Goal: Contribute content: Contribute content

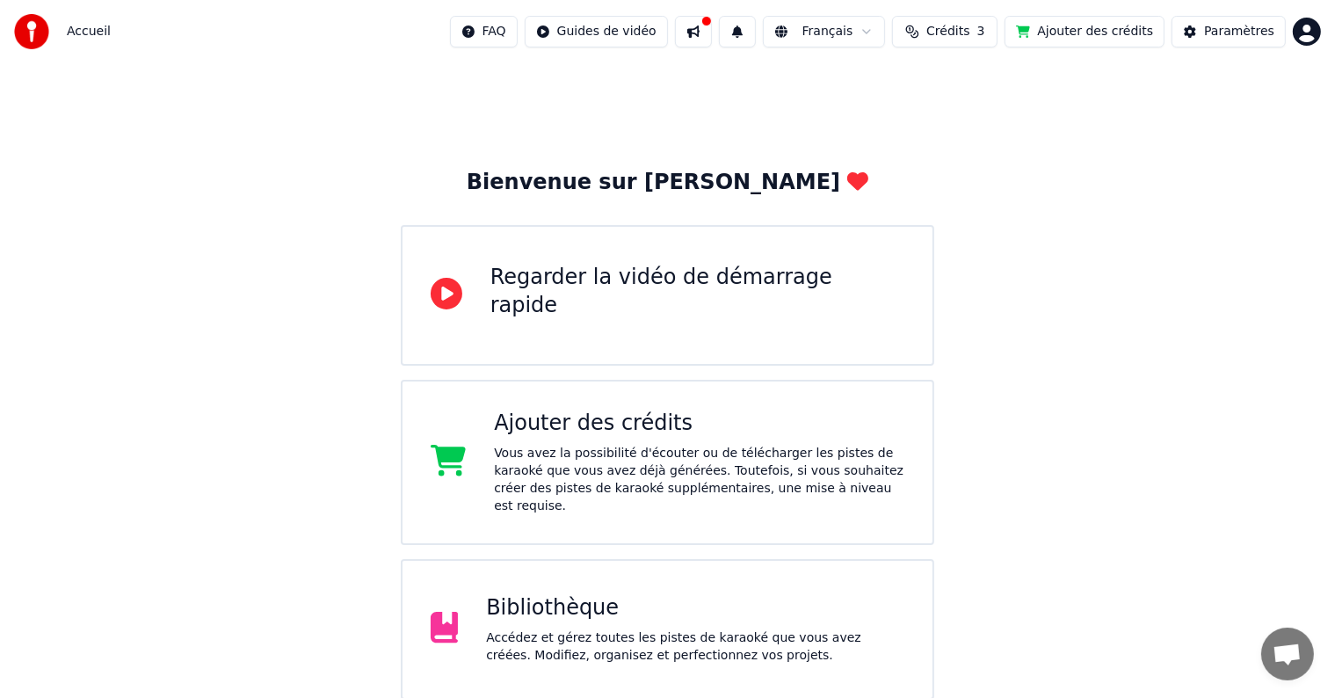
click at [569, 594] on div "Bibliothèque" at bounding box center [695, 608] width 418 height 28
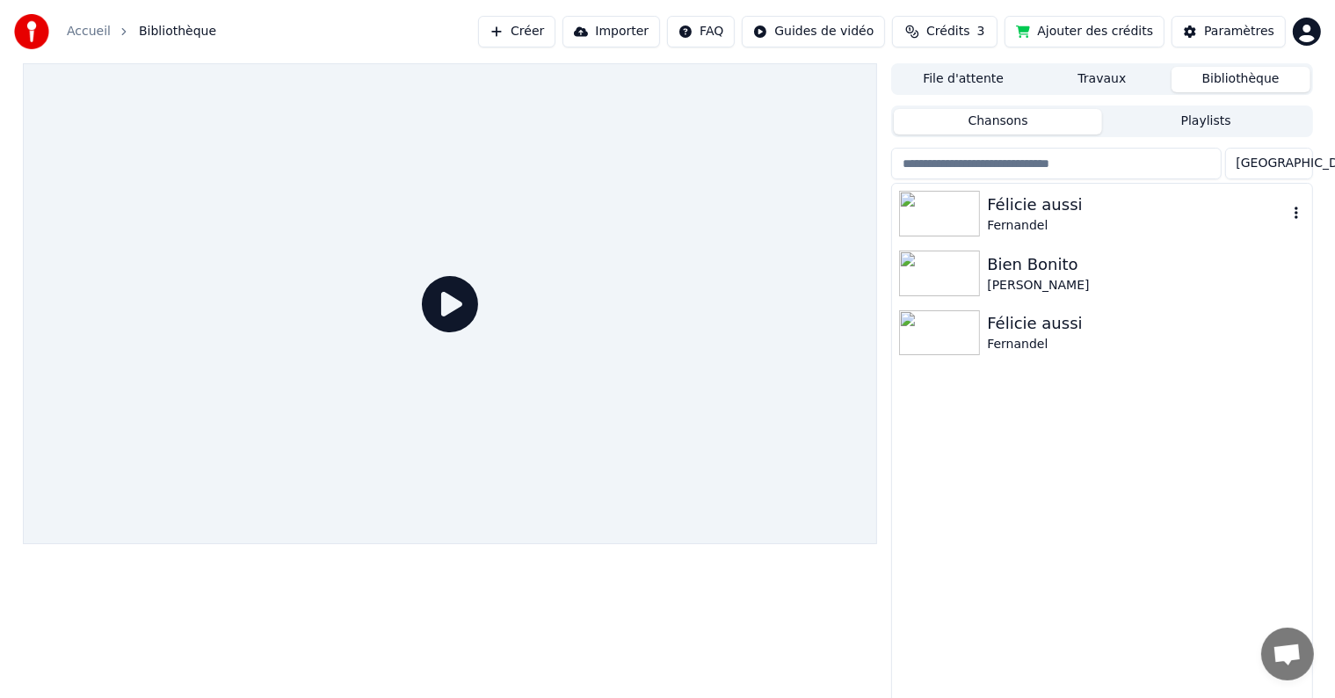
click at [945, 211] on img at bounding box center [939, 214] width 81 height 46
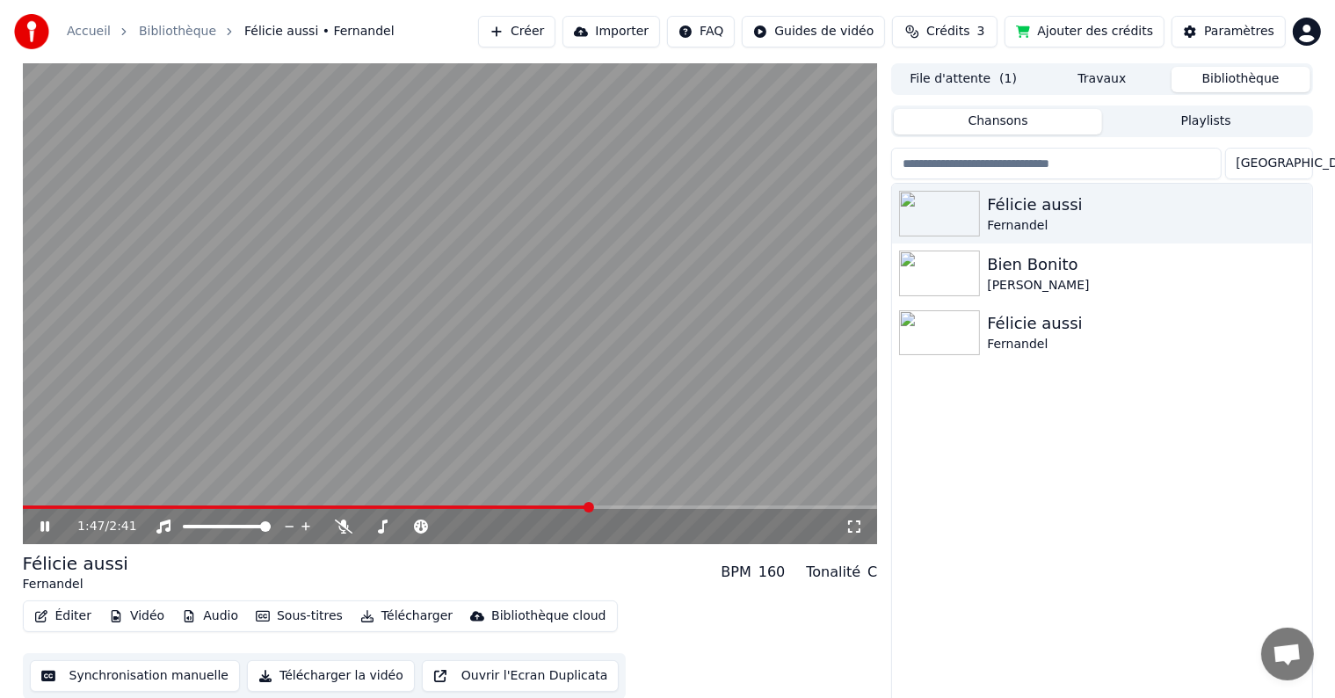
click at [137, 675] on button "Synchronisation manuelle" at bounding box center [135, 676] width 211 height 32
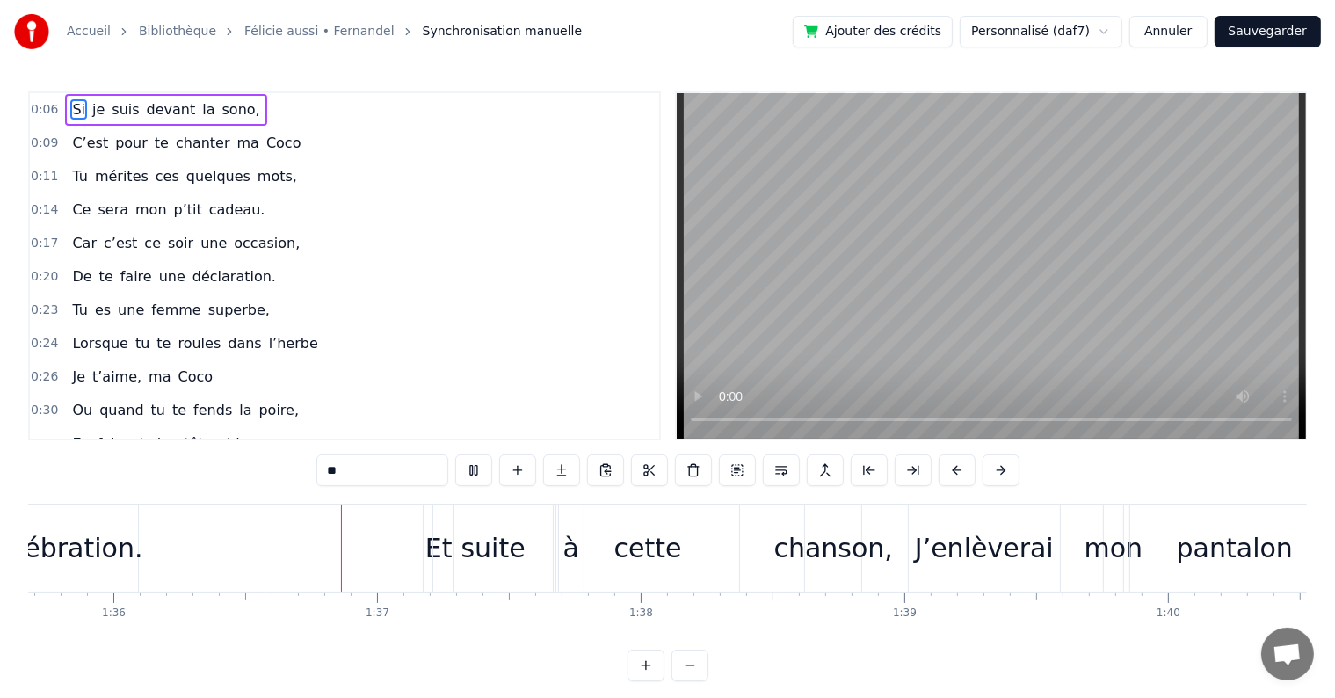
scroll to position [0, 25255]
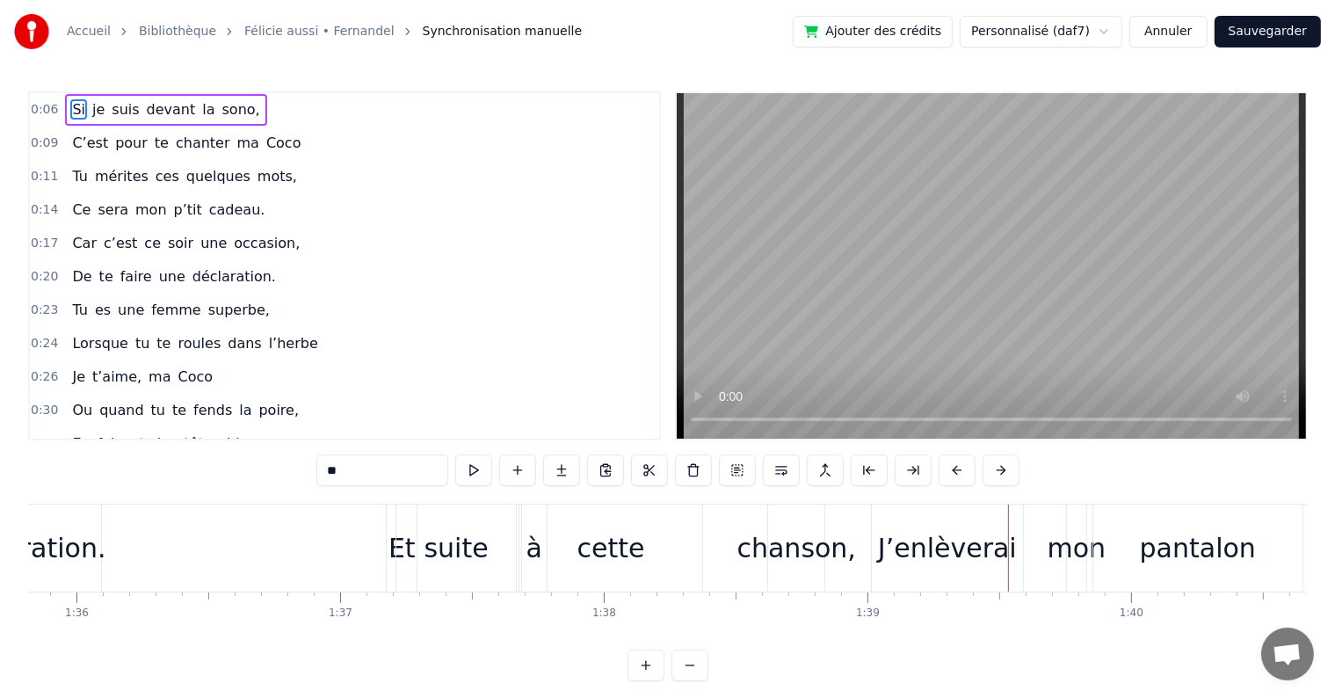
click at [801, 538] on div "chanson," at bounding box center [796, 548] width 119 height 40
click at [1008, 538] on div at bounding box center [1008, 547] width 1 height 87
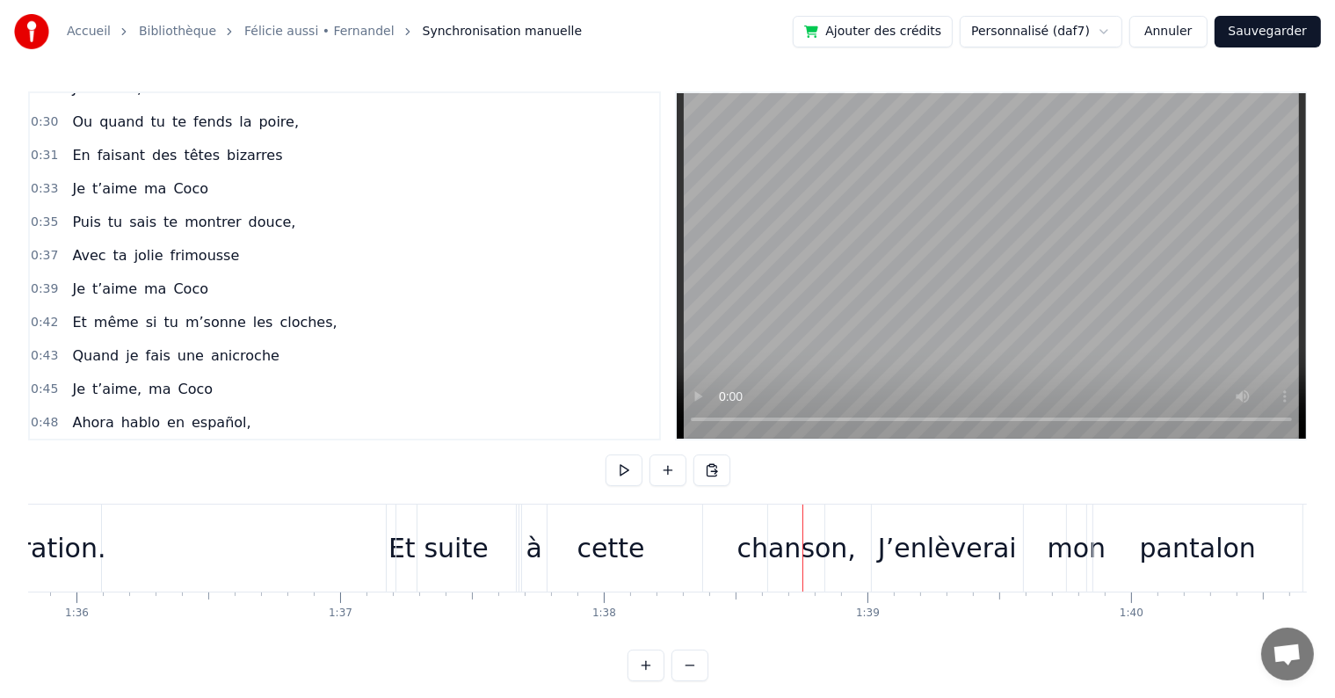
click at [802, 538] on div at bounding box center [802, 547] width 1 height 87
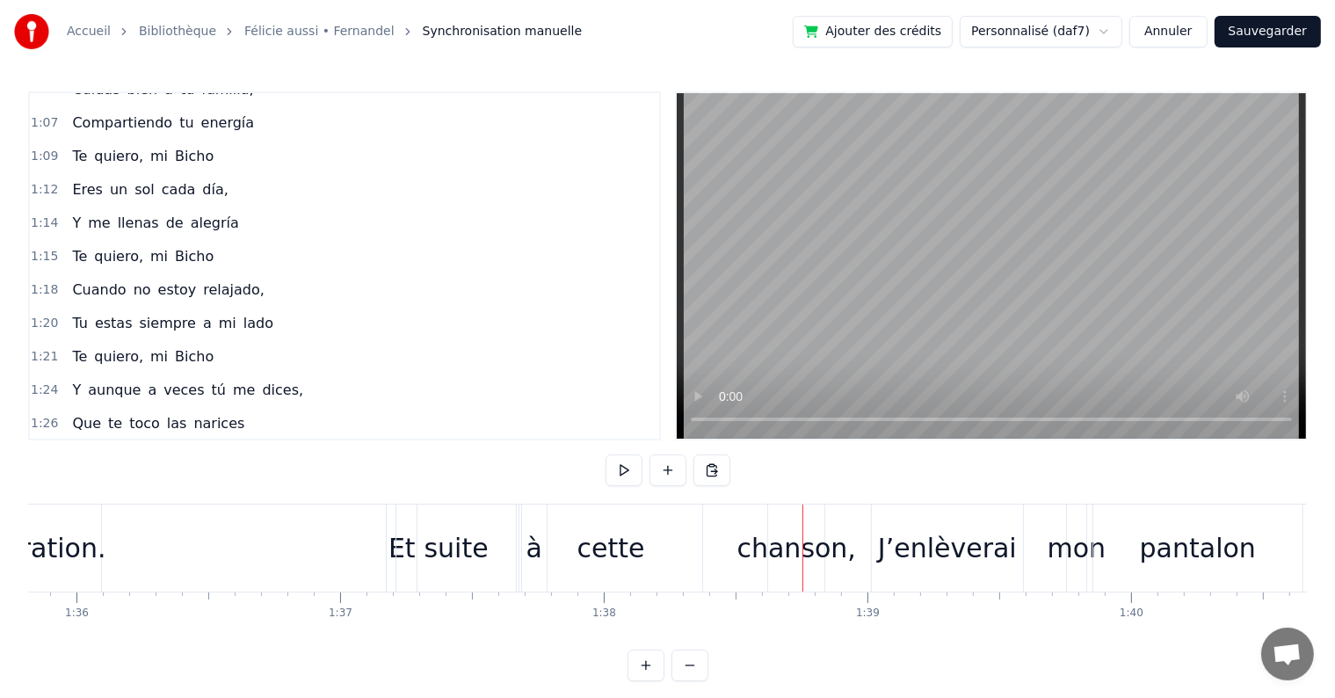
scroll to position [1072, 0]
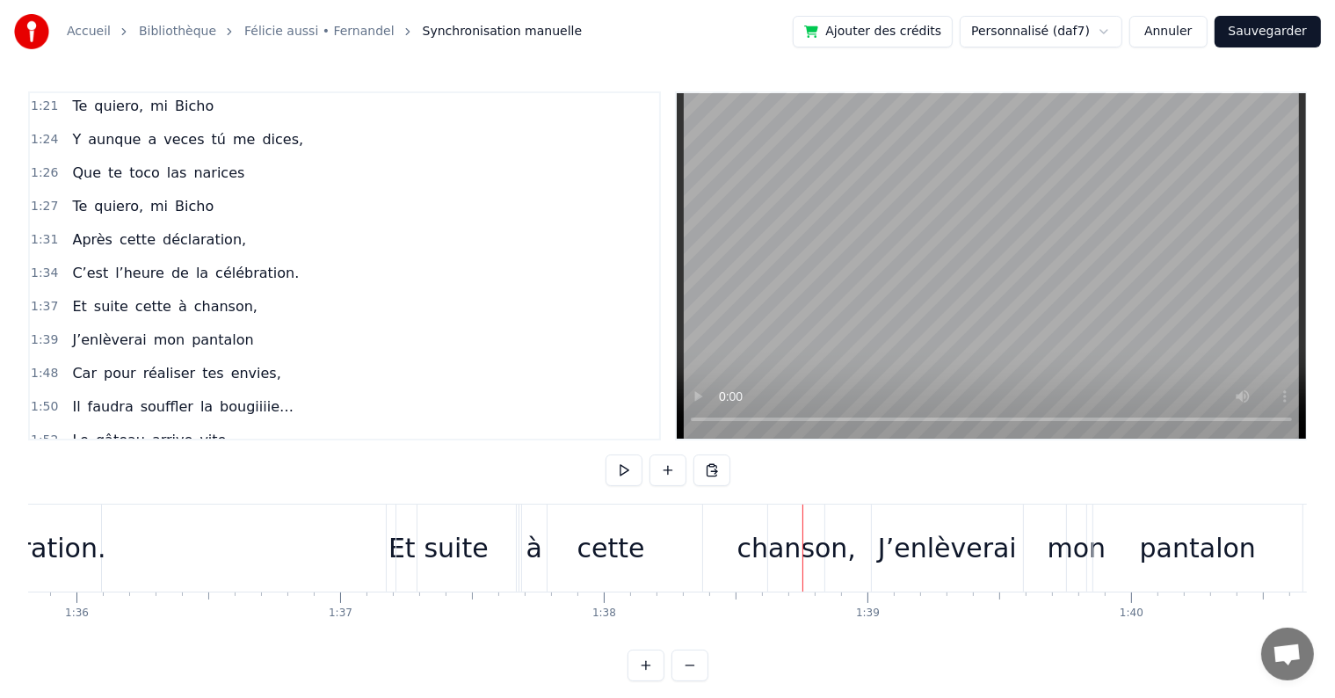
click at [785, 542] on div "chanson," at bounding box center [796, 548] width 119 height 40
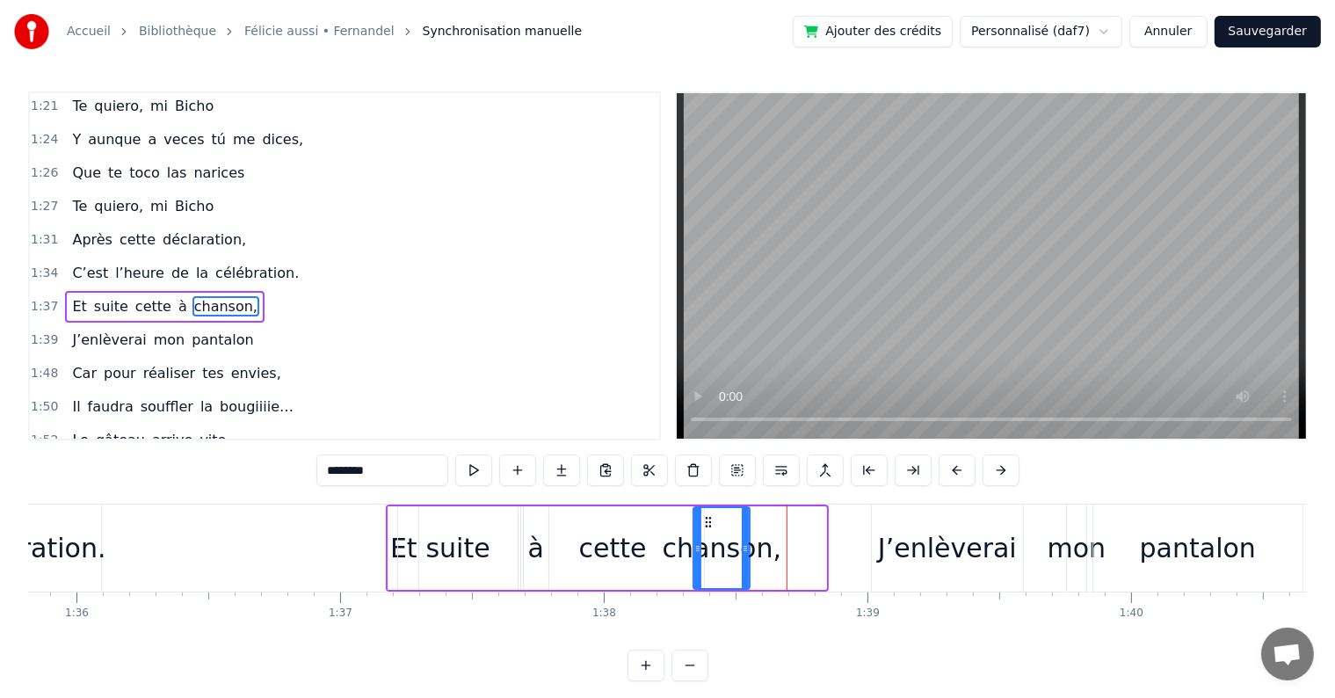
drag, startPoint x: 782, startPoint y: 521, endPoint x: 706, endPoint y: 521, distance: 76.4
click at [706, 521] on circle at bounding box center [706, 521] width 1 height 1
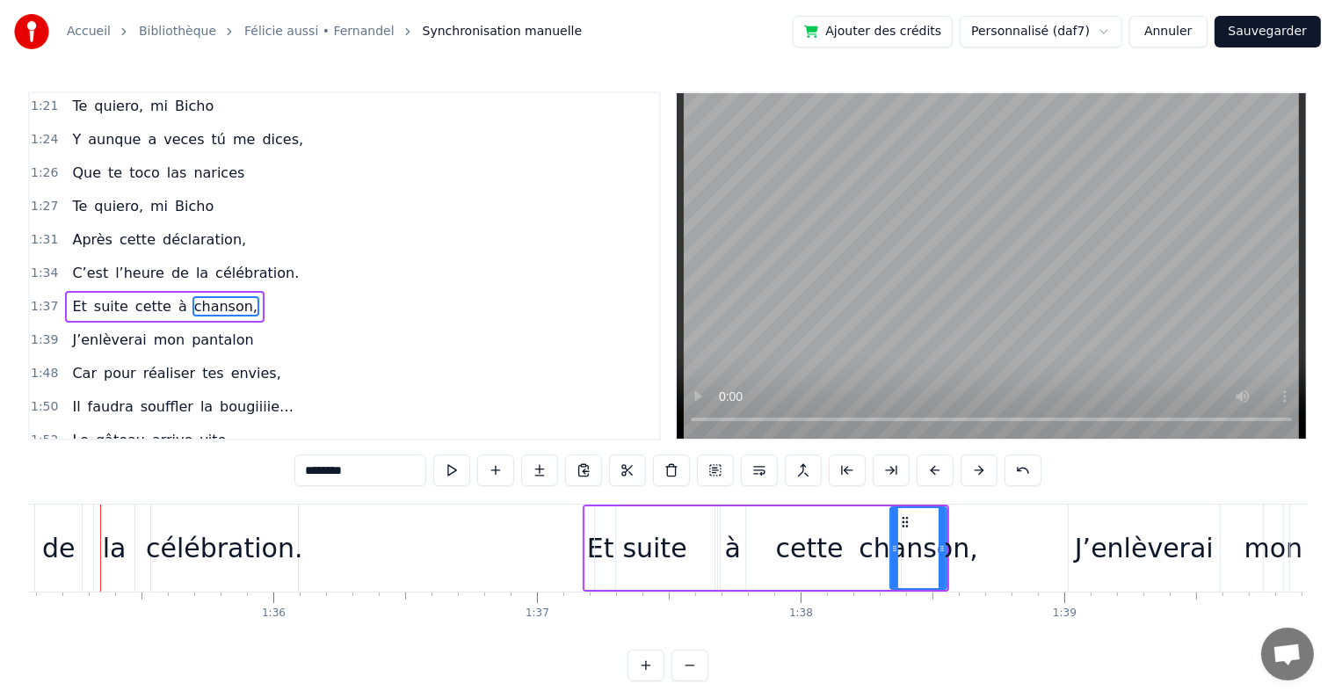
scroll to position [0, 25043]
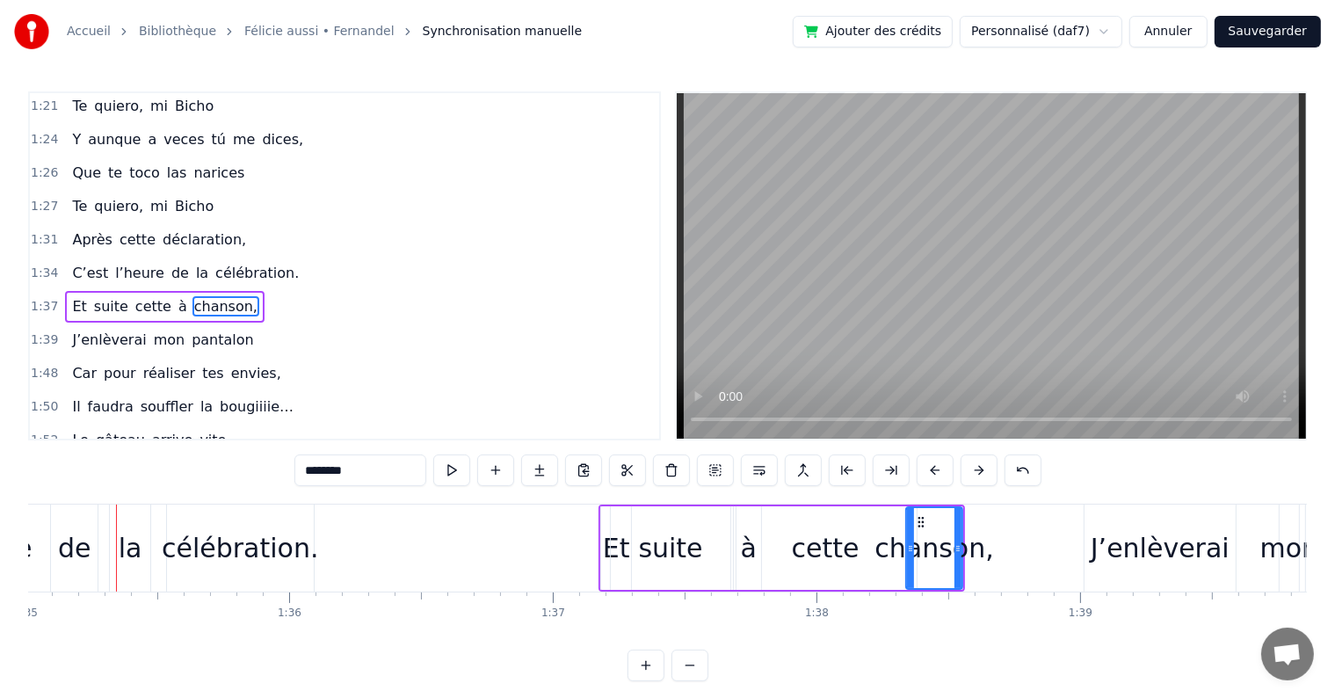
click at [829, 545] on div "cette" at bounding box center [826, 548] width 68 height 40
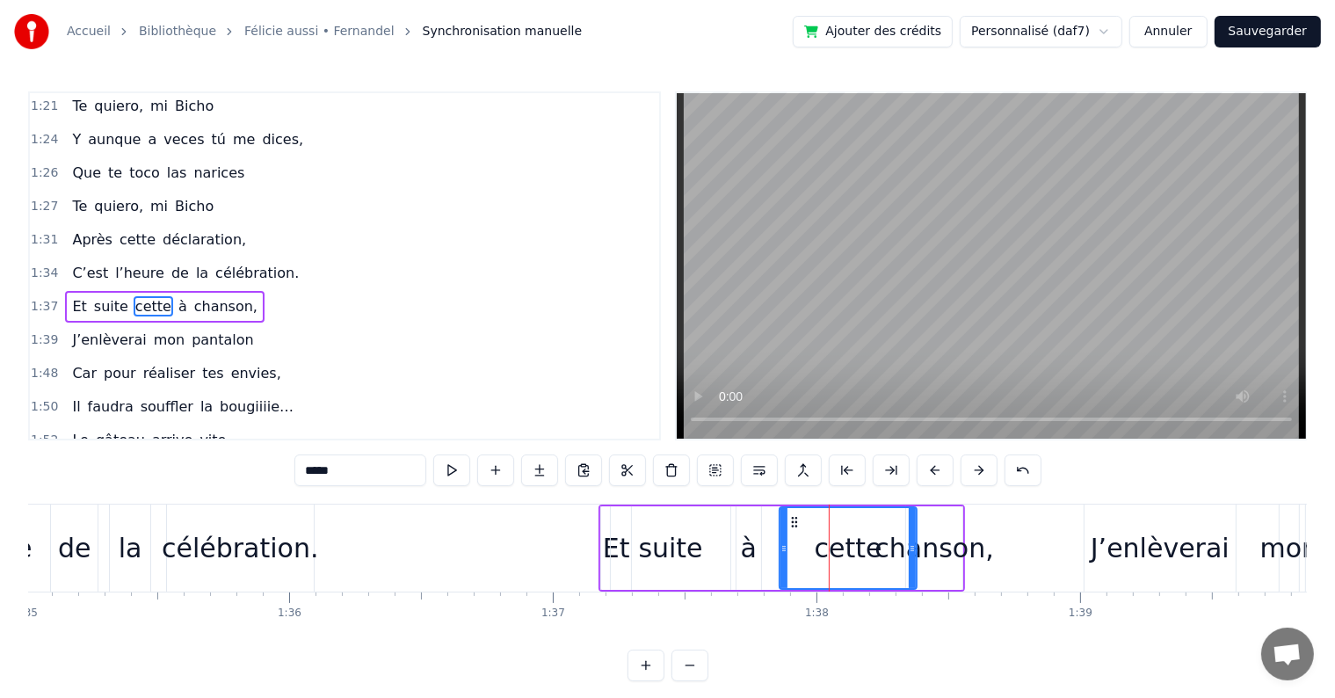
drag, startPoint x: 735, startPoint y: 546, endPoint x: 780, endPoint y: 546, distance: 45.7
click at [749, 549] on div "à" at bounding box center [749, 548] width 16 height 40
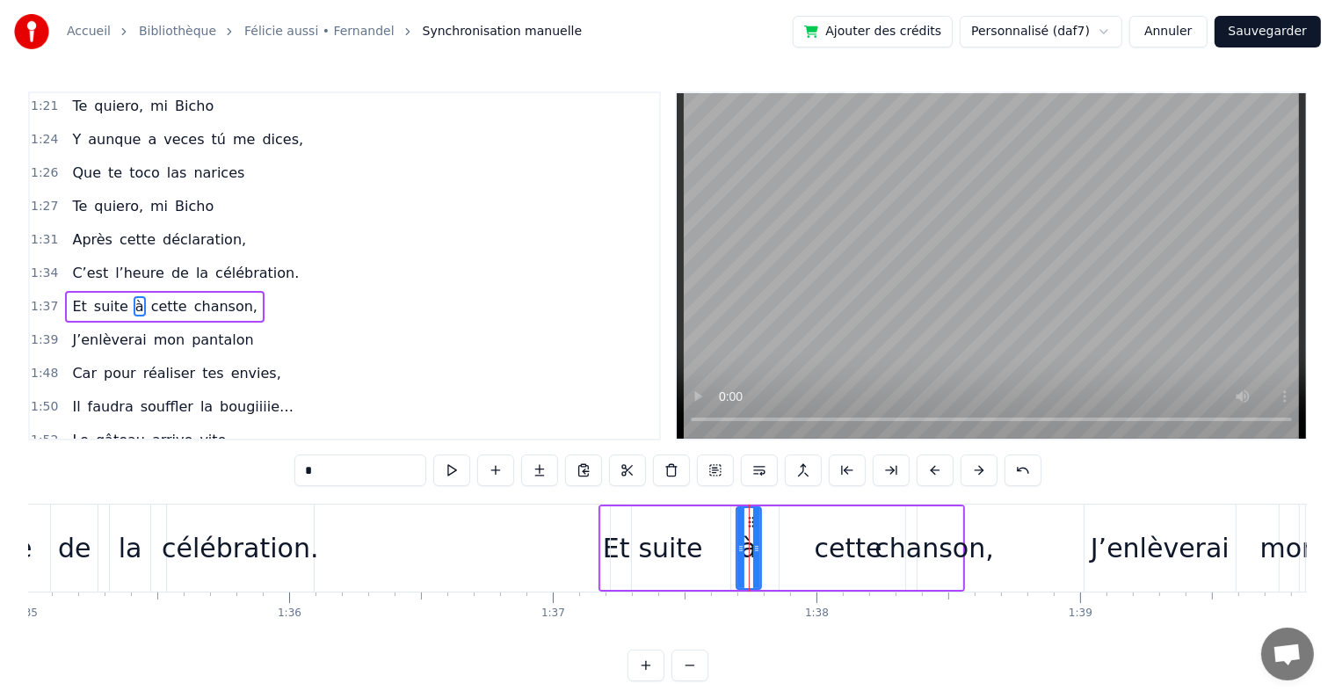
click at [703, 550] on div "suite" at bounding box center [670, 547] width 119 height 83
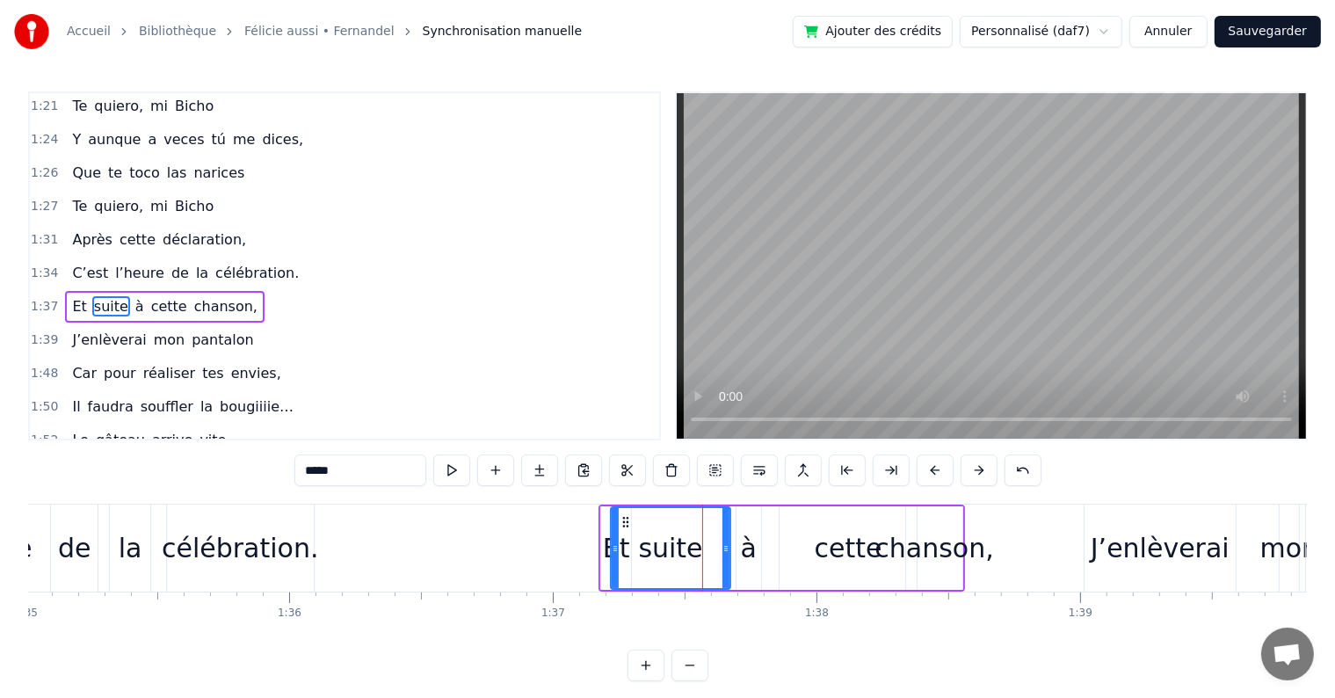
click at [745, 550] on div "à" at bounding box center [749, 548] width 16 height 40
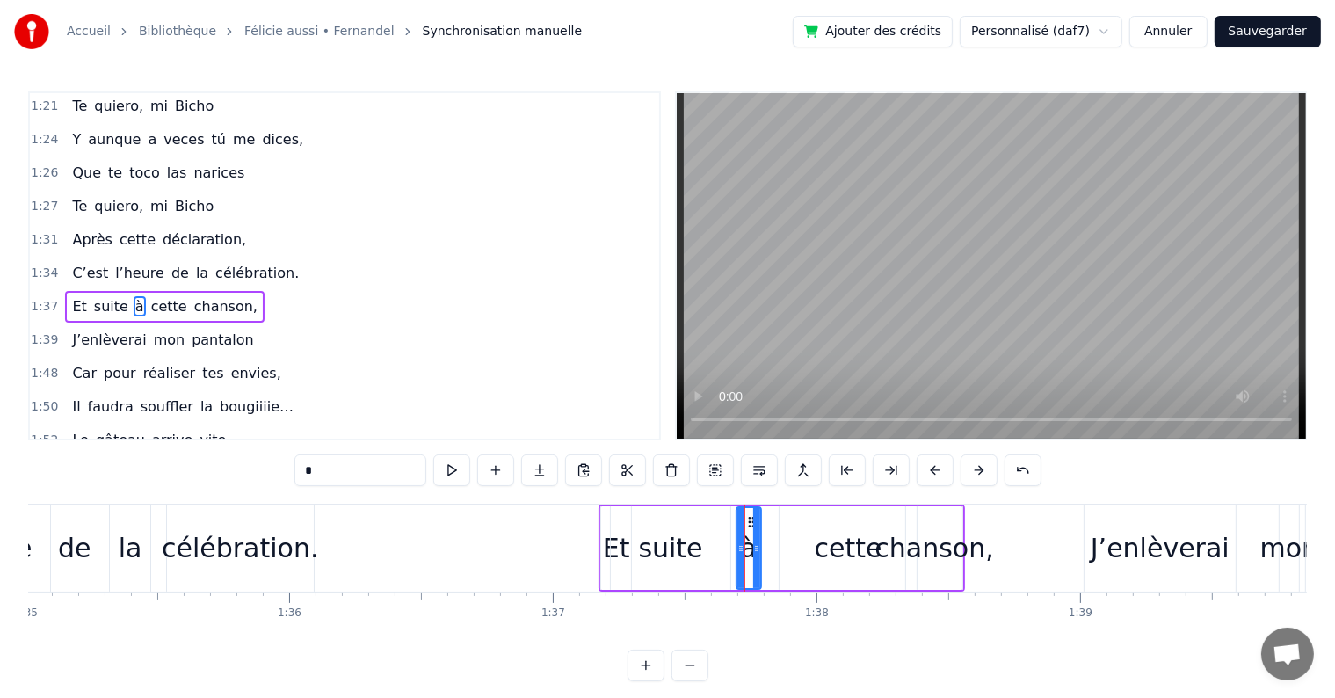
click at [801, 550] on div "cette" at bounding box center [847, 547] width 137 height 83
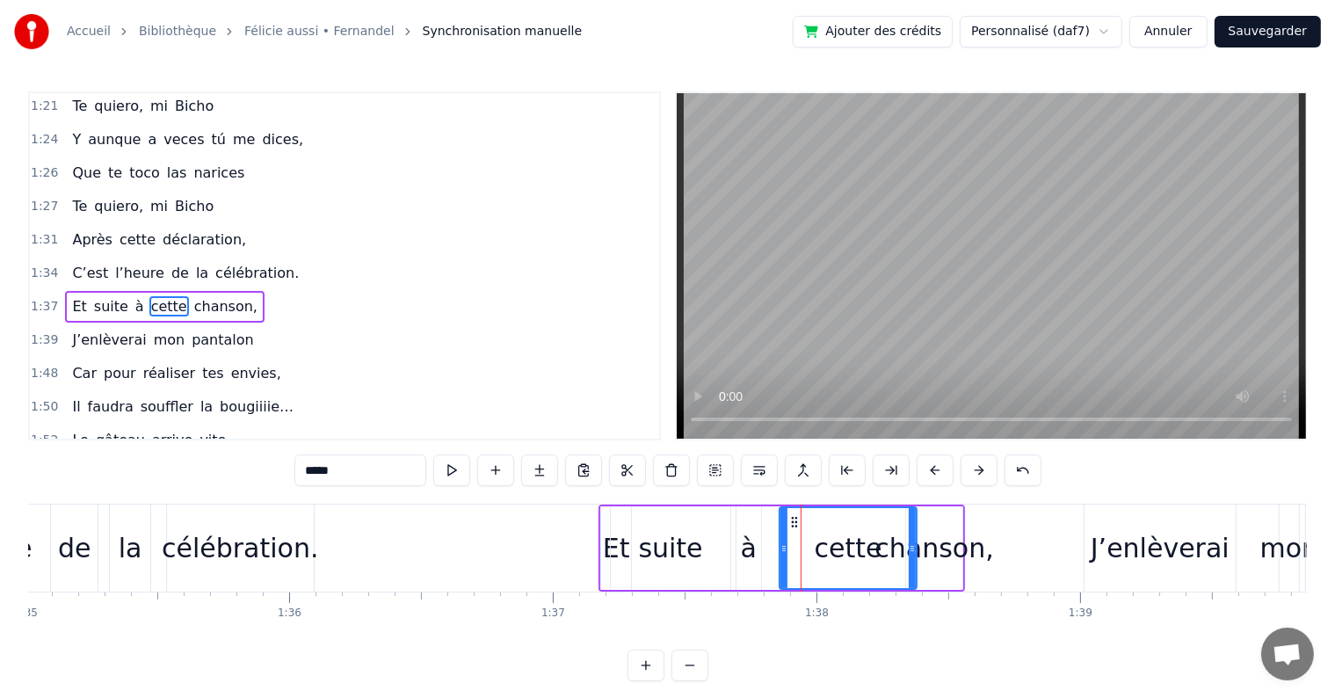
click at [935, 545] on div "chanson," at bounding box center [933, 548] width 119 height 40
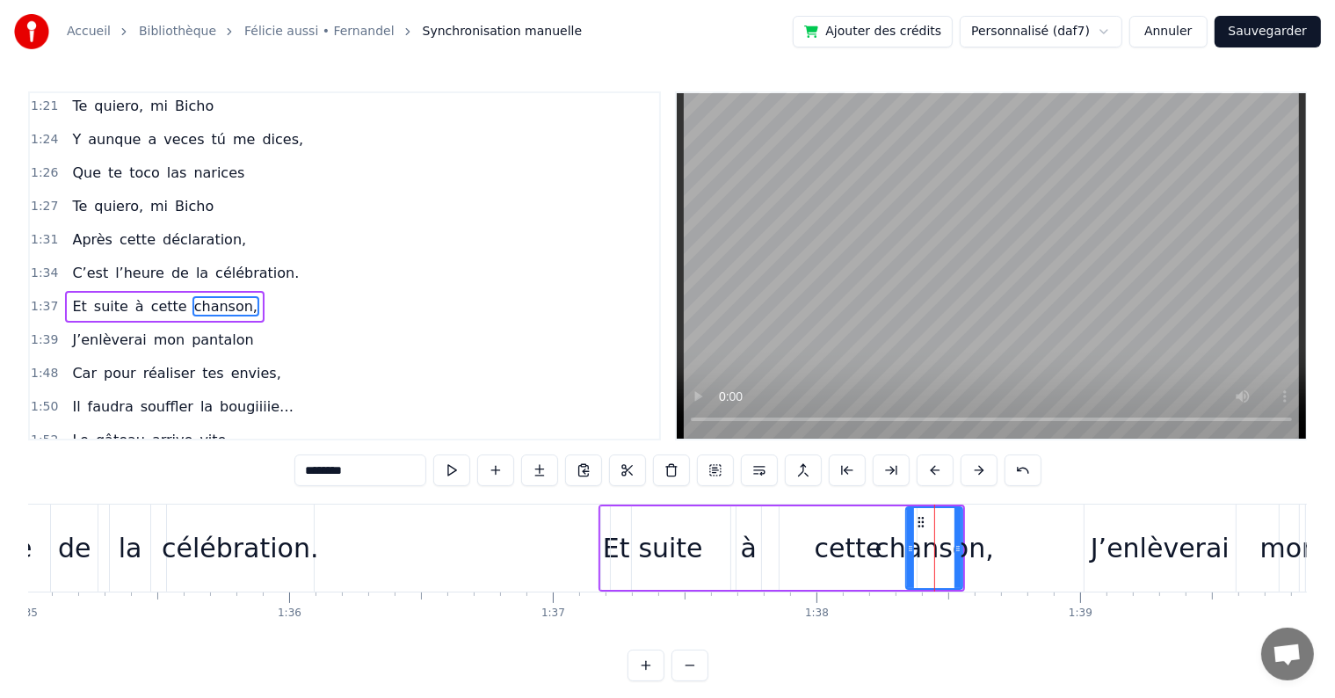
click at [879, 546] on div "cette" at bounding box center [847, 547] width 137 height 83
type input "*****"
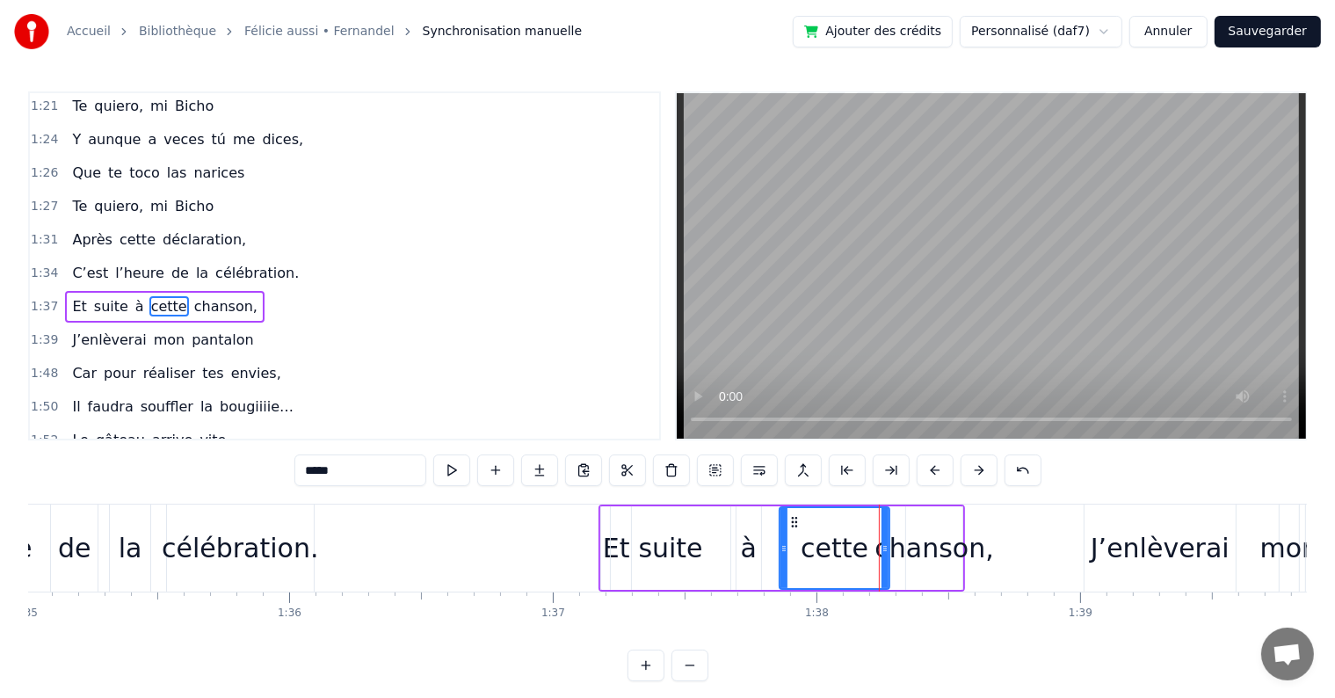
drag, startPoint x: 913, startPoint y: 546, endPoint x: 886, endPoint y: 551, distance: 27.7
click at [886, 551] on icon at bounding box center [884, 548] width 7 height 14
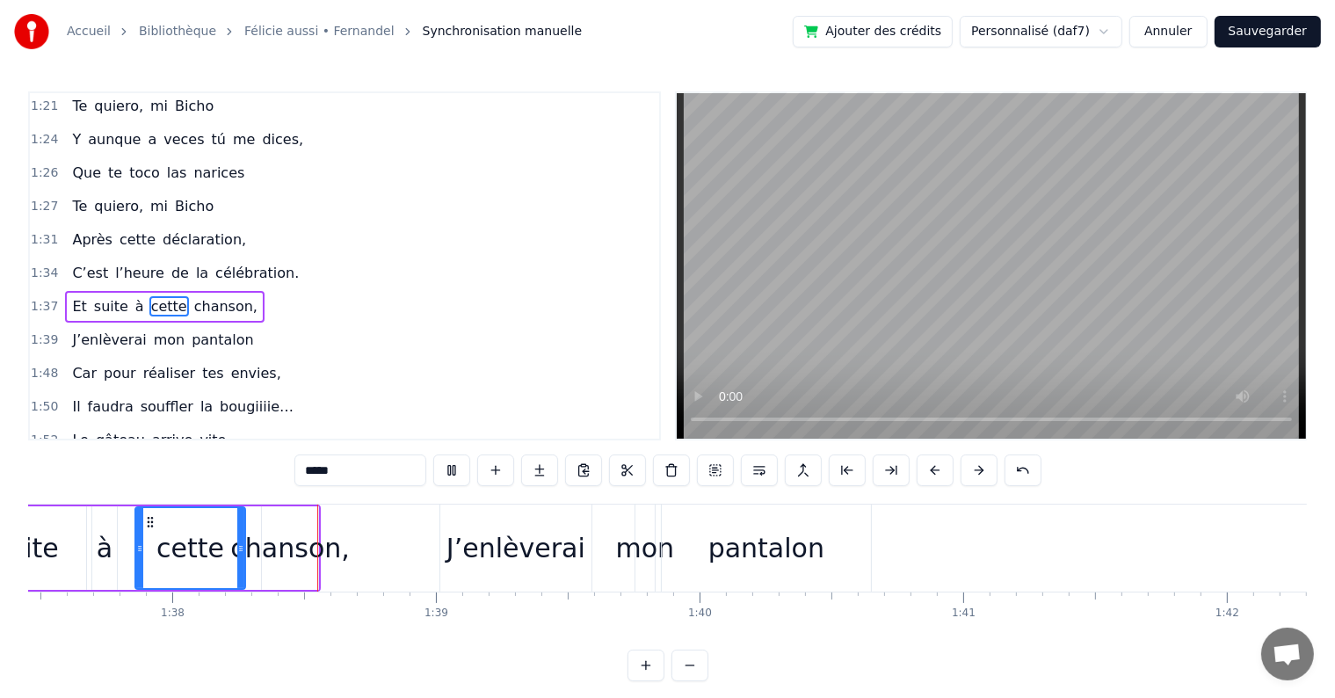
scroll to position [0, 25688]
click at [90, 324] on div "J’enlèverai mon pantalon" at bounding box center [162, 340] width 195 height 32
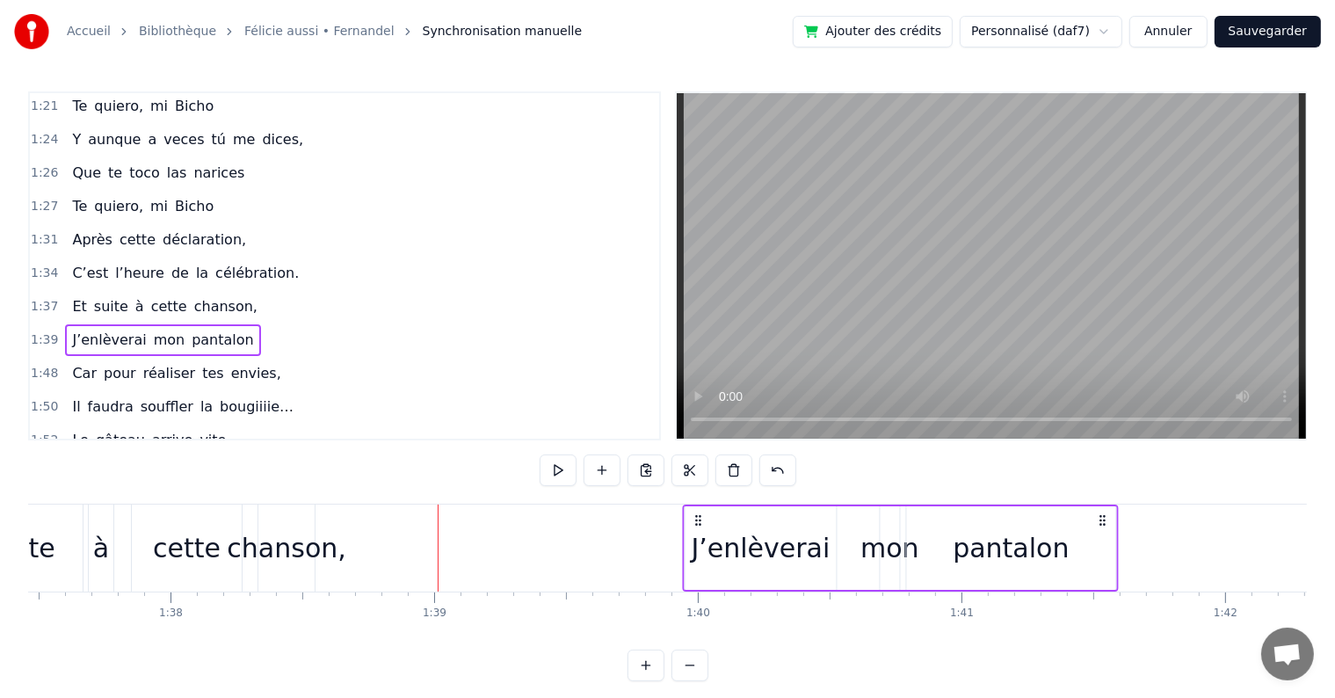
drag, startPoint x: 453, startPoint y: 516, endPoint x: 698, endPoint y: 542, distance: 246.5
click at [698, 542] on div "J’enlèverai mon pantalon" at bounding box center [900, 547] width 436 height 87
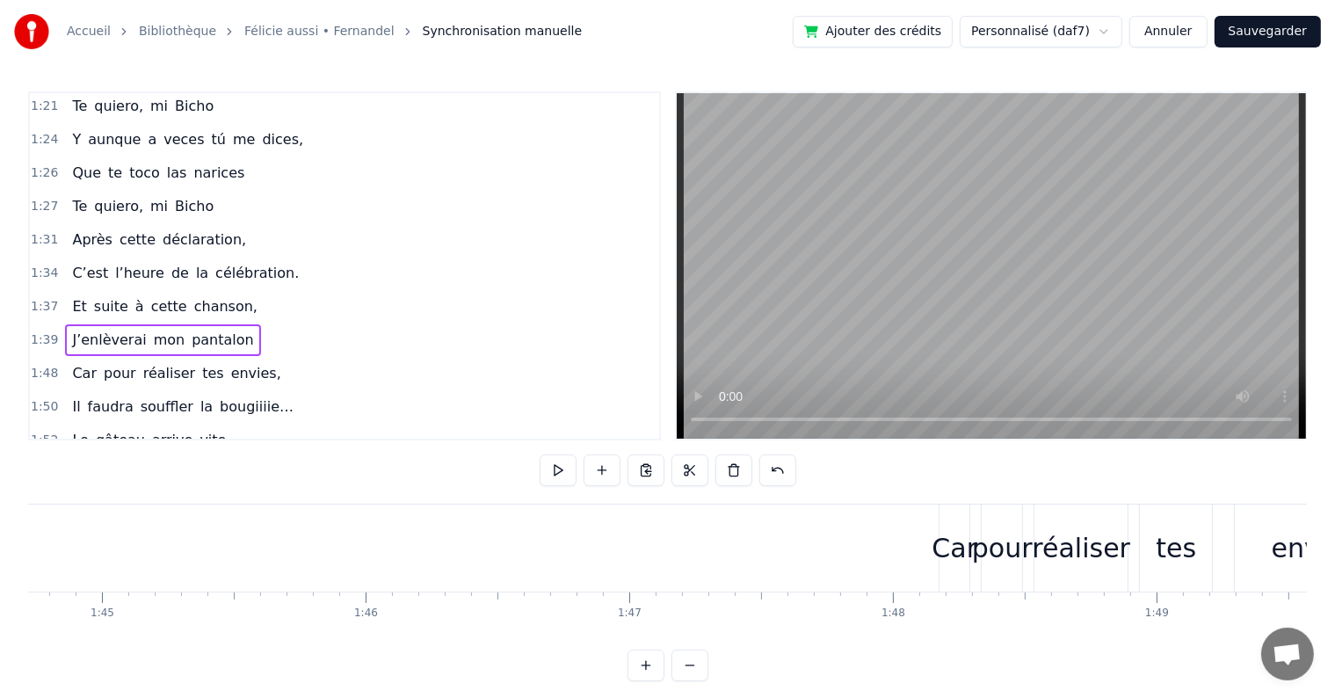
scroll to position [0, 27627]
click at [238, 358] on div "Car pour réaliser tes envies," at bounding box center [176, 374] width 222 height 32
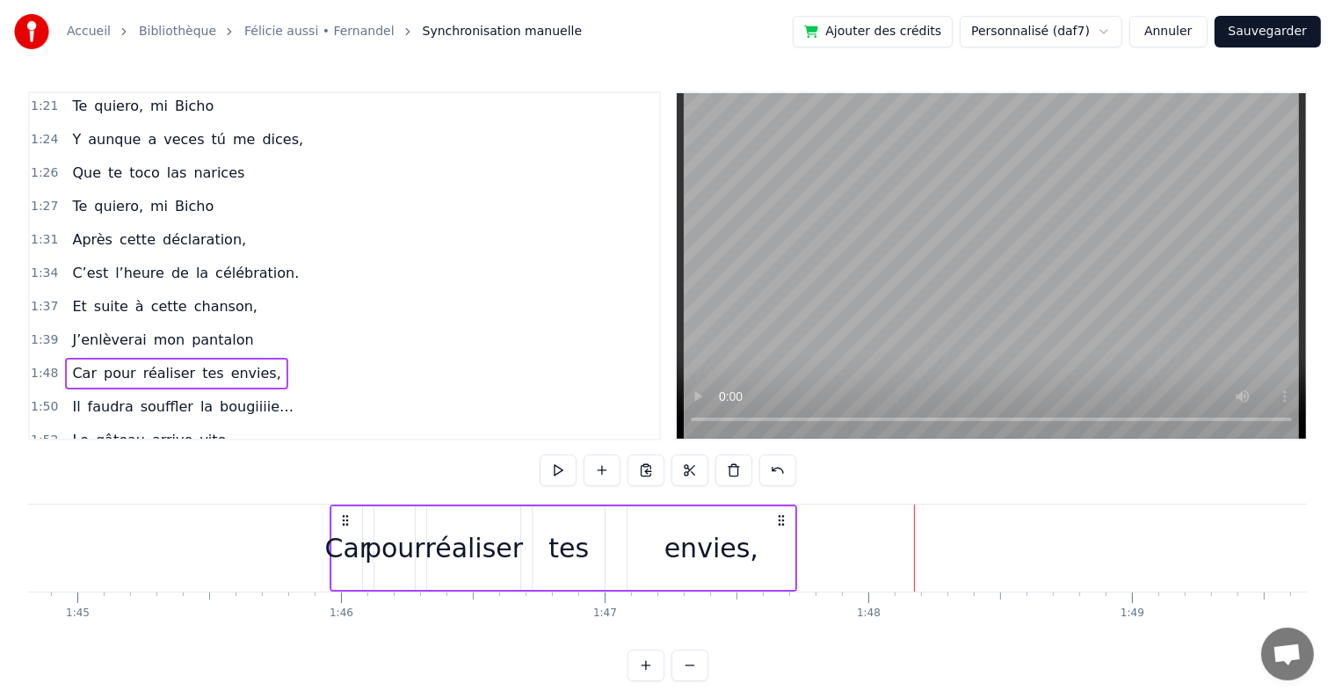
drag, startPoint x: 929, startPoint y: 520, endPoint x: 344, endPoint y: 510, distance: 584.4
click at [344, 510] on div "Car pour réaliser tes envies," at bounding box center [562, 547] width 467 height 87
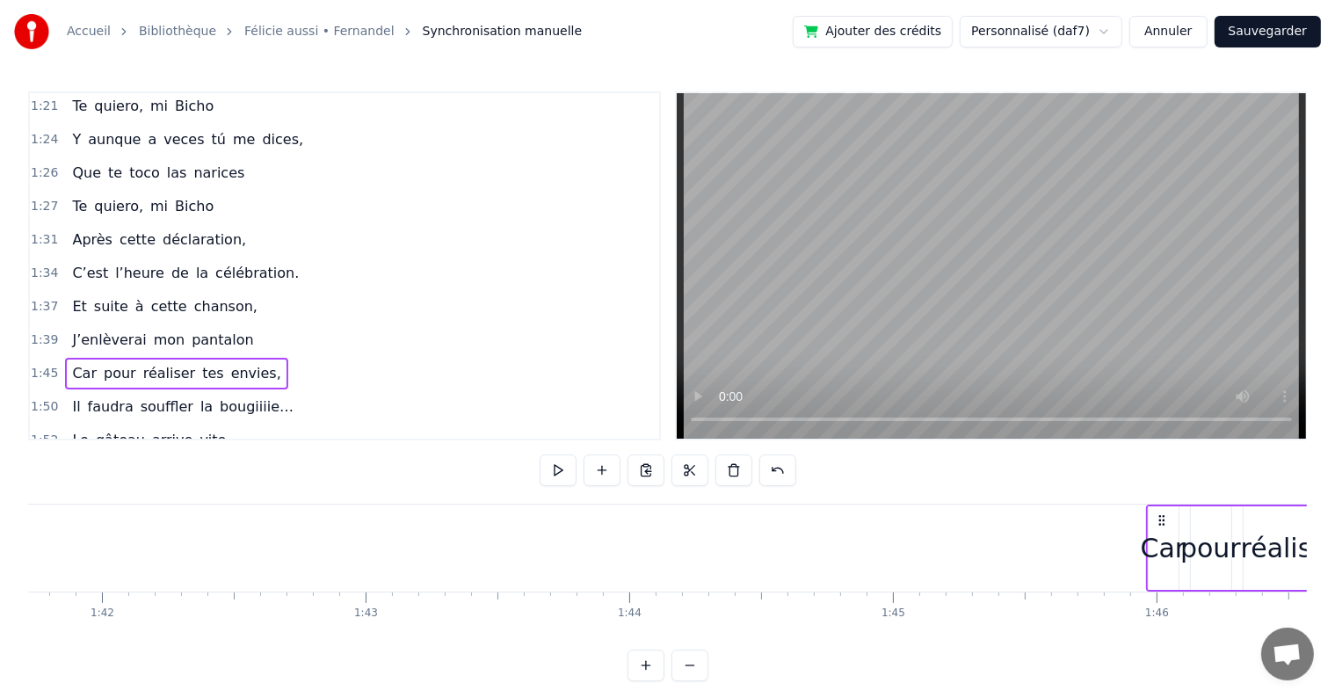
scroll to position [0, 26787]
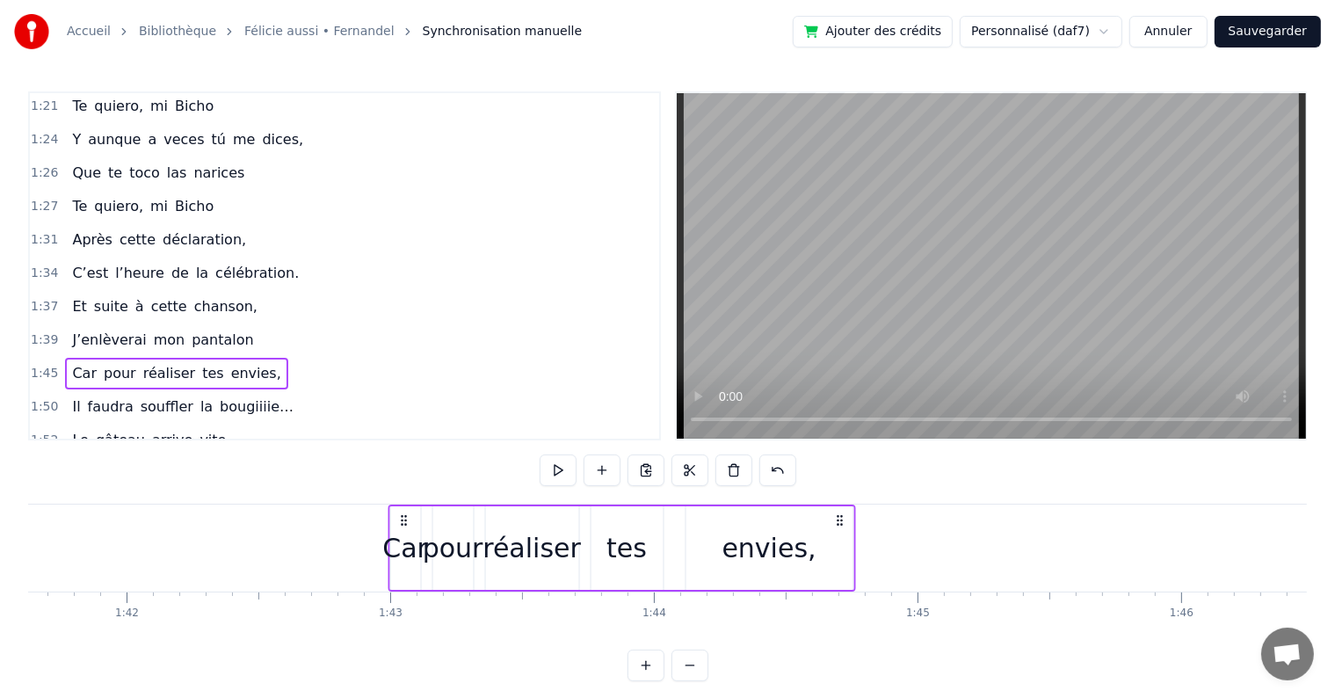
drag, startPoint x: 1183, startPoint y: 519, endPoint x: 401, endPoint y: 503, distance: 783.0
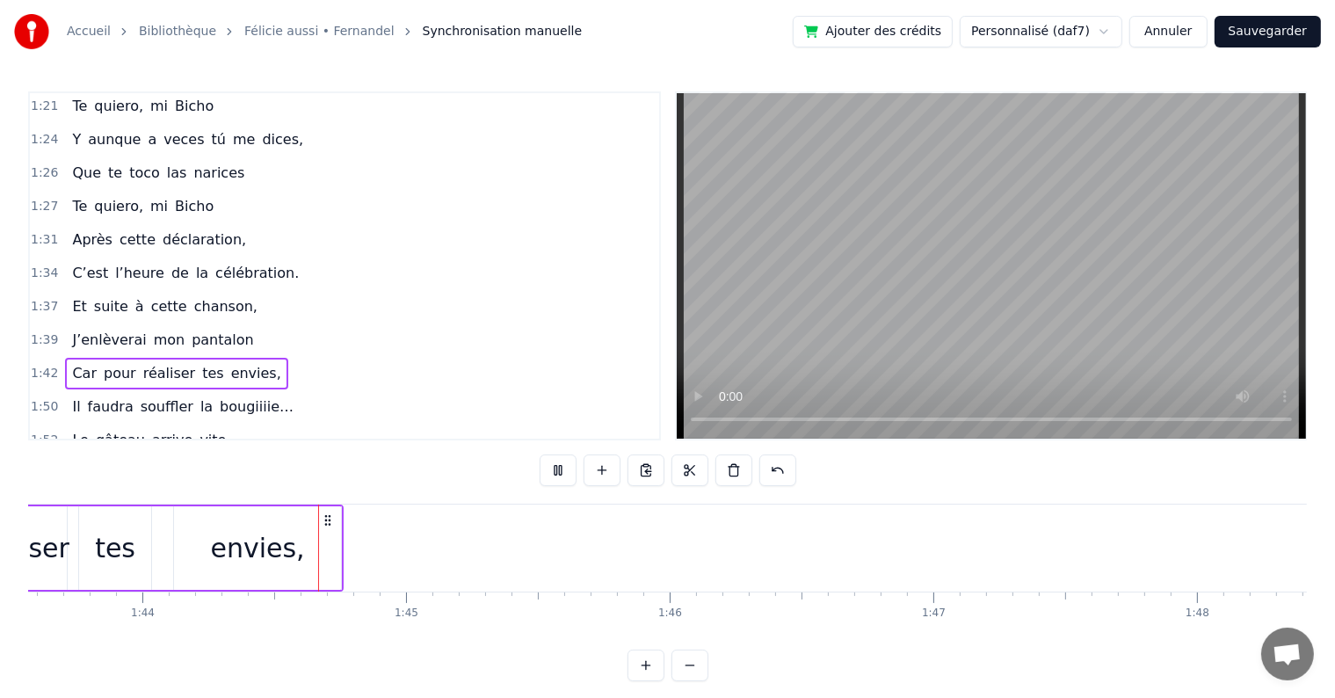
scroll to position [0, 27331]
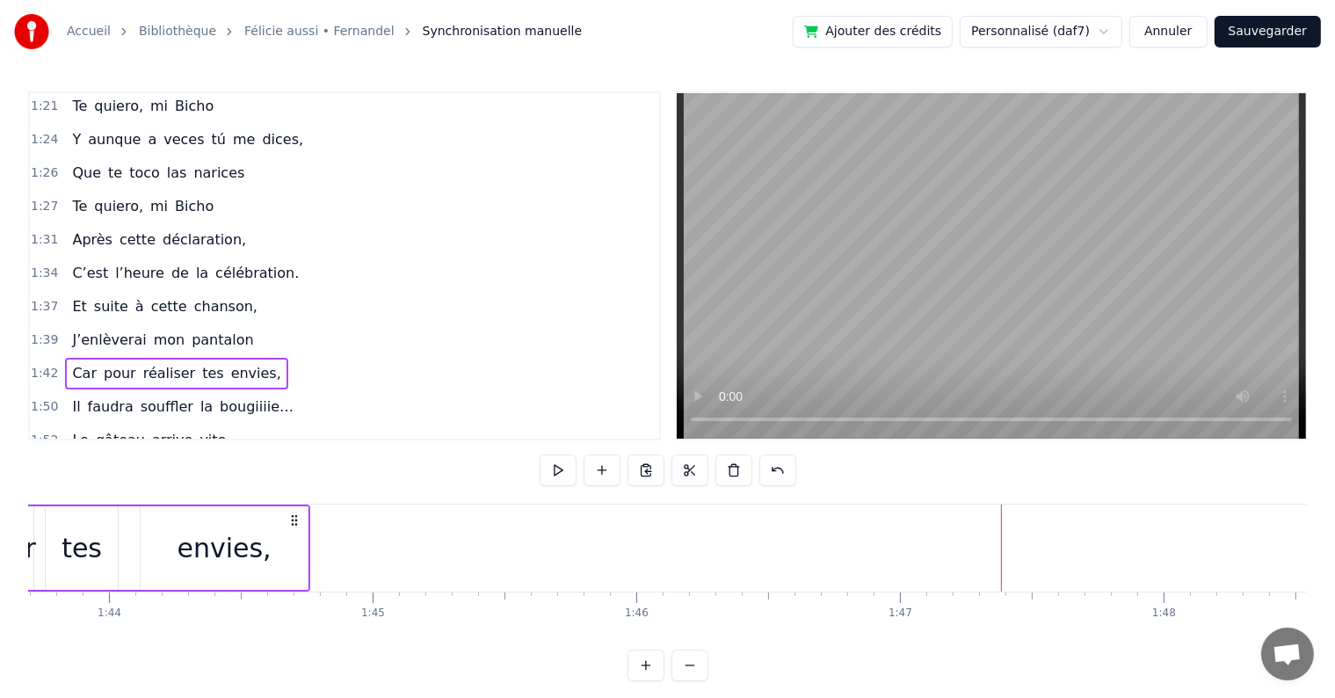
click at [235, 391] on div "Il faudra souffler la bougiiiie…" at bounding box center [182, 407] width 235 height 32
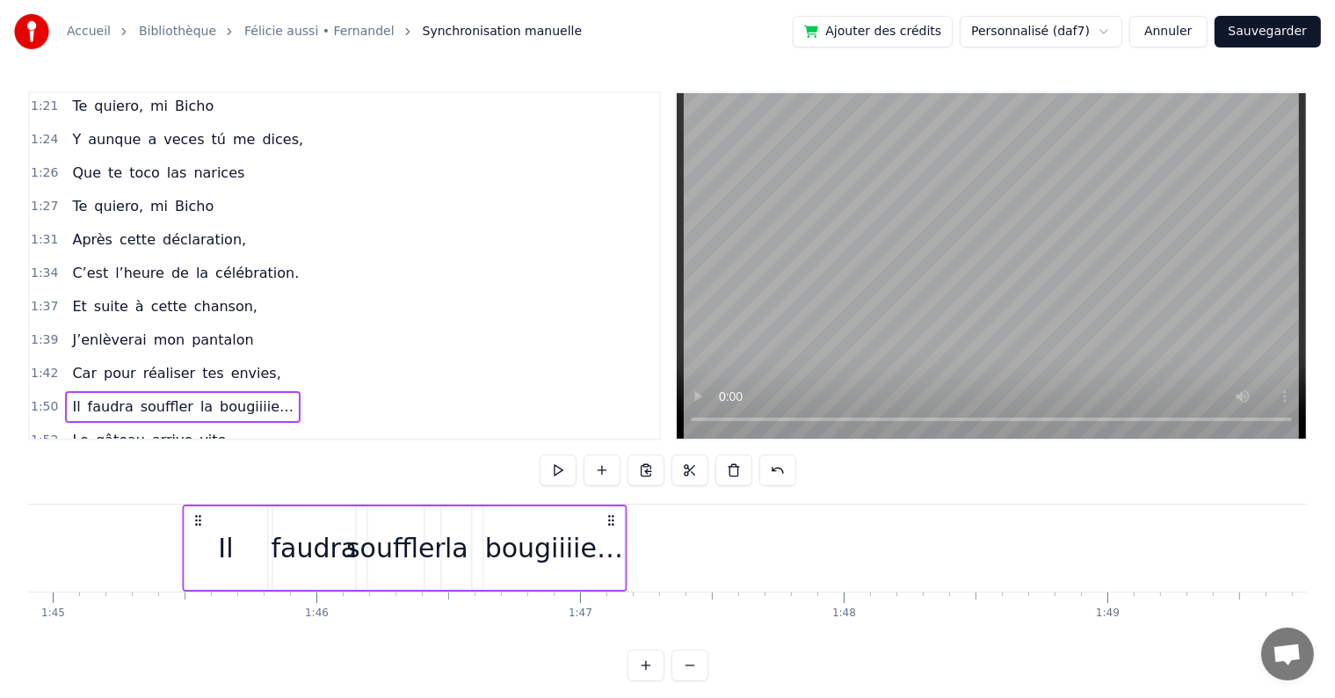
scroll to position [0, 27638]
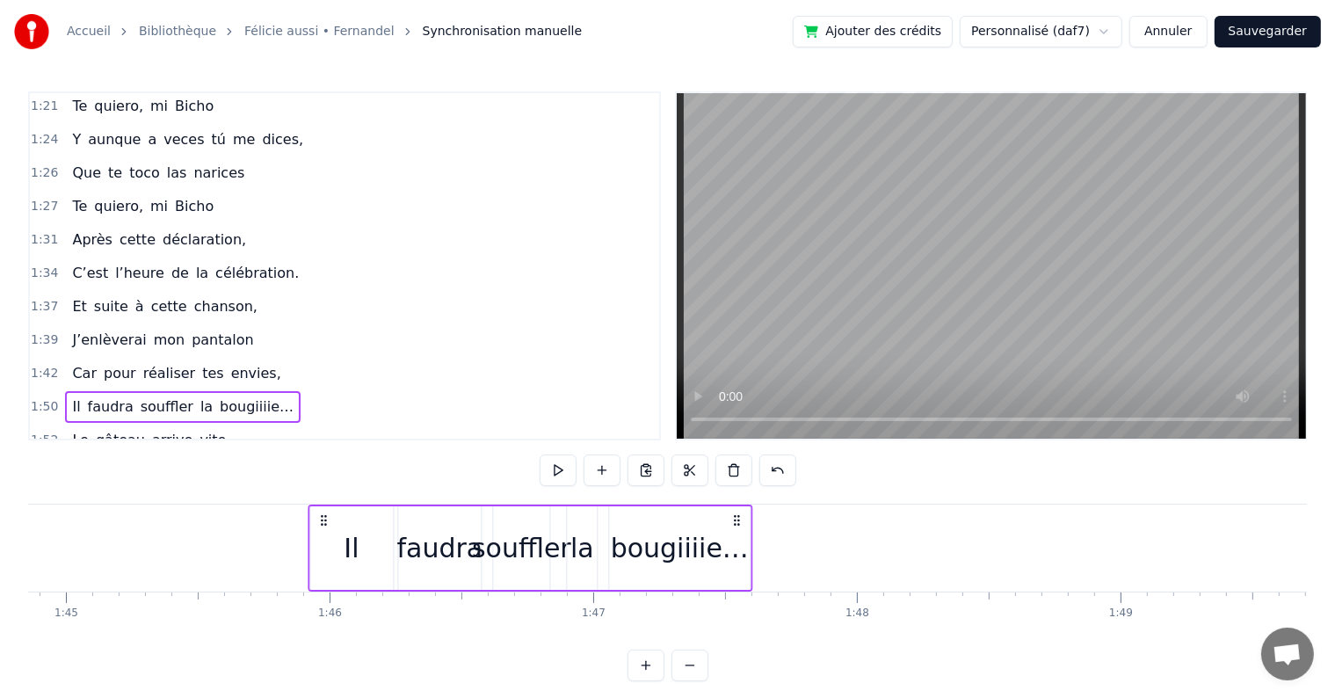
drag, startPoint x: 1118, startPoint y: 517, endPoint x: 323, endPoint y: 534, distance: 794.4
click at [323, 534] on div "Il faudra souffler la bougiiiie…" at bounding box center [530, 547] width 445 height 87
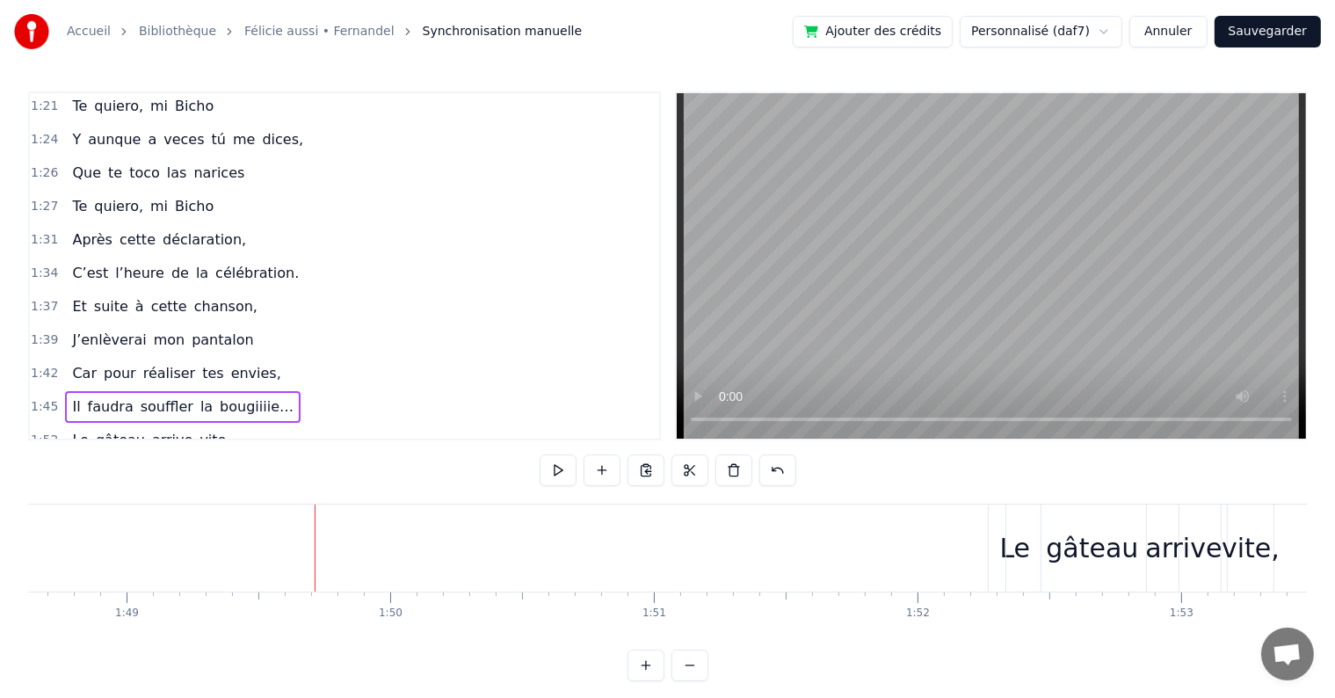
scroll to position [0, 28752]
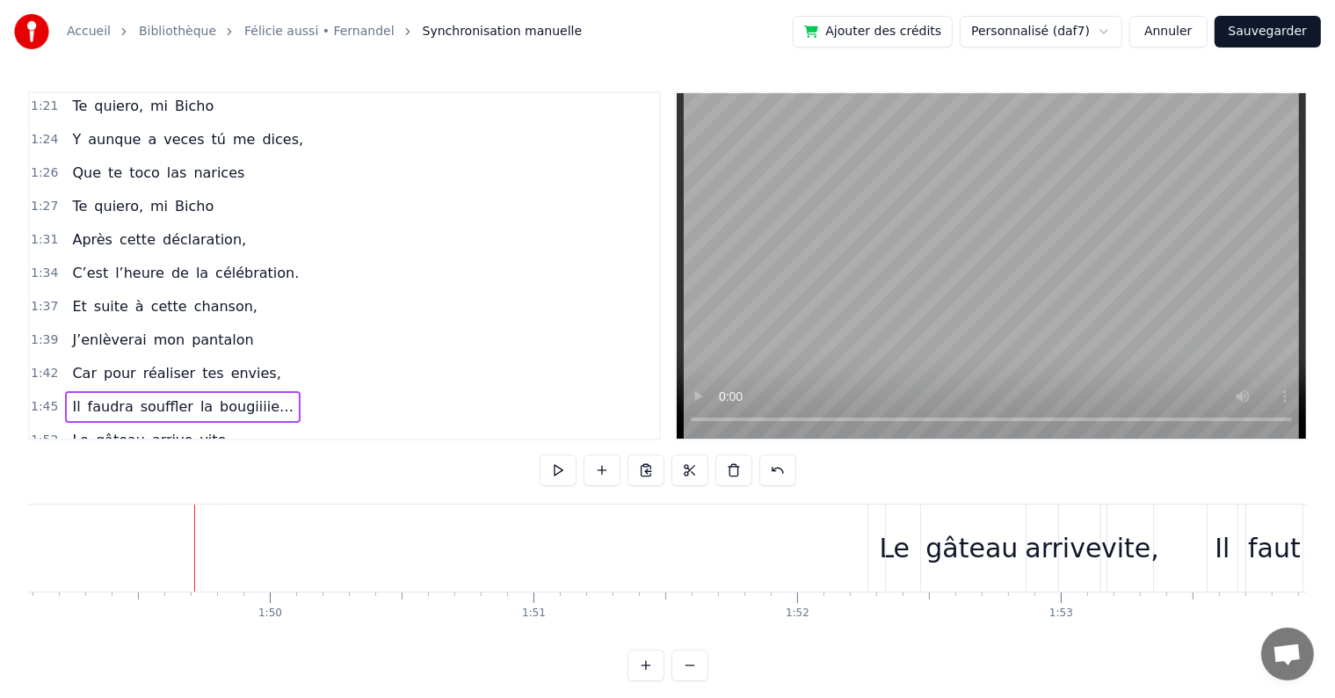
click at [899, 531] on div "gâteau" at bounding box center [972, 547] width 172 height 87
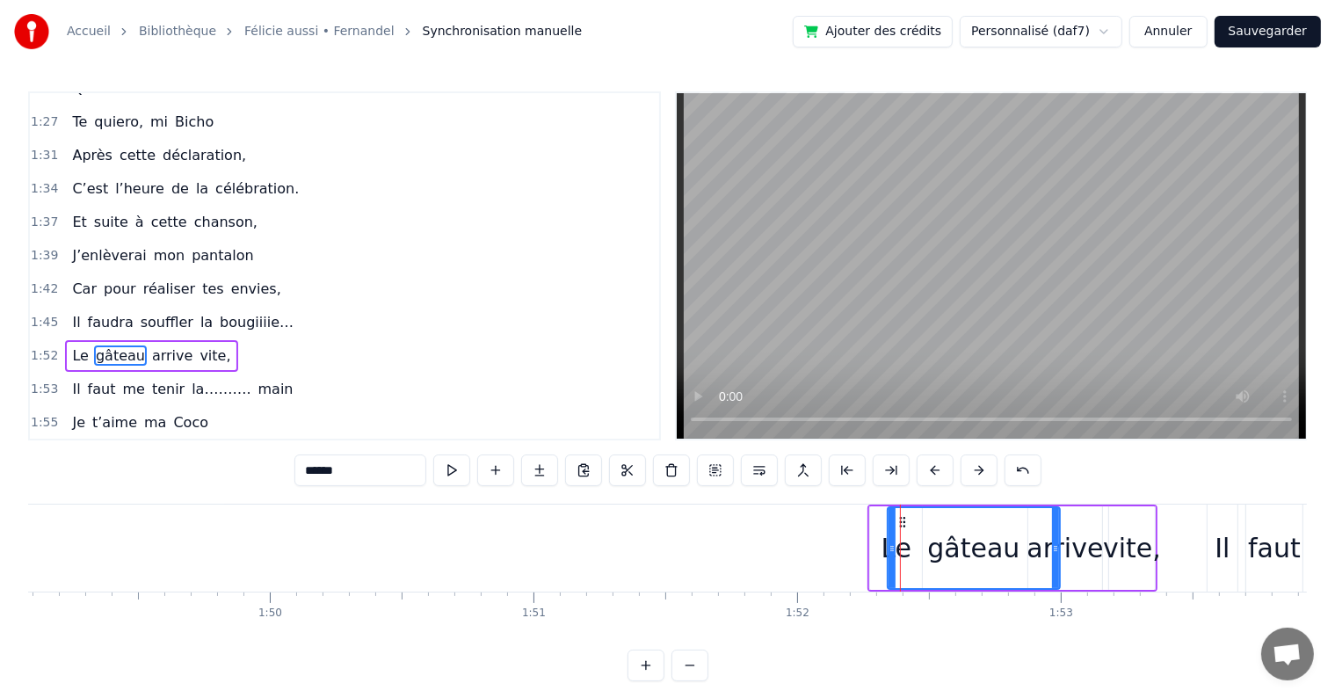
scroll to position [1201, 0]
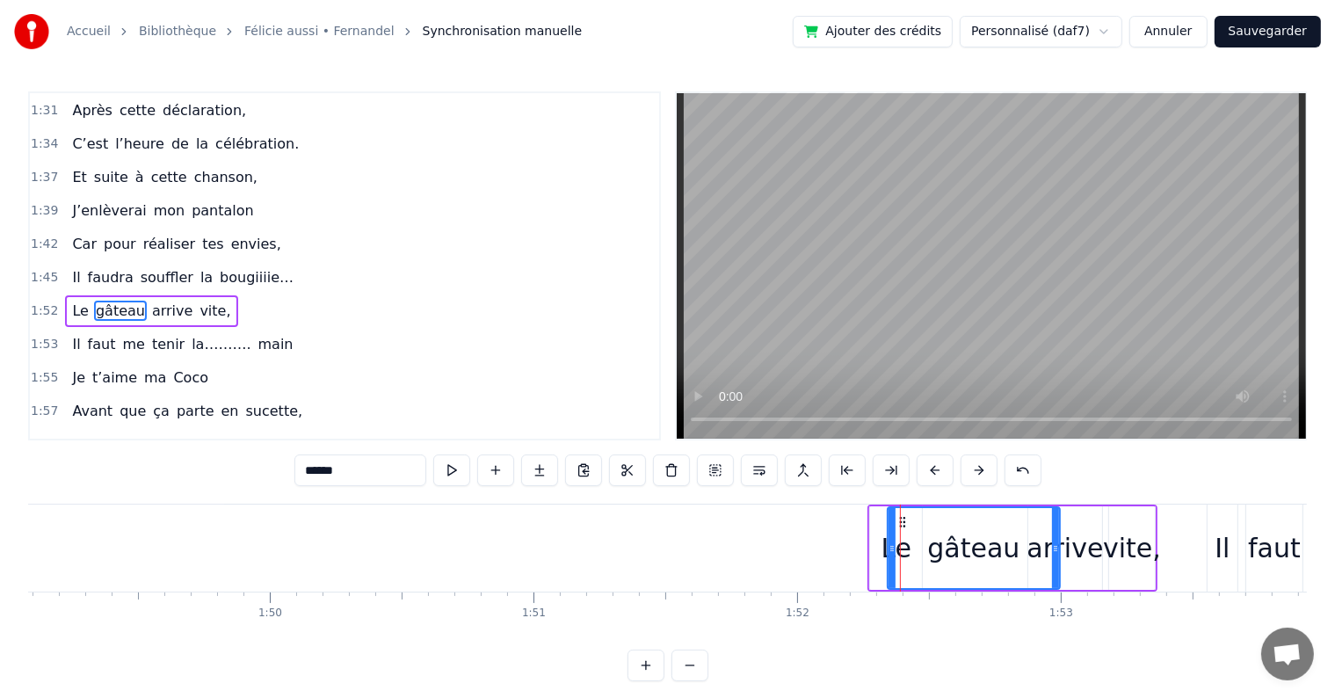
click at [185, 295] on div "Le gâteau arrive vite," at bounding box center [151, 311] width 172 height 32
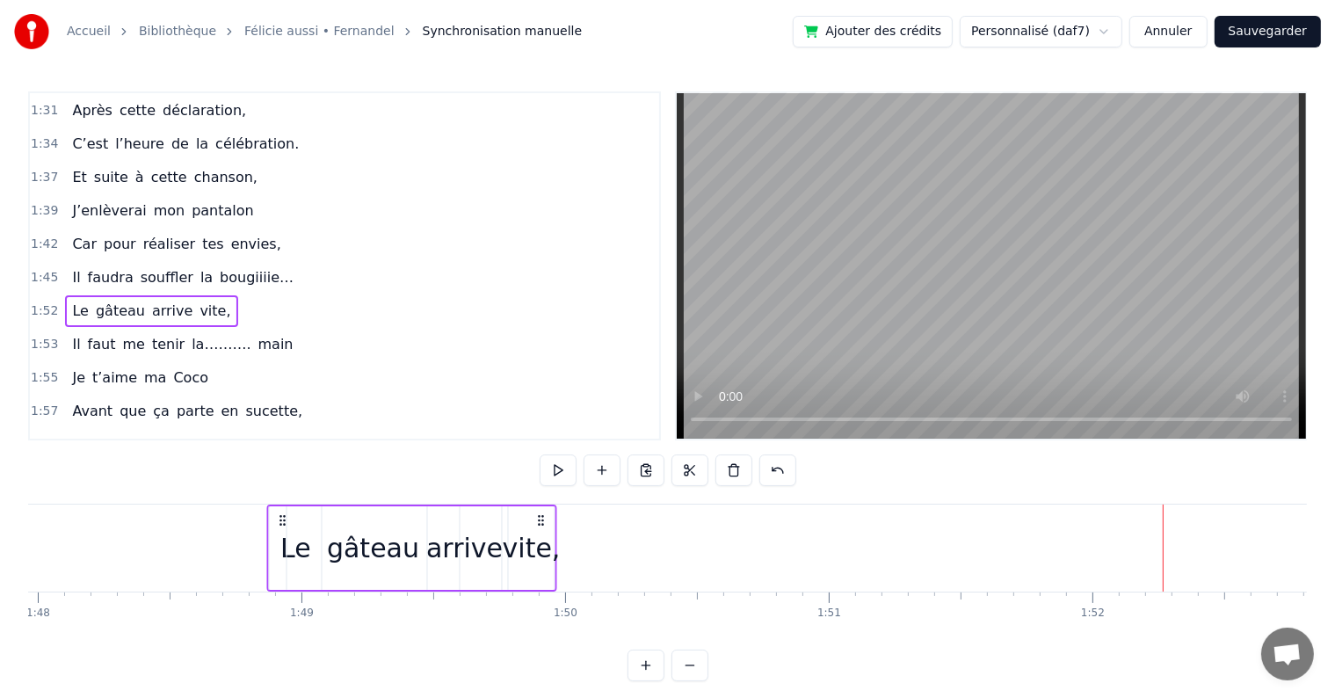
scroll to position [0, 28456]
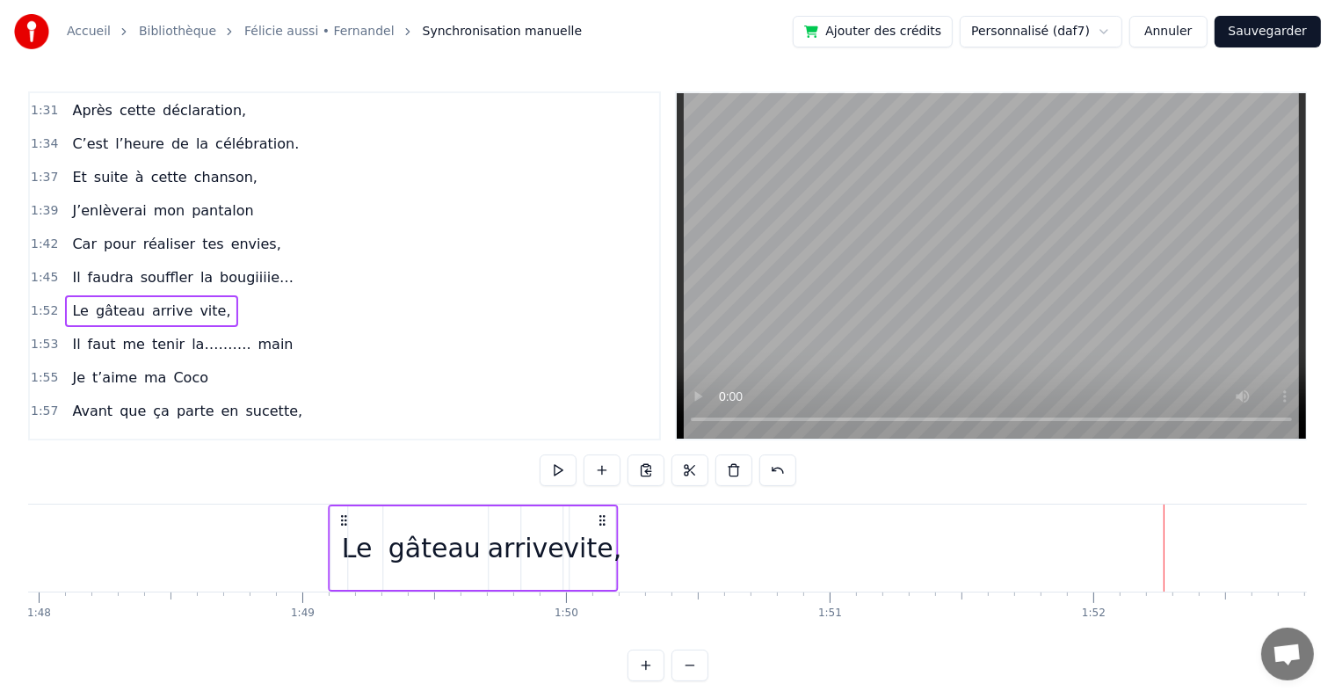
drag, startPoint x: 880, startPoint y: 514, endPoint x: 340, endPoint y: 554, distance: 541.8
click at [340, 554] on div "Le gâteau arrive vite," at bounding box center [474, 547] width 290 height 87
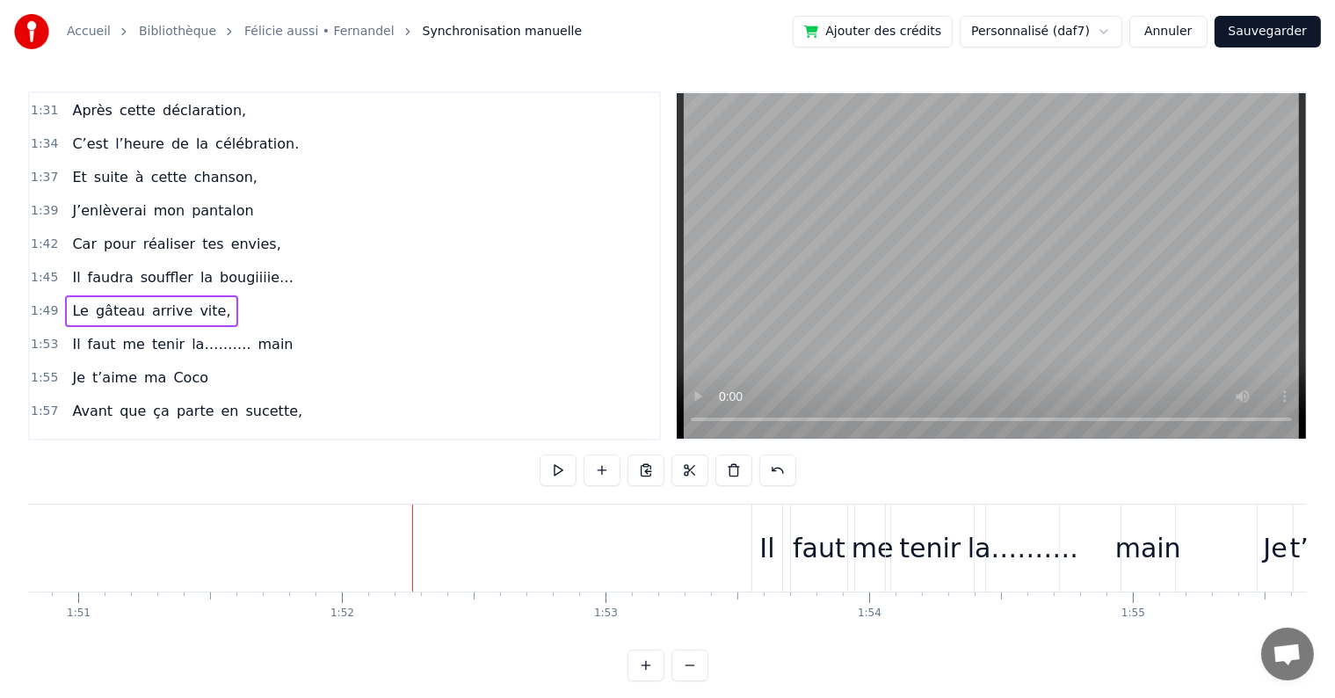
scroll to position [0, 29303]
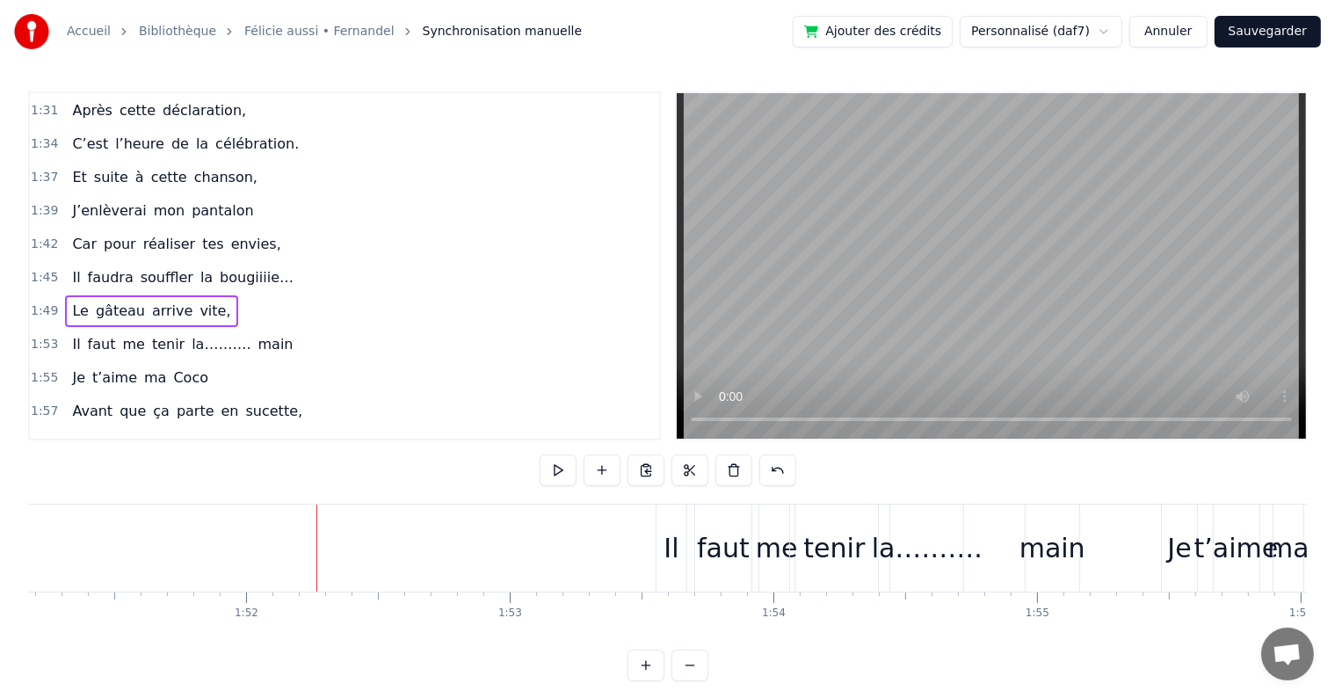
click at [249, 329] on div "Il faut me tenir la………. main" at bounding box center [182, 345] width 235 height 32
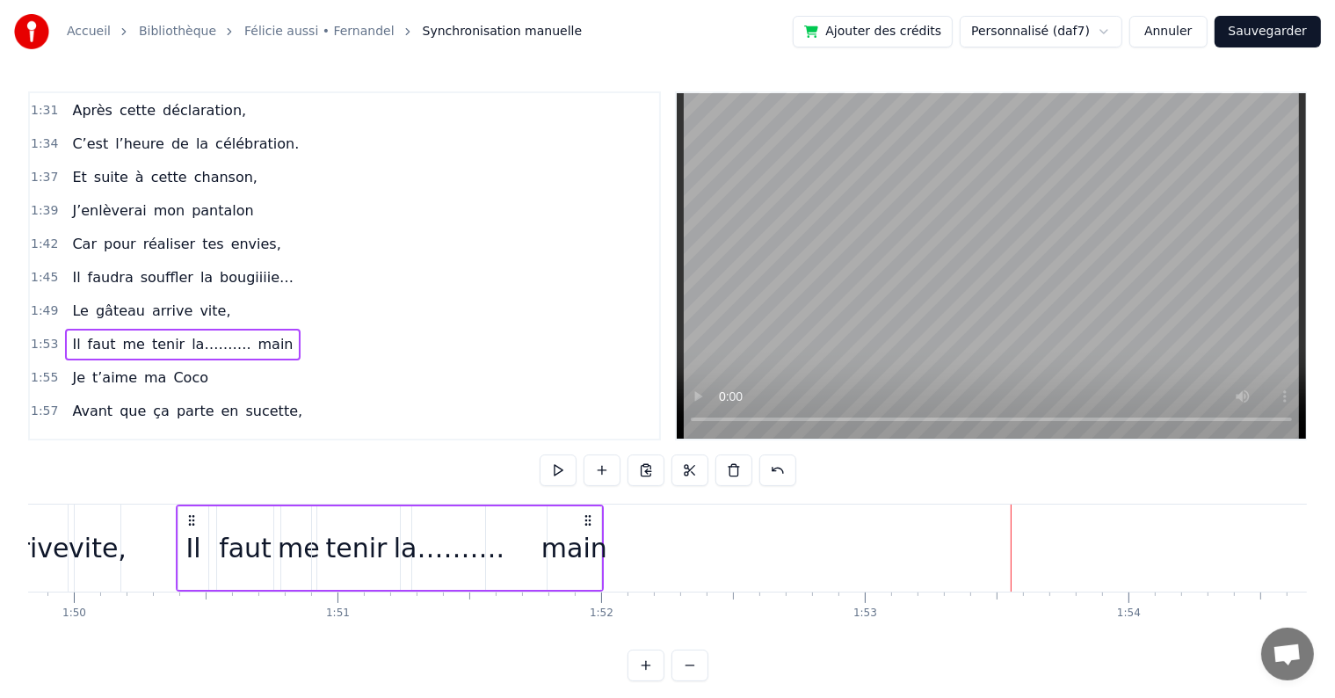
scroll to position [0, 28941]
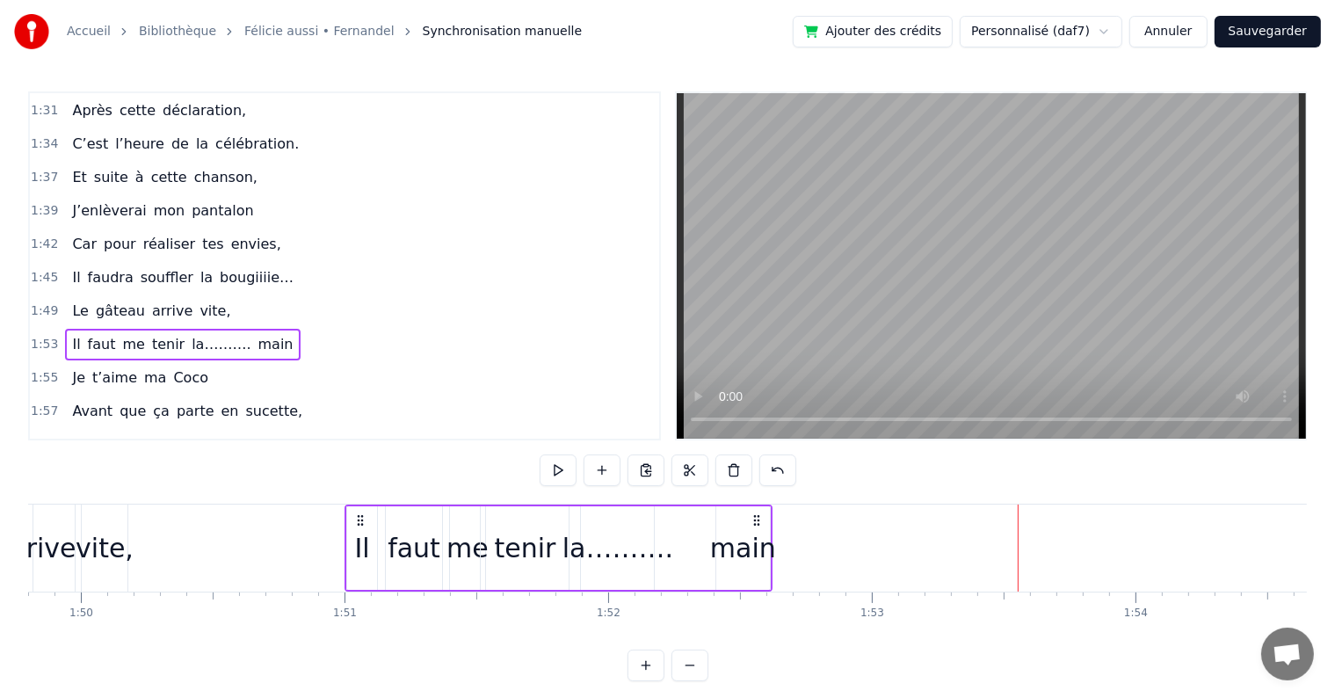
drag, startPoint x: 669, startPoint y: 517, endPoint x: 358, endPoint y: 539, distance: 311.0
click at [358, 539] on div "Il faut me tenir la………. main" at bounding box center [558, 547] width 428 height 87
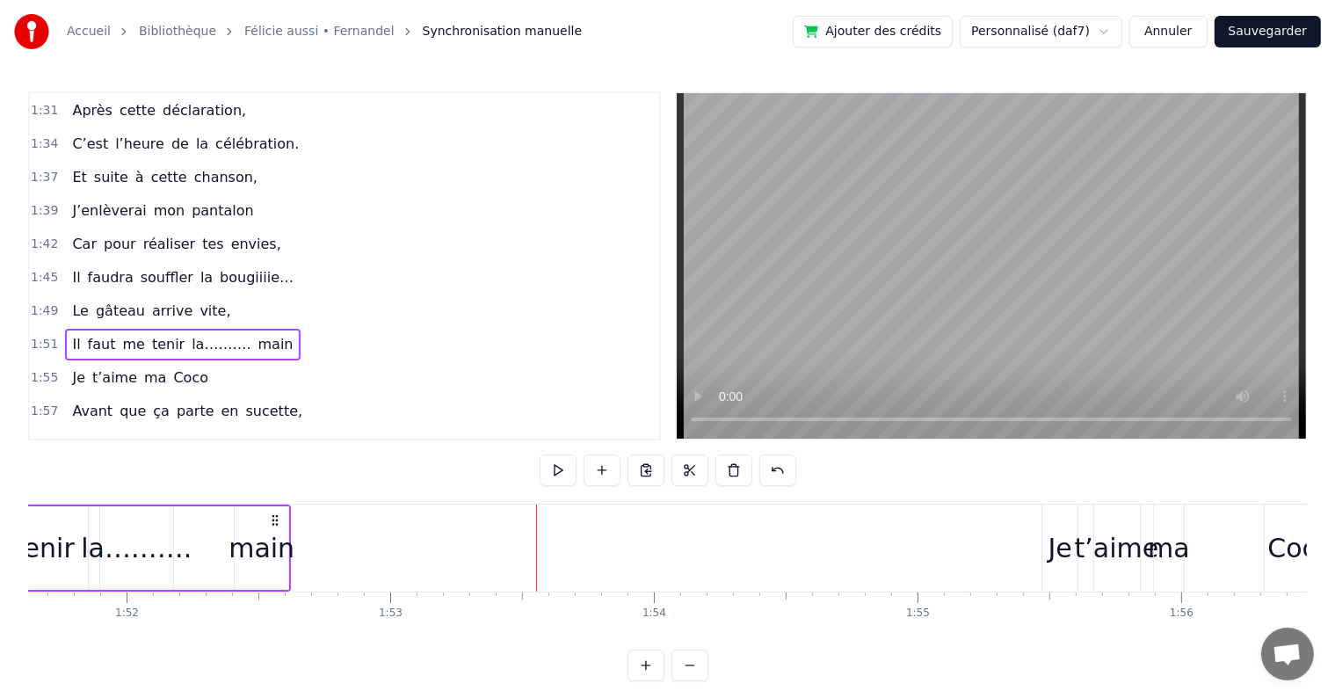
scroll to position [0, 29447]
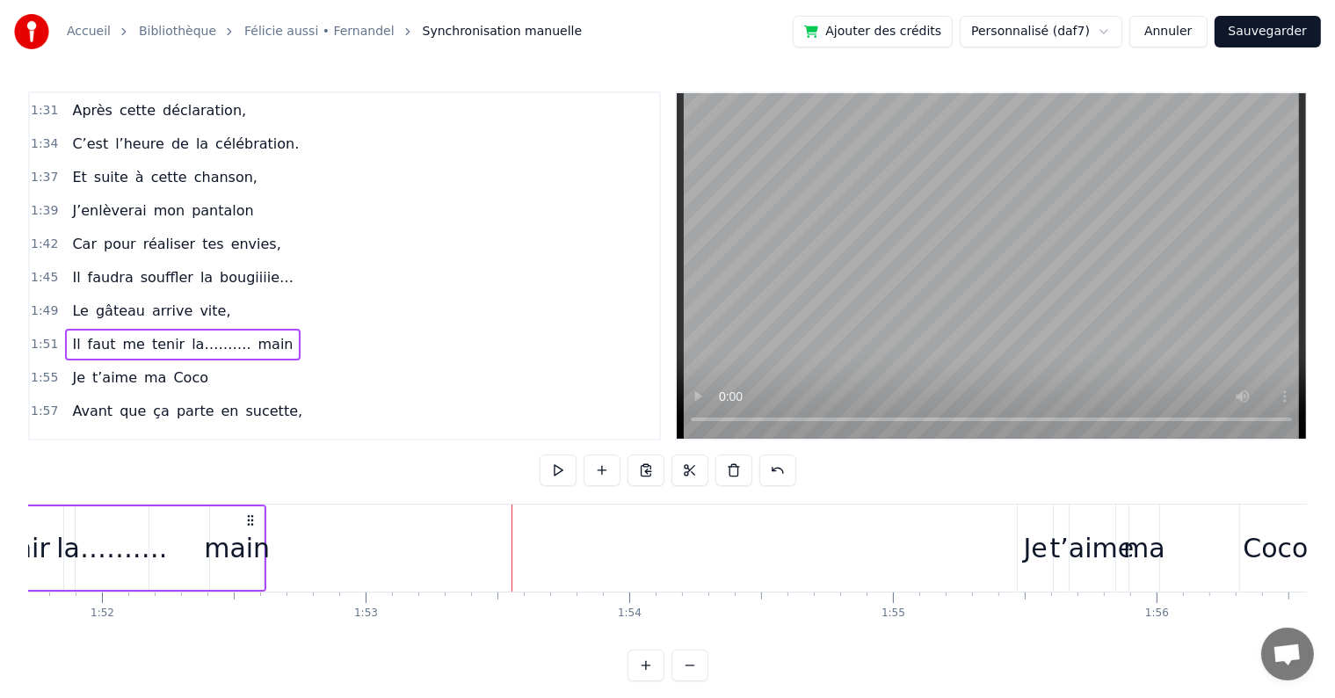
click at [183, 362] on div "Je t’aime ma [PERSON_NAME]" at bounding box center [140, 378] width 150 height 32
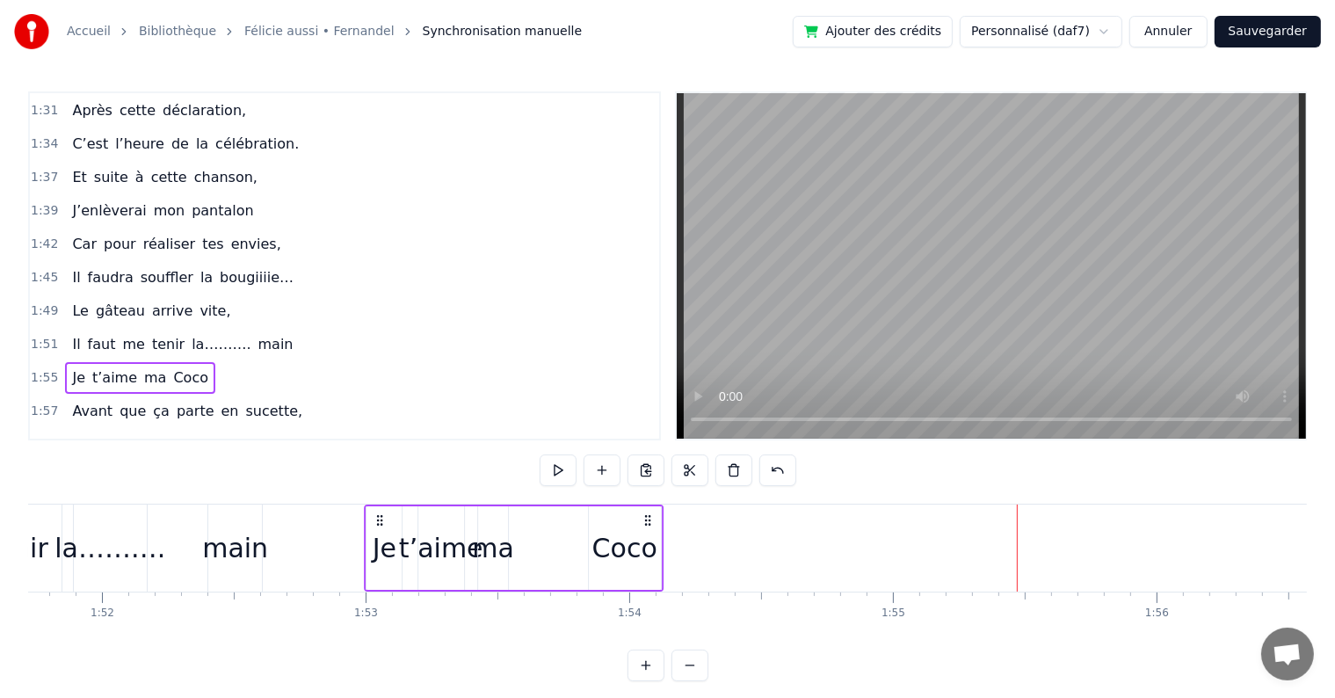
drag, startPoint x: 1031, startPoint y: 514, endPoint x: 380, endPoint y: 532, distance: 652.2
click at [380, 532] on div "Je t’aime ma [PERSON_NAME]" at bounding box center [514, 547] width 299 height 87
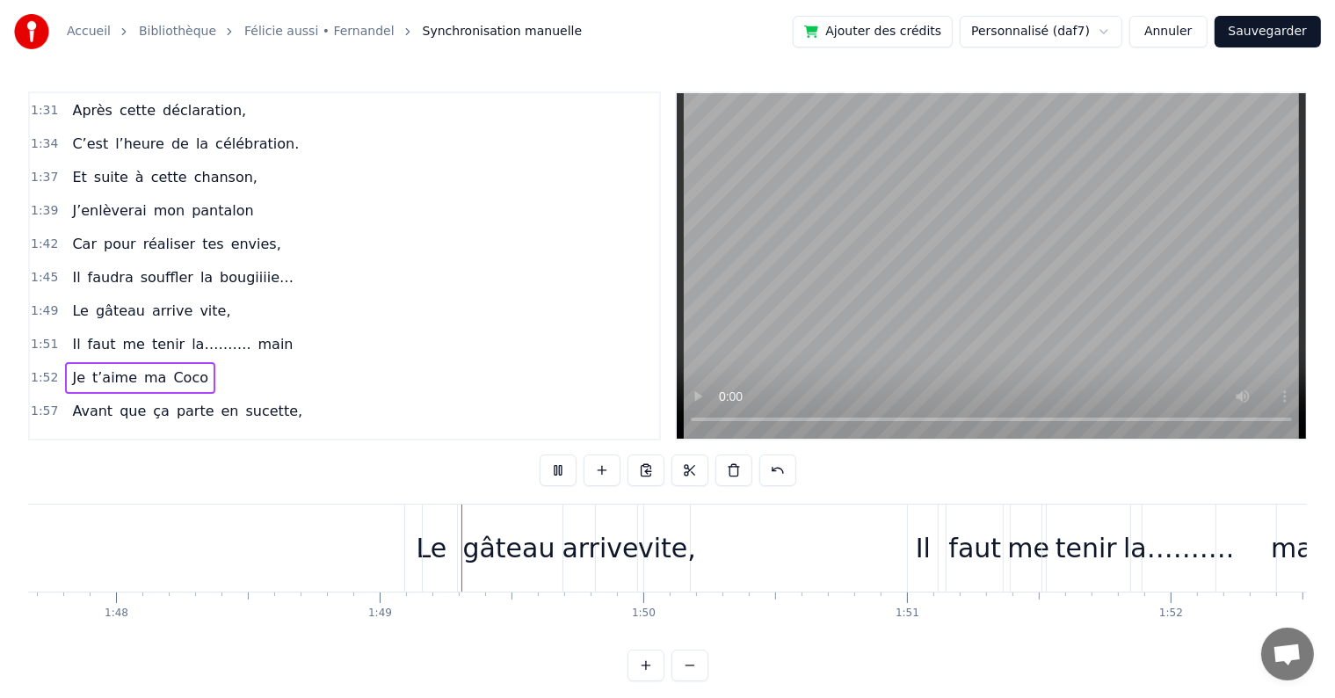
scroll to position [0, 28596]
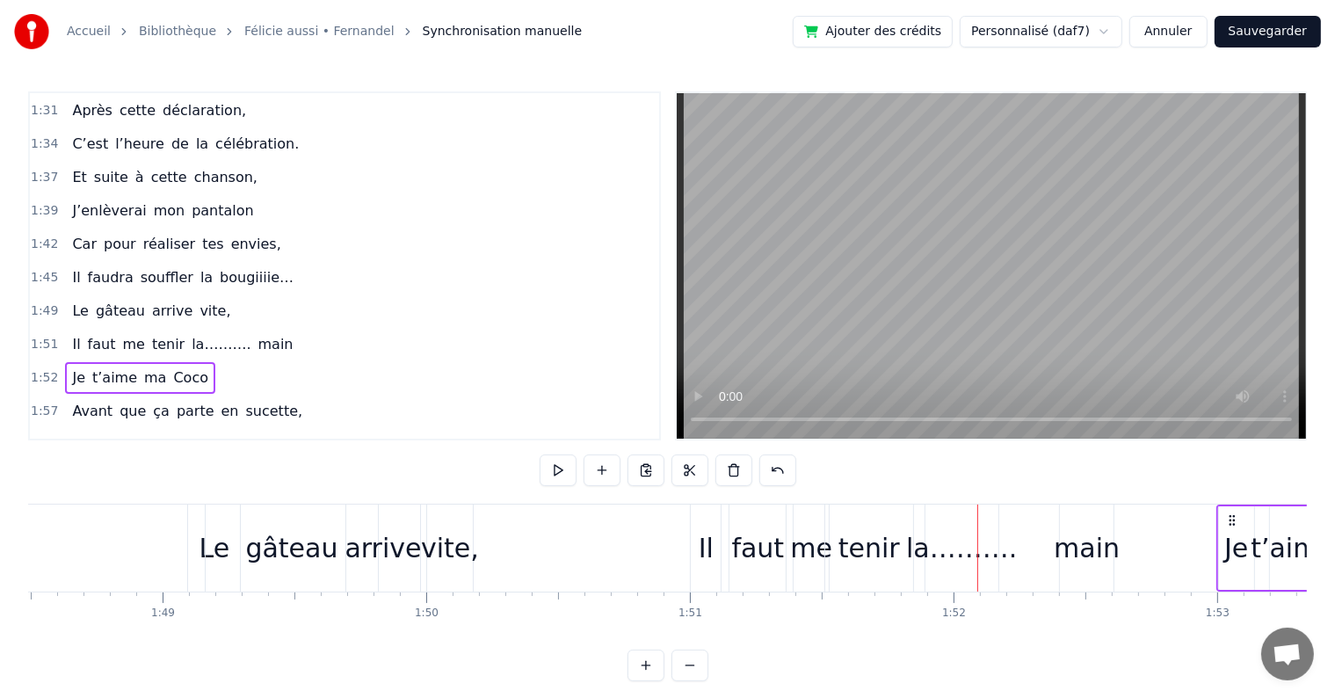
click at [215, 329] on div "Il faut me tenir la………. main" at bounding box center [182, 345] width 235 height 32
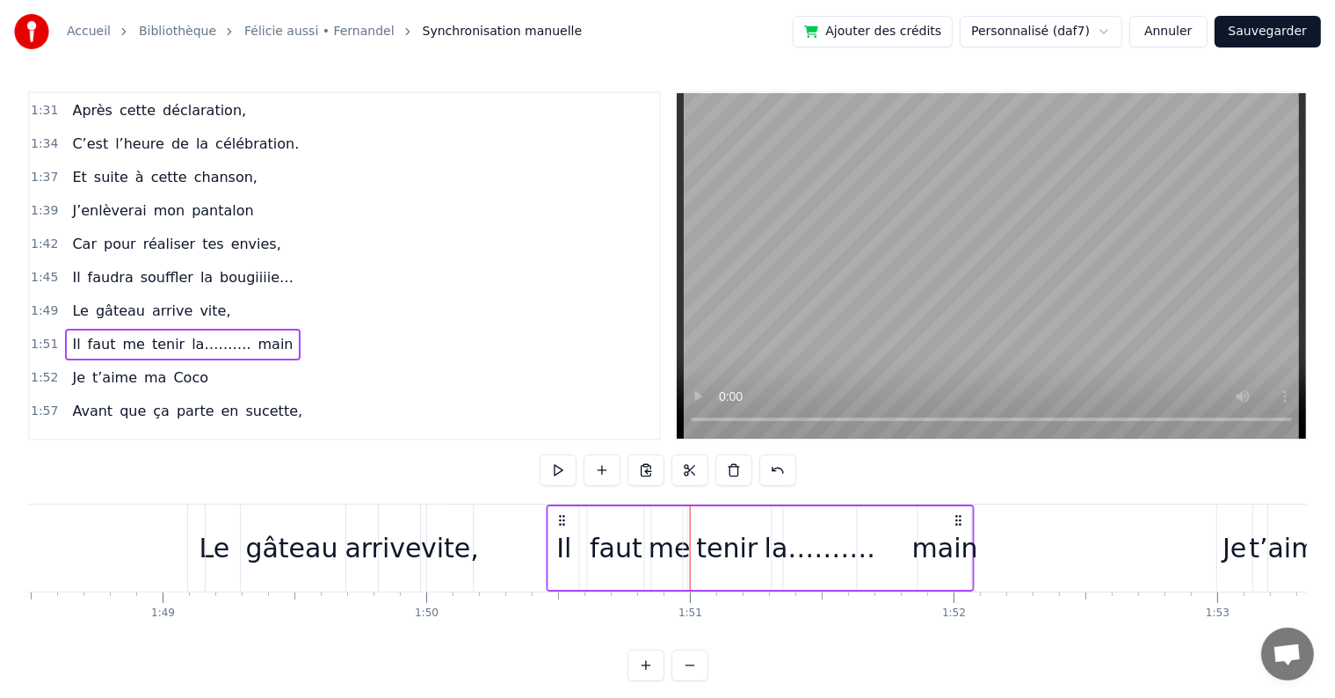
drag, startPoint x: 703, startPoint y: 520, endPoint x: 560, endPoint y: 520, distance: 143.2
click at [561, 520] on circle at bounding box center [561, 519] width 1 height 1
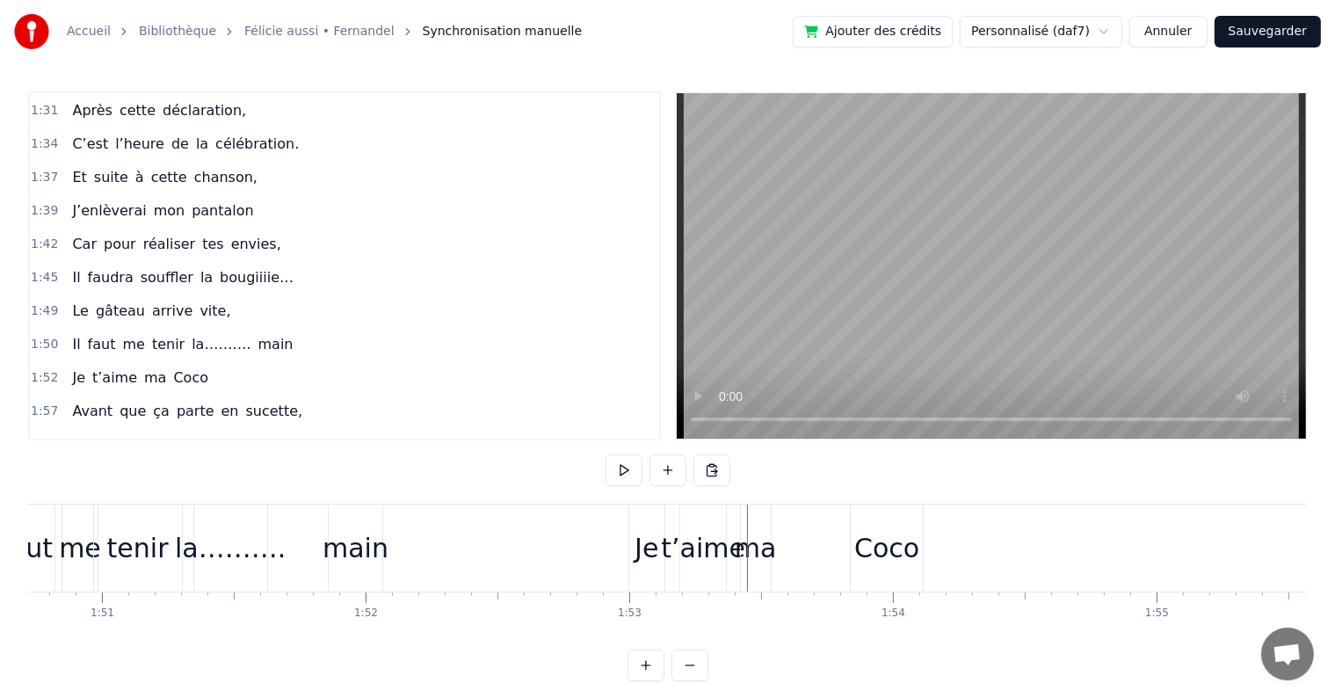
scroll to position [0, 29135]
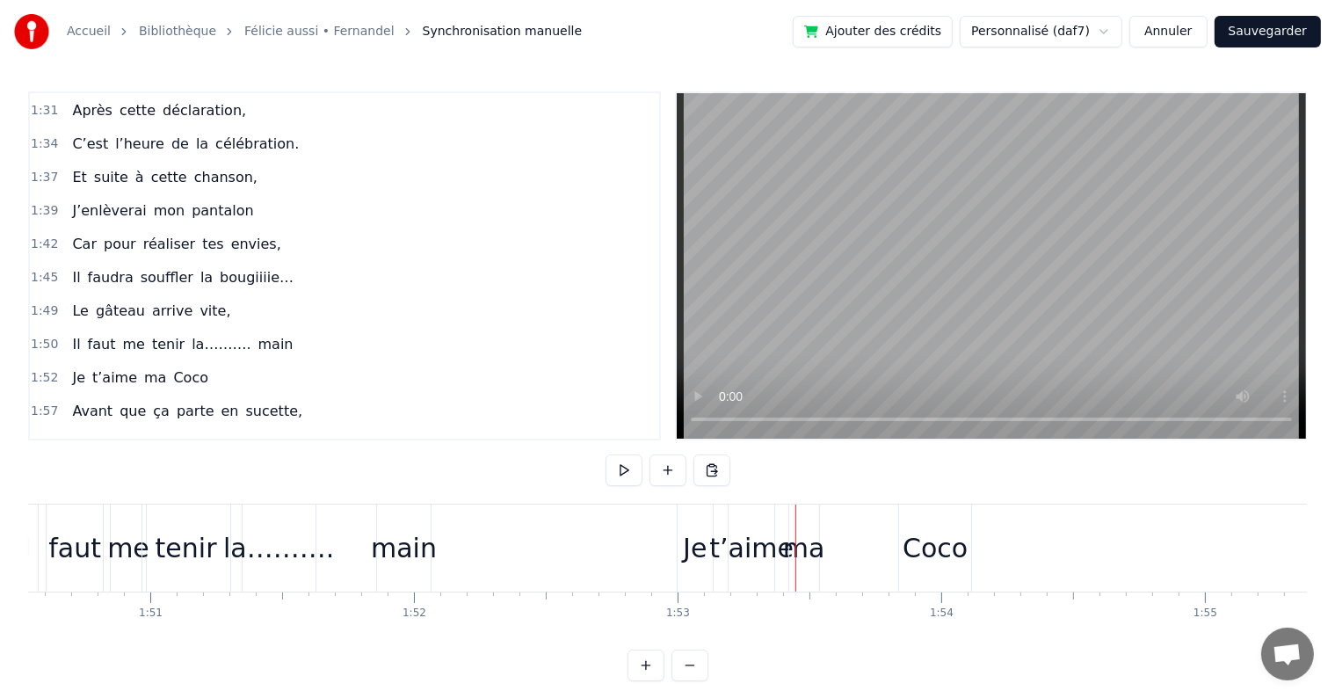
click at [188, 362] on div "Je t’aime ma [PERSON_NAME]" at bounding box center [140, 378] width 150 height 32
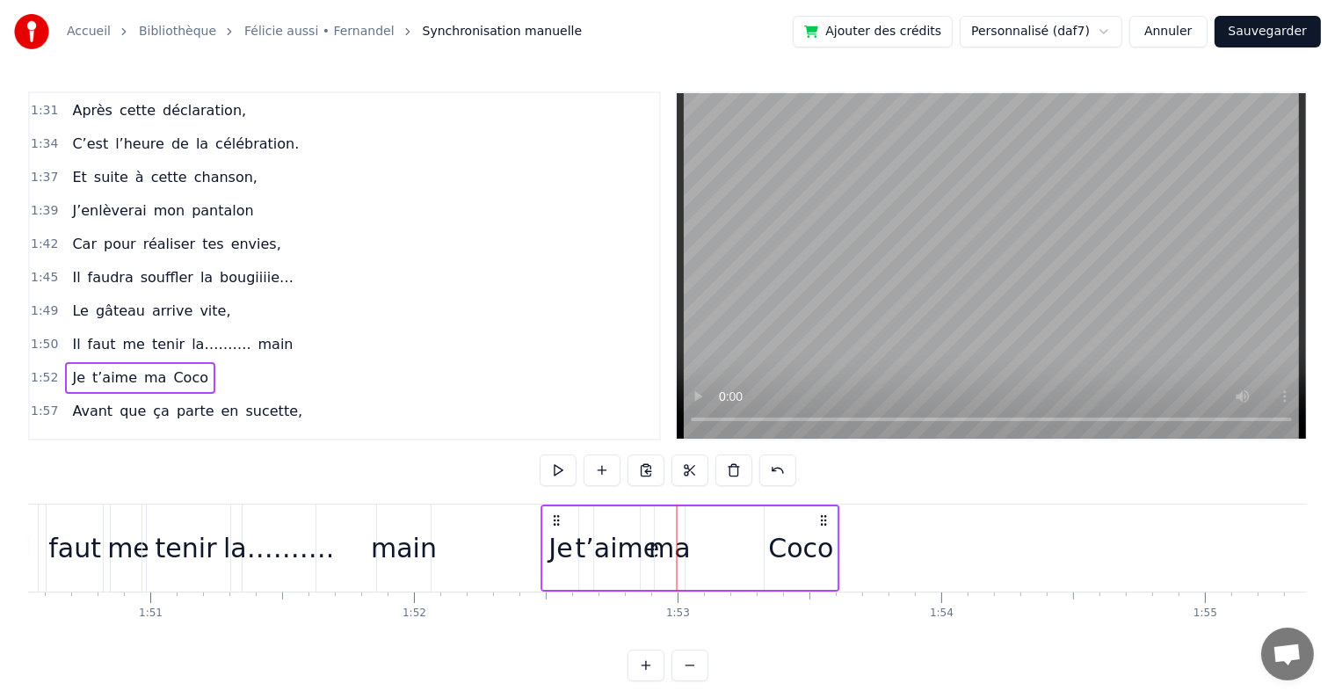
drag, startPoint x: 686, startPoint y: 517, endPoint x: 551, endPoint y: 517, distance: 135.3
click at [551, 517] on icon at bounding box center [556, 520] width 14 height 14
click at [817, 552] on div "Coco" at bounding box center [801, 548] width 65 height 40
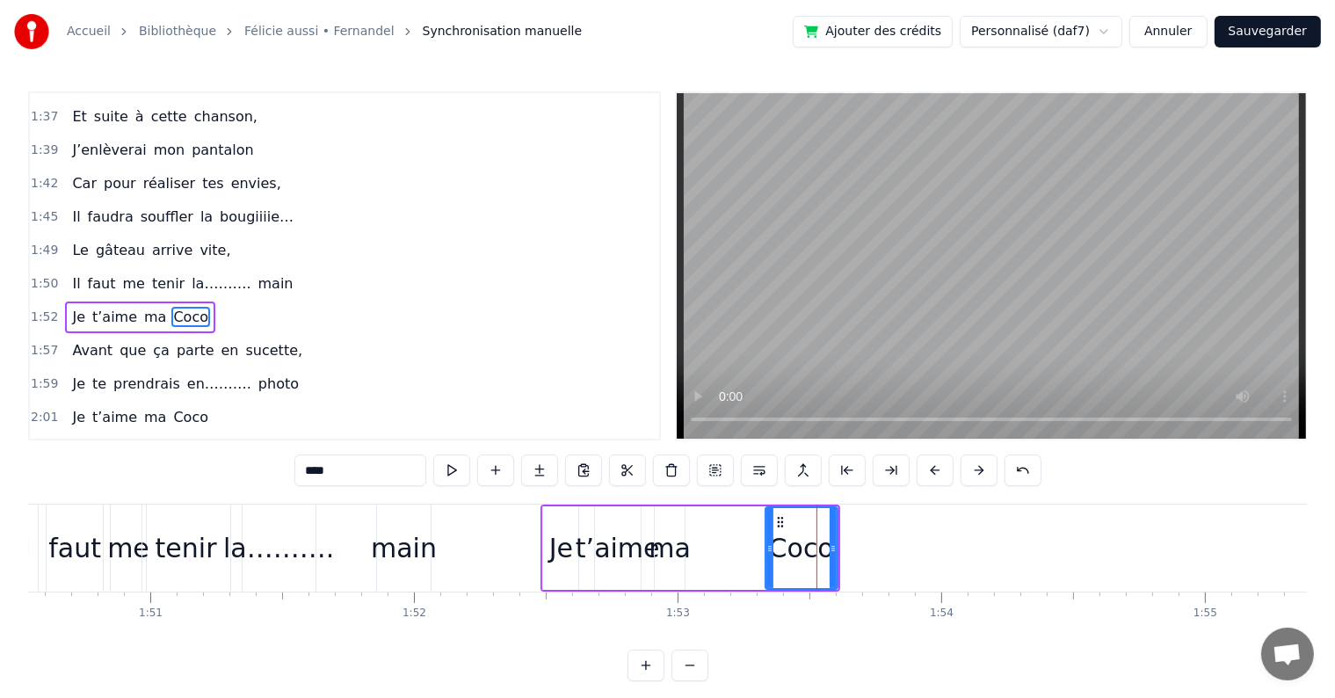
scroll to position [1265, 0]
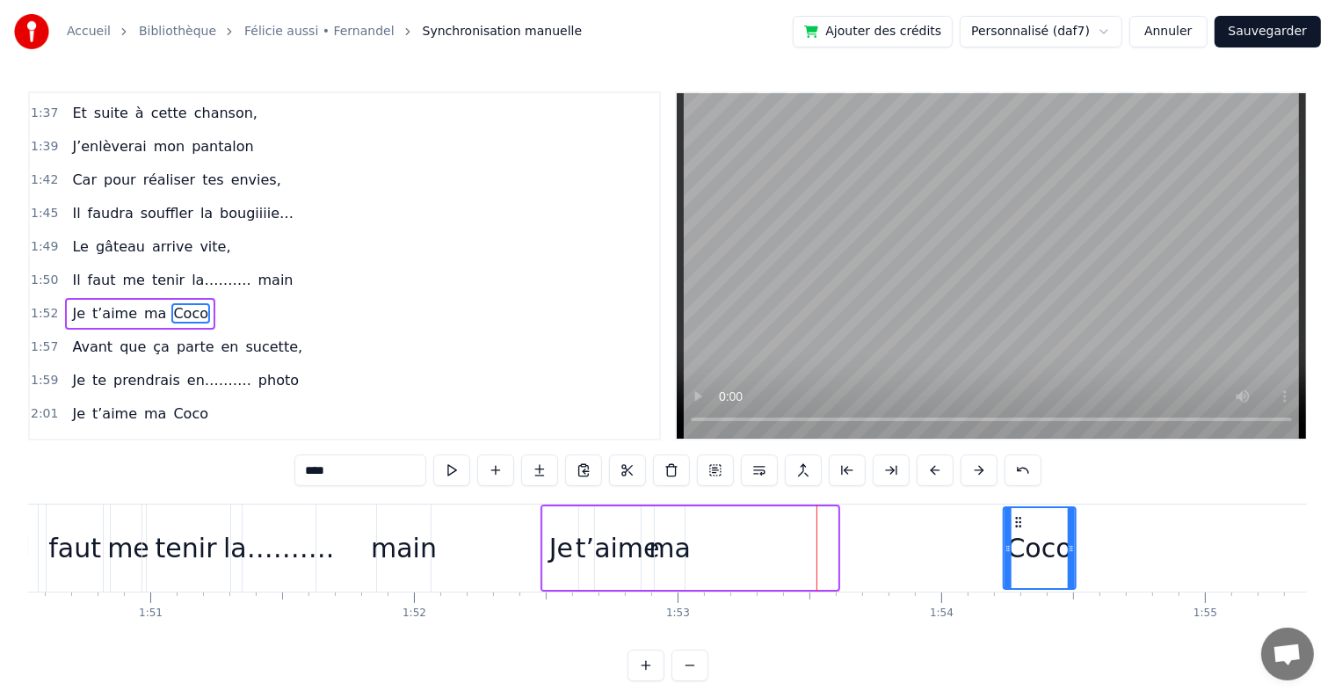
drag, startPoint x: 780, startPoint y: 518, endPoint x: 1018, endPoint y: 542, distance: 239.3
click at [1018, 542] on div "Coco" at bounding box center [1039, 548] width 70 height 80
click at [675, 553] on div "ma" at bounding box center [669, 548] width 42 height 40
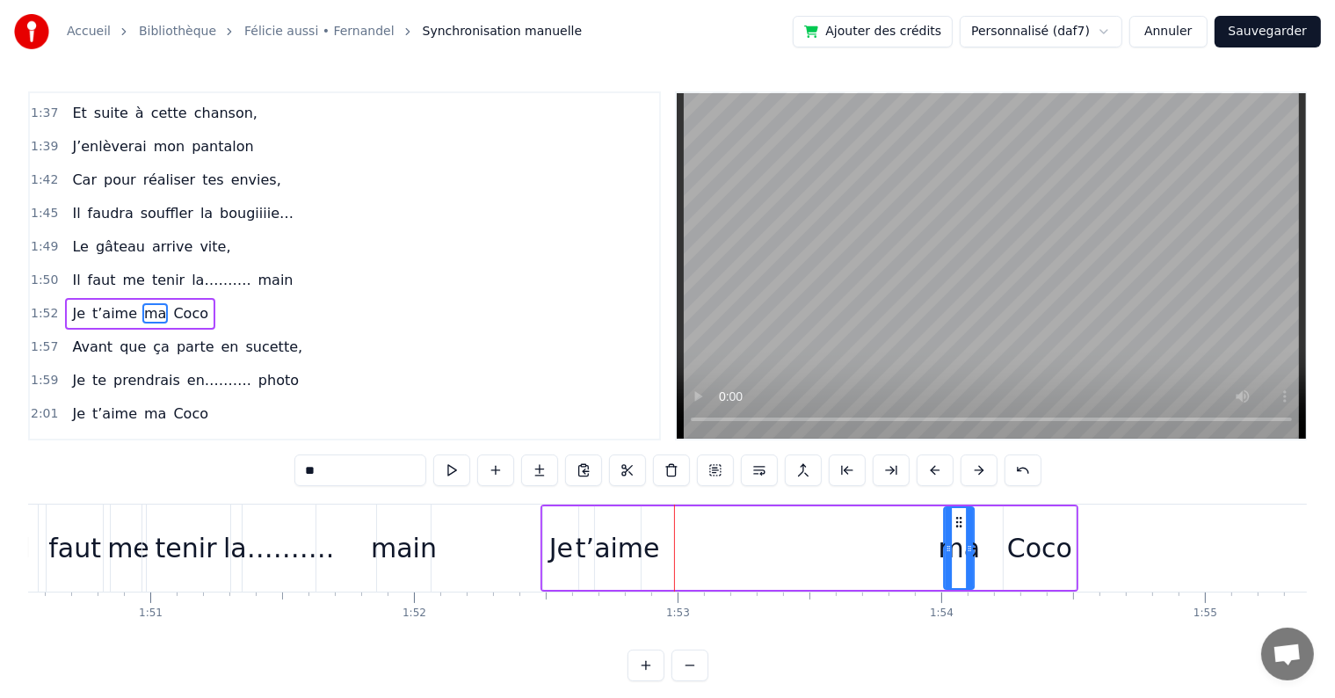
drag, startPoint x: 669, startPoint y: 519, endPoint x: 959, endPoint y: 532, distance: 290.2
click at [959, 532] on div "ma" at bounding box center [959, 548] width 28 height 80
drag, startPoint x: 970, startPoint y: 548, endPoint x: 988, endPoint y: 548, distance: 17.6
click at [988, 548] on icon at bounding box center [987, 548] width 7 height 14
click at [564, 531] on div "Je" at bounding box center [561, 548] width 24 height 40
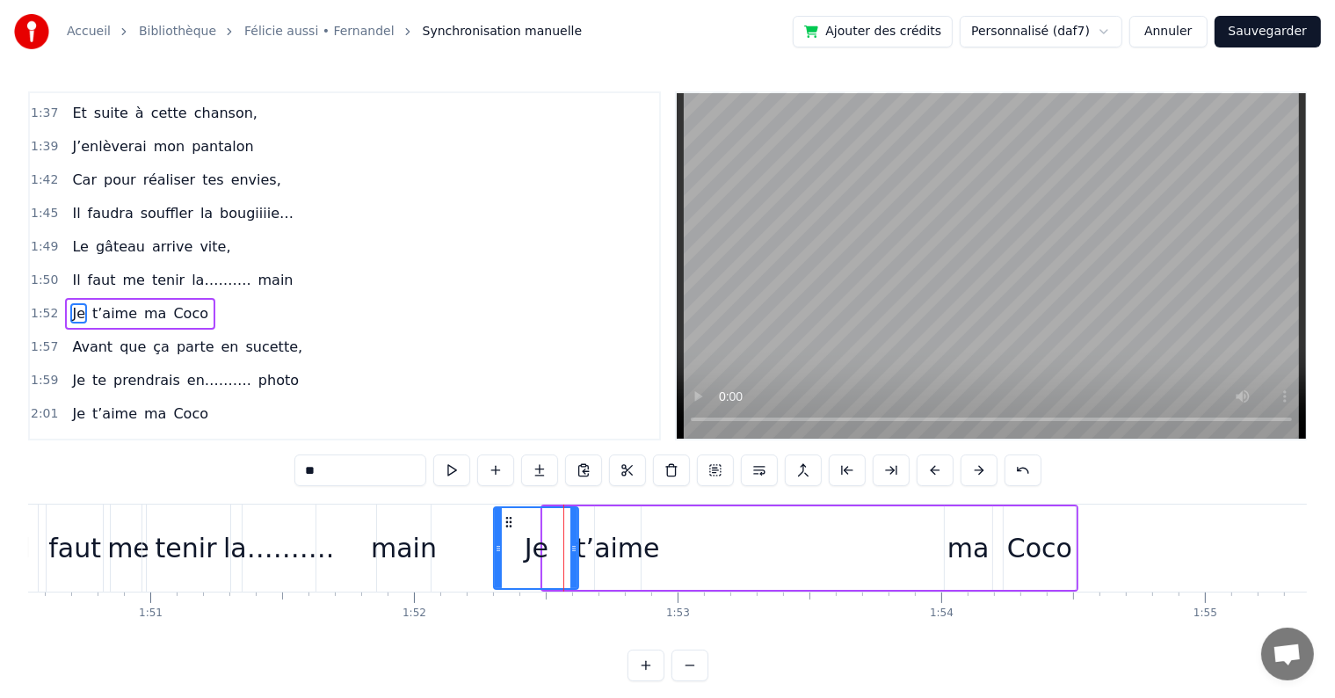
drag, startPoint x: 546, startPoint y: 545, endPoint x: 496, endPoint y: 542, distance: 49.3
click at [496, 542] on icon at bounding box center [498, 548] width 7 height 14
drag, startPoint x: 573, startPoint y: 544, endPoint x: 555, endPoint y: 544, distance: 17.6
click at [555, 544] on icon at bounding box center [556, 548] width 7 height 14
click at [601, 548] on div "t’aime" at bounding box center [617, 548] width 84 height 40
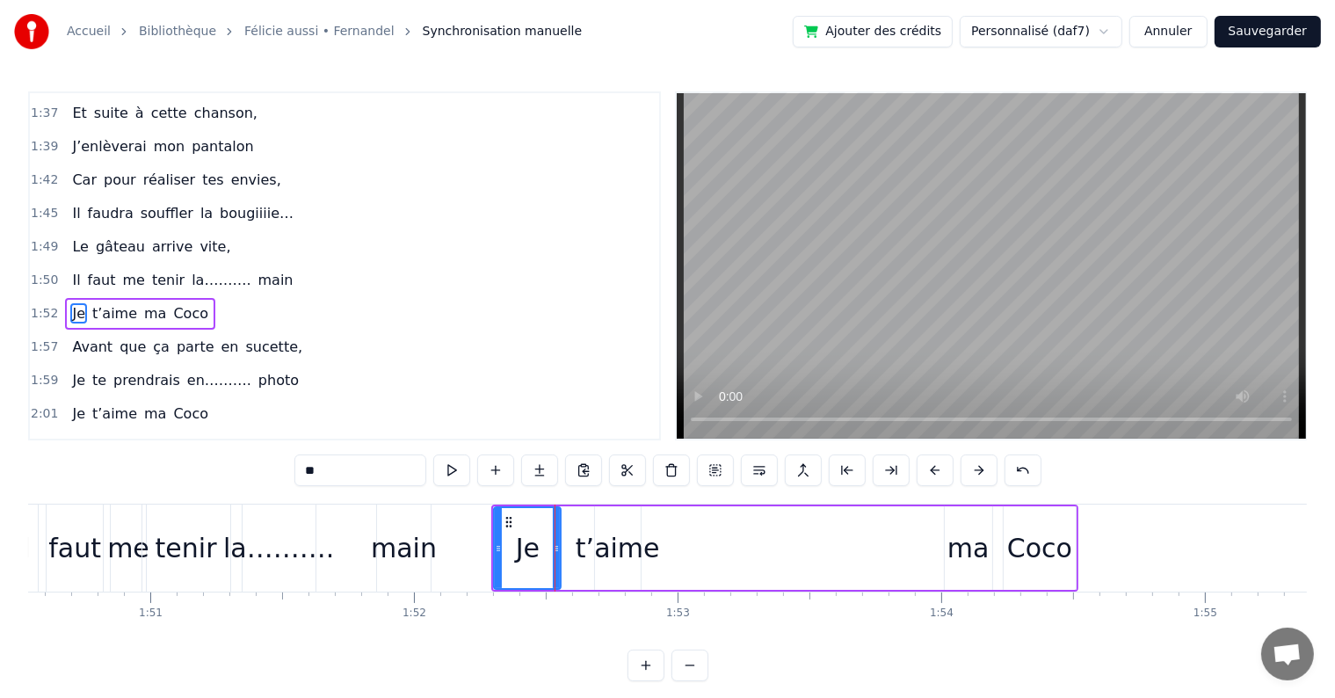
type input "******"
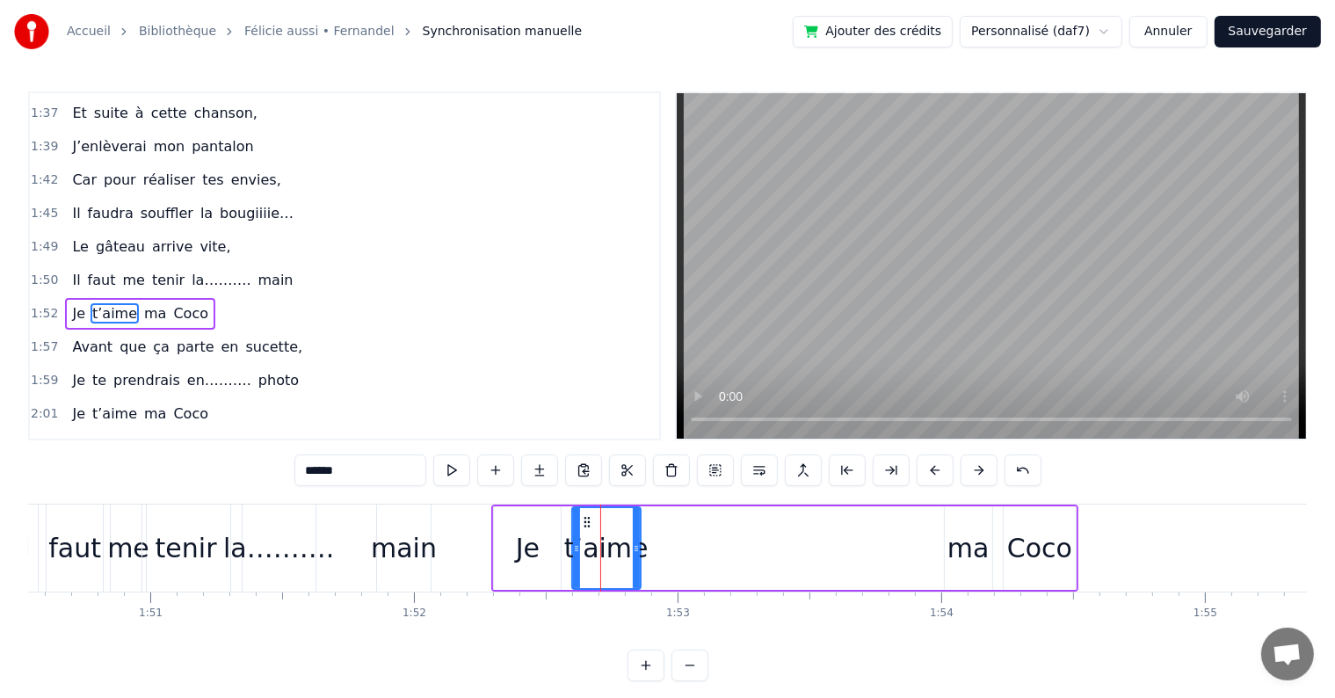
drag, startPoint x: 597, startPoint y: 548, endPoint x: 575, endPoint y: 548, distance: 22.8
click at [575, 548] on icon at bounding box center [576, 548] width 7 height 14
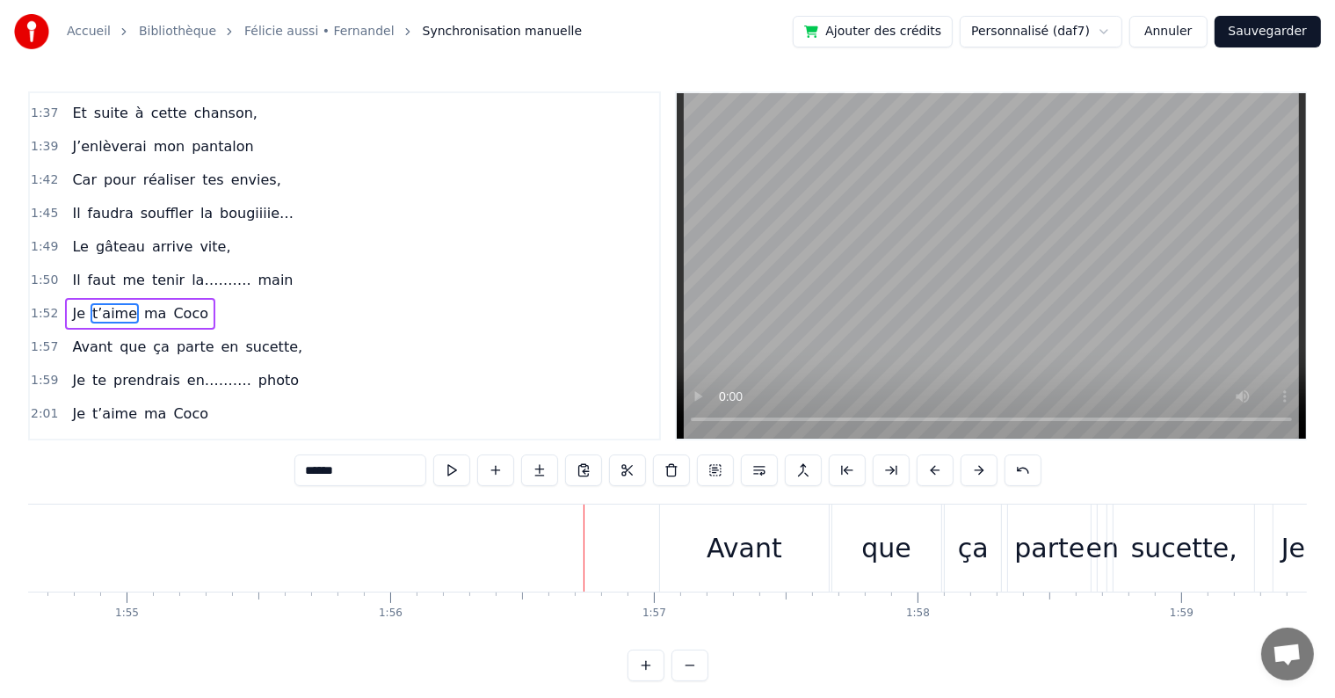
scroll to position [0, 30166]
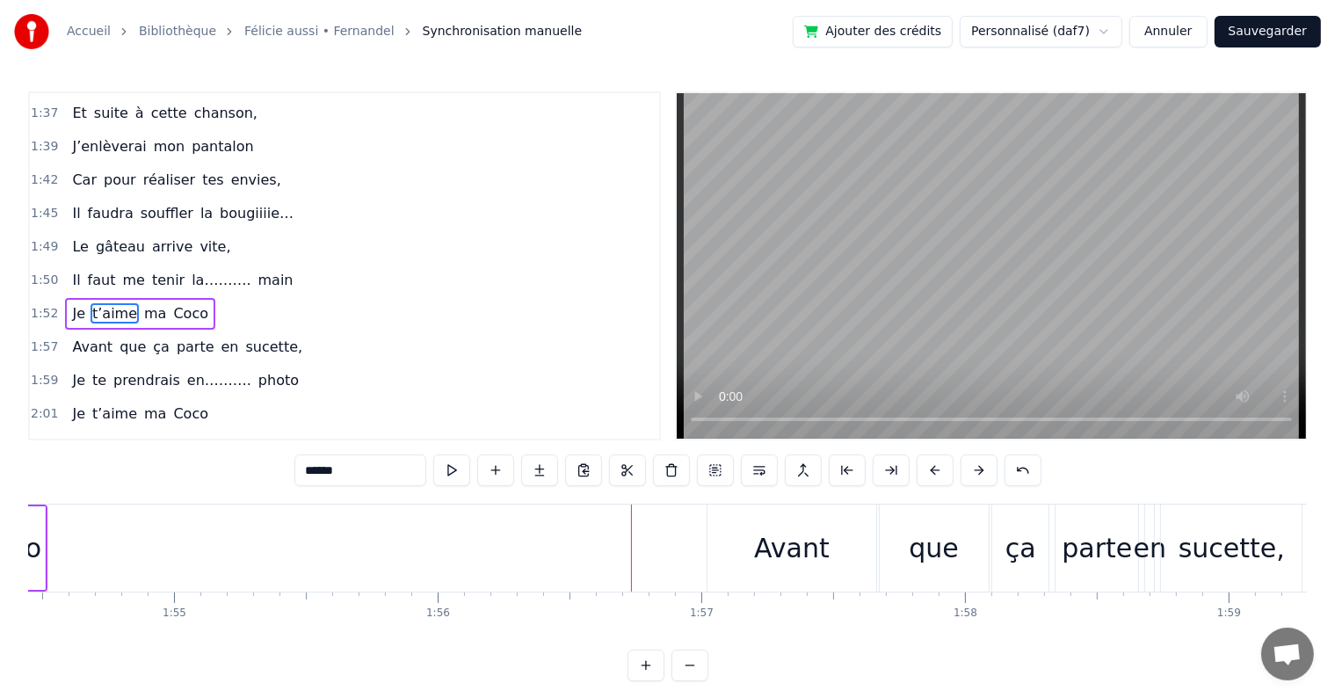
click at [199, 331] on div "Avant que ça parte en sucette," at bounding box center [187, 347] width 244 height 32
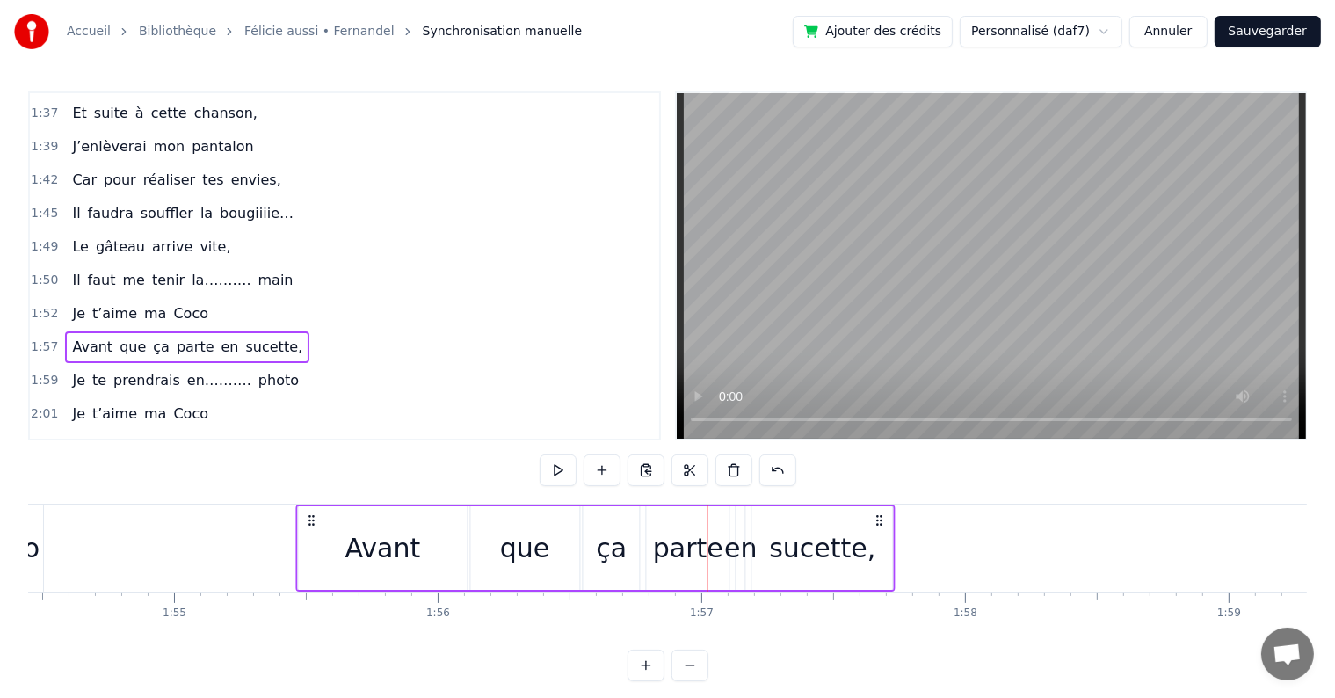
drag, startPoint x: 721, startPoint y: 518, endPoint x: 310, endPoint y: 513, distance: 411.2
click at [310, 513] on icon at bounding box center [311, 520] width 14 height 14
click at [221, 365] on div "Je te prendrais en………. photo" at bounding box center [185, 381] width 241 height 32
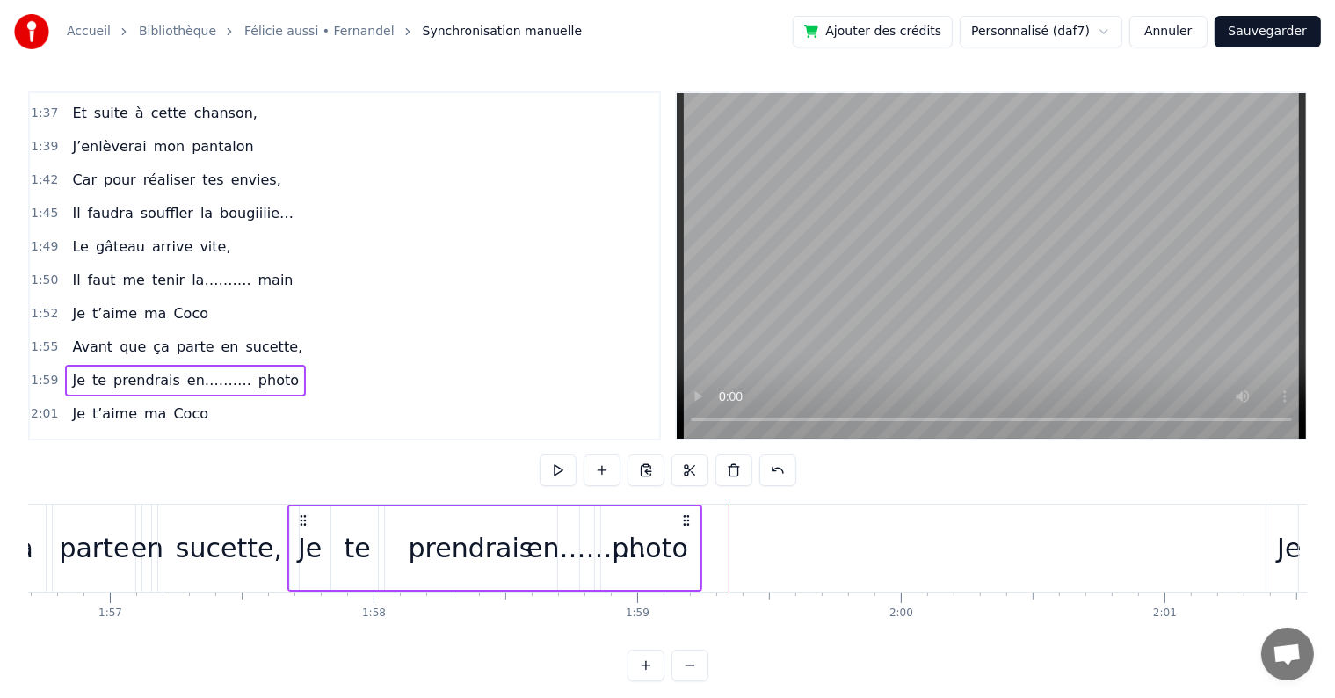
scroll to position [0, 30754]
drag, startPoint x: 521, startPoint y: 517, endPoint x: 311, endPoint y: 509, distance: 210.1
click at [311, 509] on div "Je te prendrais en………. photo" at bounding box center [501, 547] width 415 height 87
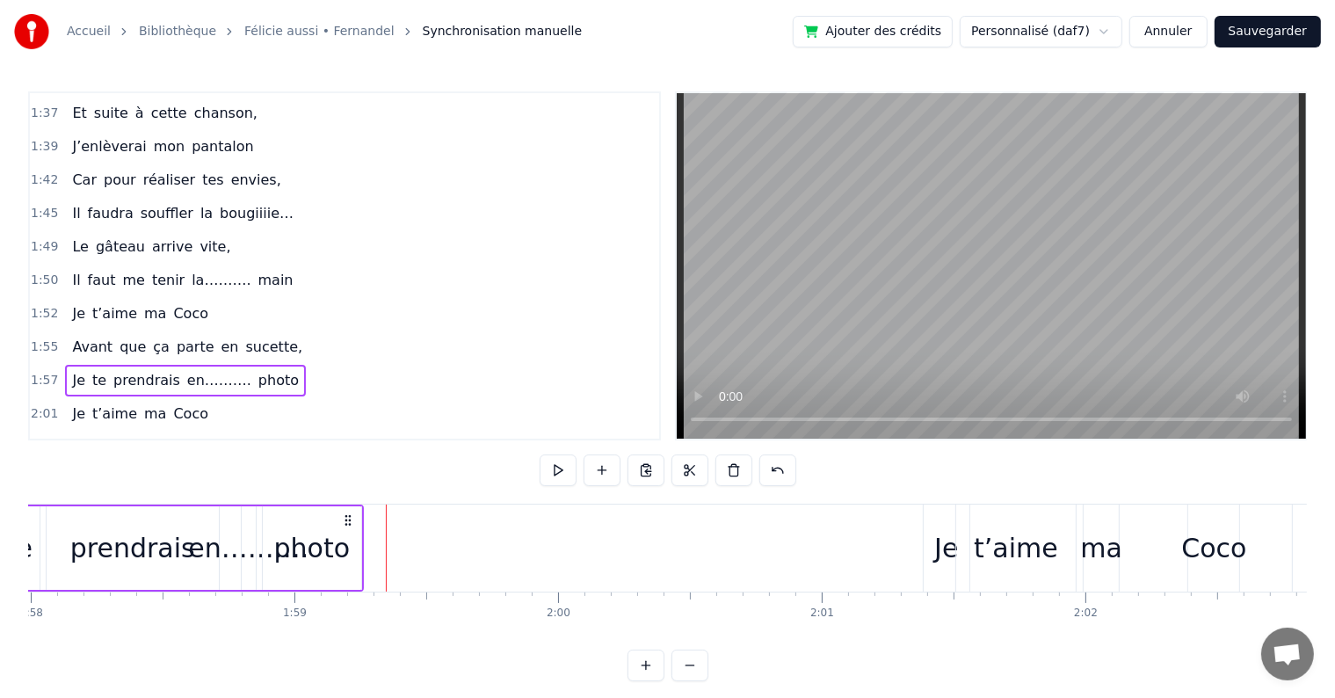
scroll to position [0, 31124]
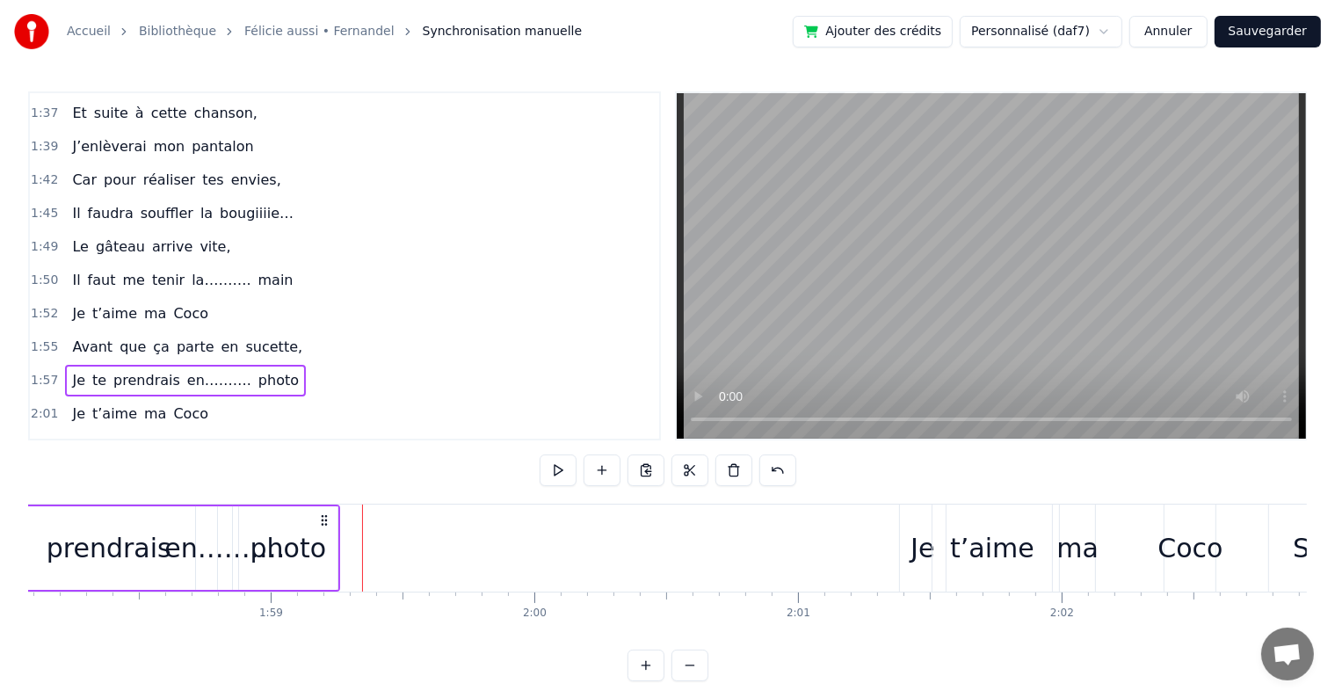
click at [185, 398] on div "Je t’aime ma [PERSON_NAME]" at bounding box center [140, 414] width 150 height 32
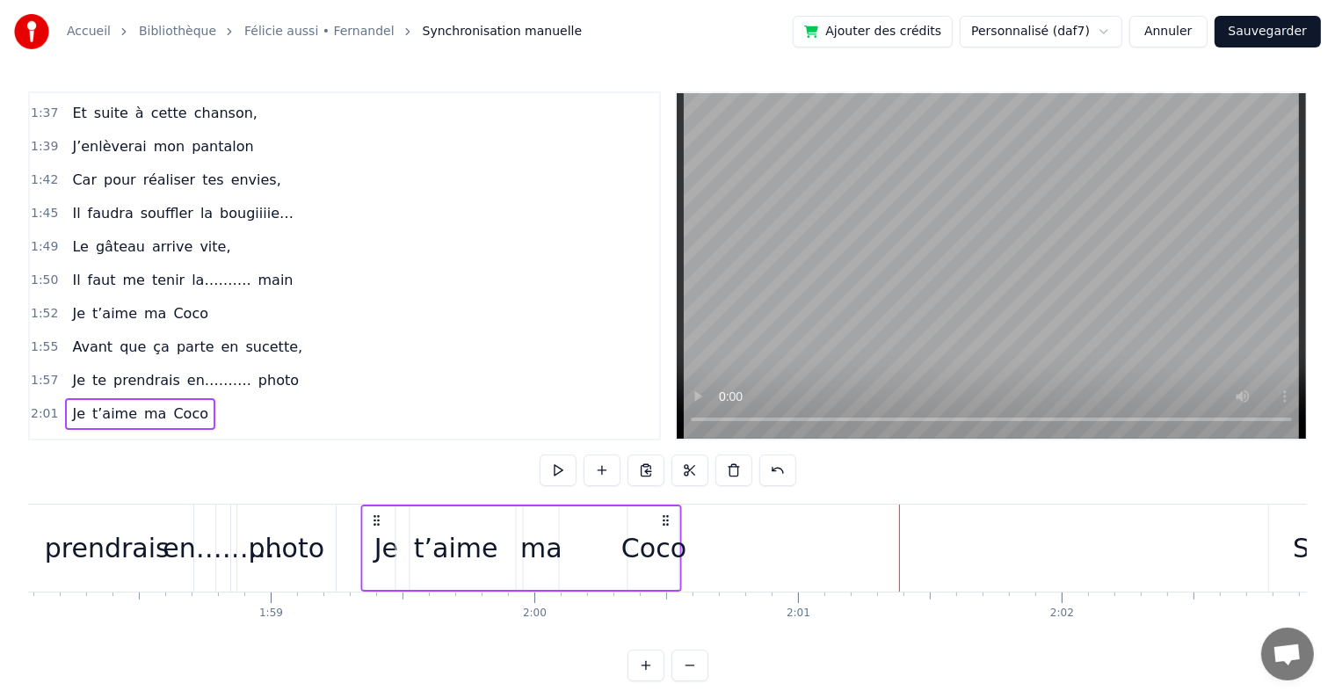
drag, startPoint x: 912, startPoint y: 519, endPoint x: 373, endPoint y: 539, distance: 538.9
click at [373, 539] on div "Je t’aime ma [PERSON_NAME]" at bounding box center [521, 547] width 322 height 87
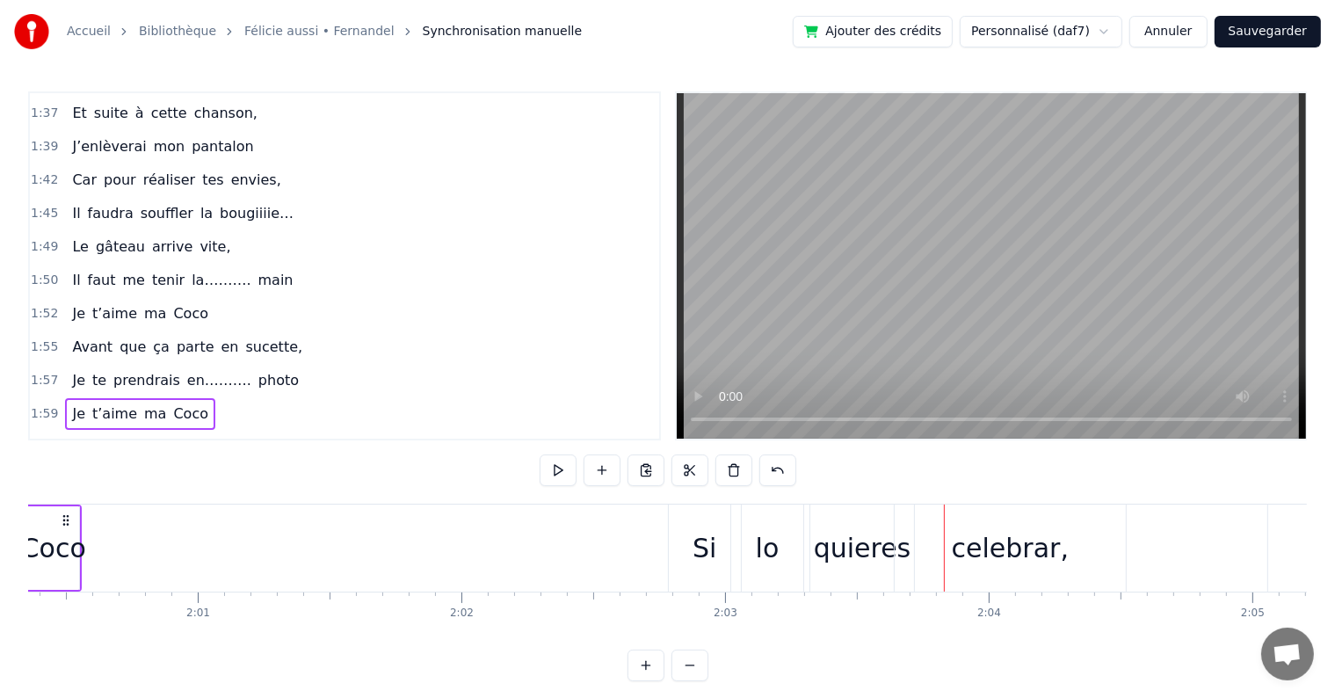
scroll to position [0, 31675]
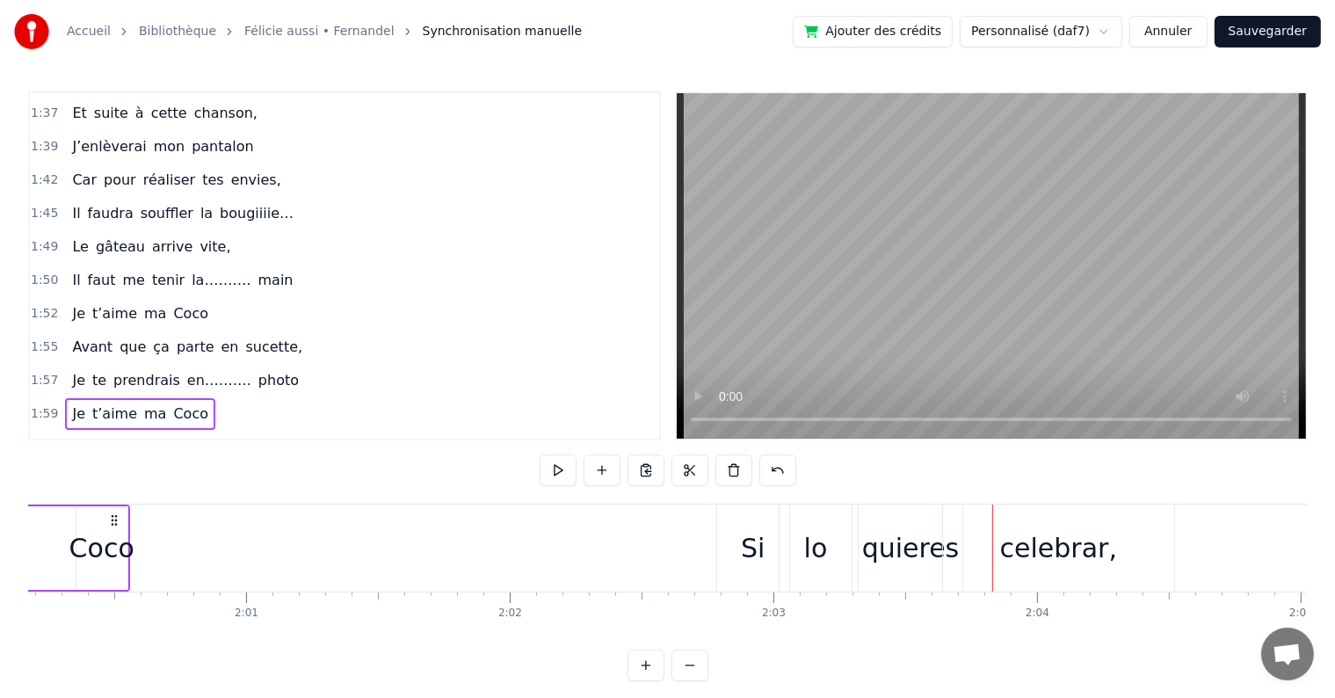
click at [185, 431] on div "Si lo quieres celebrar," at bounding box center [152, 447] width 175 height 32
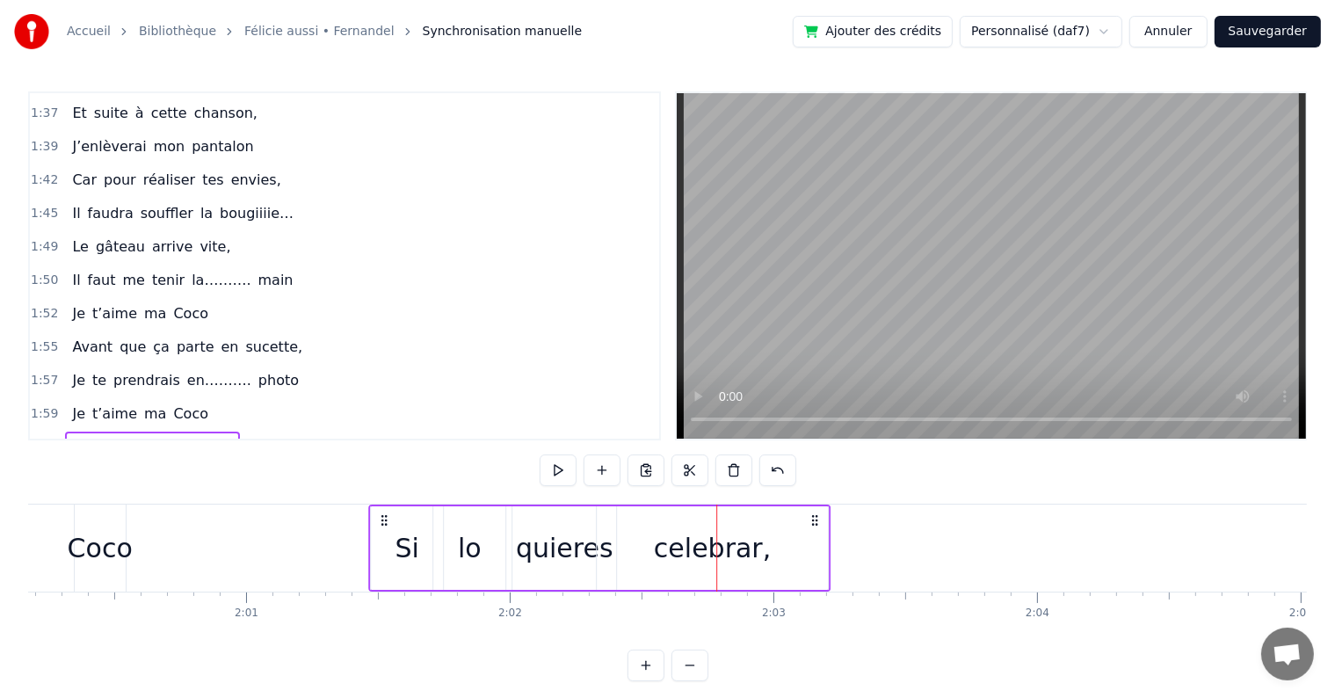
drag, startPoint x: 730, startPoint y: 521, endPoint x: 382, endPoint y: 539, distance: 348.4
click at [382, 539] on div "Si lo quieres celebrar," at bounding box center [599, 547] width 462 height 87
click at [123, 465] on div "Pues vámonos a……… bailar" at bounding box center [176, 481] width 223 height 32
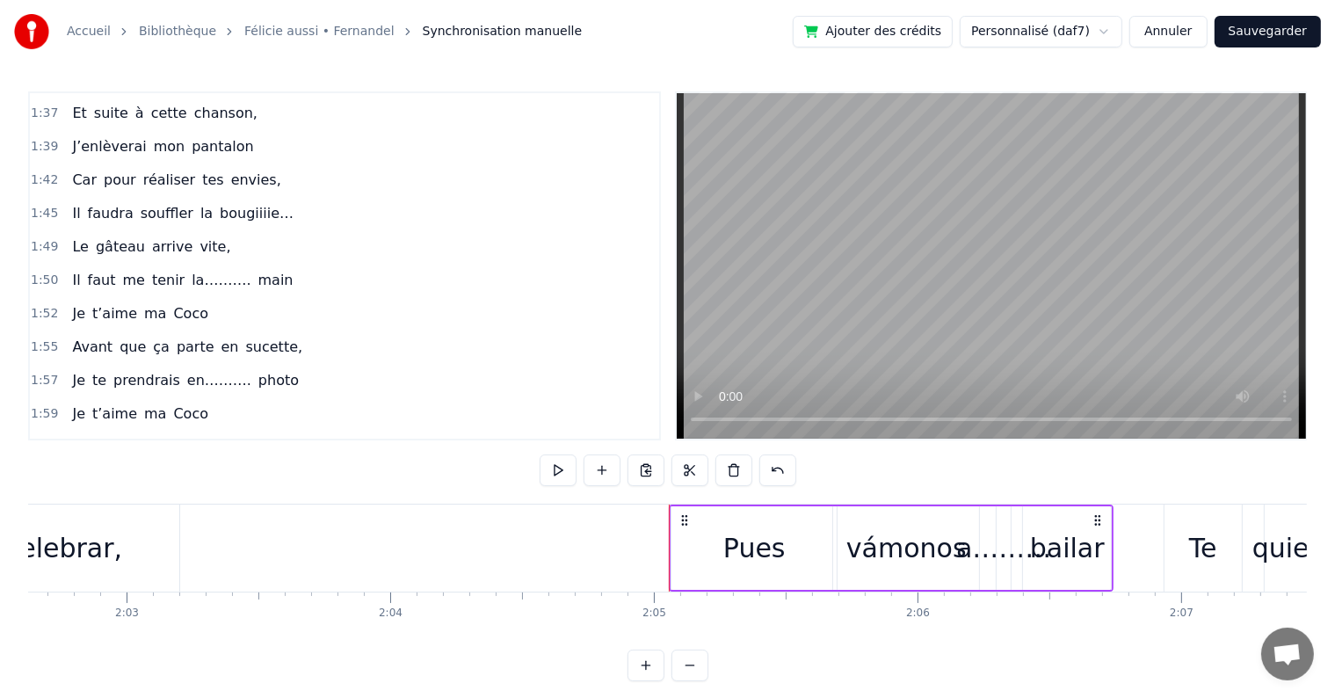
scroll to position [0, 32178]
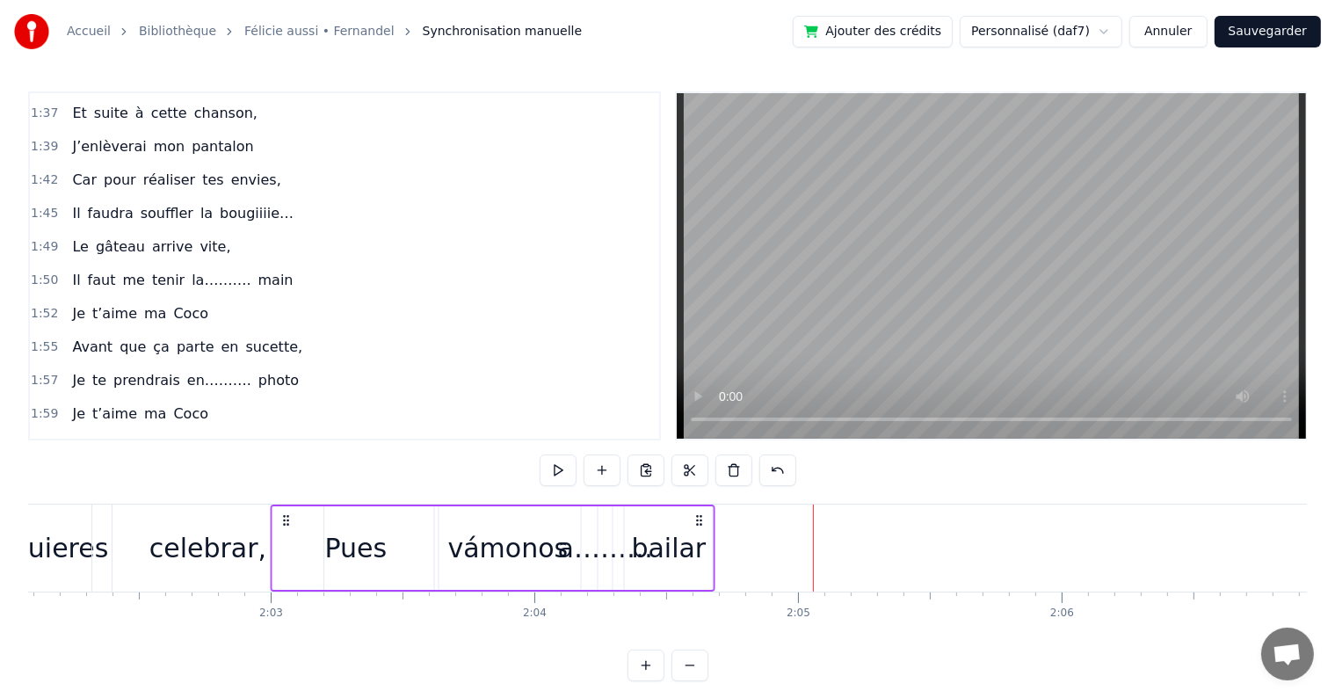
drag, startPoint x: 829, startPoint y: 517, endPoint x: 286, endPoint y: 532, distance: 543.2
click at [286, 532] on div "Pues vámonos a……… bailar" at bounding box center [493, 547] width 445 height 87
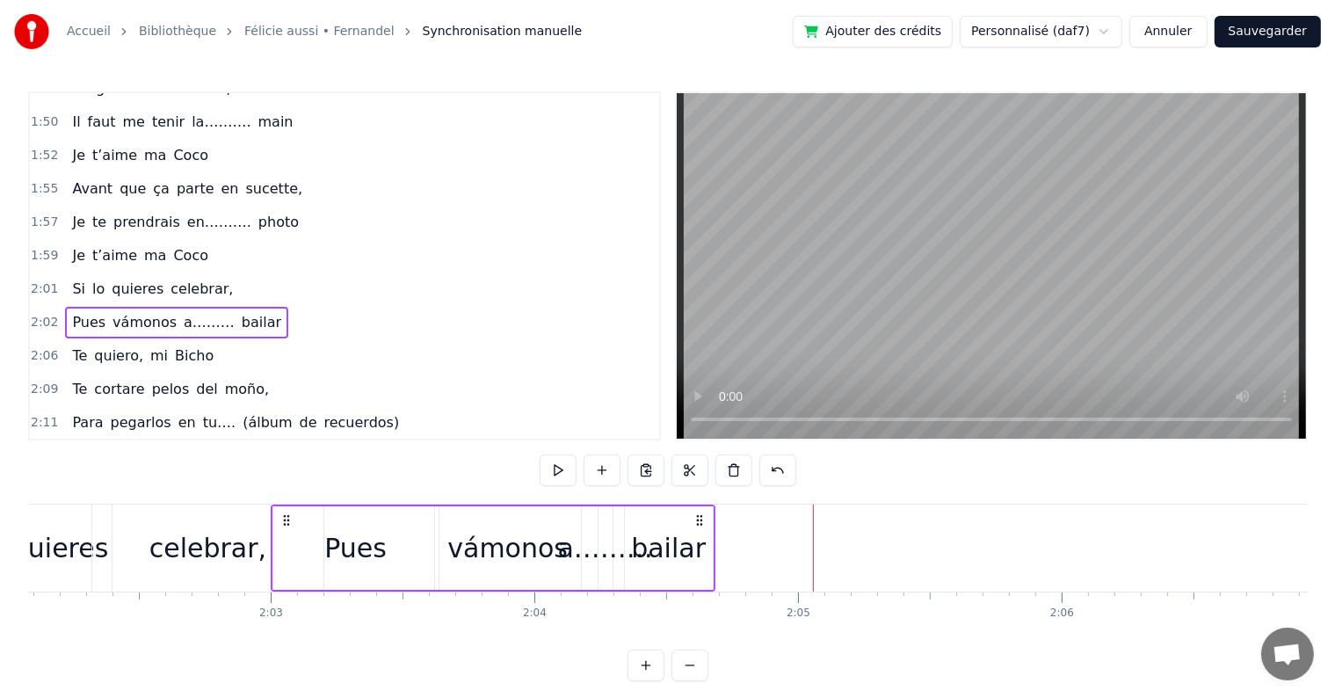
scroll to position [1432, 0]
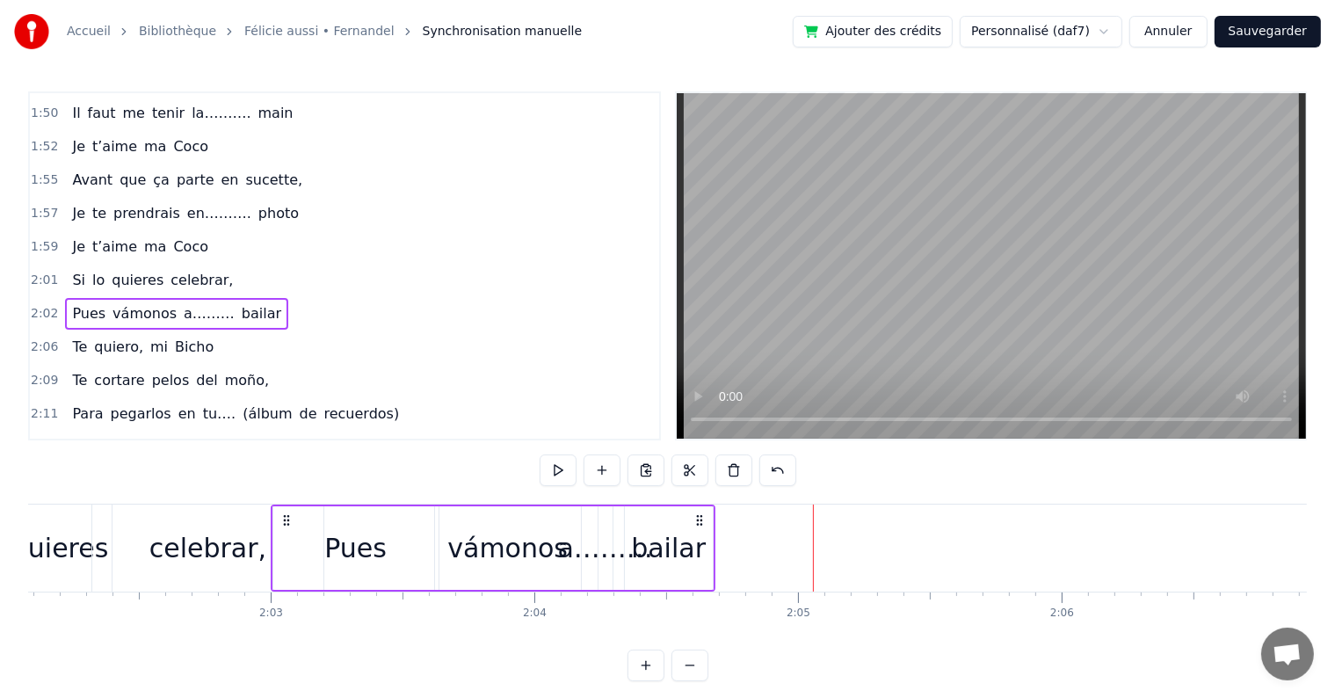
click at [193, 331] on div "Te quiero, mi Bicho" at bounding box center [143, 347] width 156 height 32
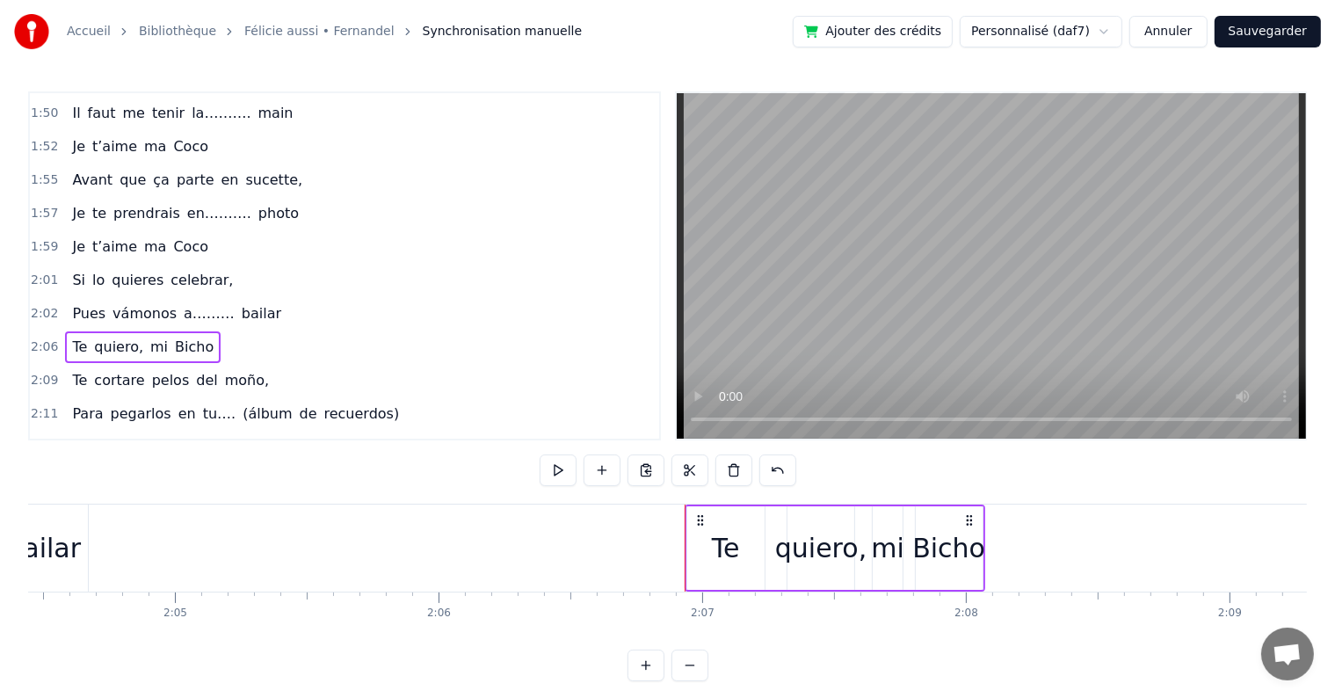
scroll to position [0, 32730]
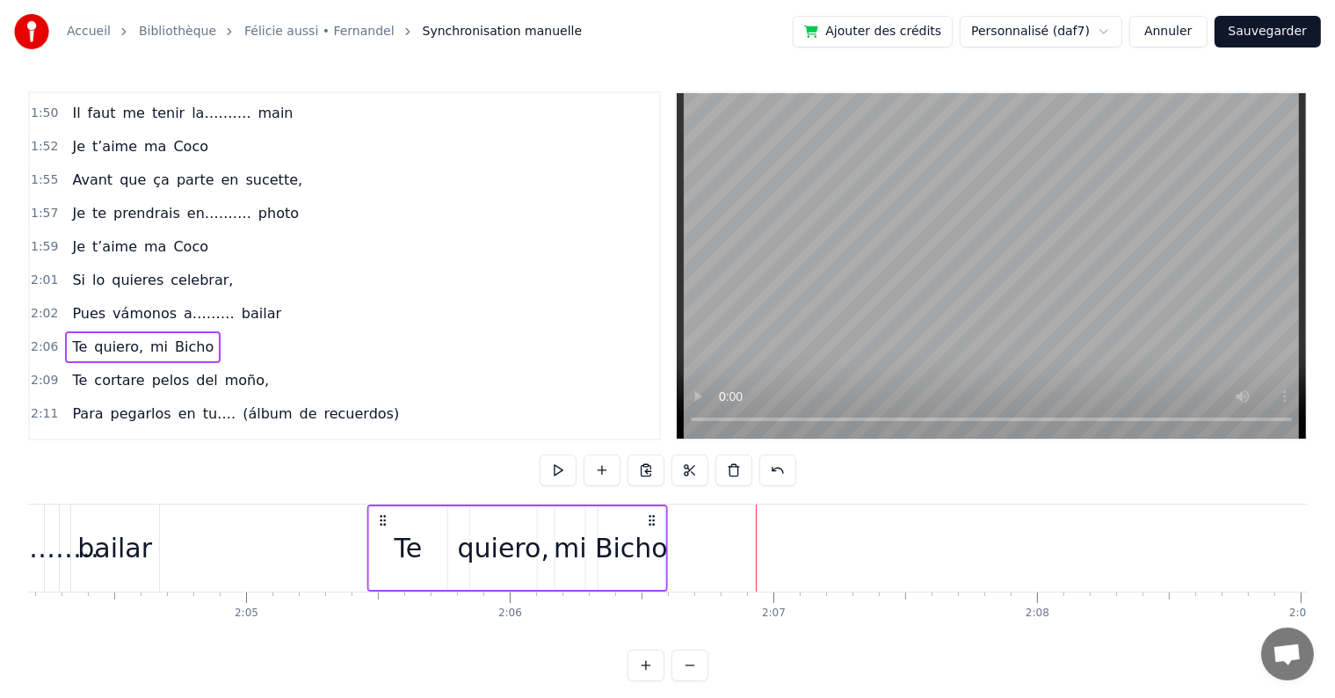
drag, startPoint x: 770, startPoint y: 515, endPoint x: 381, endPoint y: 529, distance: 388.6
click at [381, 529] on div "Te quiero, mi Bicho" at bounding box center [516, 547] width 300 height 87
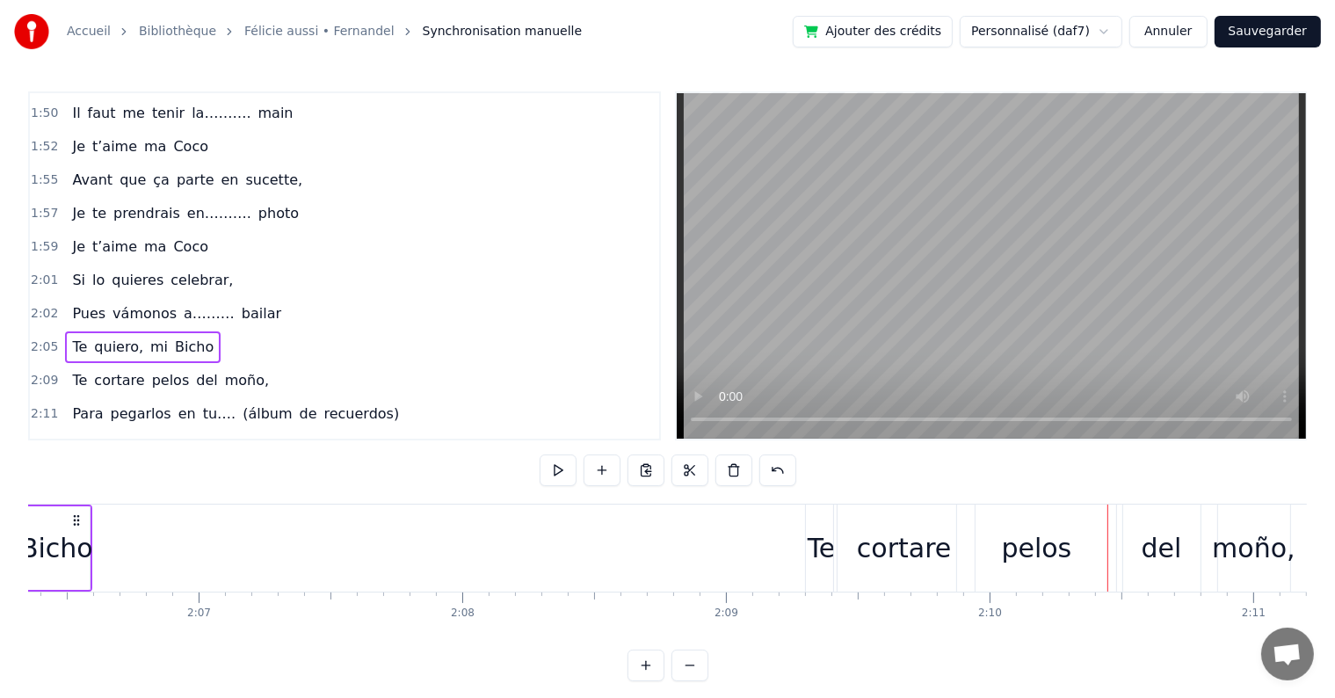
scroll to position [0, 33208]
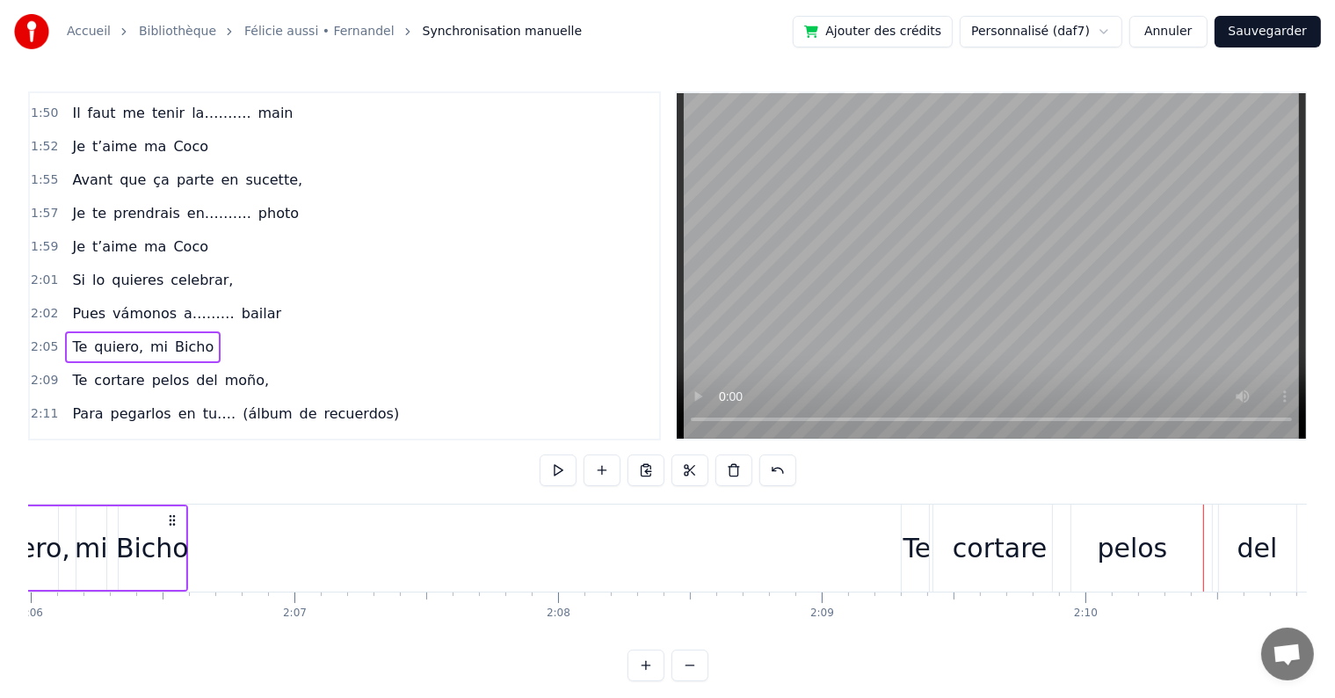
click at [223, 370] on span "moño," at bounding box center [246, 380] width 47 height 20
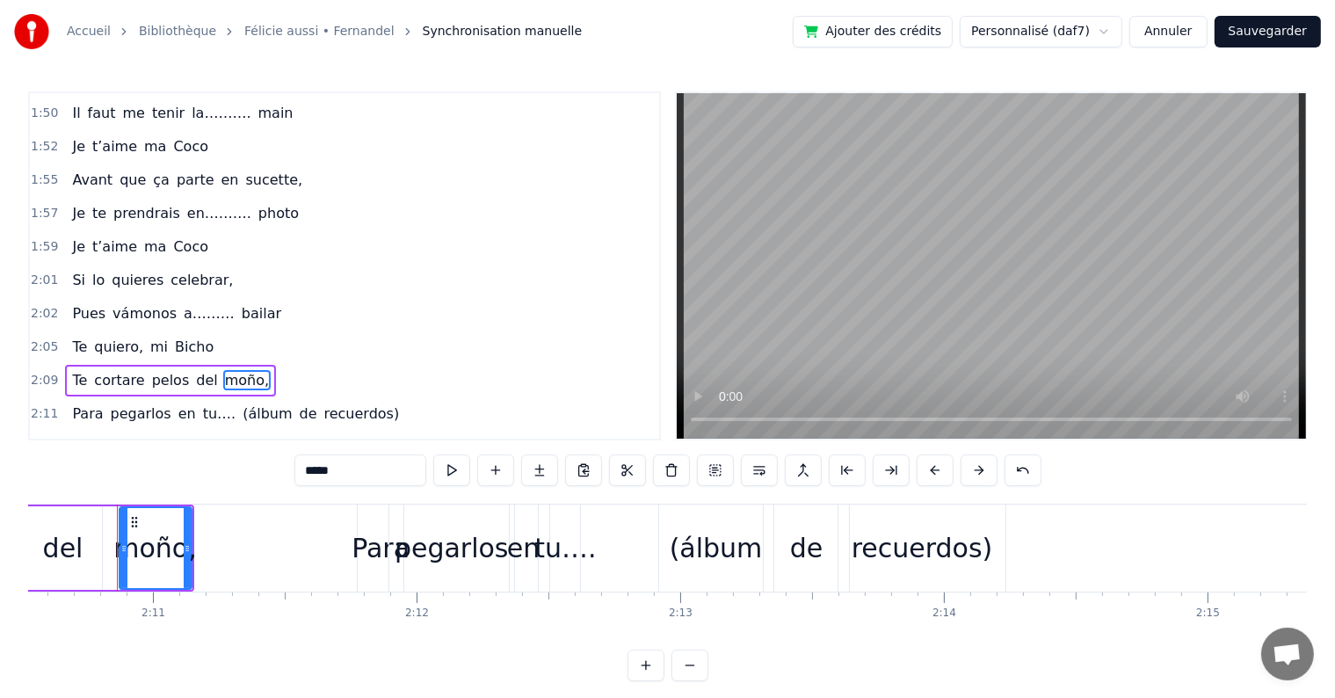
click at [206, 365] on div "Te cortare pelos del moño," at bounding box center [170, 381] width 211 height 32
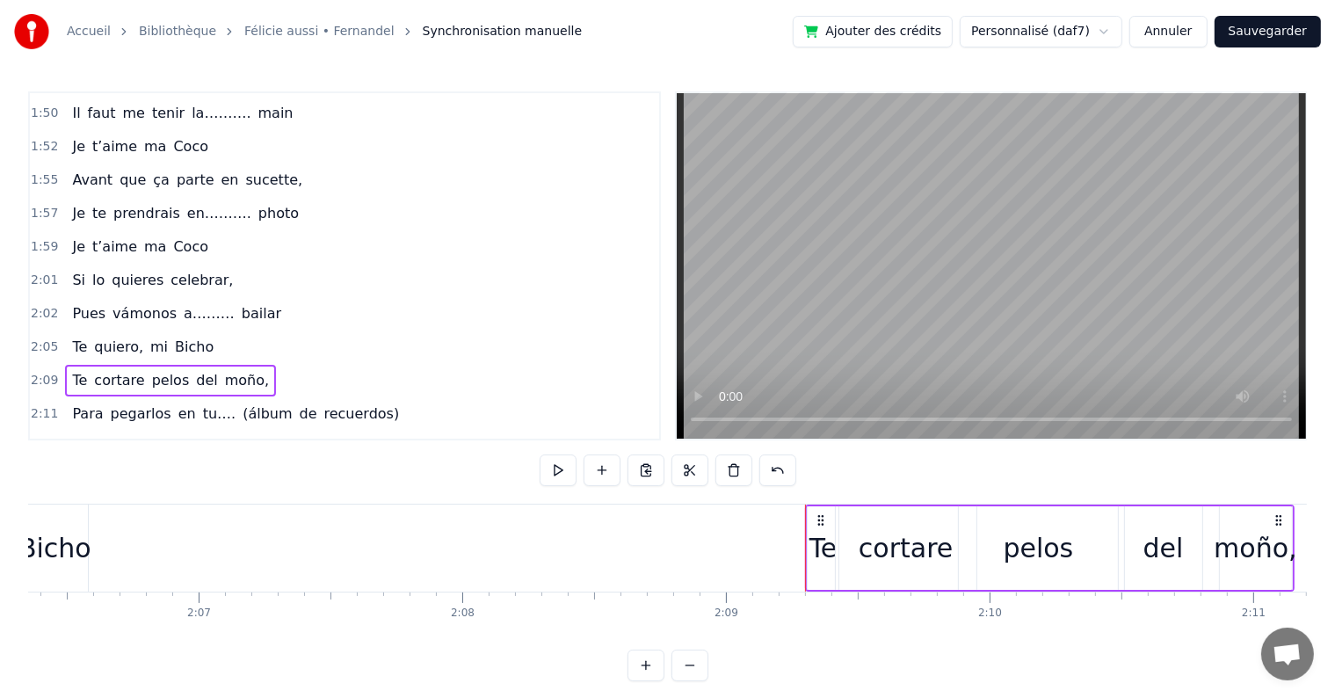
scroll to position [0, 33232]
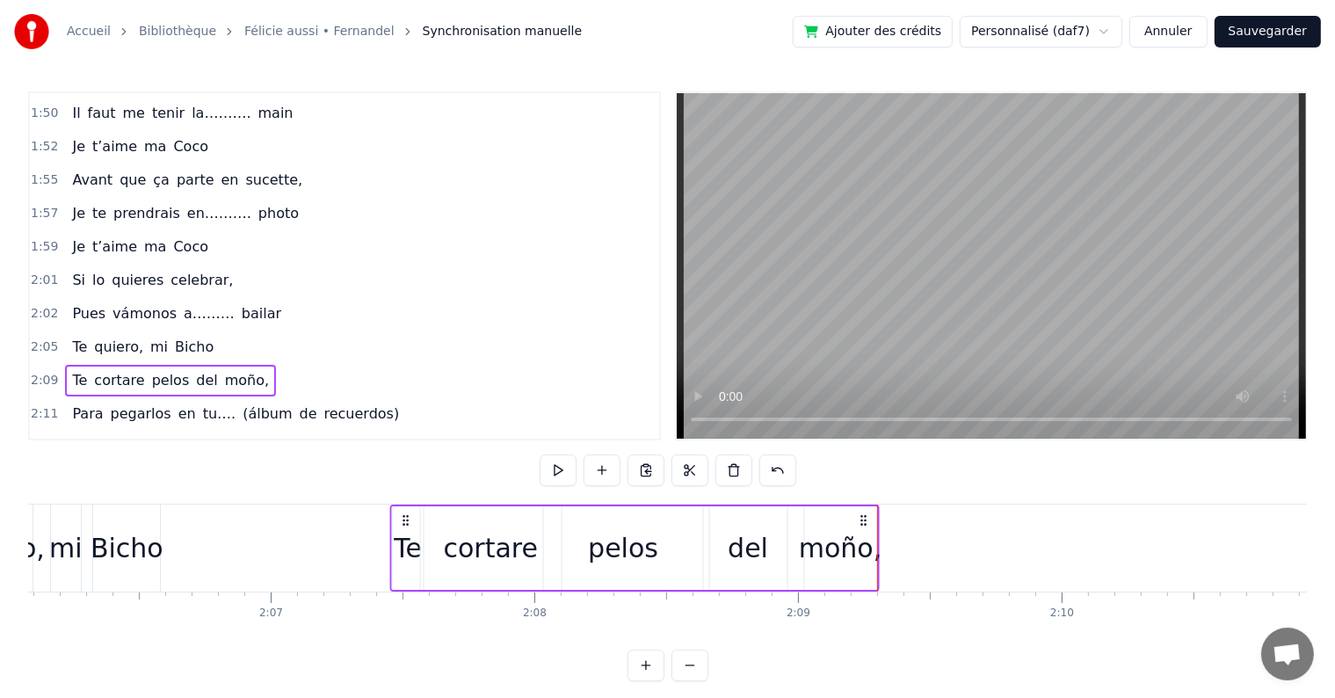
drag, startPoint x: 892, startPoint y: 518, endPoint x: 404, endPoint y: 526, distance: 487.7
click at [404, 526] on div "Te cortare pelos del moño," at bounding box center [634, 547] width 489 height 87
click at [341, 398] on div "Para pegarlos en tu…. (álbum de recuerdos)" at bounding box center [235, 414] width 341 height 32
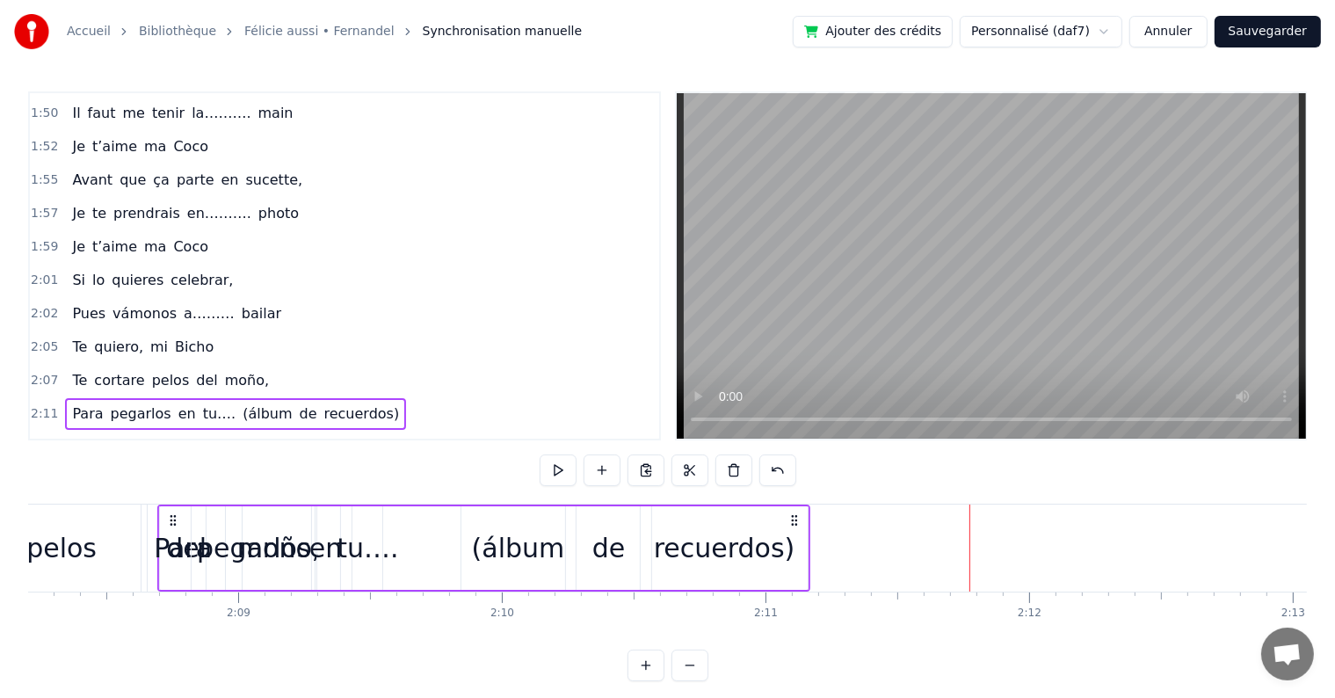
scroll to position [0, 33787]
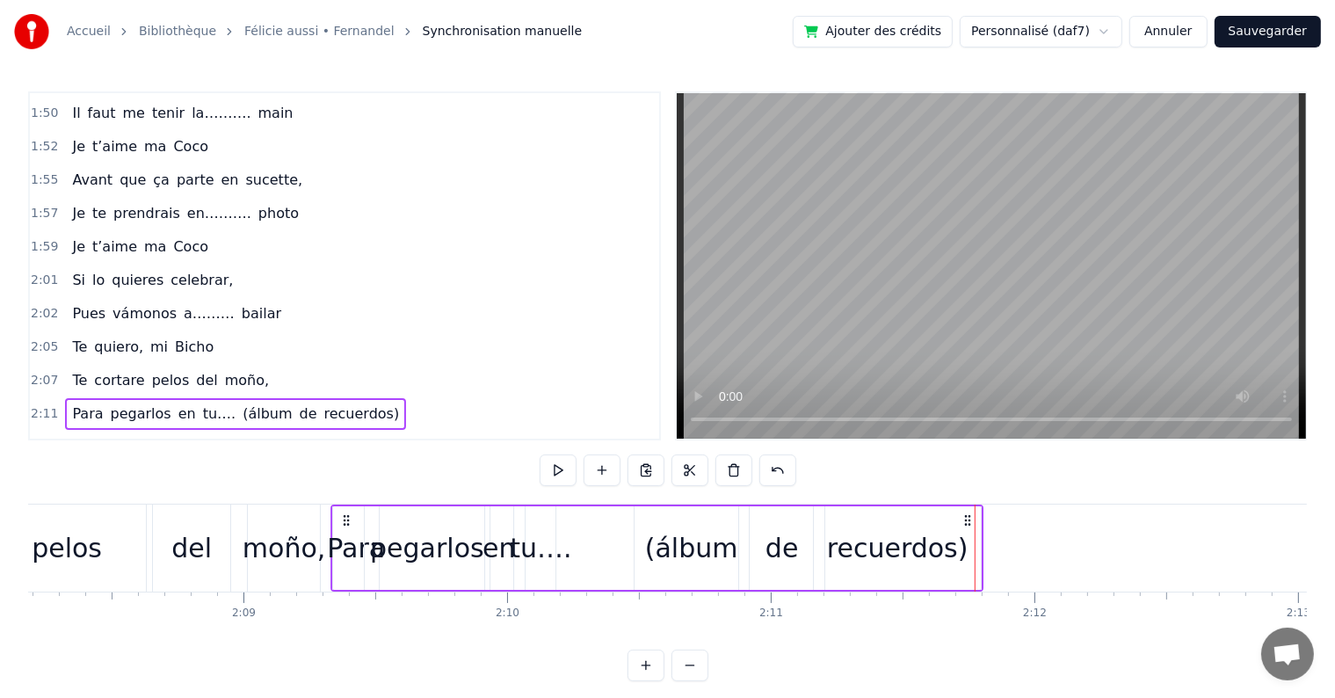
drag, startPoint x: 727, startPoint y: 516, endPoint x: 344, endPoint y: 538, distance: 383.7
click at [344, 538] on div "Para pegarlos en tu…. (álbum de recuerdos)" at bounding box center [656, 547] width 653 height 87
click at [701, 544] on div "(álbum" at bounding box center [691, 548] width 93 height 40
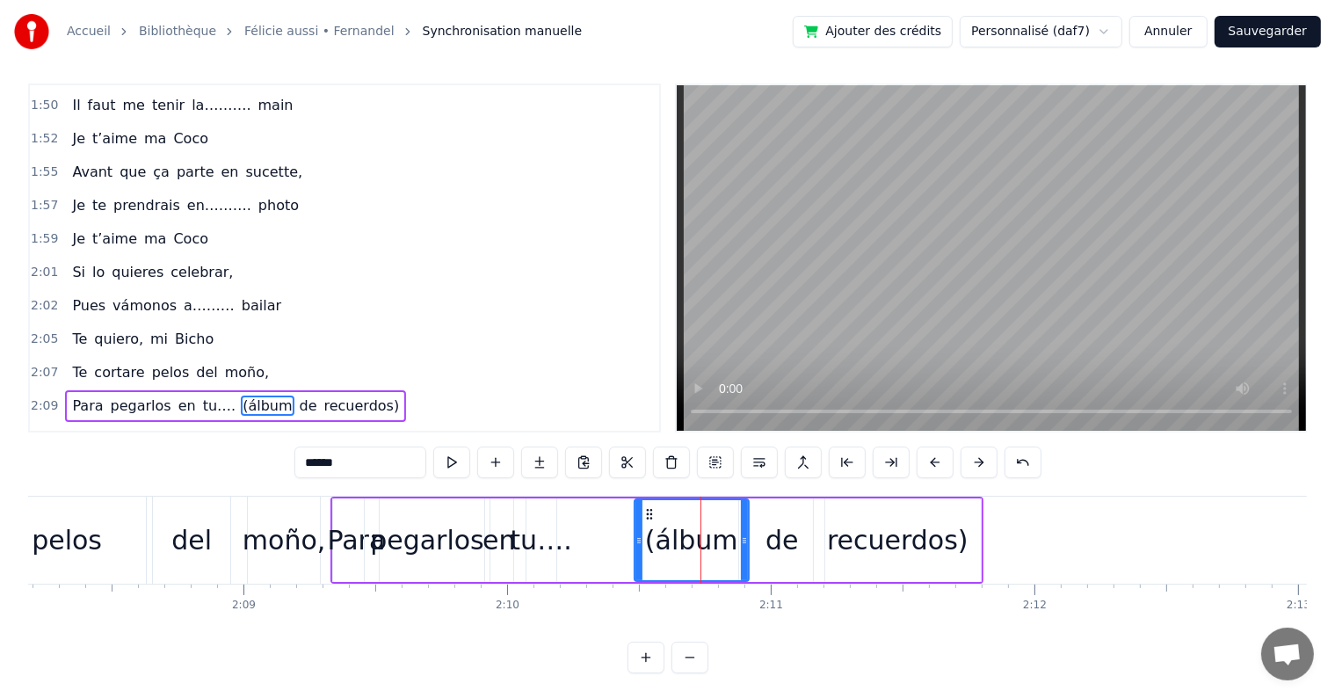
click at [539, 536] on div "tu…." at bounding box center [541, 540] width 62 height 40
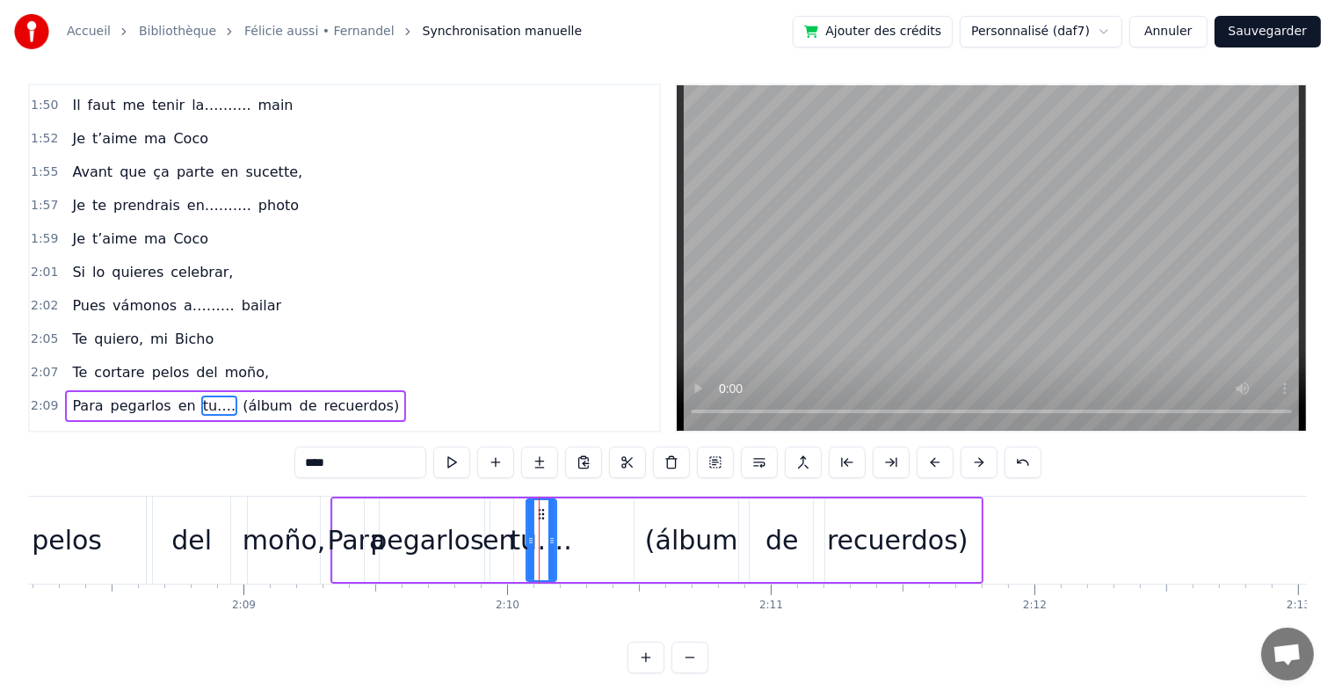
click at [499, 535] on div "en" at bounding box center [498, 540] width 33 height 40
click at [421, 533] on div "pegarlos" at bounding box center [427, 540] width 114 height 40
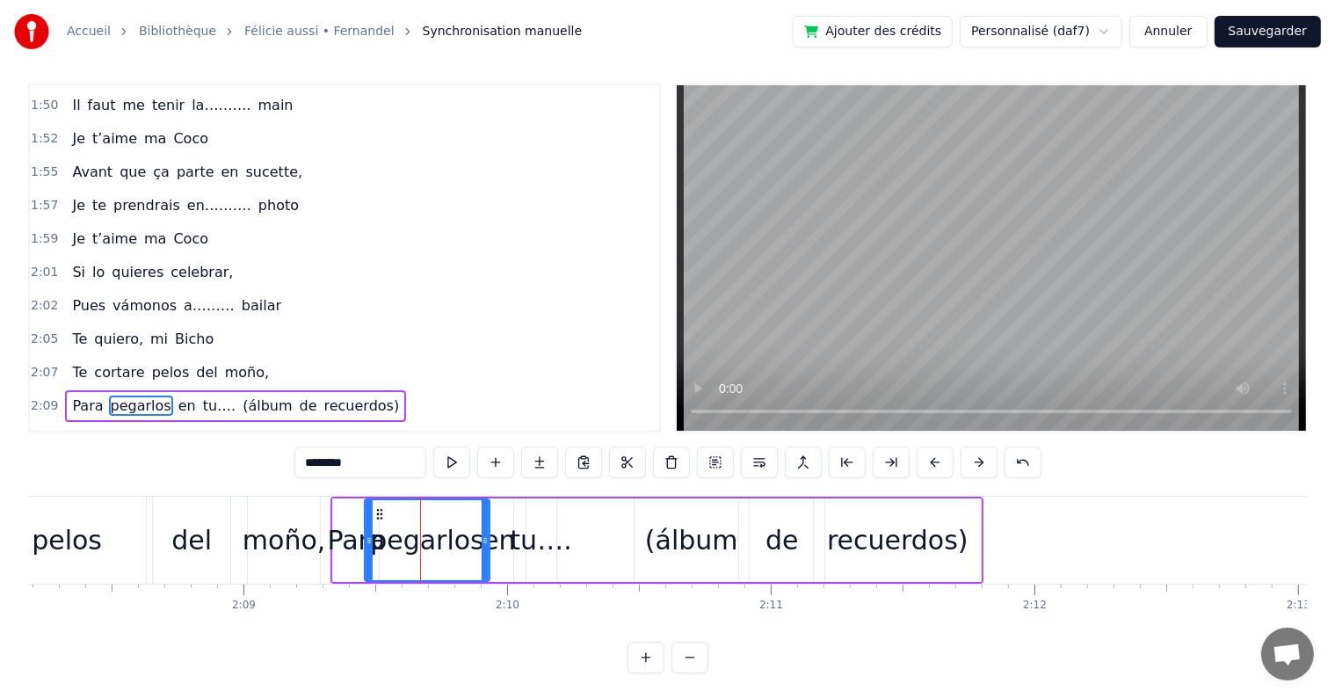
click at [343, 534] on div "Para" at bounding box center [356, 540] width 58 height 40
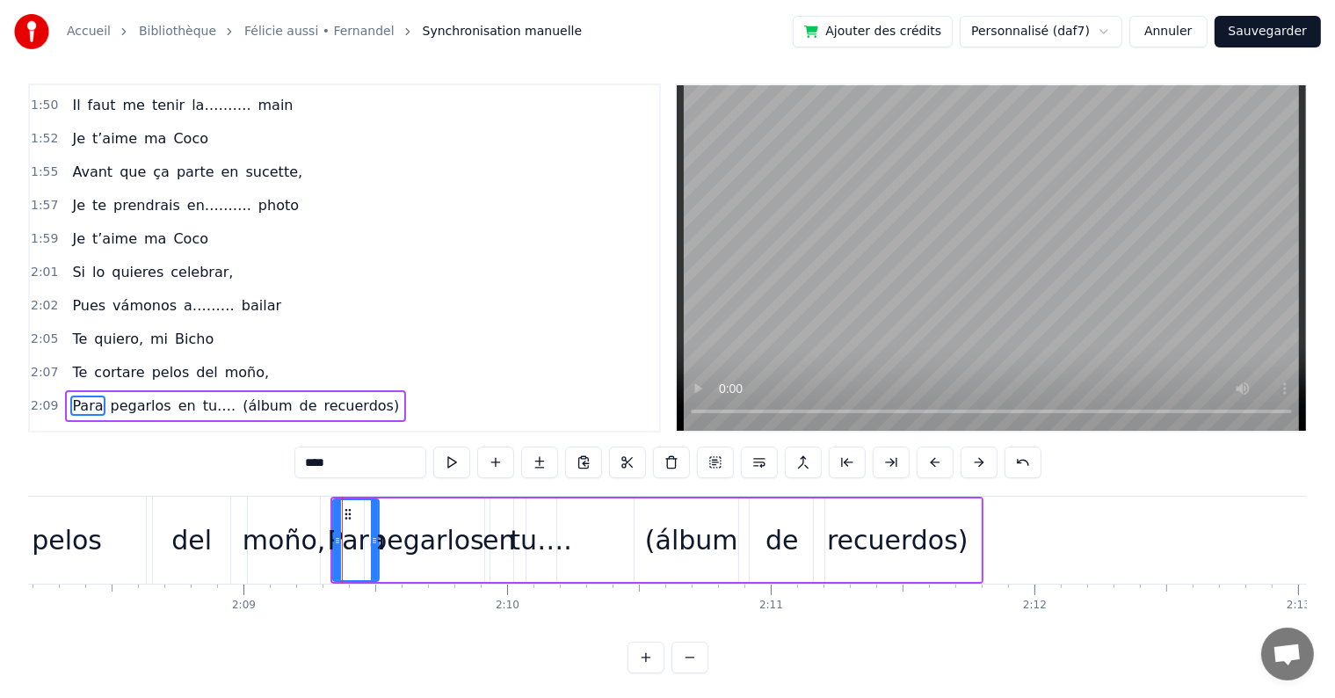
click at [415, 538] on div "pegarlos" at bounding box center [427, 540] width 114 height 40
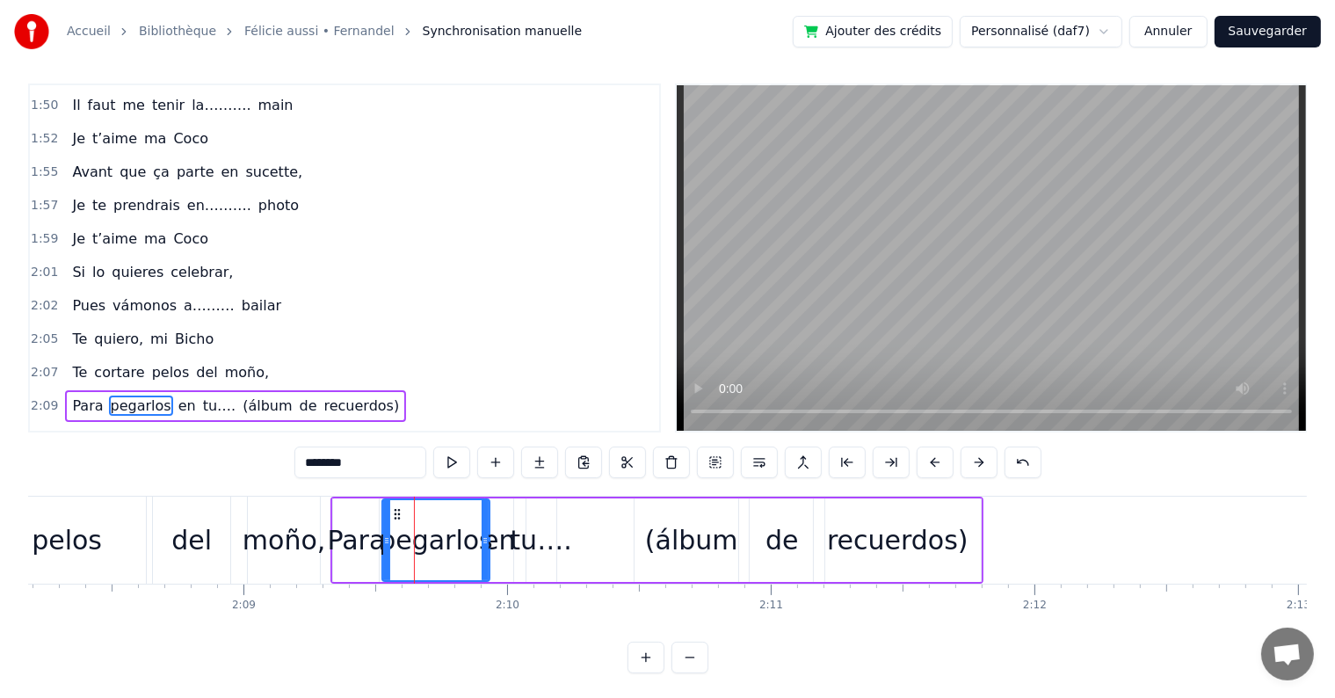
drag, startPoint x: 369, startPoint y: 540, endPoint x: 387, endPoint y: 539, distance: 17.7
click at [387, 539] on icon at bounding box center [386, 540] width 7 height 14
drag, startPoint x: 485, startPoint y: 538, endPoint x: 475, endPoint y: 536, distance: 9.8
click at [475, 536] on icon at bounding box center [475, 540] width 7 height 14
click at [696, 541] on div "(álbum" at bounding box center [691, 540] width 93 height 40
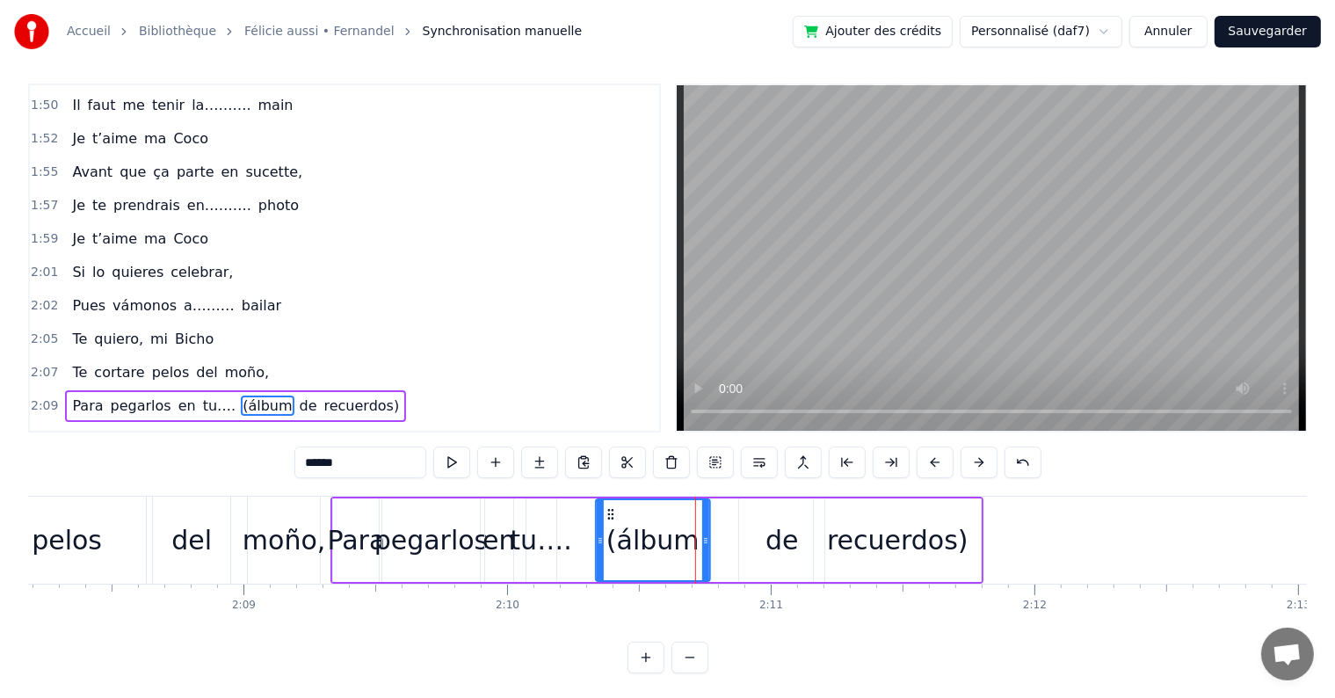
drag, startPoint x: 647, startPoint y: 513, endPoint x: 608, endPoint y: 512, distance: 38.7
click at [608, 512] on icon at bounding box center [611, 514] width 14 height 14
click at [772, 542] on div "de" at bounding box center [781, 540] width 33 height 40
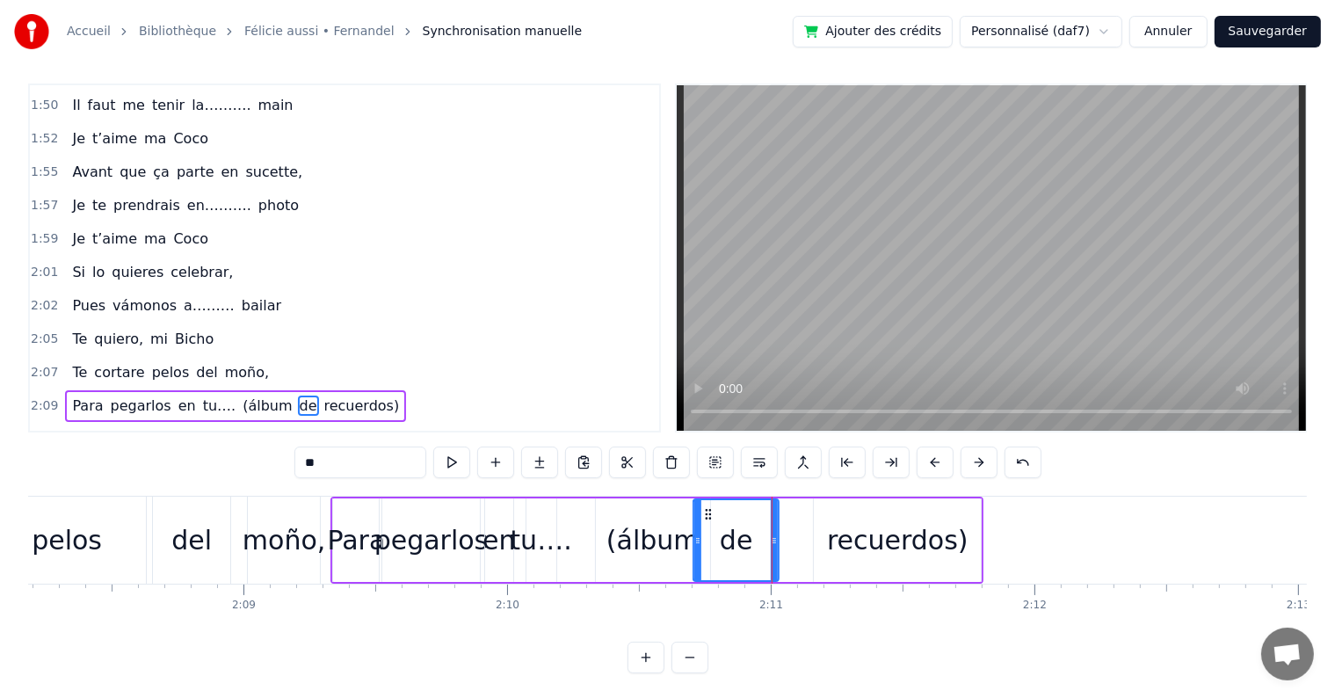
drag, startPoint x: 751, startPoint y: 510, endPoint x: 704, endPoint y: 510, distance: 47.4
click at [704, 510] on icon at bounding box center [708, 514] width 14 height 14
drag, startPoint x: 774, startPoint y: 539, endPoint x: 742, endPoint y: 539, distance: 32.5
click at [742, 539] on icon at bounding box center [740, 540] width 7 height 14
click at [872, 546] on div "recuerdos)" at bounding box center [897, 540] width 141 height 40
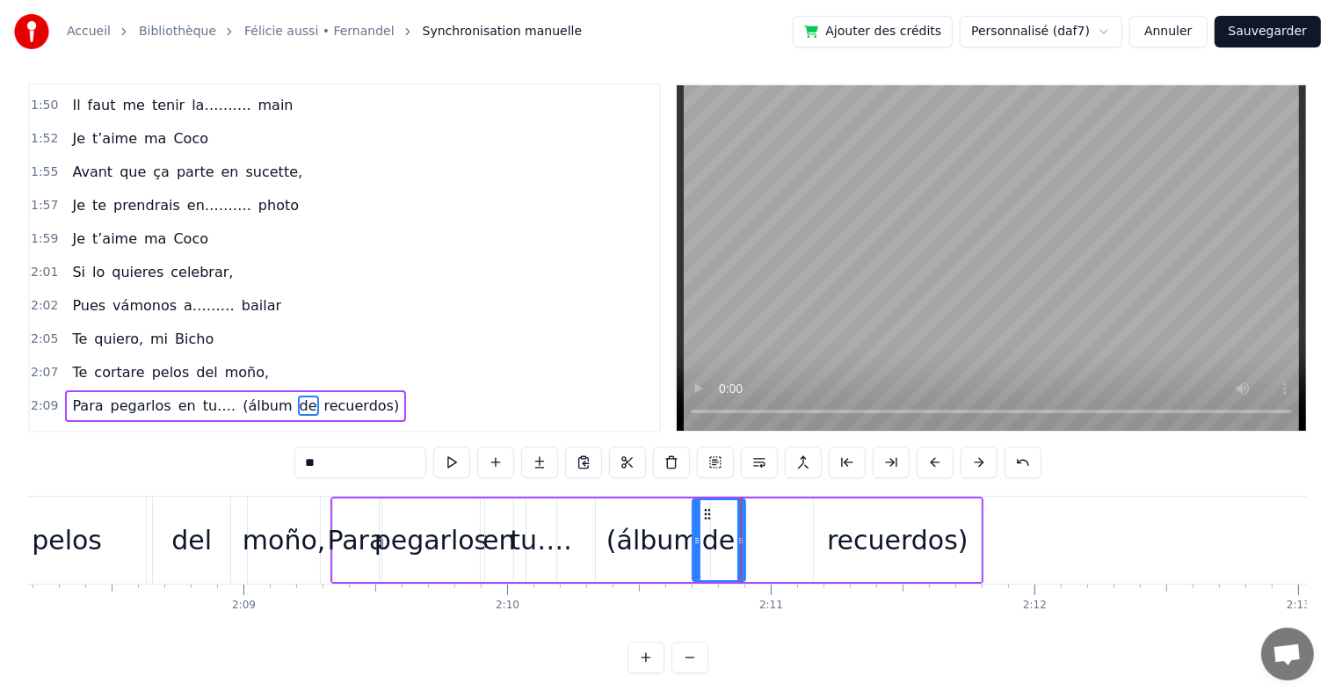
type input "**********"
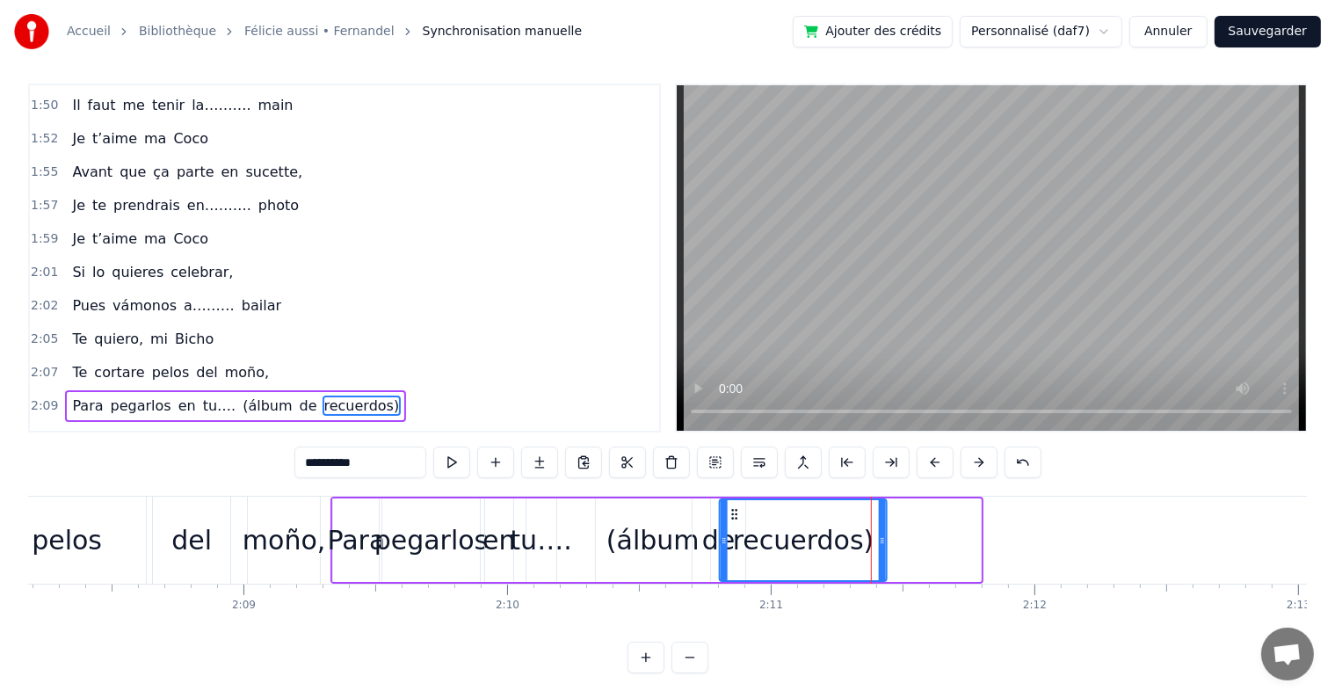
drag, startPoint x: 828, startPoint y: 512, endPoint x: 734, endPoint y: 518, distance: 94.2
click at [734, 518] on icon at bounding box center [734, 514] width 14 height 14
drag, startPoint x: 883, startPoint y: 538, endPoint x: 846, endPoint y: 538, distance: 36.9
click at [846, 538] on icon at bounding box center [845, 540] width 7 height 14
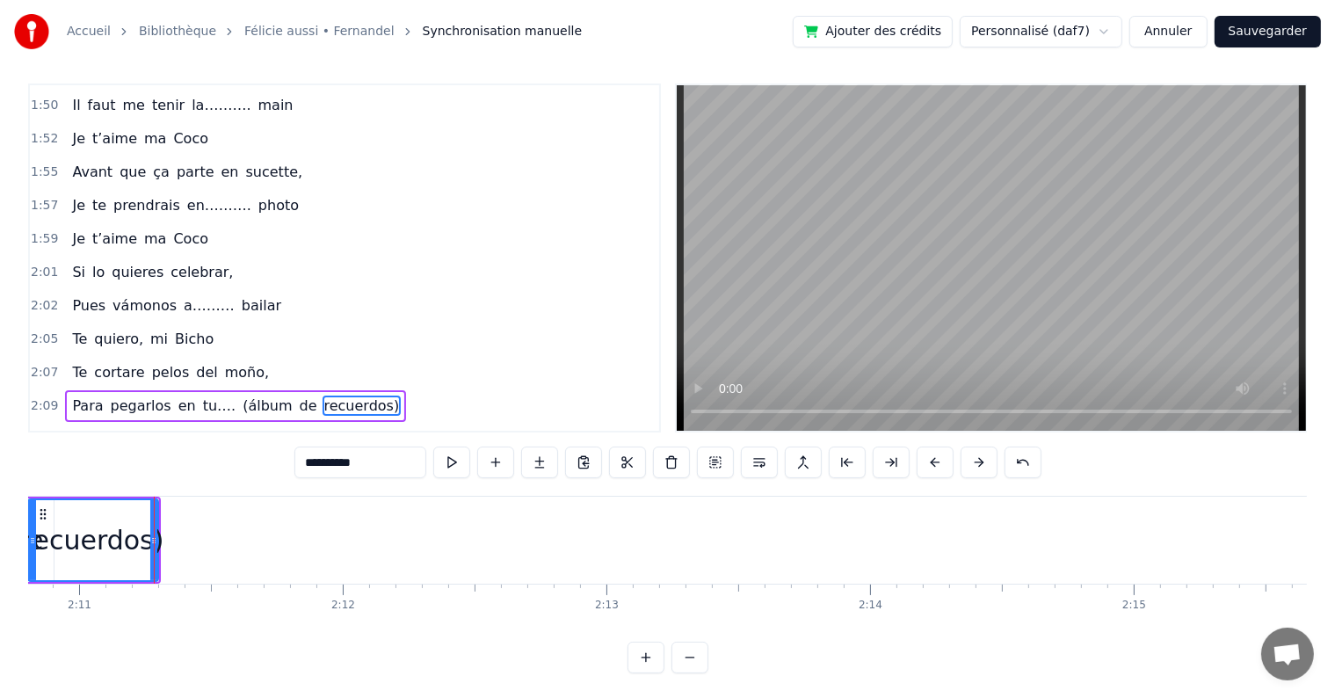
scroll to position [0, 34503]
click at [170, 423] on div "Feliz cumpleaños mi Bicho" at bounding box center [169, 439] width 208 height 32
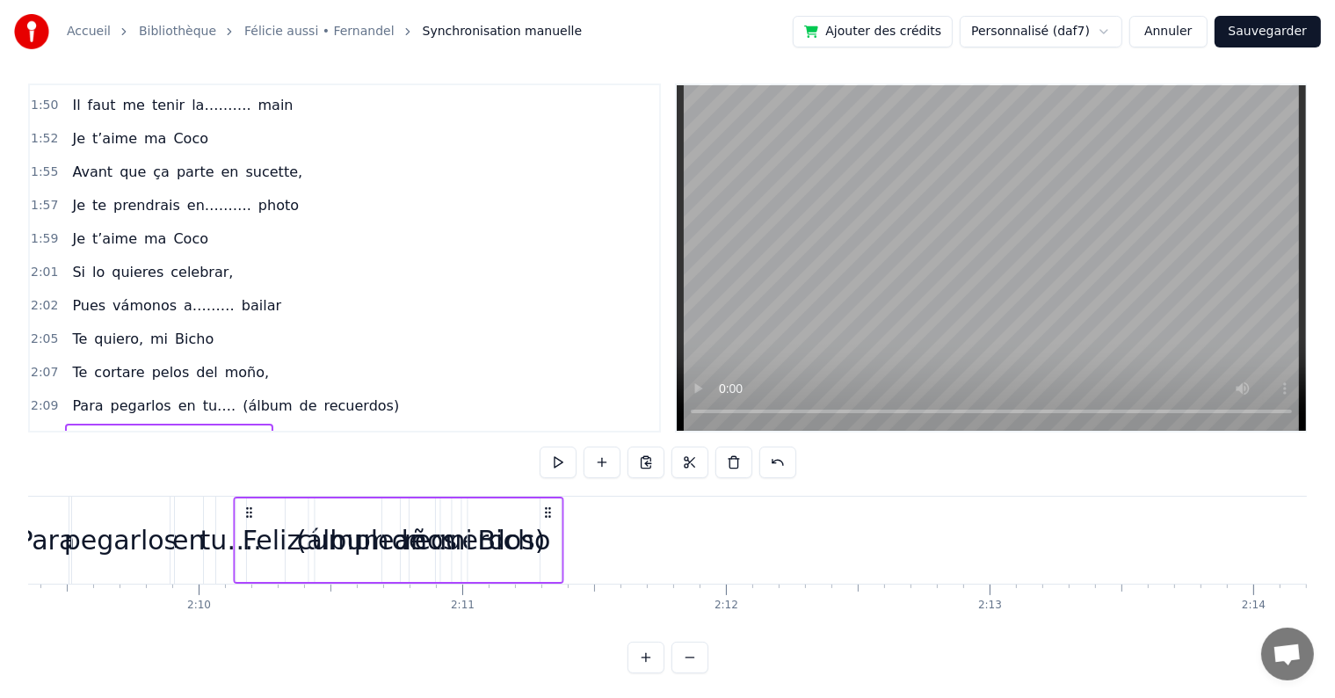
scroll to position [0, 34045]
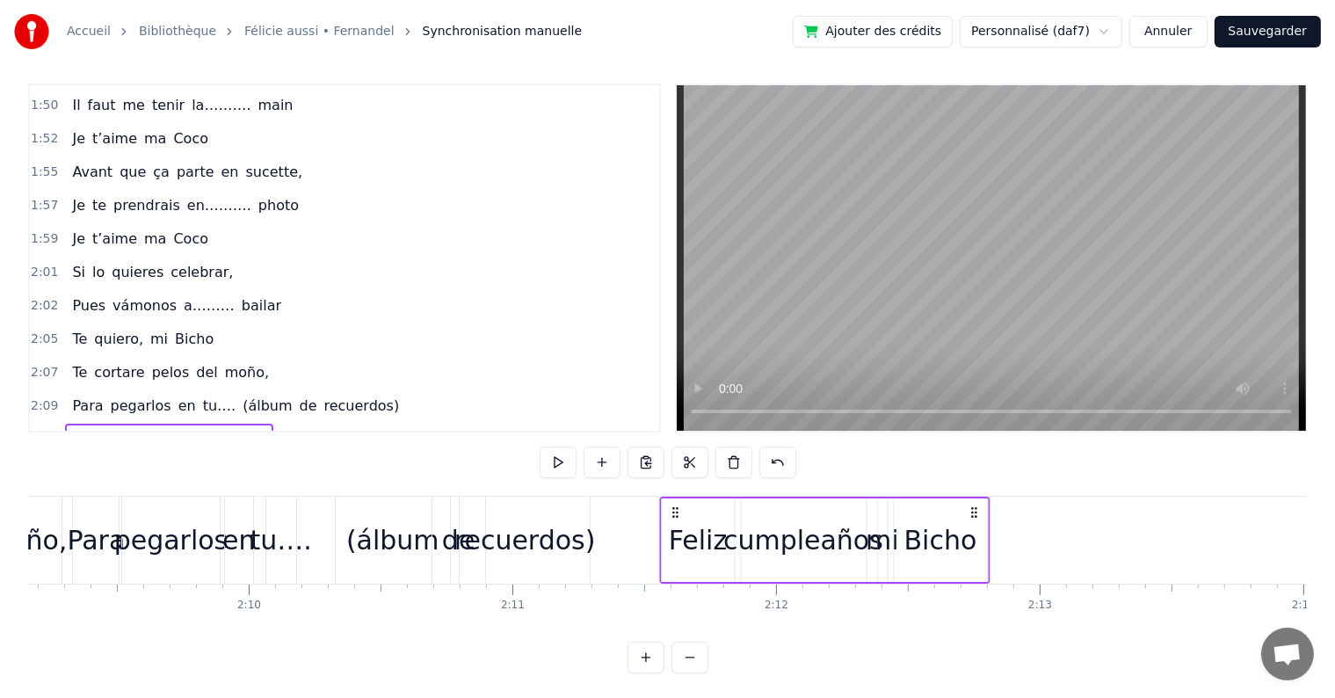
drag, startPoint x: 1005, startPoint y: 508, endPoint x: 671, endPoint y: 529, distance: 334.5
click at [671, 529] on div "Feliz cumpleaños mi Bicho" at bounding box center [824, 539] width 330 height 87
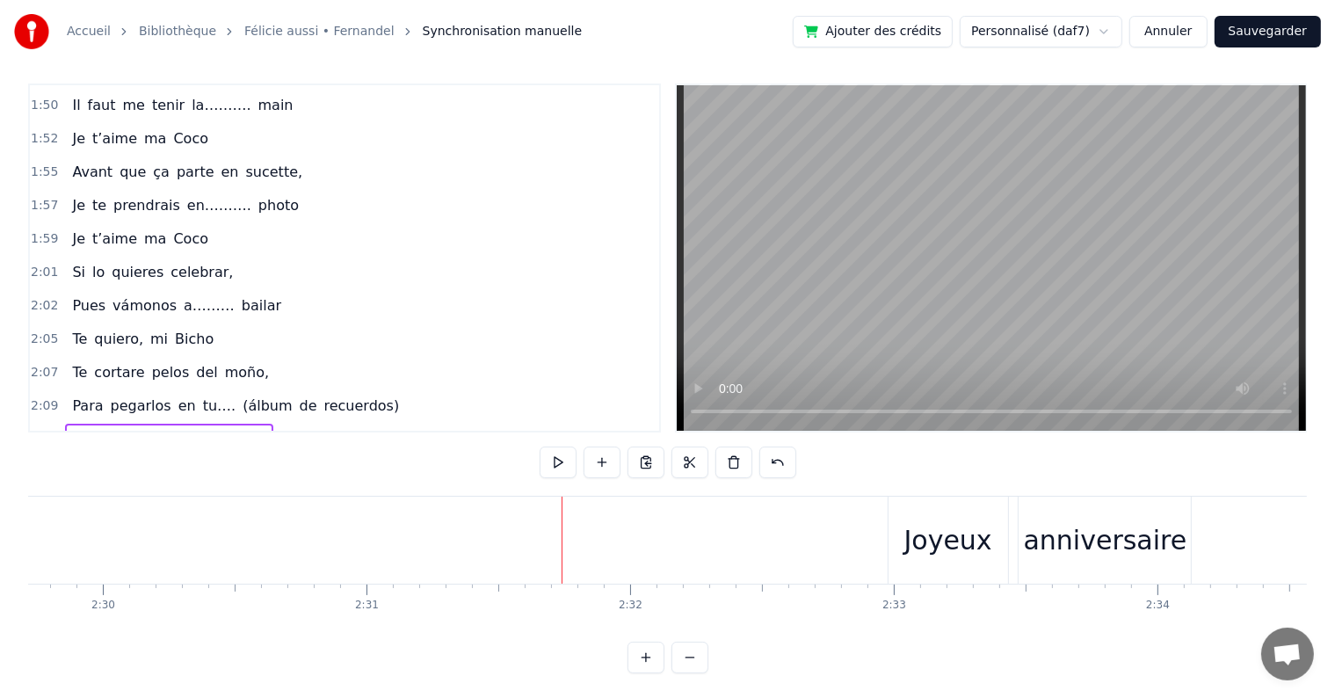
scroll to position [0, 39487]
click at [265, 457] on div "Joyeux anniversaire mon Bicho" at bounding box center [184, 473] width 239 height 32
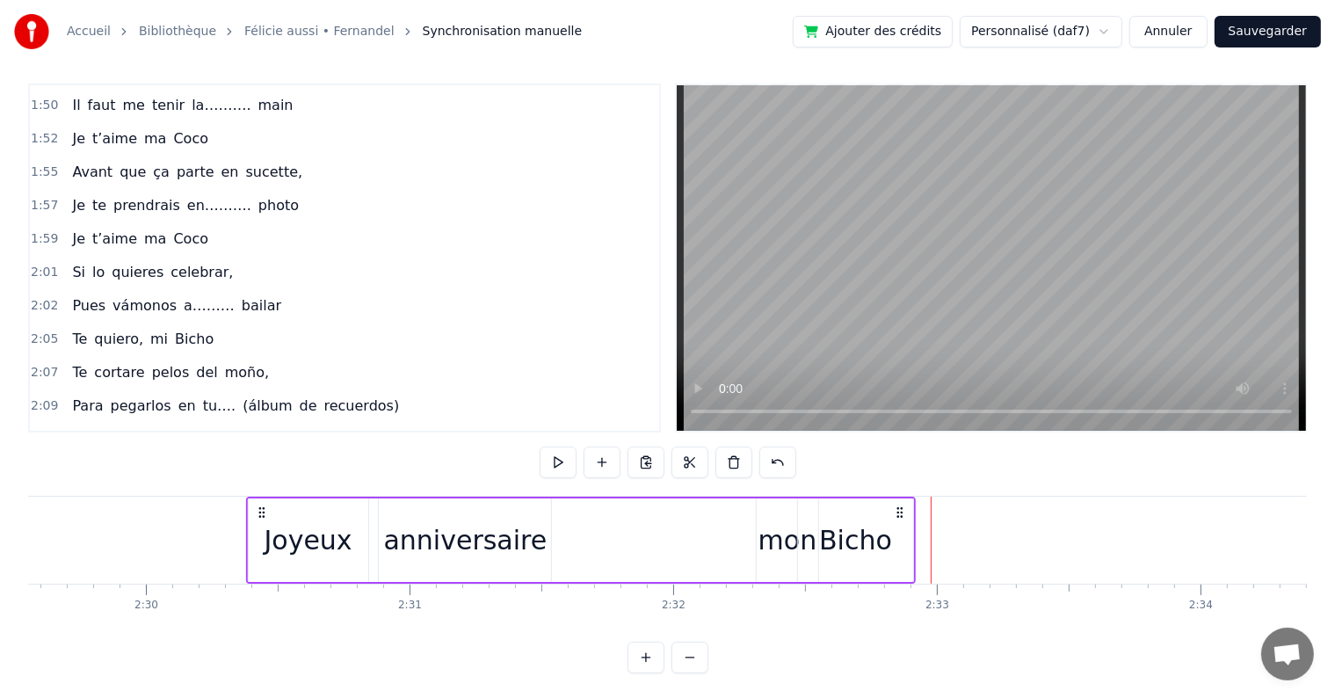
scroll to position [0, 39407]
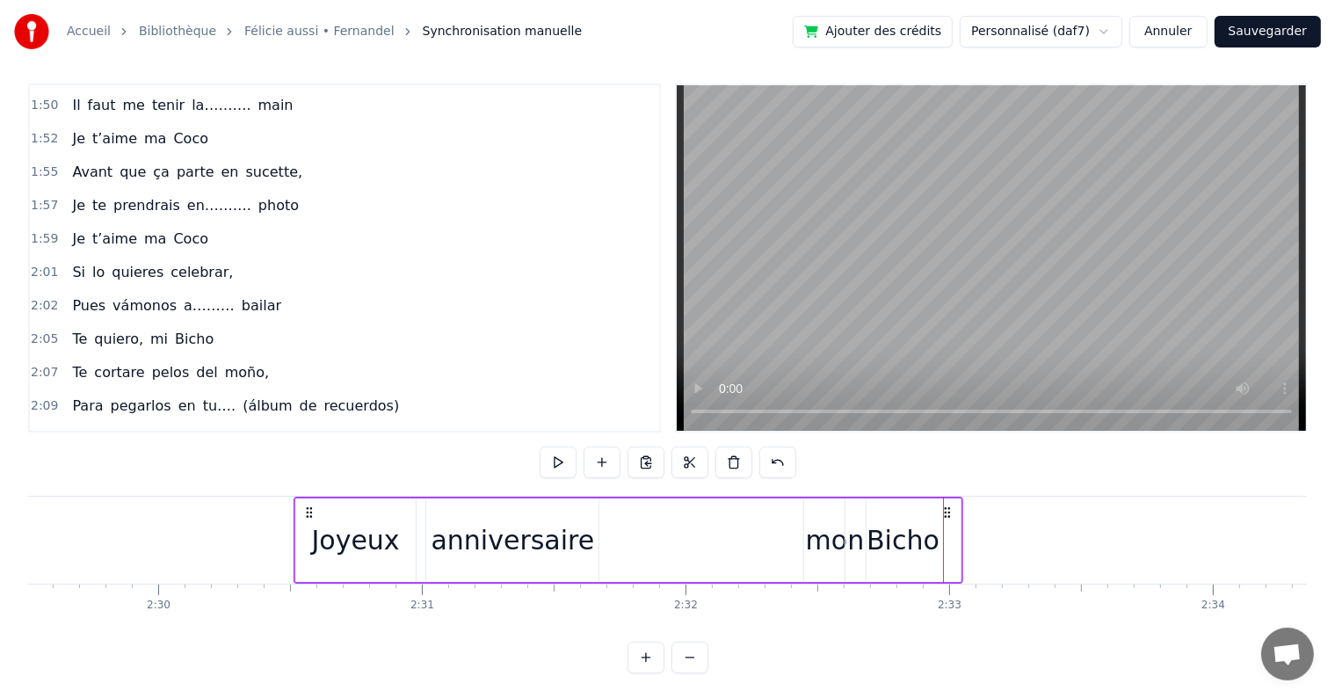
drag, startPoint x: 879, startPoint y: 508, endPoint x: 308, endPoint y: 510, distance: 570.2
click at [308, 510] on icon at bounding box center [308, 512] width 14 height 14
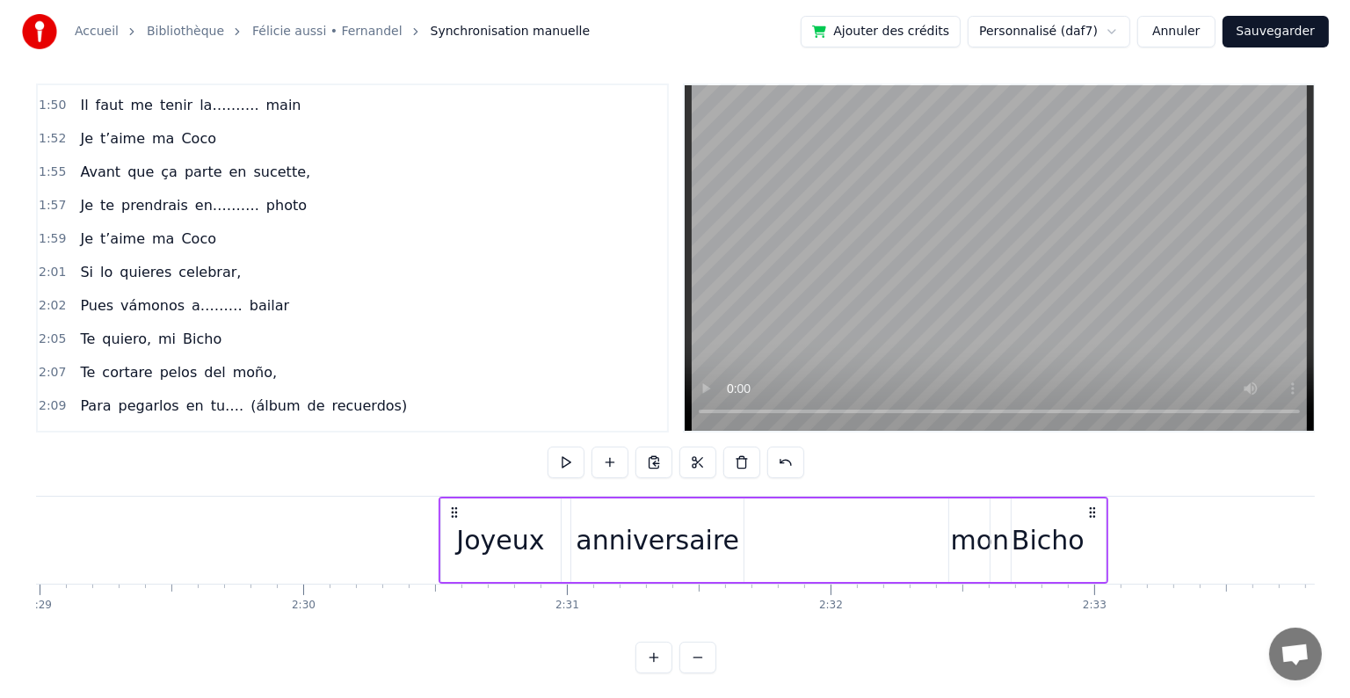
scroll to position [0, 39223]
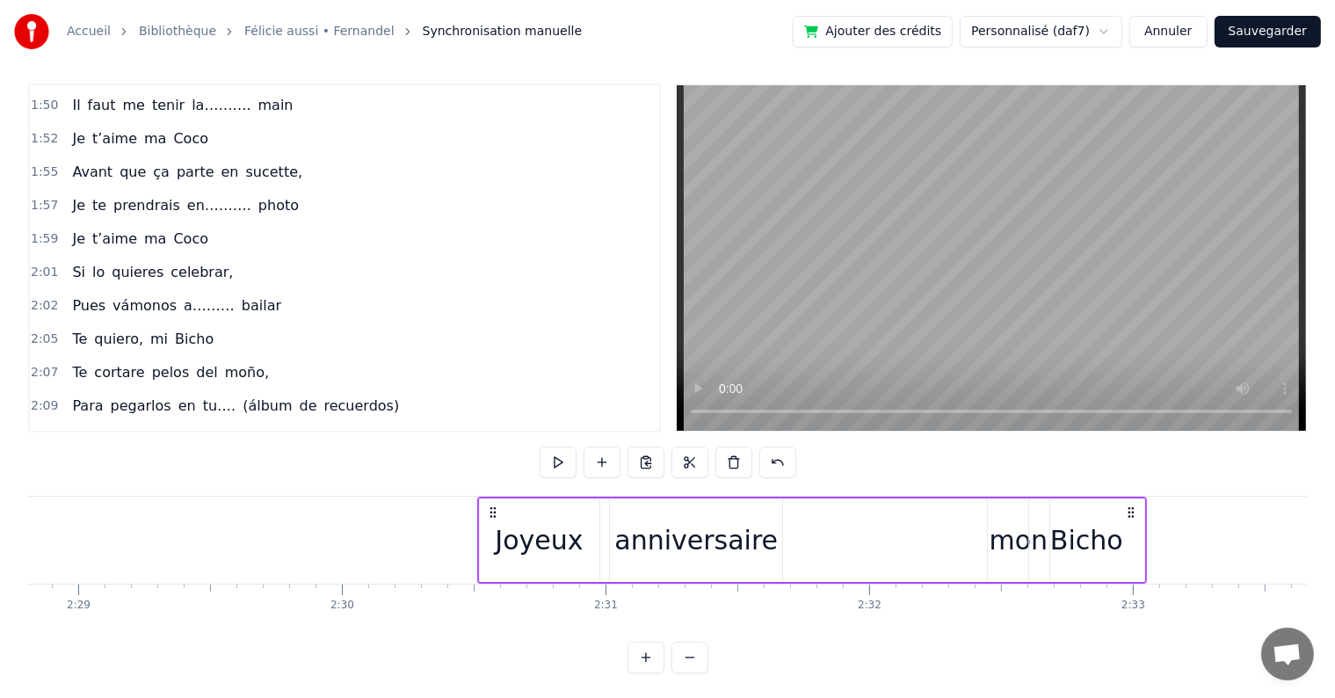
click at [1271, 33] on button "Sauvegarder" at bounding box center [1267, 32] width 106 height 32
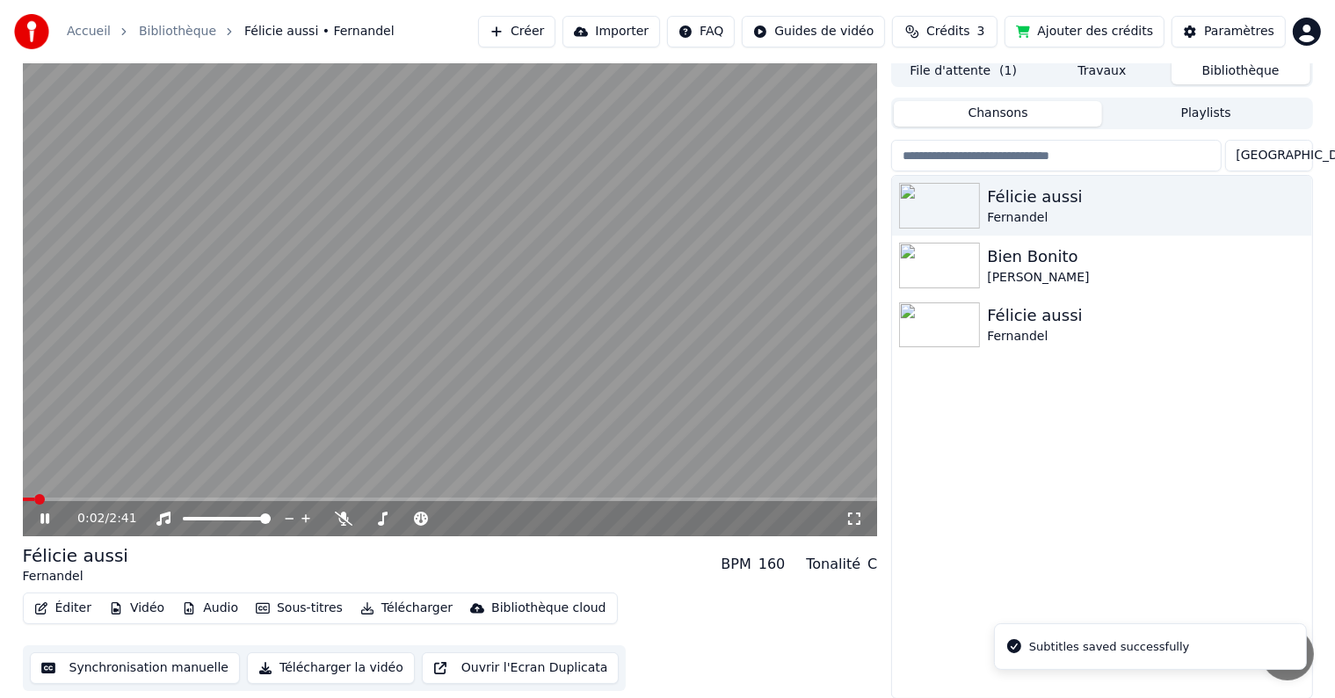
click at [69, 610] on button "Éditer" at bounding box center [62, 608] width 71 height 25
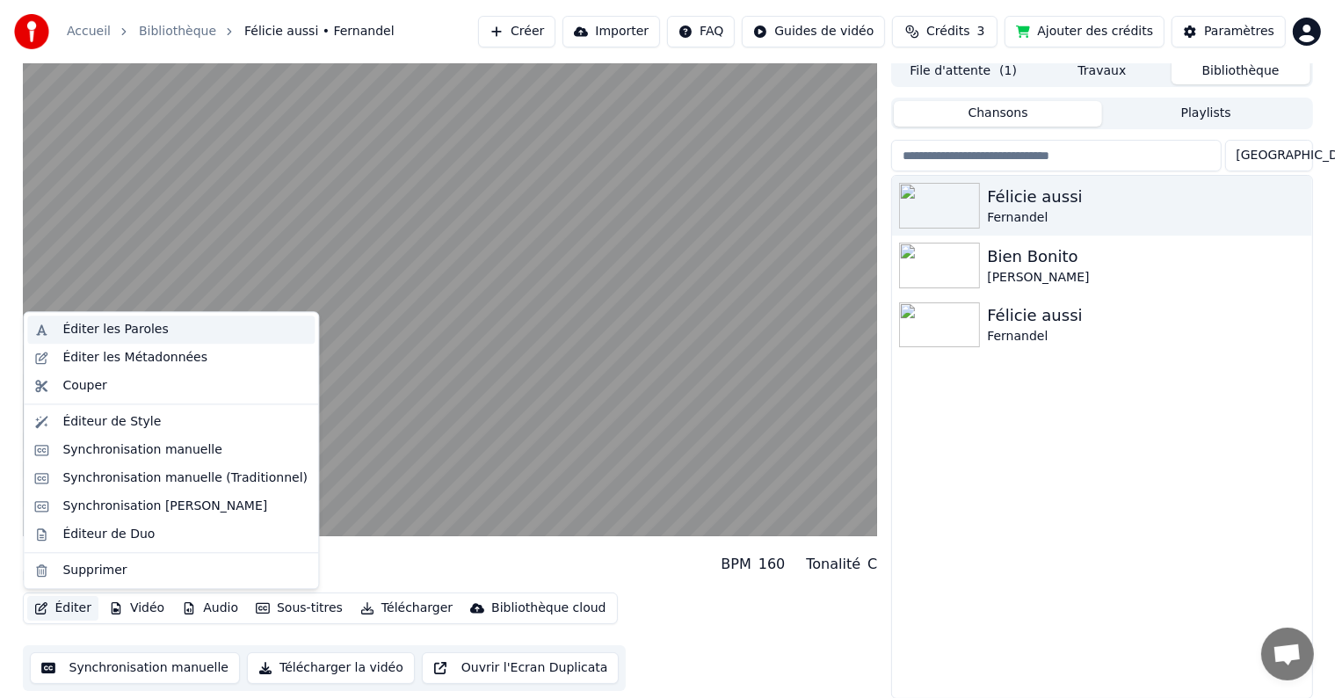
click at [144, 330] on div "Éditer les Paroles" at bounding box center [114, 330] width 105 height 18
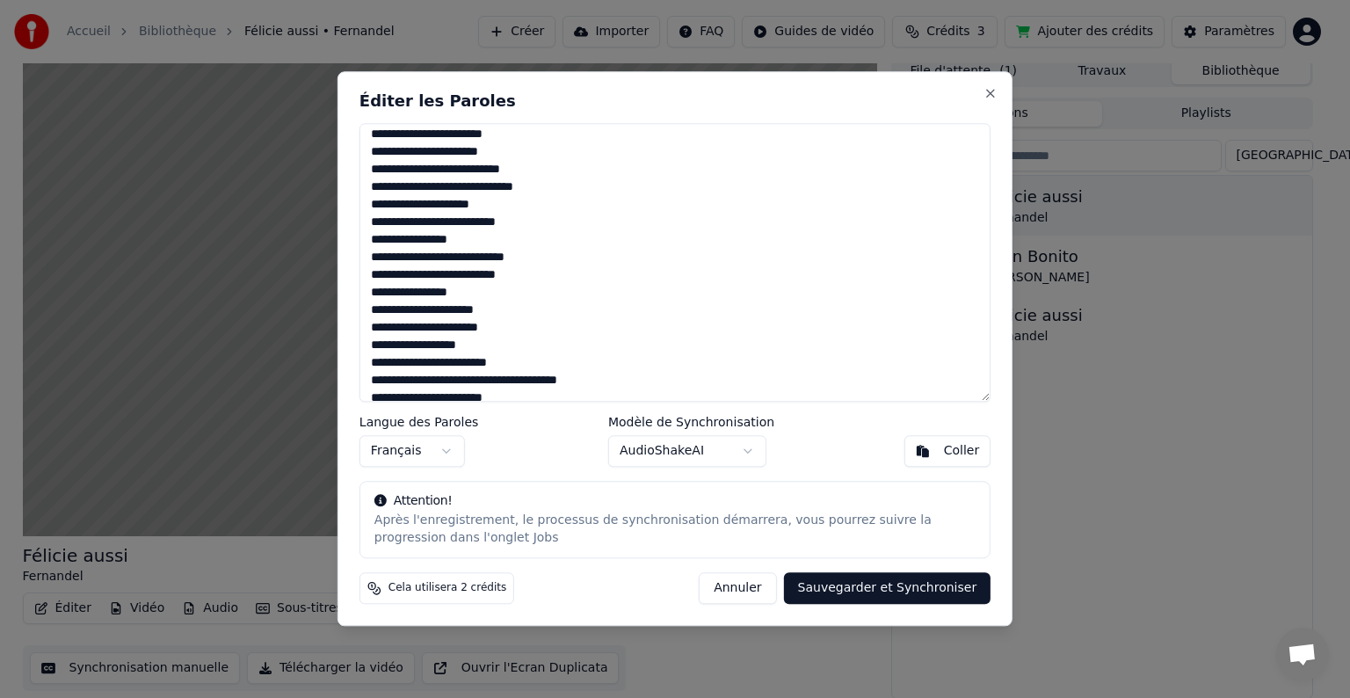
scroll to position [702, 0]
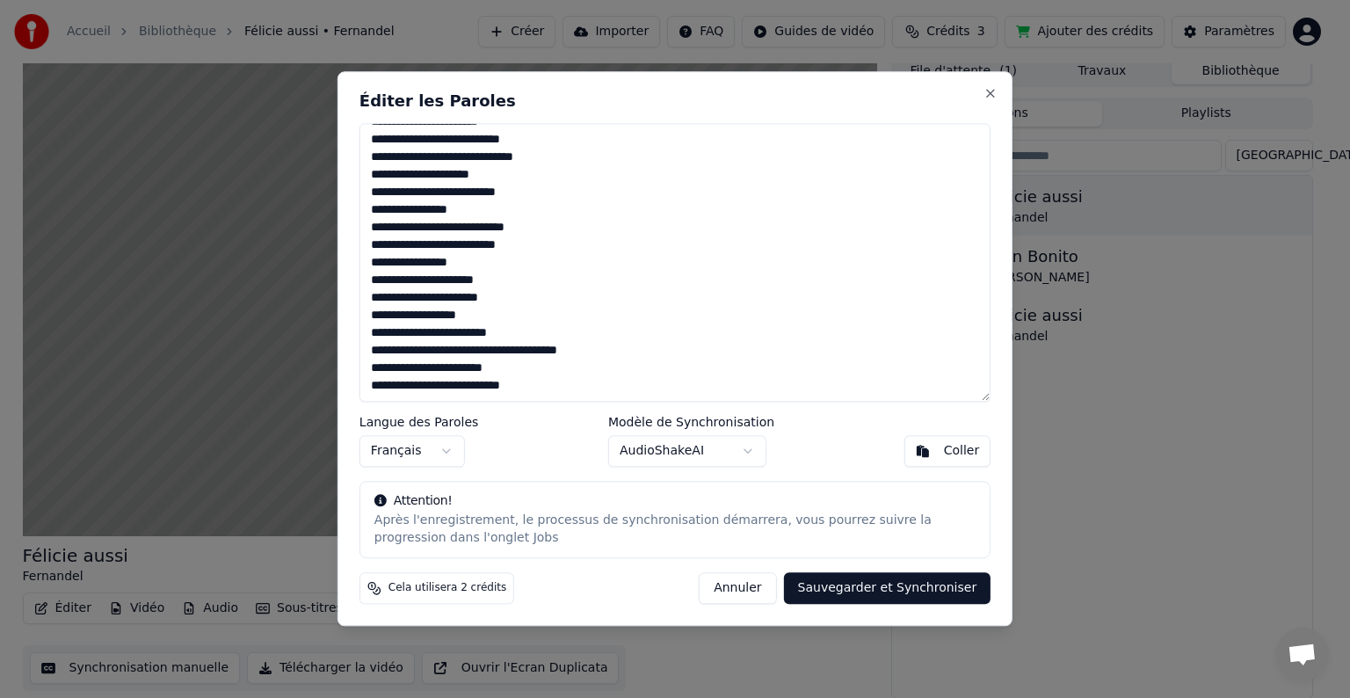
click at [587, 373] on textarea at bounding box center [674, 262] width 631 height 279
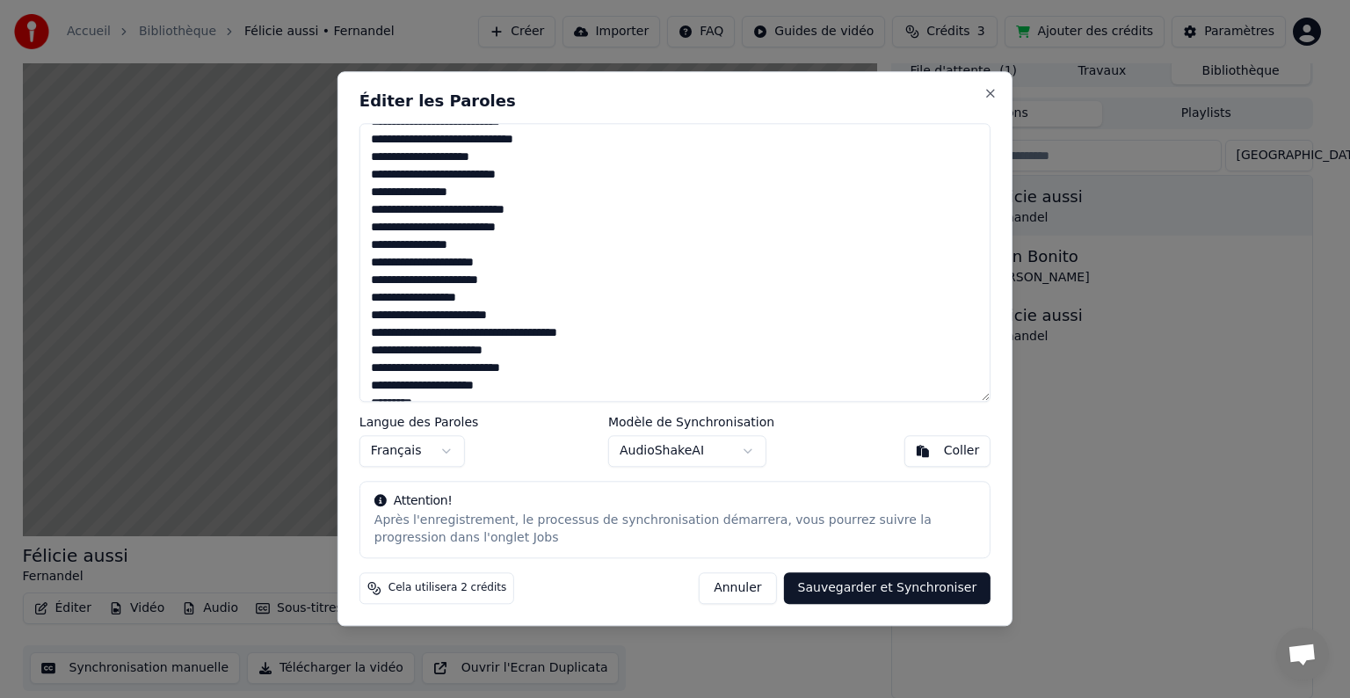
scroll to position [737, 0]
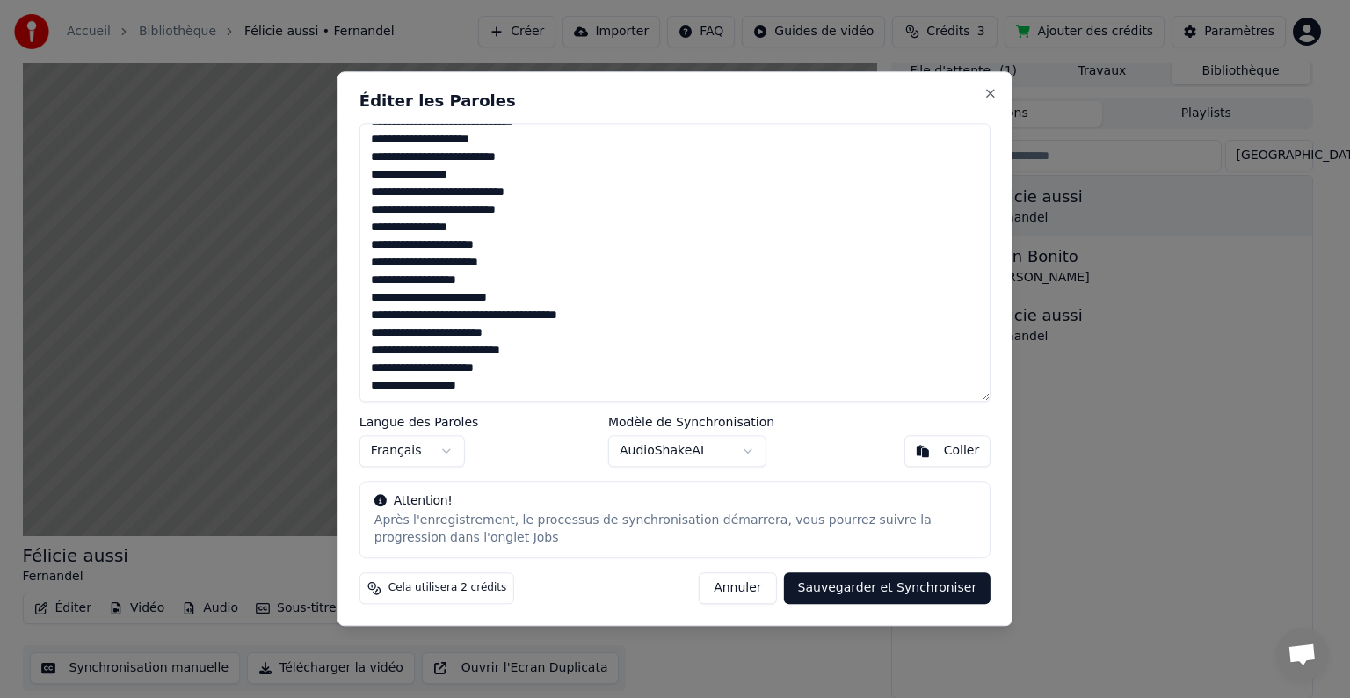
click at [557, 387] on textarea at bounding box center [674, 262] width 631 height 279
type textarea "**********"
click at [850, 590] on button "Sauvegarder et Synchroniser" at bounding box center [887, 589] width 207 height 32
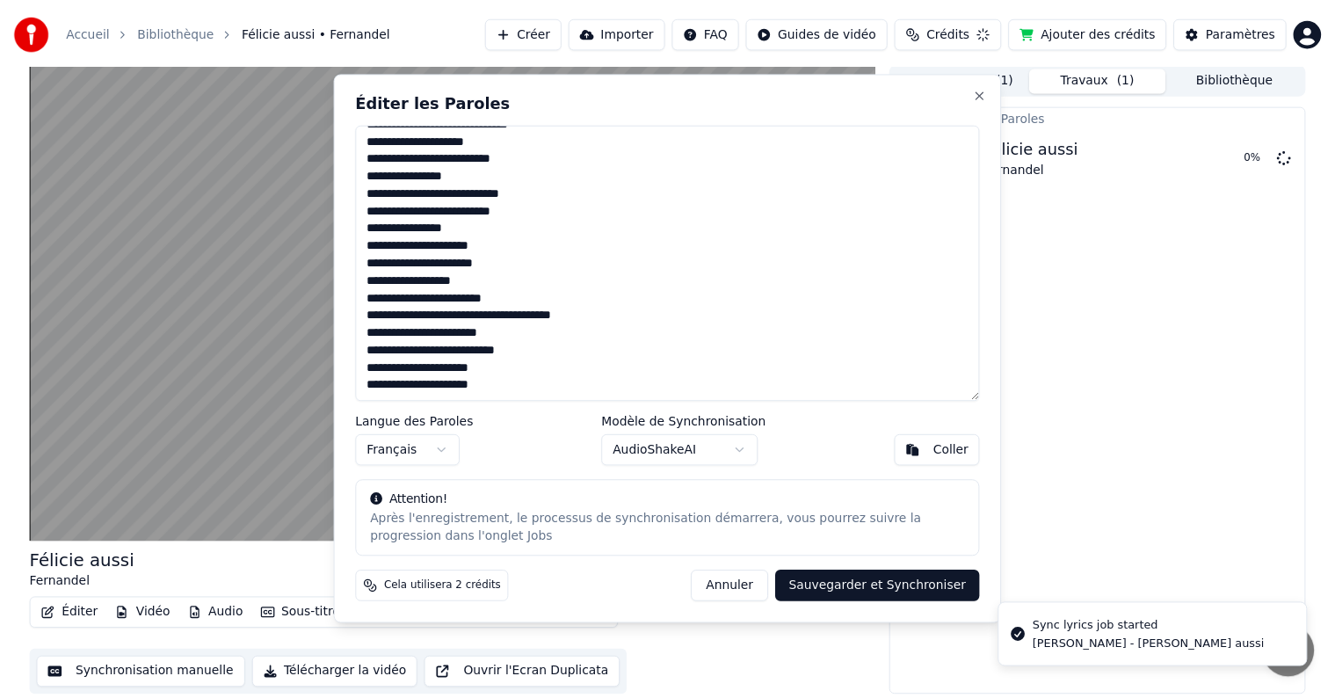
scroll to position [1, 0]
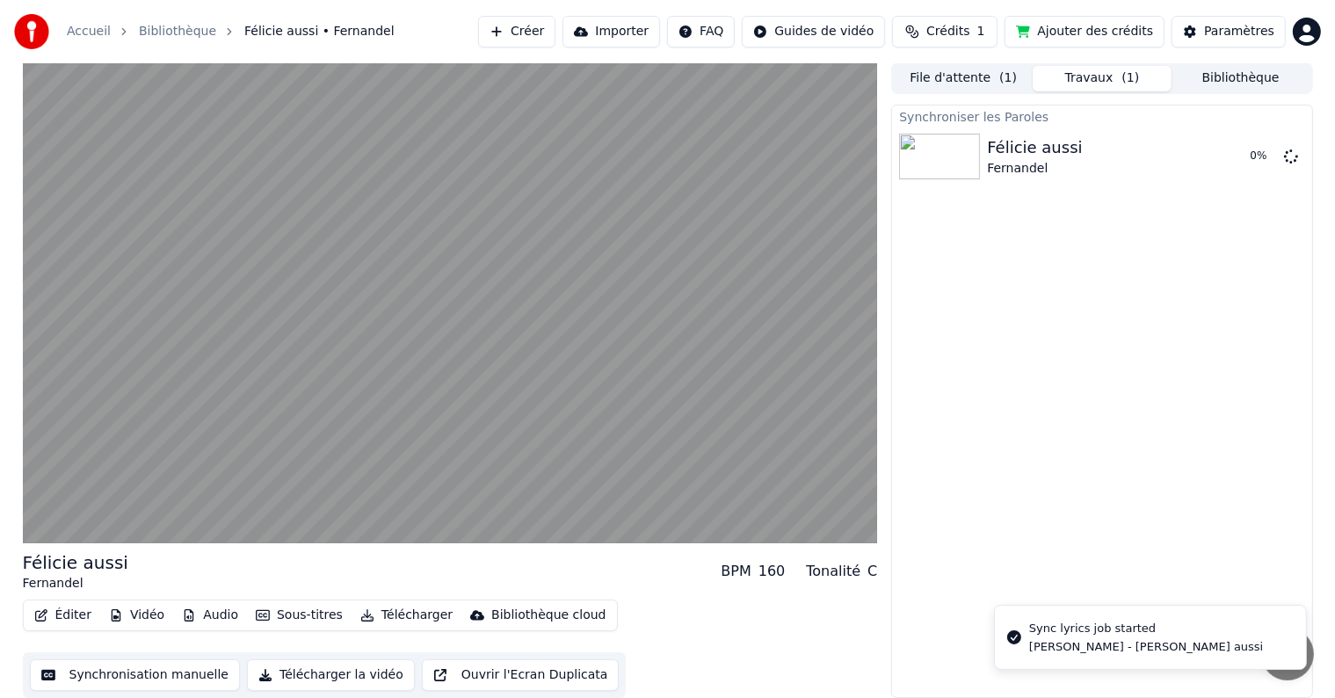
click at [168, 671] on button "Synchronisation manuelle" at bounding box center [135, 675] width 211 height 32
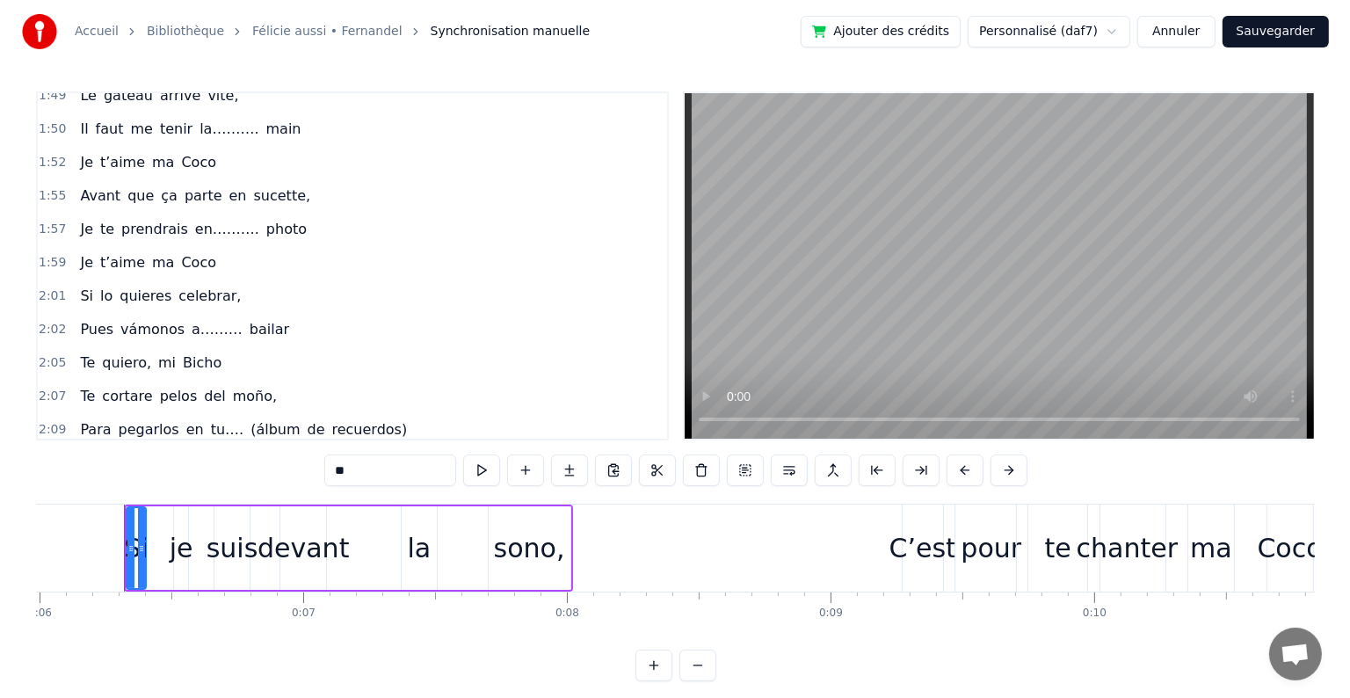
scroll to position [1432, 0]
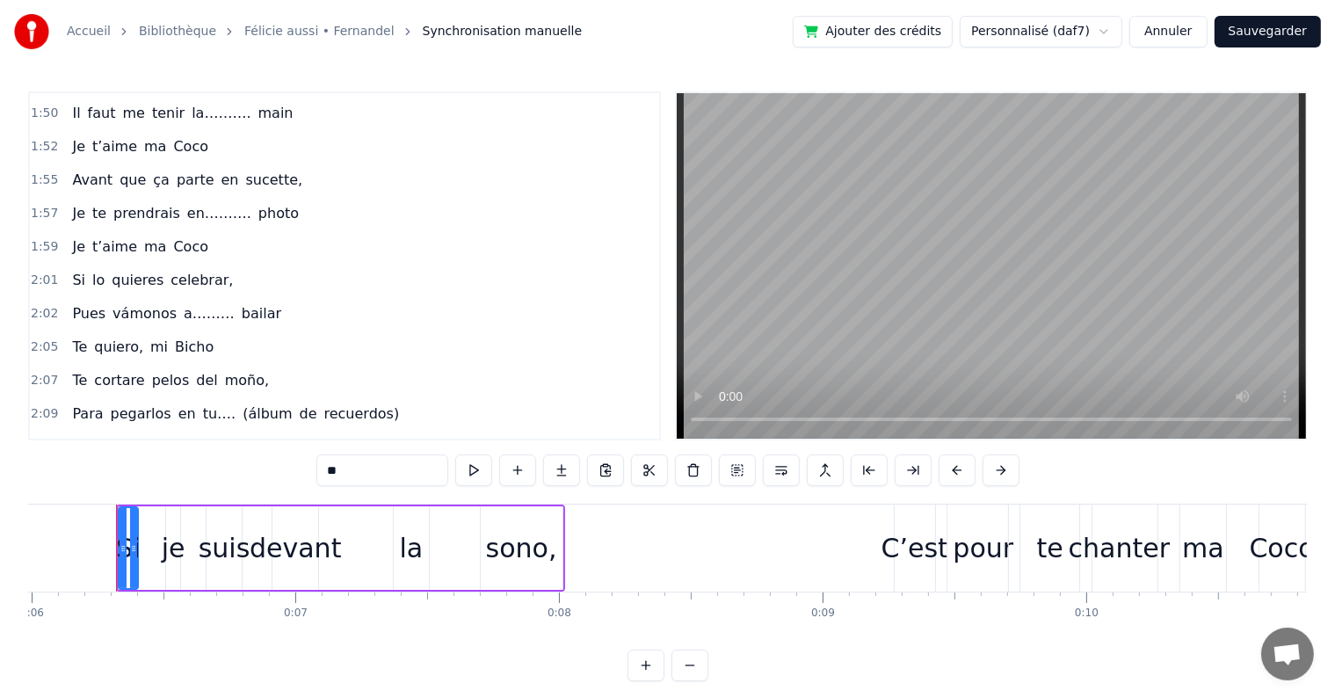
click at [1255, 36] on button "Sauvegarder" at bounding box center [1267, 32] width 106 height 32
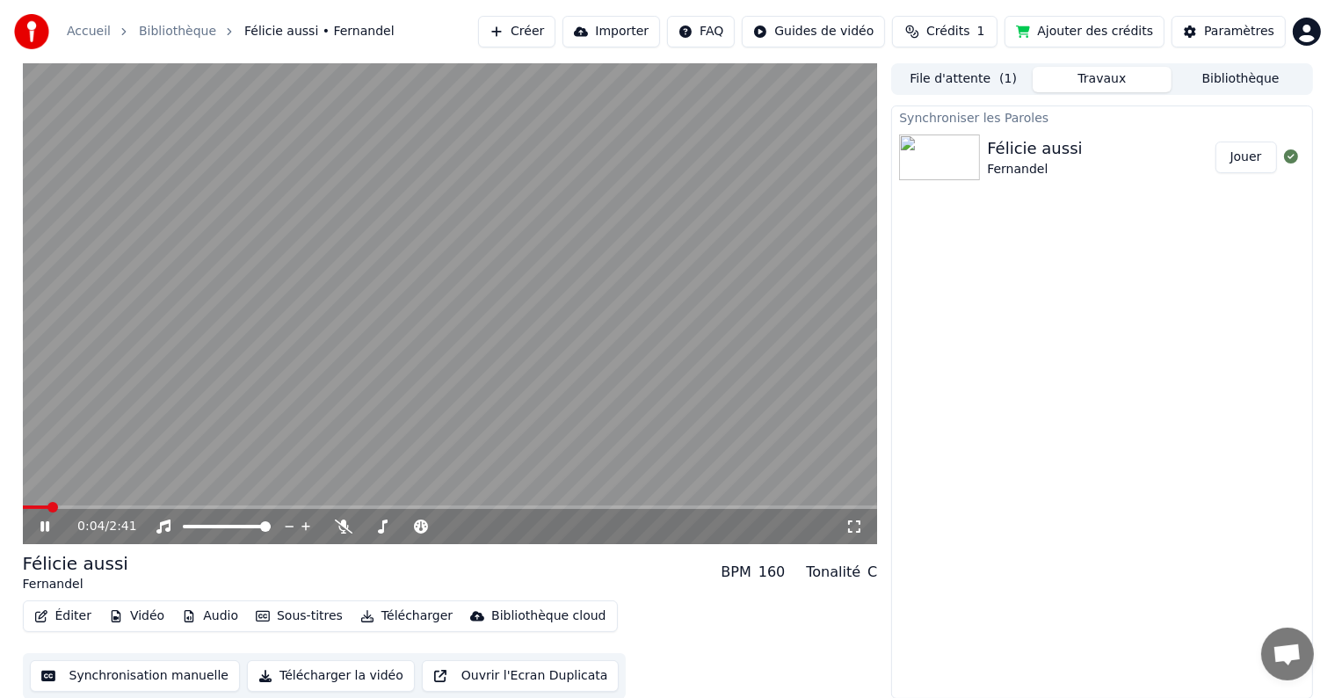
click at [1034, 161] on div "Fernandel" at bounding box center [1034, 170] width 95 height 18
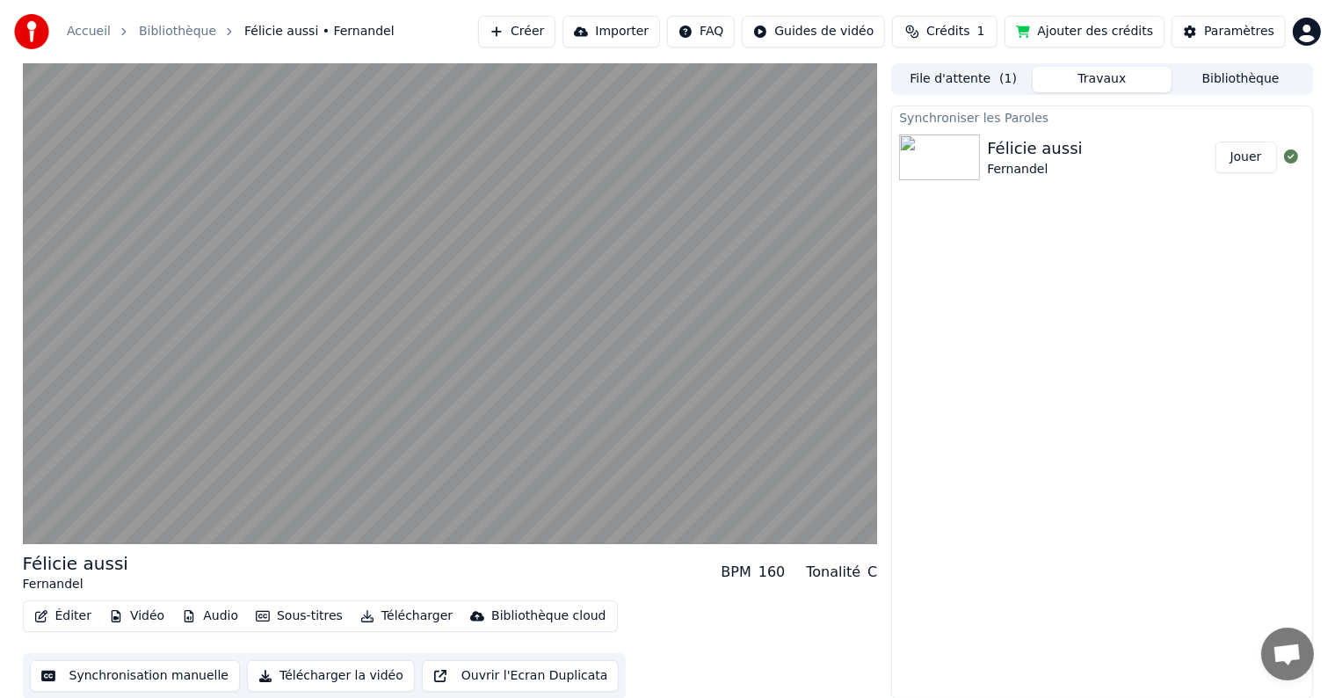
click at [1223, 79] on button "Bibliothèque" at bounding box center [1240, 79] width 139 height 25
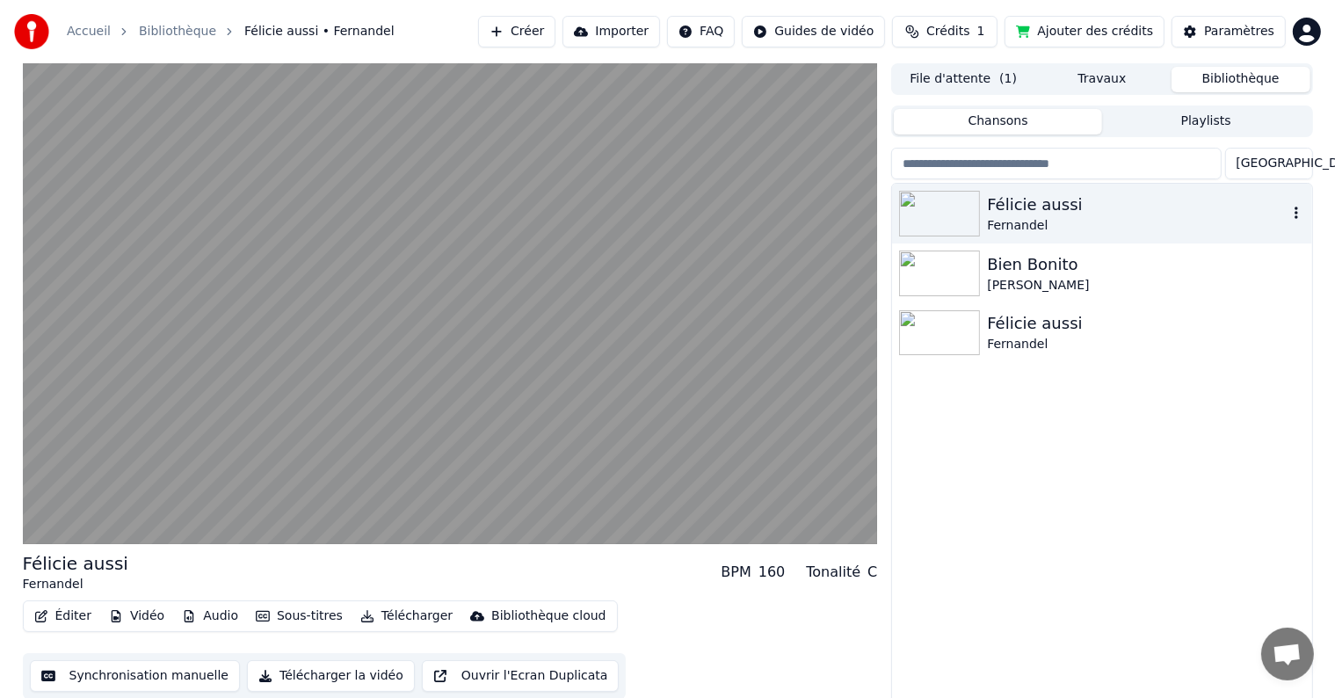
click at [1046, 223] on div "Fernandel" at bounding box center [1137, 226] width 300 height 18
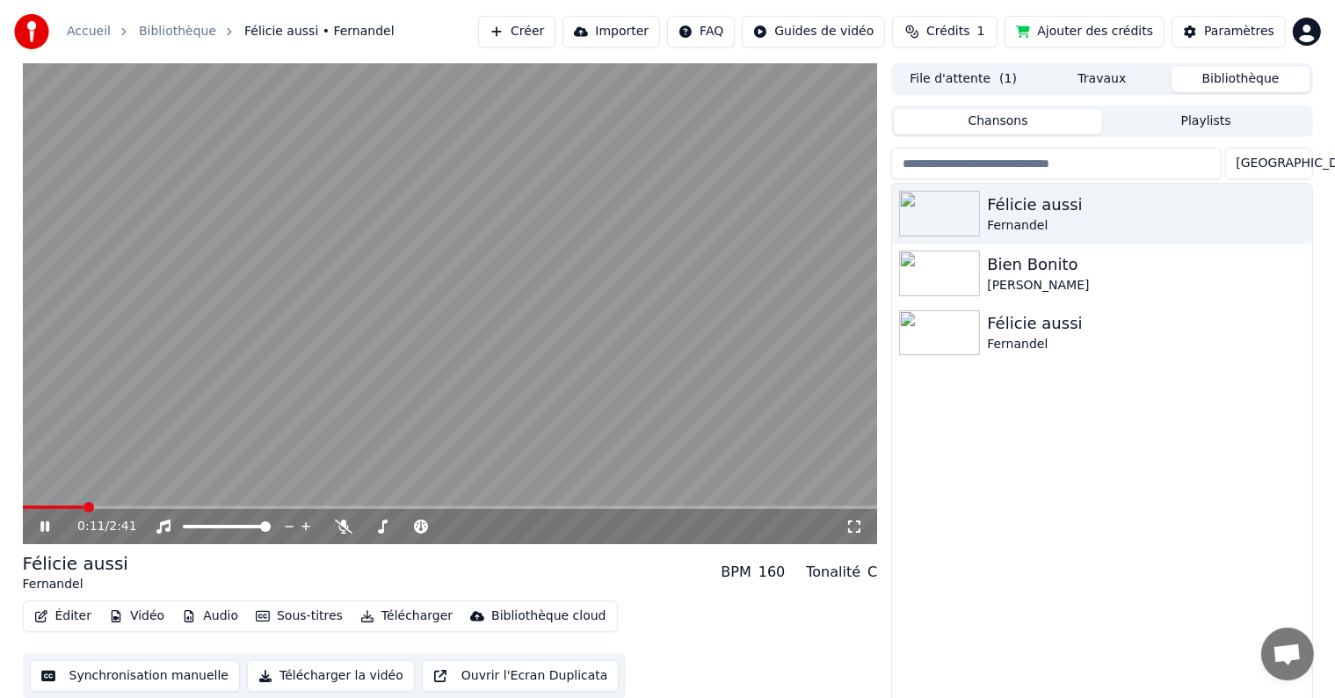
click at [77, 616] on button "Éditer" at bounding box center [62, 616] width 71 height 25
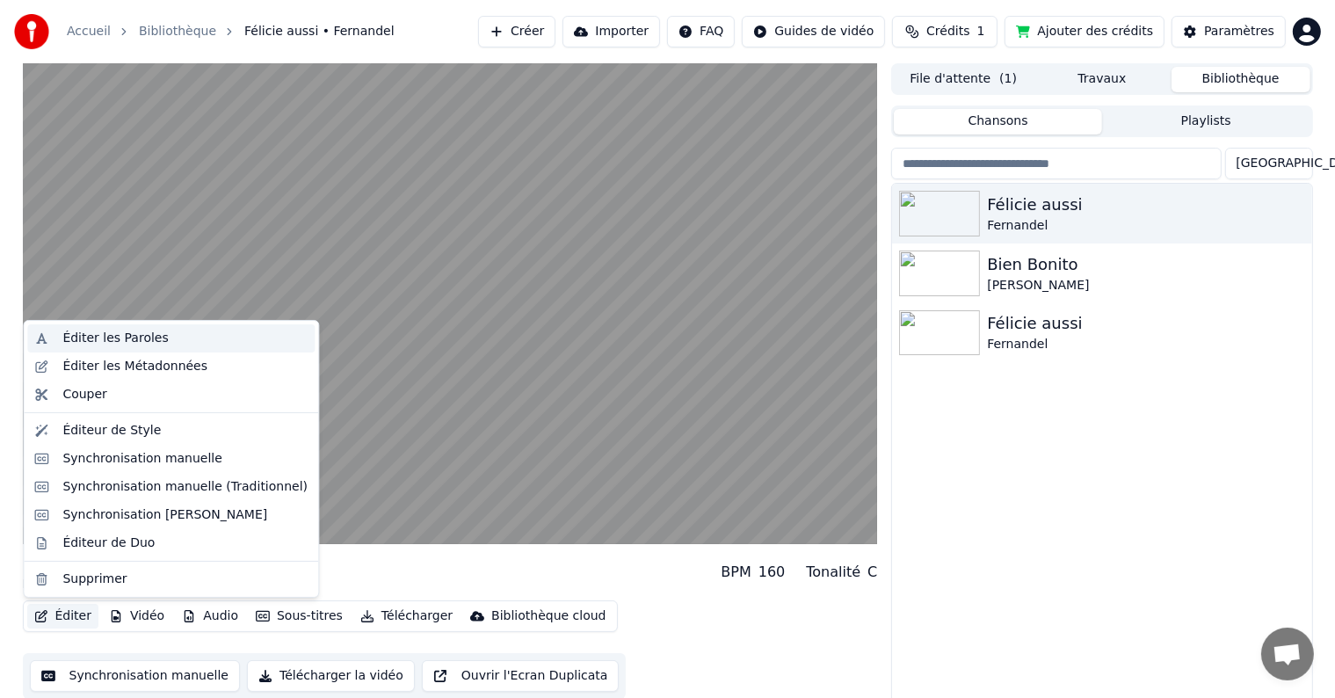
click at [148, 345] on div "Éditer les Paroles" at bounding box center [114, 338] width 105 height 18
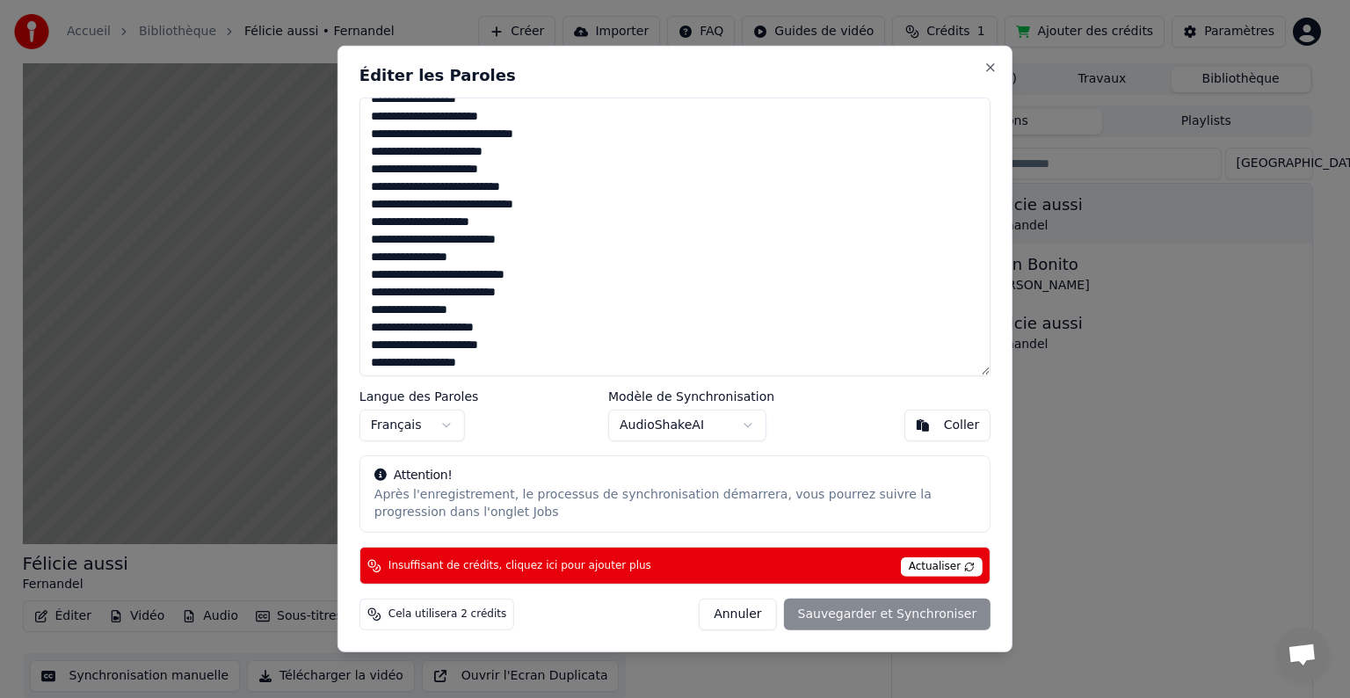
scroll to position [737, 0]
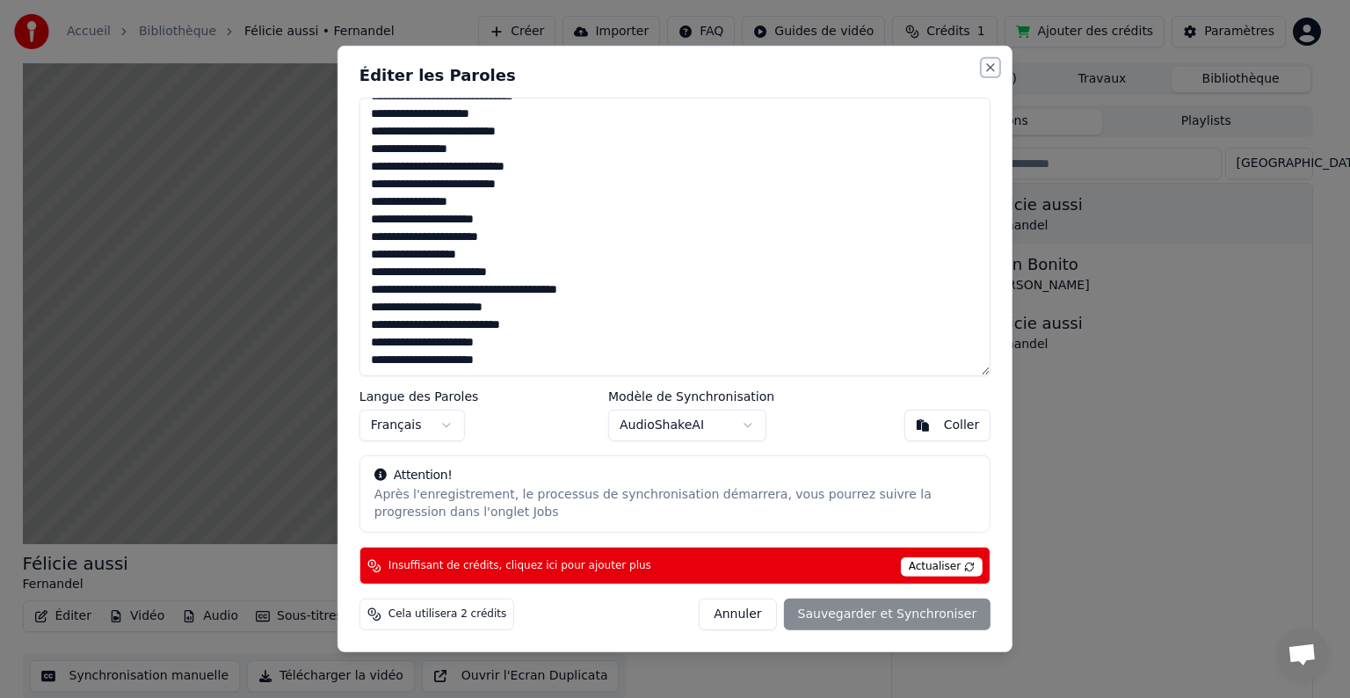
click at [992, 68] on button "Close" at bounding box center [990, 68] width 14 height 14
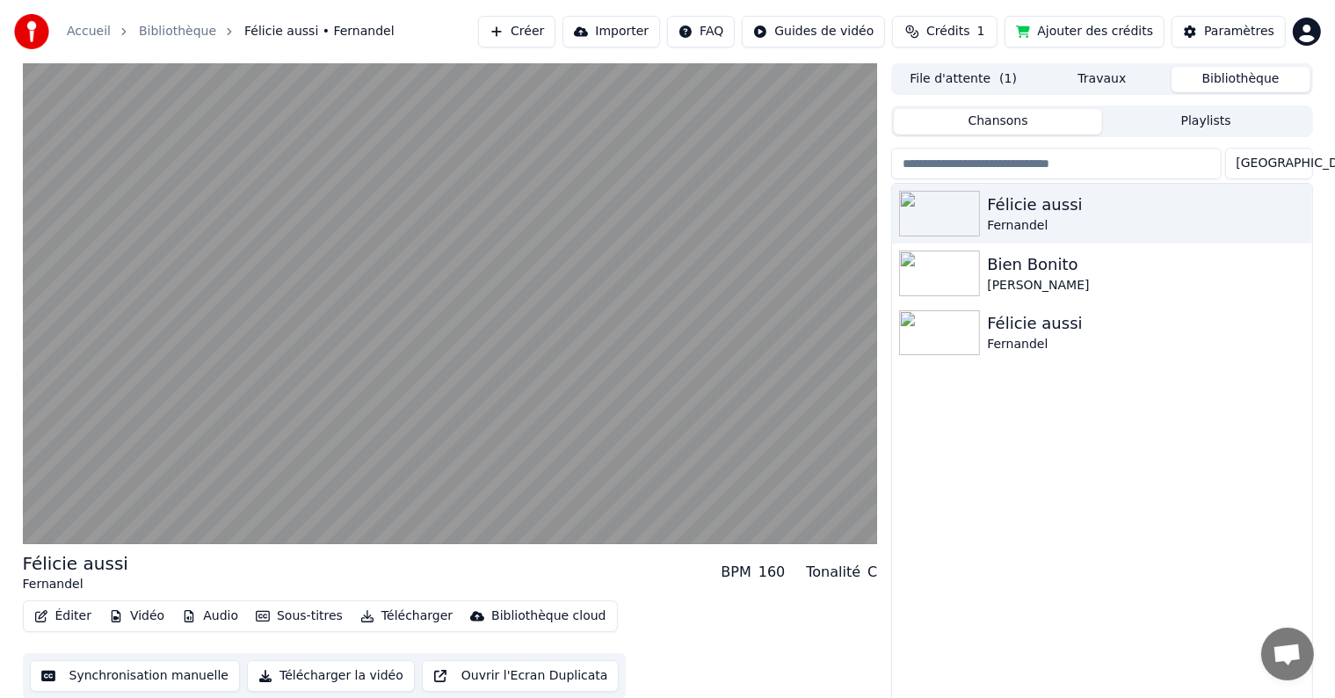
click at [988, 77] on button "File d'attente ( 1 )" at bounding box center [963, 79] width 139 height 25
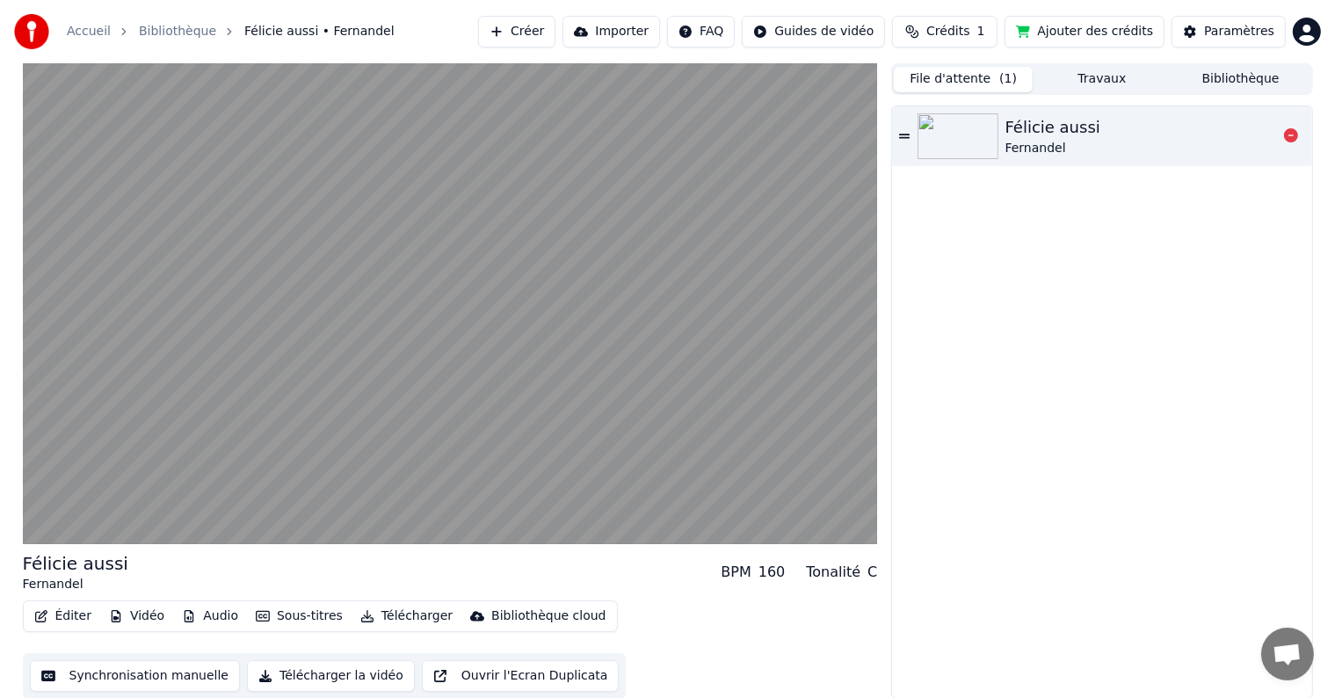
click at [906, 135] on icon at bounding box center [904, 136] width 11 height 12
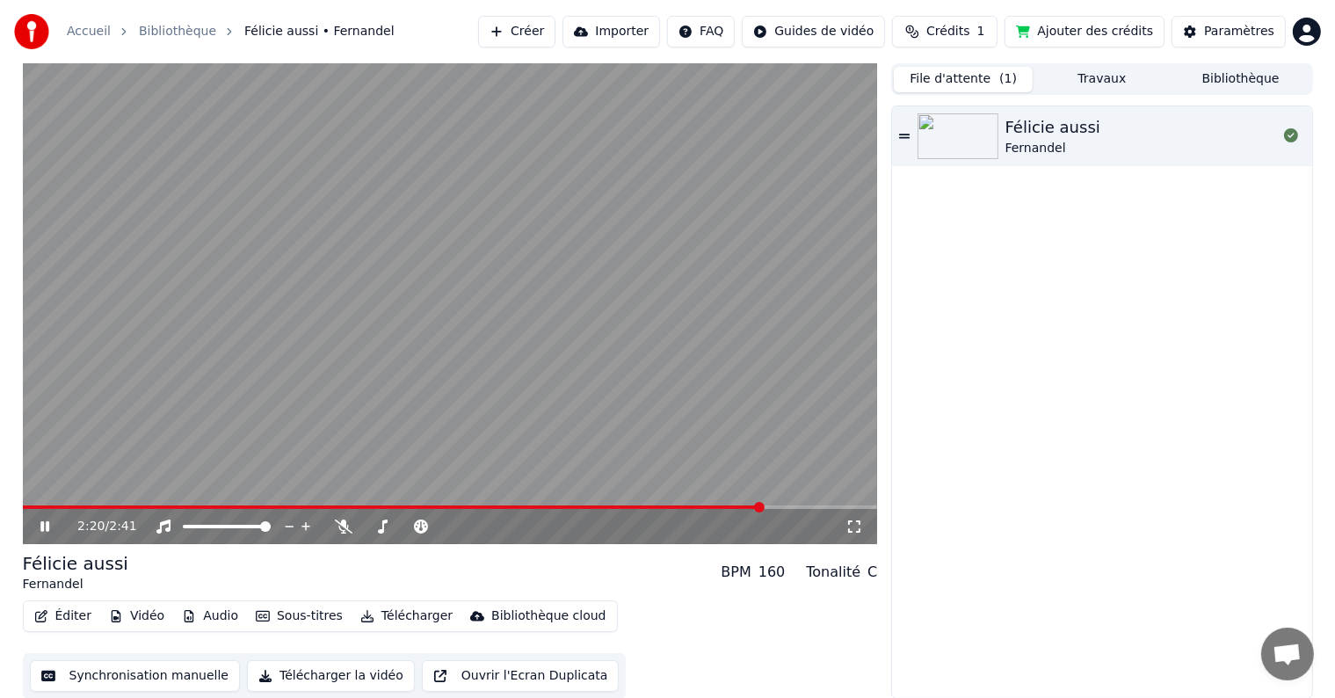
click at [764, 506] on span at bounding box center [450, 507] width 855 height 4
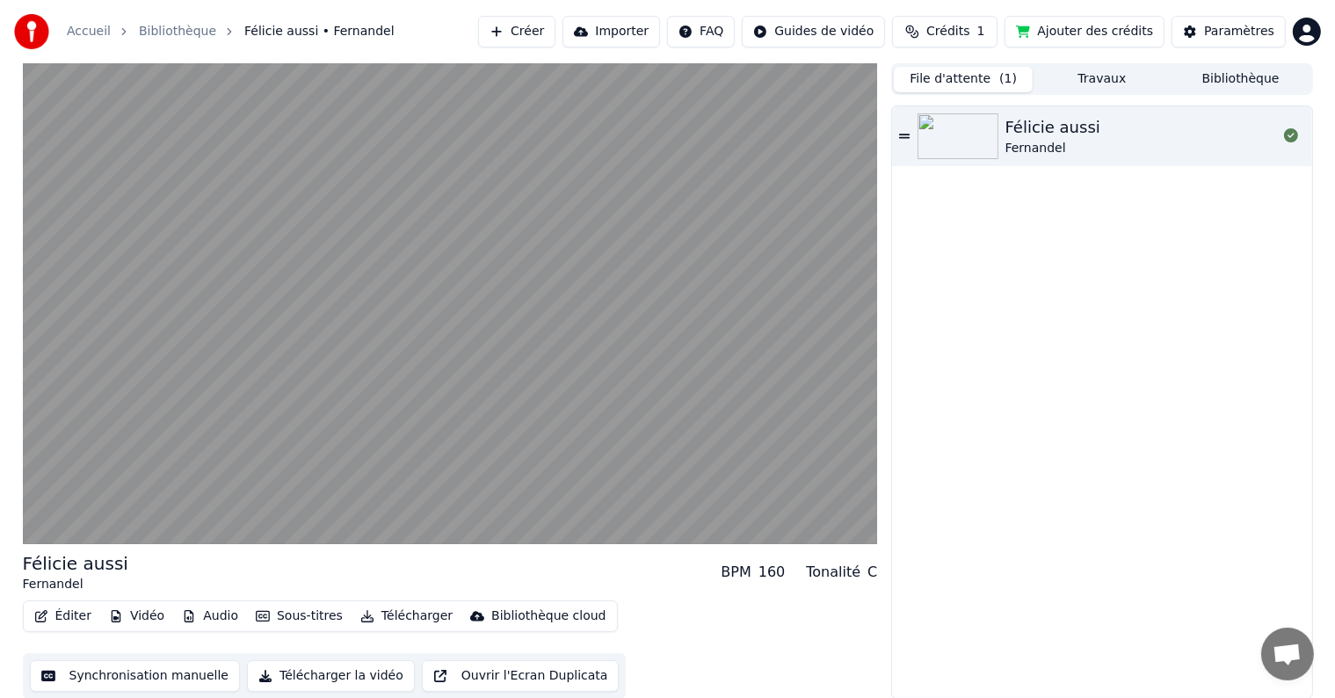
click at [663, 640] on div "Éditer Vidéo Audio Sous-titres Télécharger Bibliothèque cloud Synchronisation m…" at bounding box center [450, 649] width 855 height 98
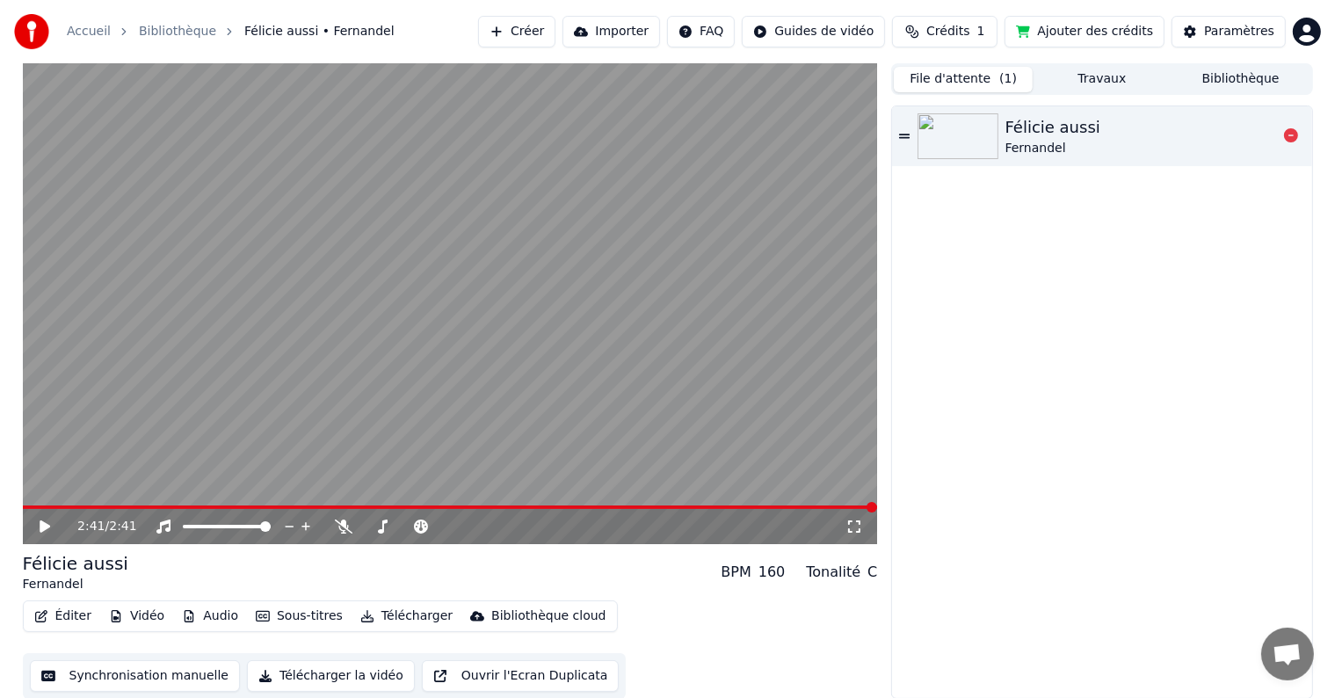
click at [1041, 140] on div "Fernandel" at bounding box center [1052, 149] width 95 height 18
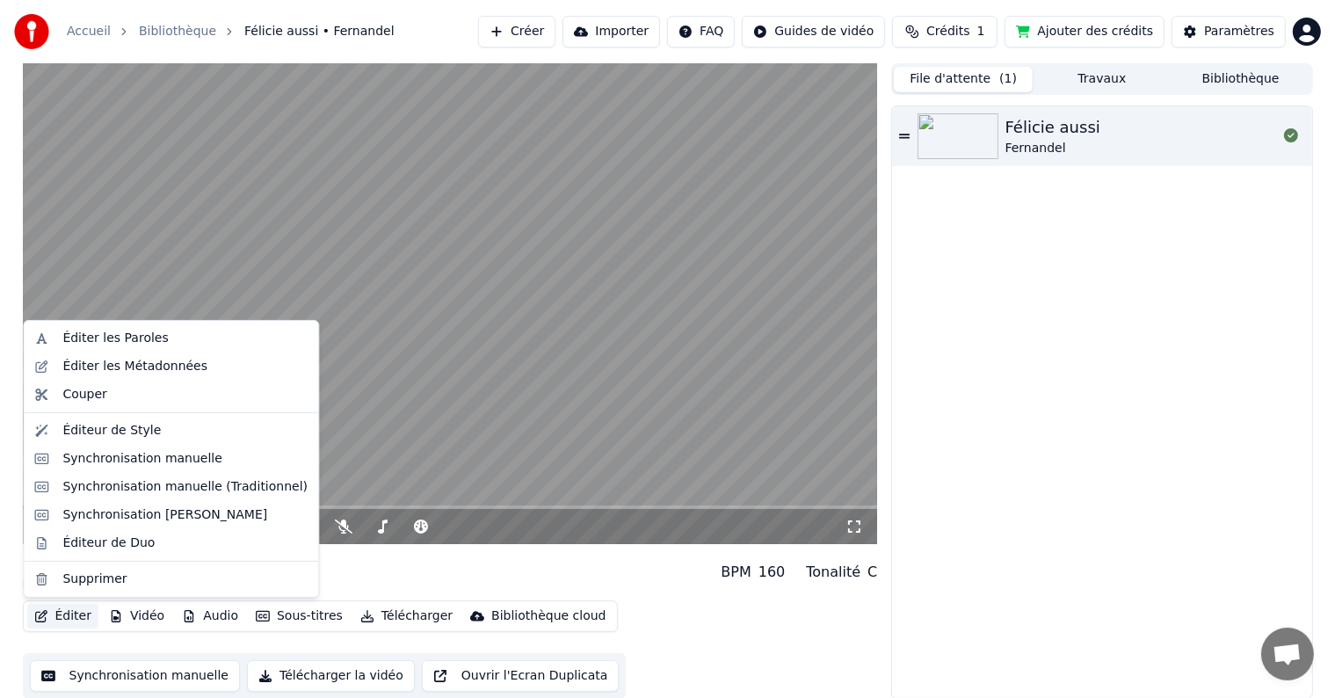
click at [77, 619] on button "Éditer" at bounding box center [62, 616] width 71 height 25
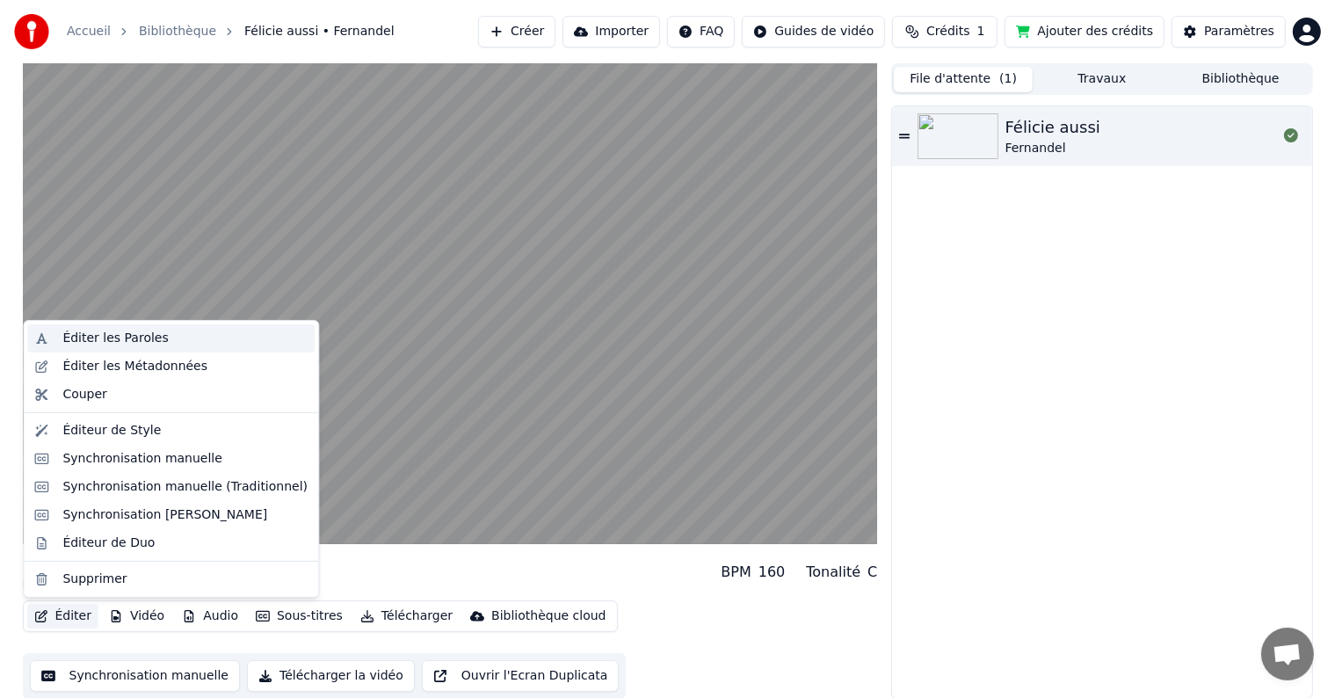
click at [134, 334] on div "Éditer les Paroles" at bounding box center [114, 338] width 105 height 18
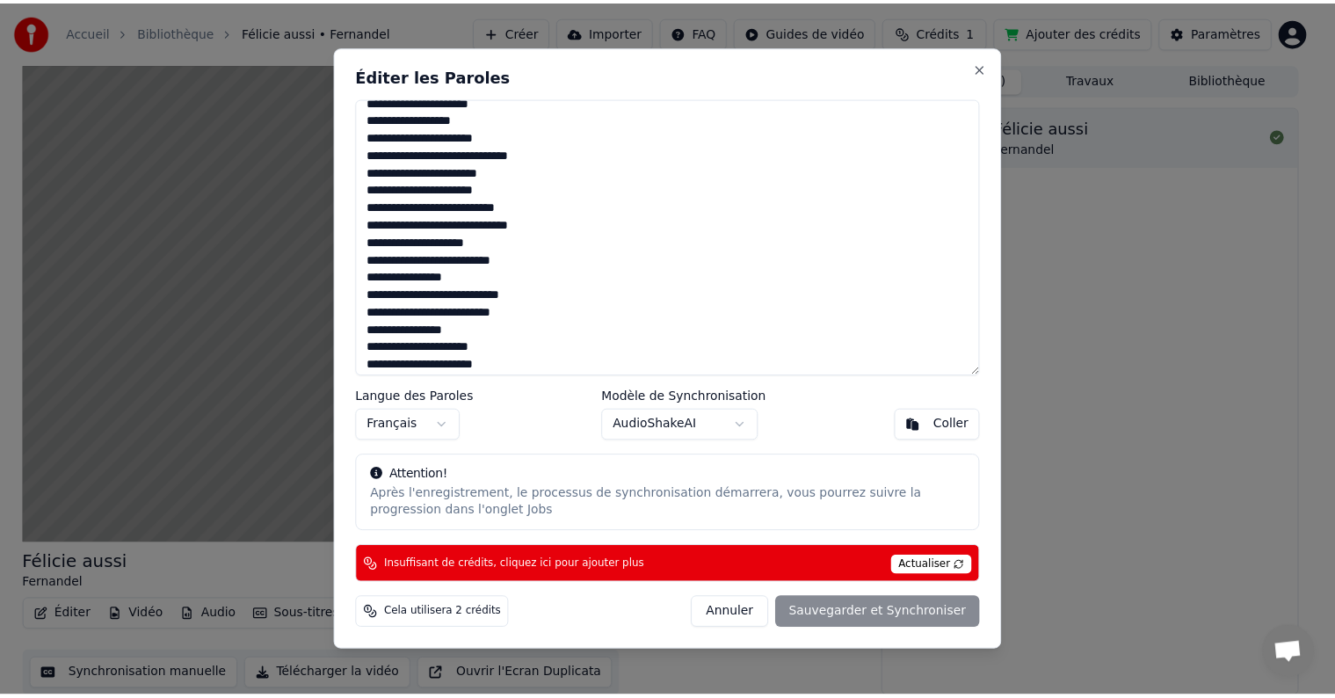
scroll to position [727, 0]
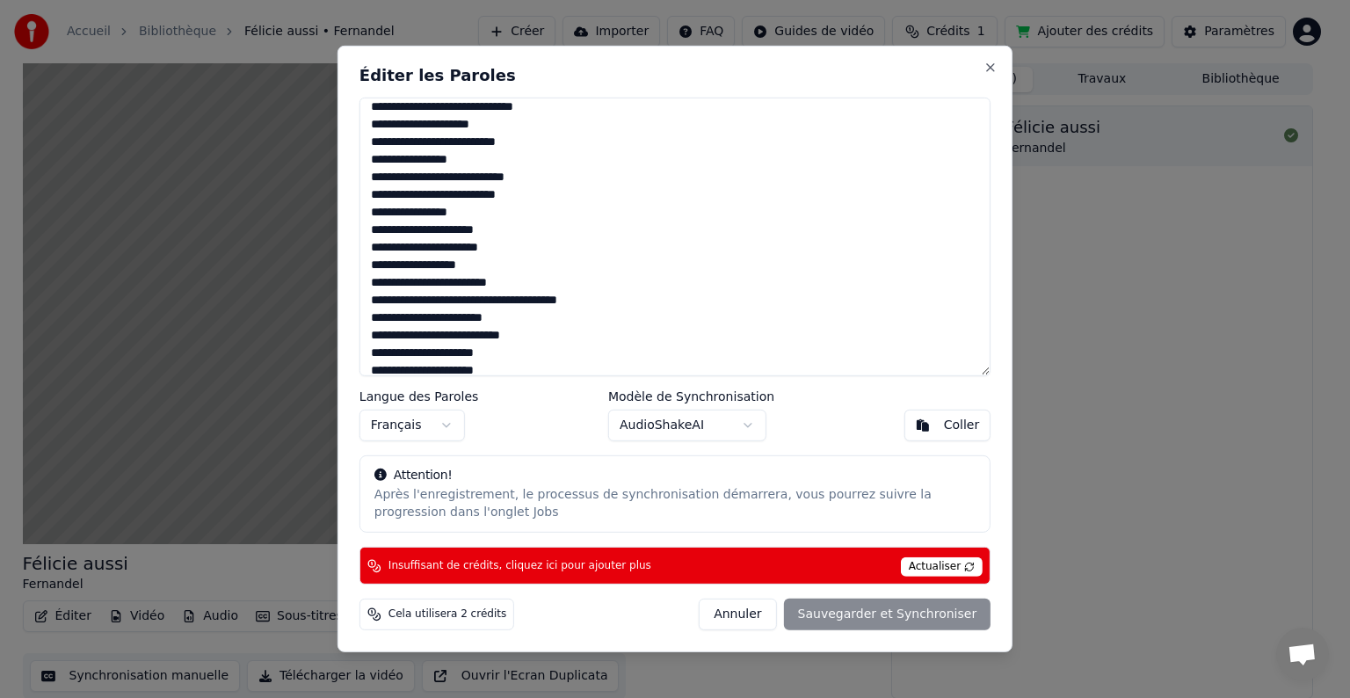
click at [597, 344] on textarea at bounding box center [674, 237] width 631 height 279
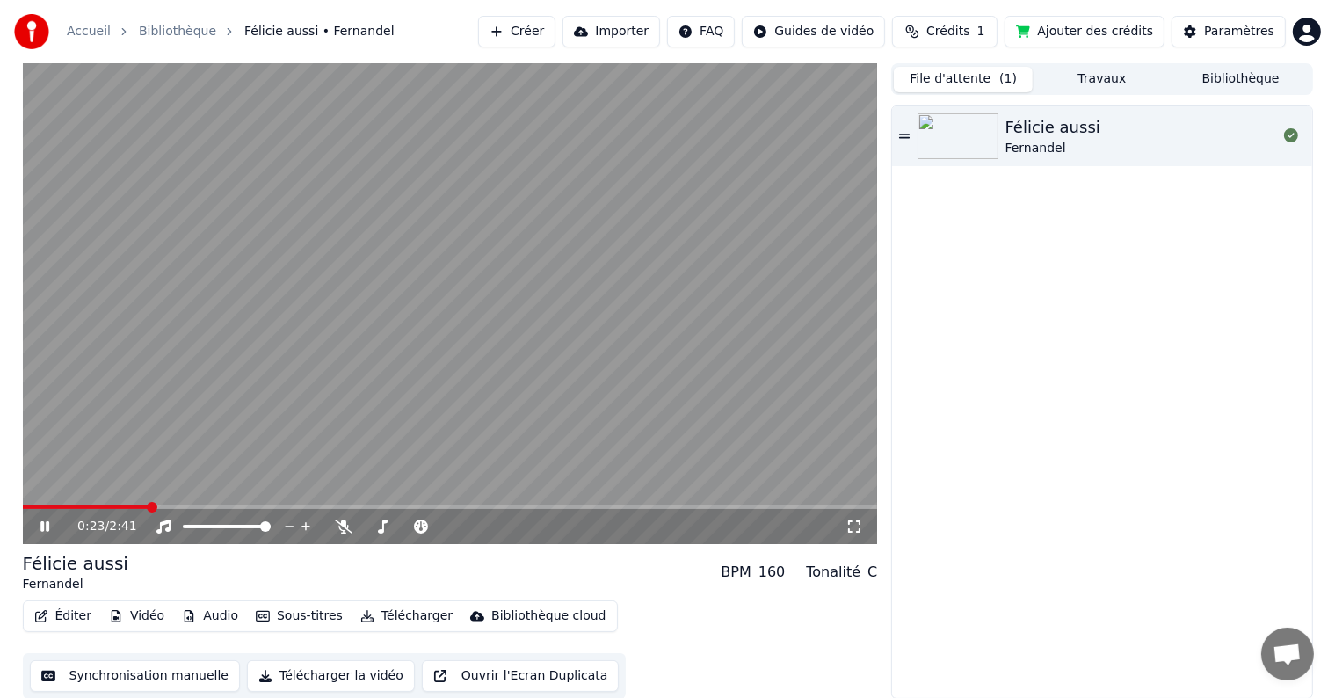
click at [172, 673] on button "Synchronisation manuelle" at bounding box center [135, 676] width 211 height 32
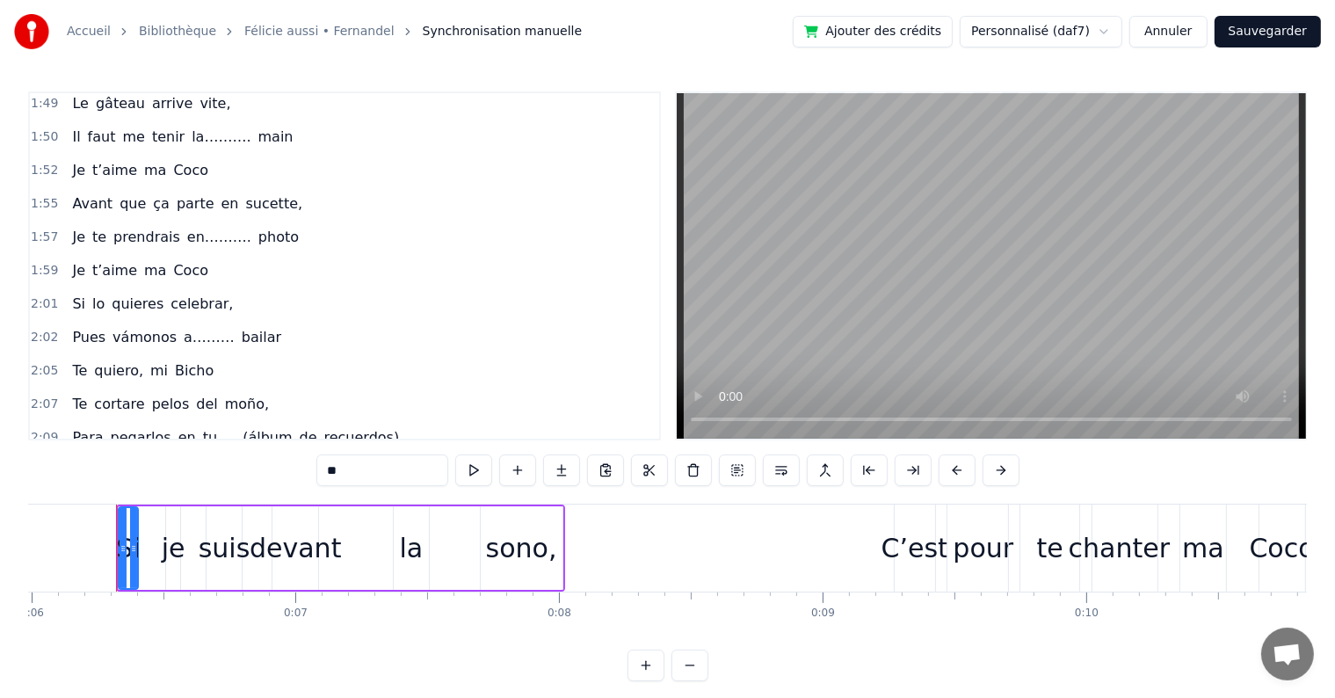
scroll to position [1432, 0]
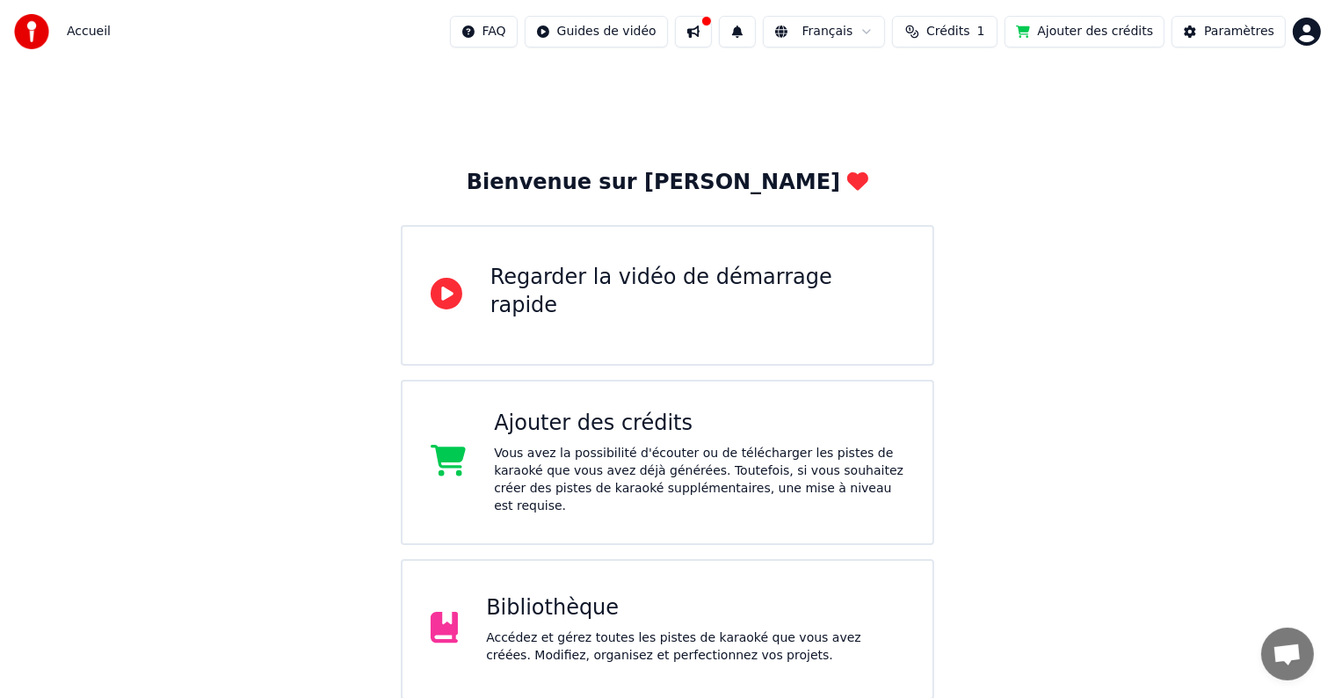
click at [547, 598] on div "Bibliothèque" at bounding box center [695, 608] width 418 height 28
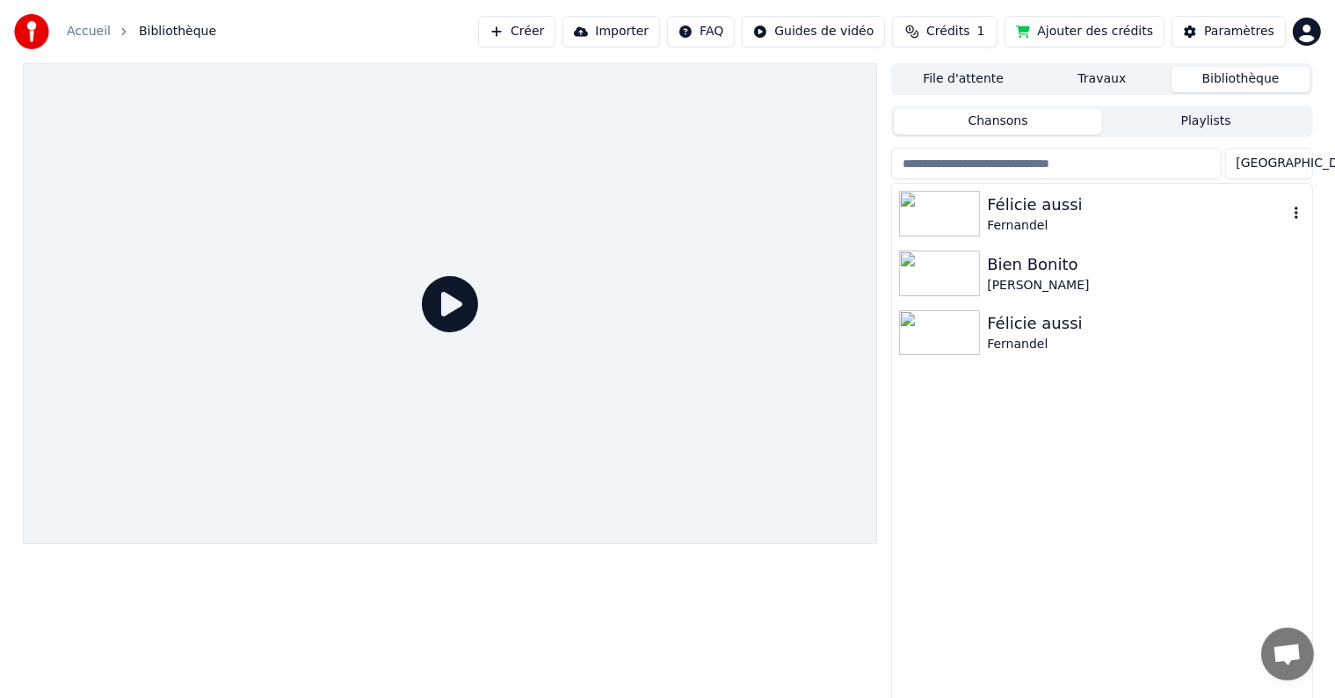
click at [1038, 213] on div "Félicie aussi" at bounding box center [1137, 204] width 300 height 25
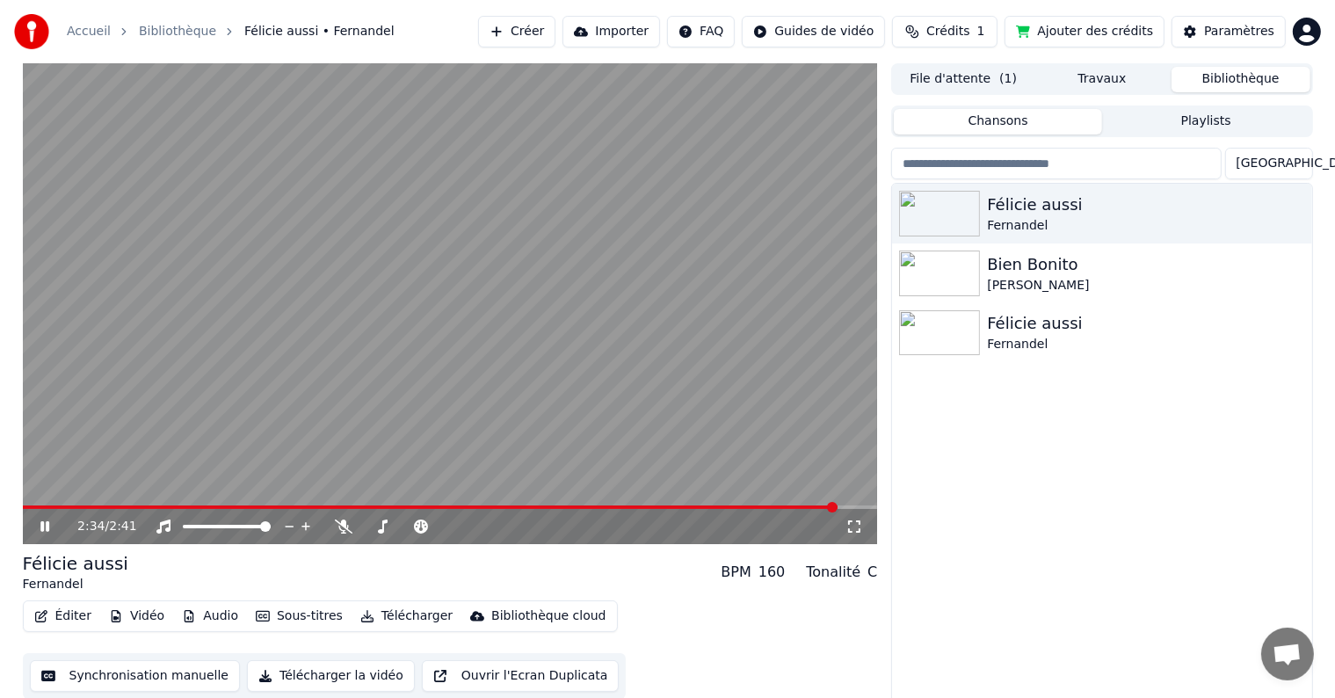
click at [837, 506] on span at bounding box center [450, 507] width 855 height 4
click at [803, 503] on video at bounding box center [450, 303] width 855 height 481
click at [803, 508] on span at bounding box center [414, 507] width 783 height 4
click at [780, 508] on span at bounding box center [414, 507] width 783 height 4
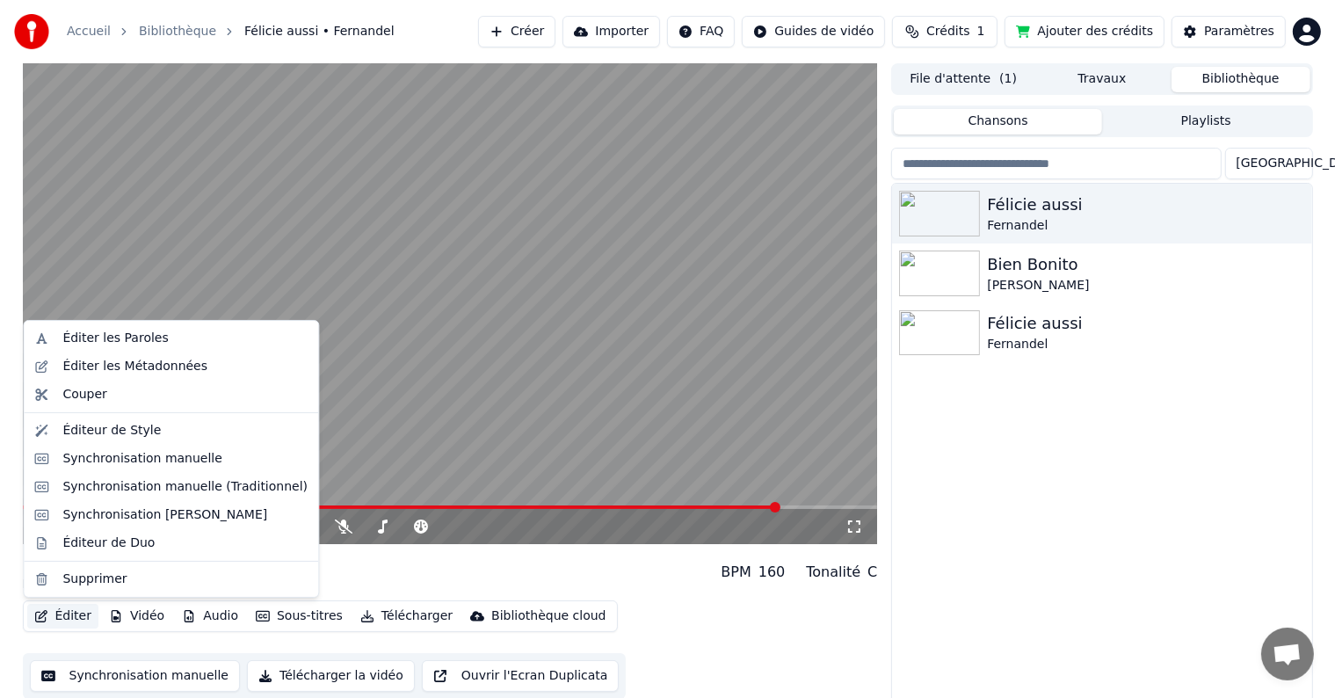
click at [74, 622] on button "Éditer" at bounding box center [62, 616] width 71 height 25
click at [134, 336] on div "Éditer les Paroles" at bounding box center [114, 338] width 105 height 18
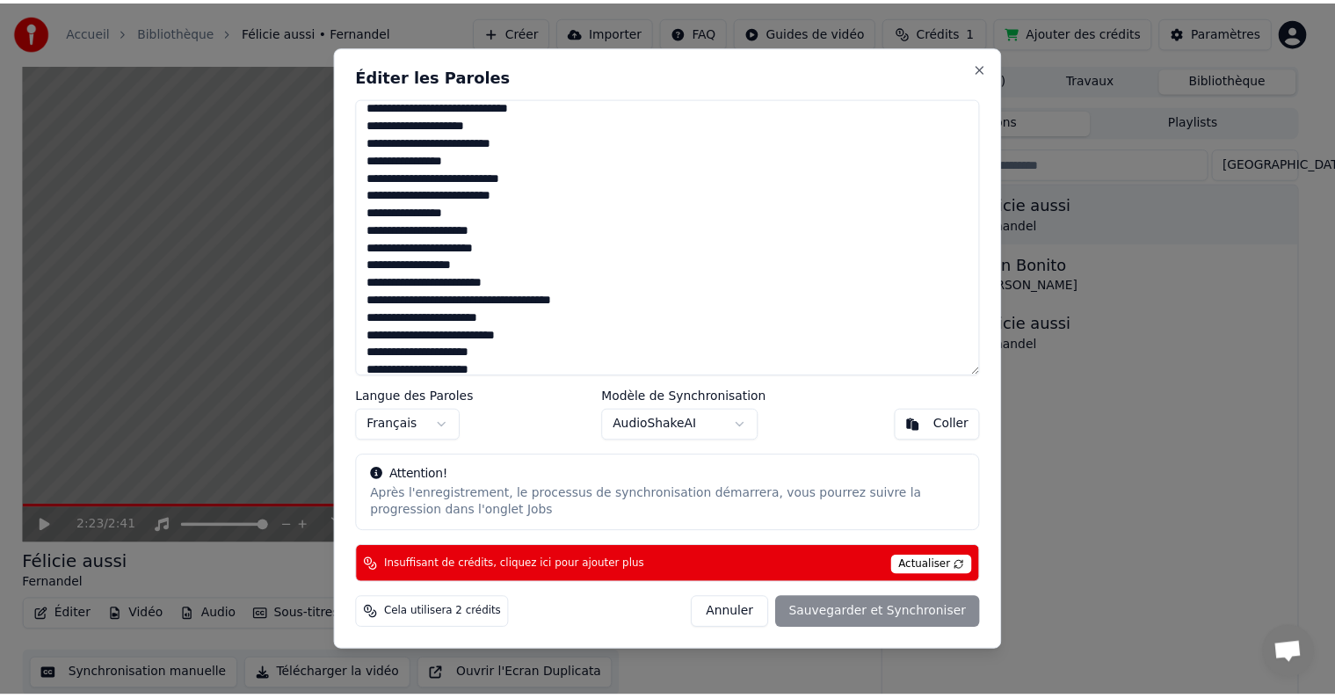
scroll to position [737, 0]
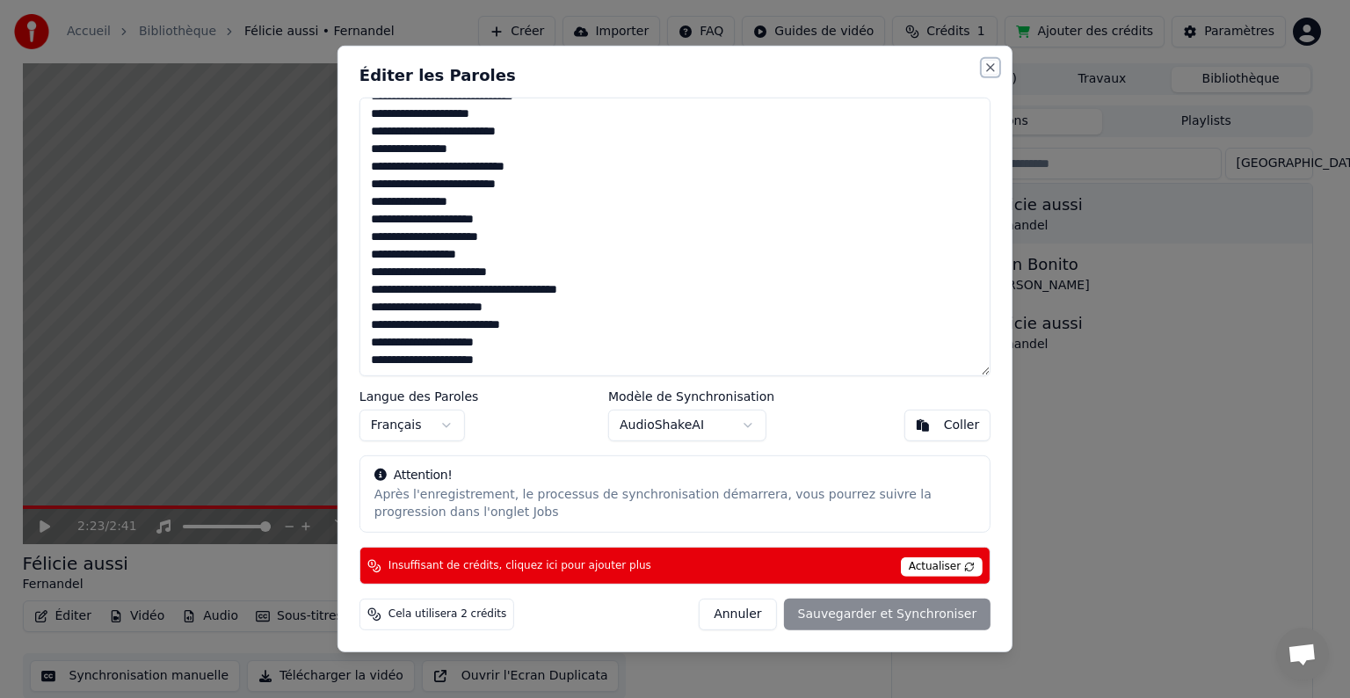
click at [988, 67] on button "Close" at bounding box center [990, 68] width 14 height 14
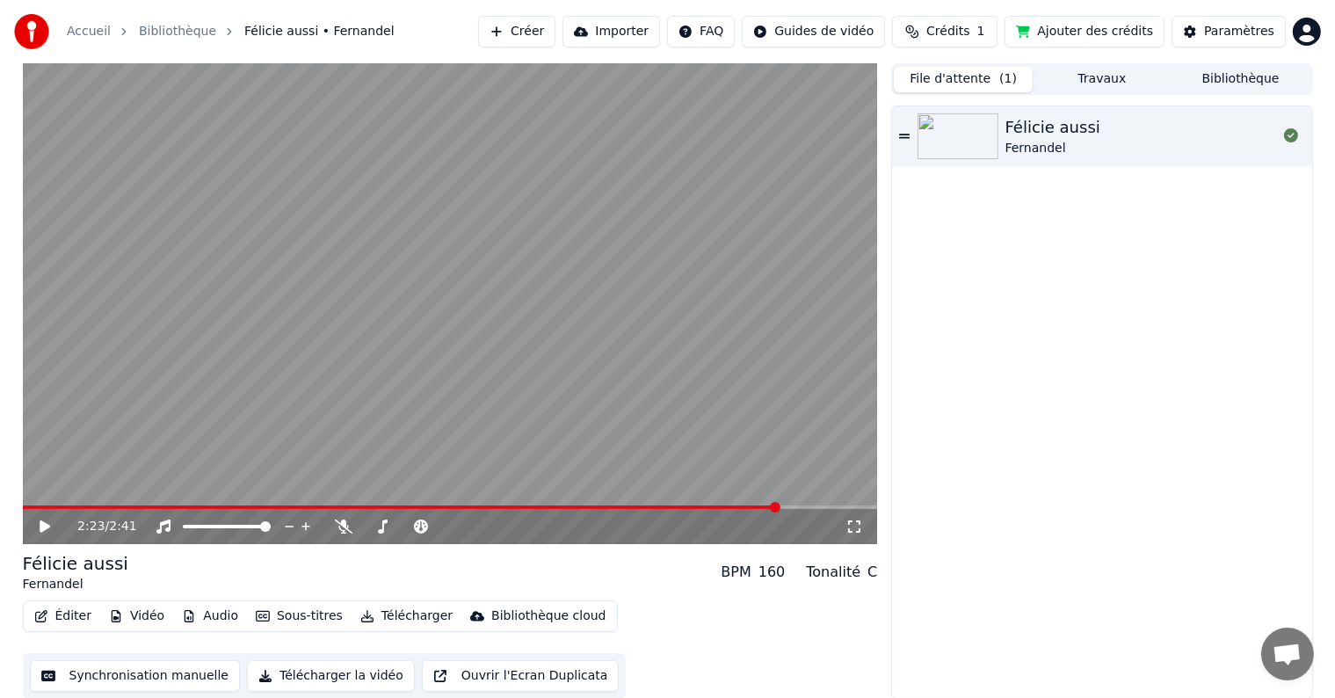
click at [975, 81] on button "File d'attente ( 1 )" at bounding box center [963, 79] width 139 height 25
click at [1104, 83] on button "Travaux" at bounding box center [1101, 79] width 139 height 25
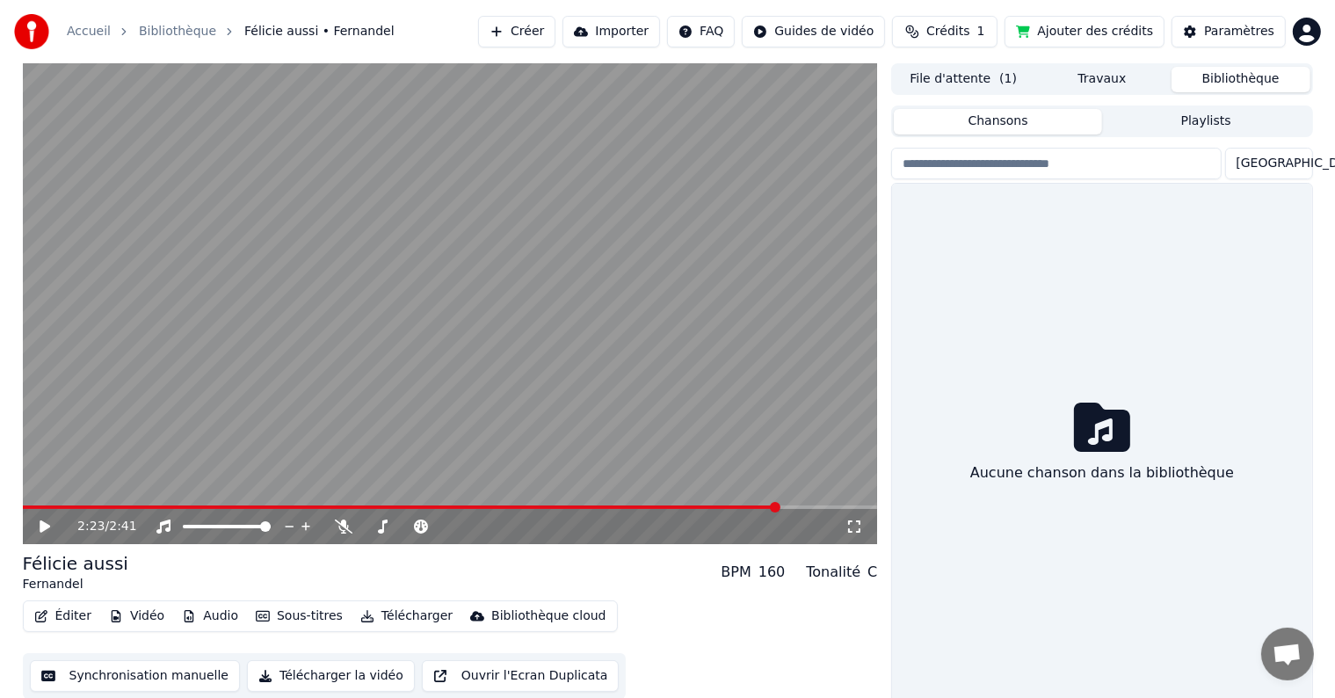
click at [1214, 87] on button "Bibliothèque" at bounding box center [1240, 79] width 139 height 25
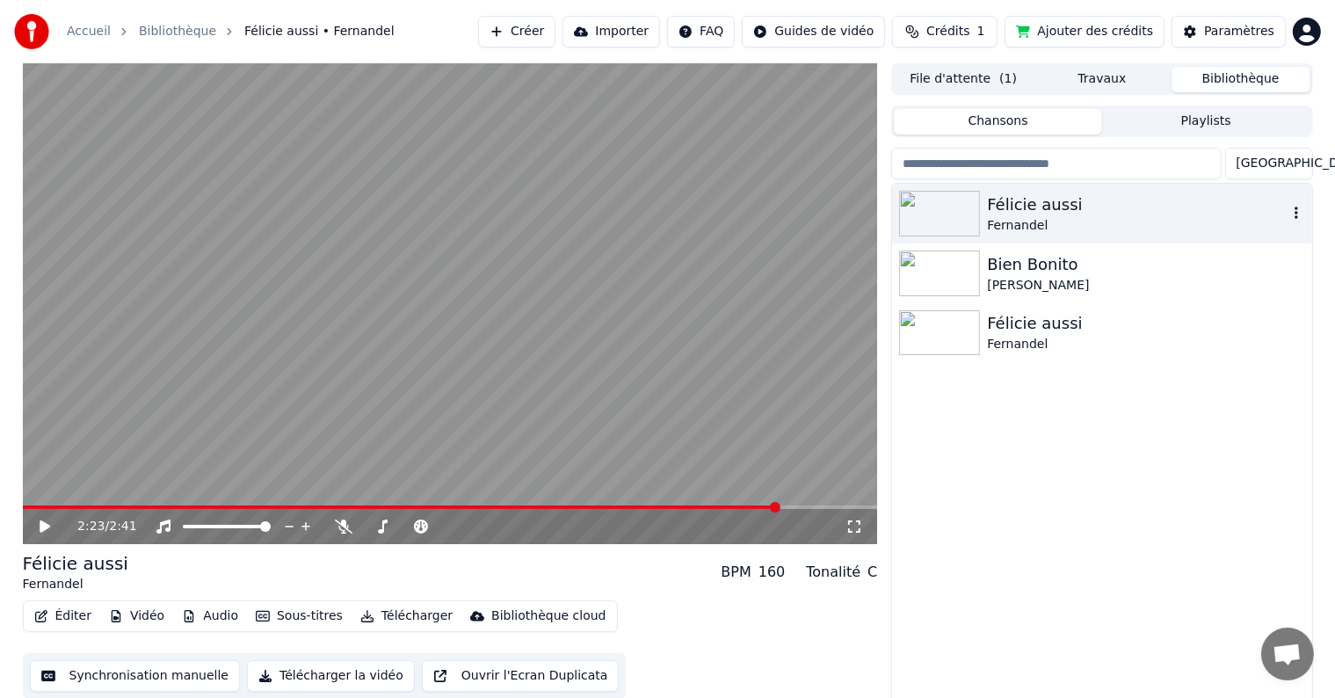
click at [1055, 195] on div "Félicie aussi" at bounding box center [1137, 204] width 300 height 25
click at [1053, 217] on div "Fernandel" at bounding box center [1137, 226] width 300 height 18
click at [1297, 207] on icon "button" at bounding box center [1296, 213] width 18 height 14
click at [1062, 288] on div "[PERSON_NAME]" at bounding box center [1137, 286] width 300 height 18
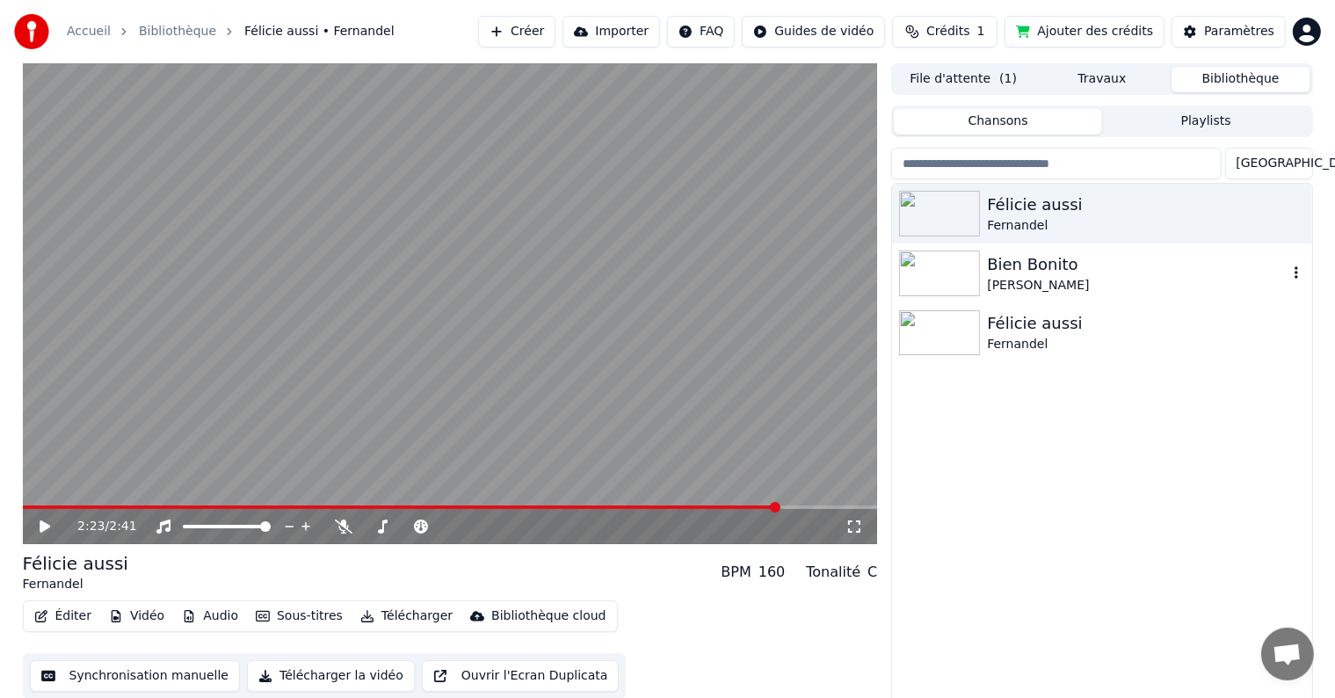
click at [1062, 288] on div "[PERSON_NAME]" at bounding box center [1137, 286] width 300 height 18
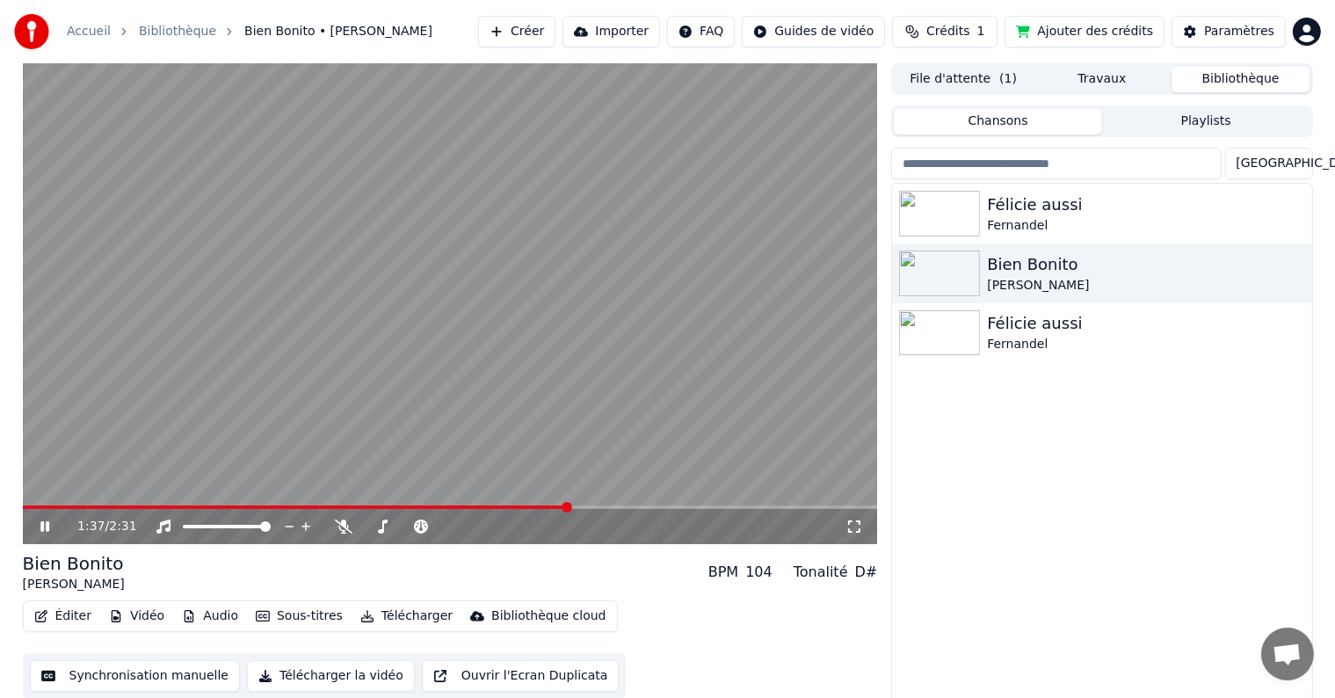
click at [569, 505] on span at bounding box center [296, 507] width 546 height 4
click at [975, 424] on div "[PERSON_NAME] aussi [PERSON_NAME] [PERSON_NAME] [PERSON_NAME] aussi [PERSON_NAM…" at bounding box center [1101, 445] width 419 height 522
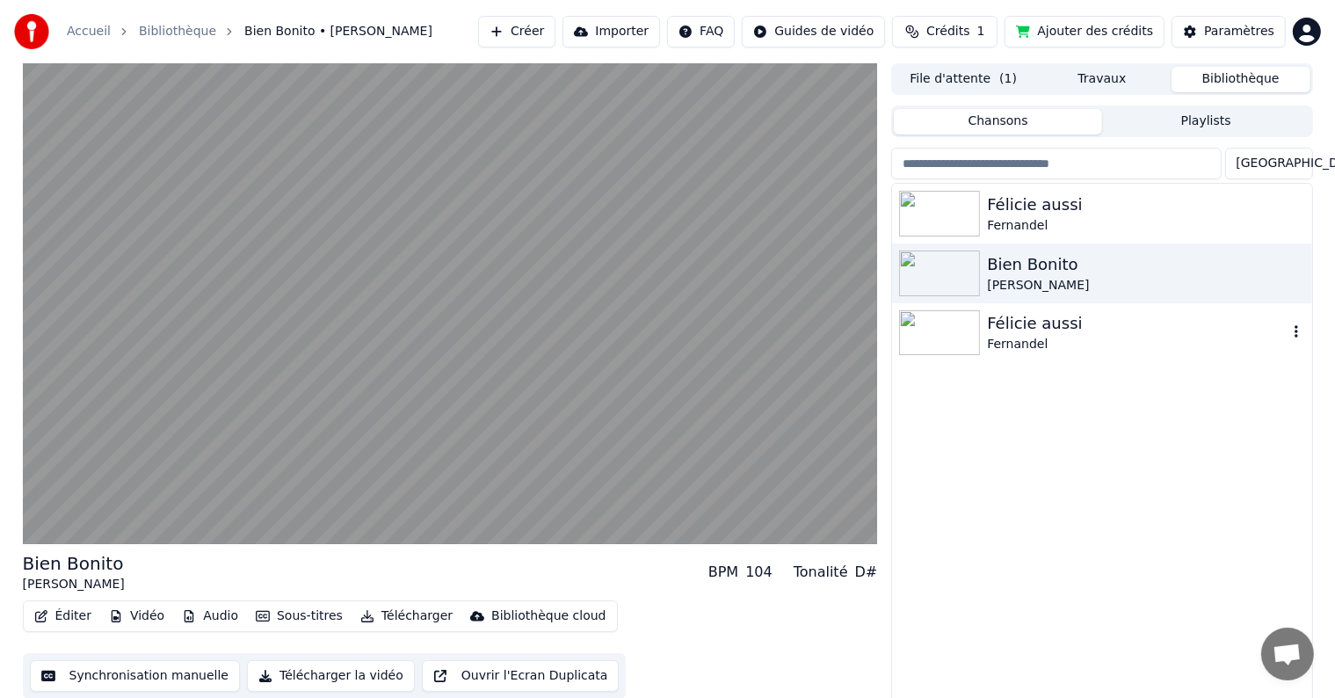
click at [1001, 324] on div "Félicie aussi" at bounding box center [1137, 323] width 300 height 25
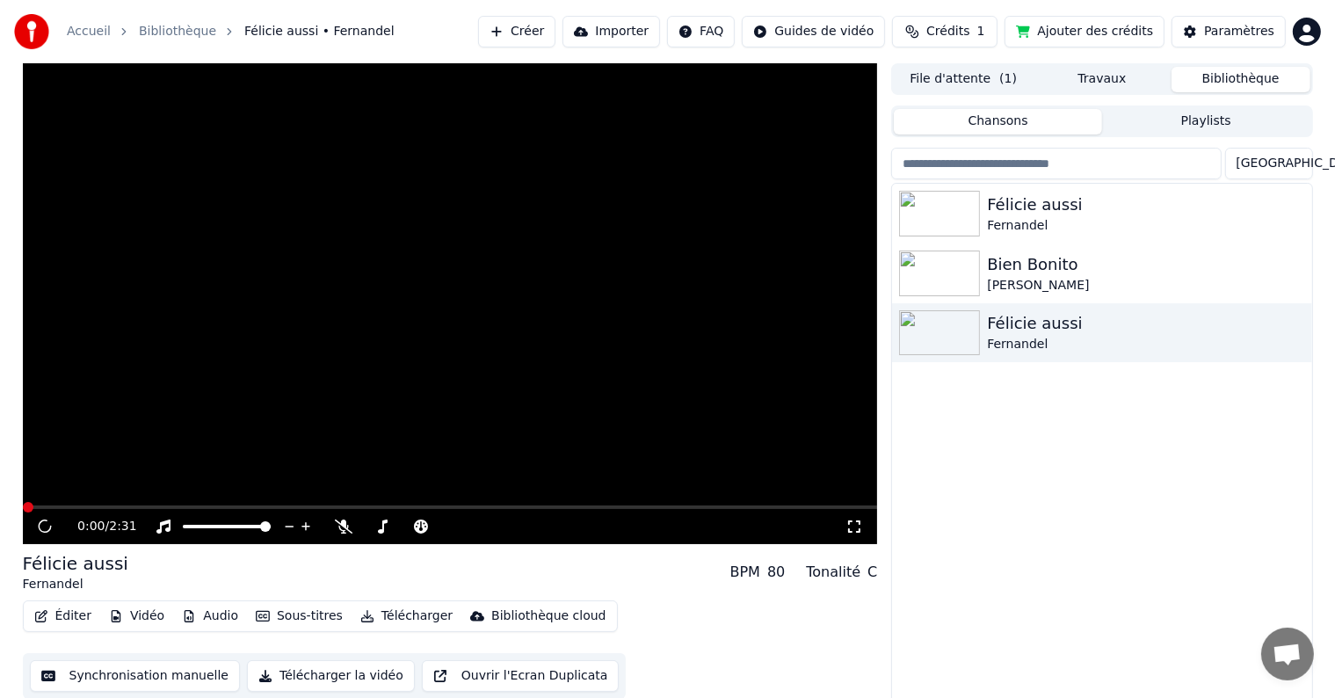
click at [42, 527] on icon at bounding box center [45, 526] width 17 height 18
click at [1022, 336] on div "Fernandel" at bounding box center [1137, 345] width 300 height 18
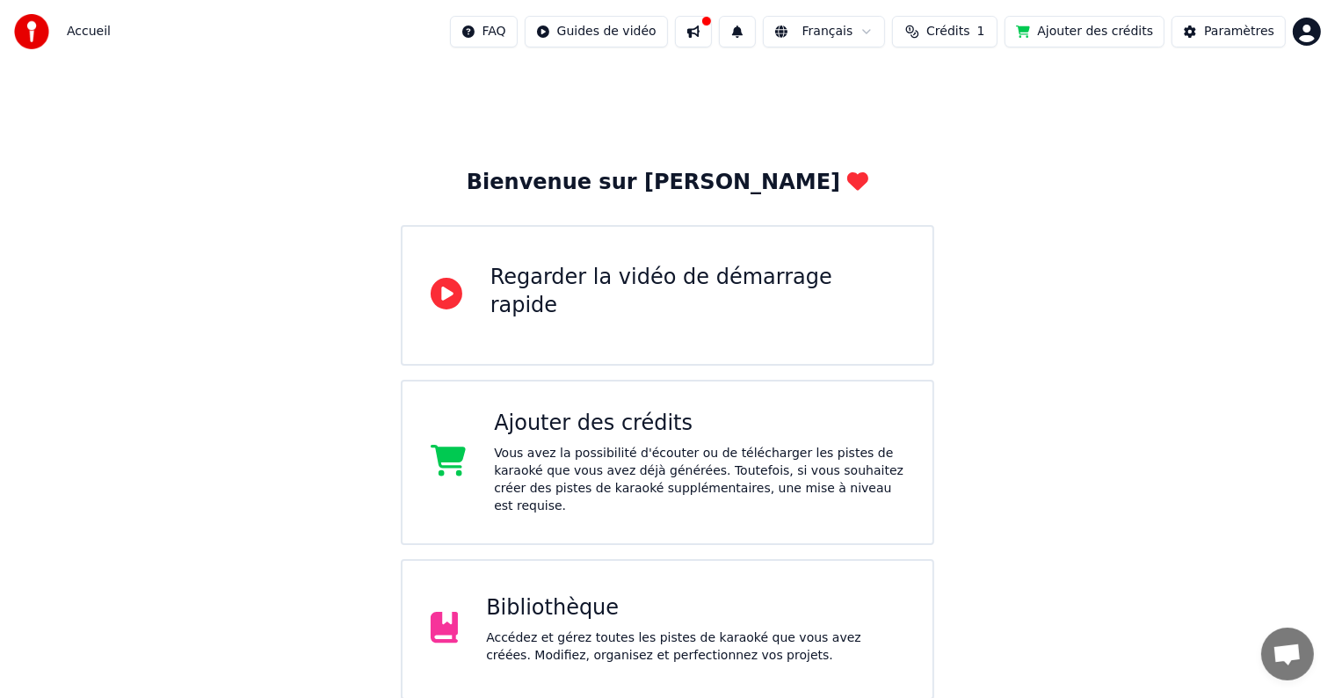
click at [562, 594] on div "Bibliothèque" at bounding box center [695, 608] width 418 height 28
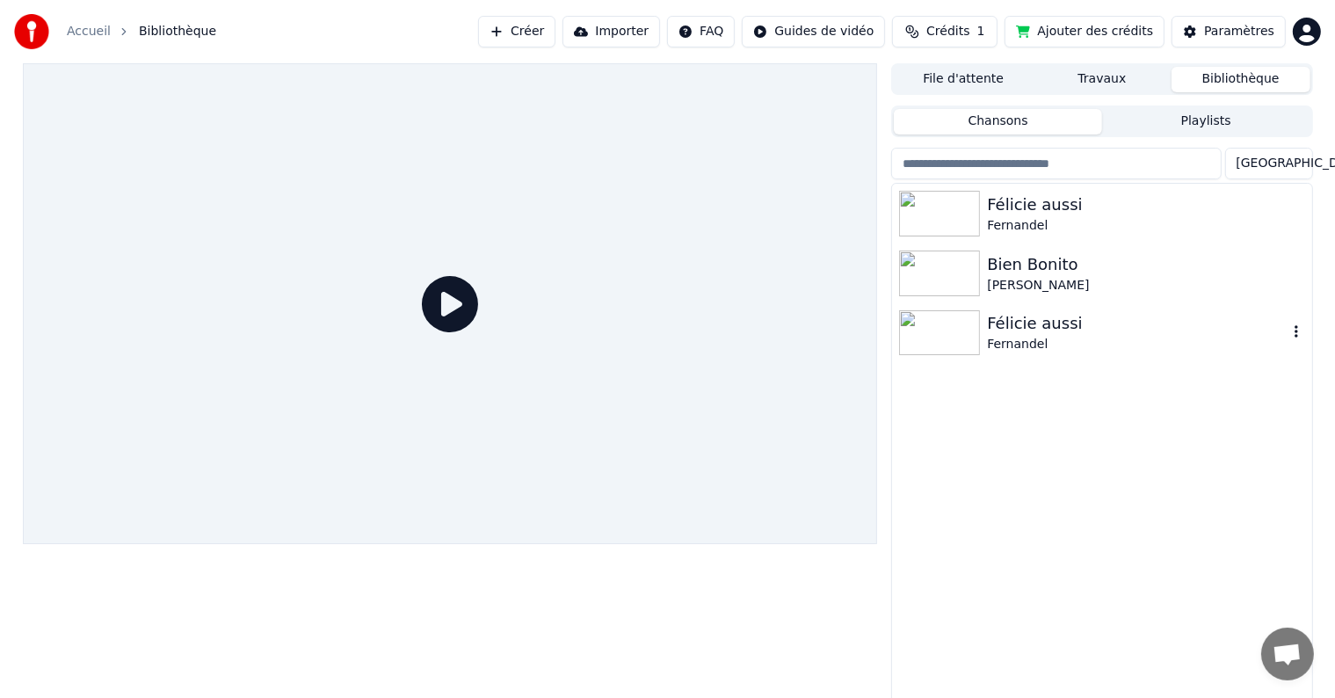
click at [999, 332] on div "Félicie aussi" at bounding box center [1137, 323] width 300 height 25
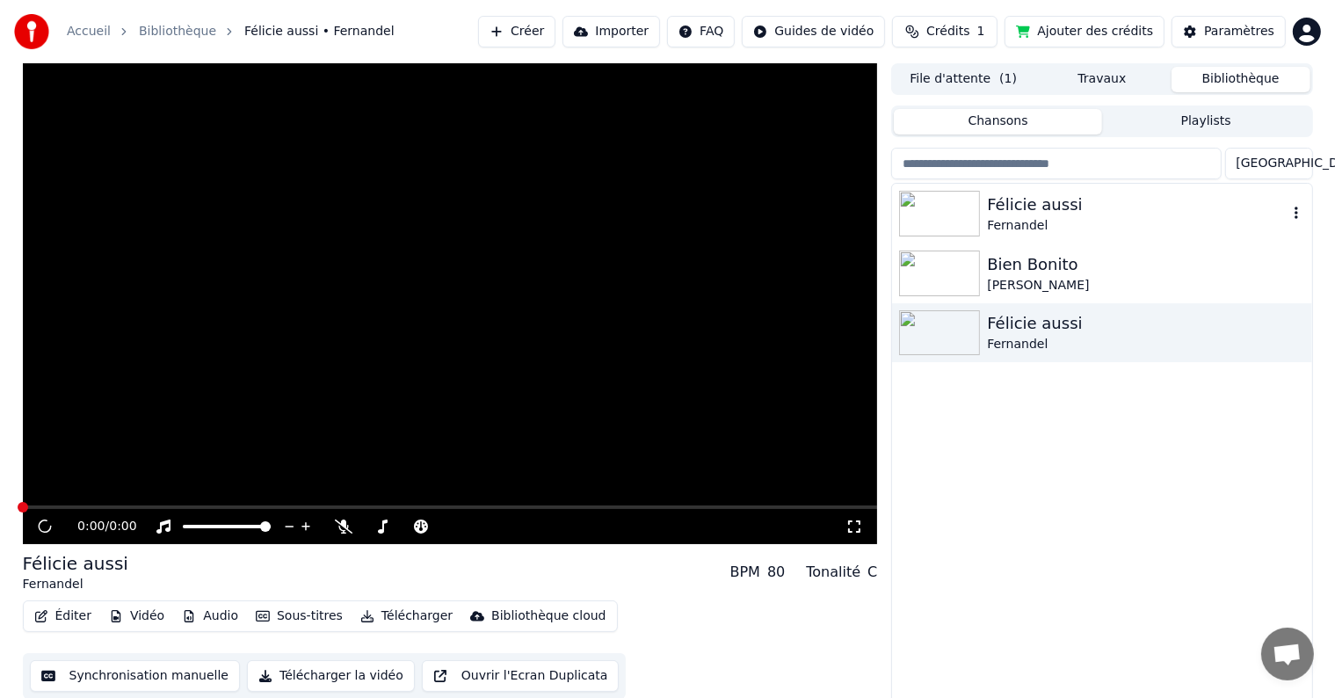
click at [949, 220] on img at bounding box center [939, 214] width 81 height 46
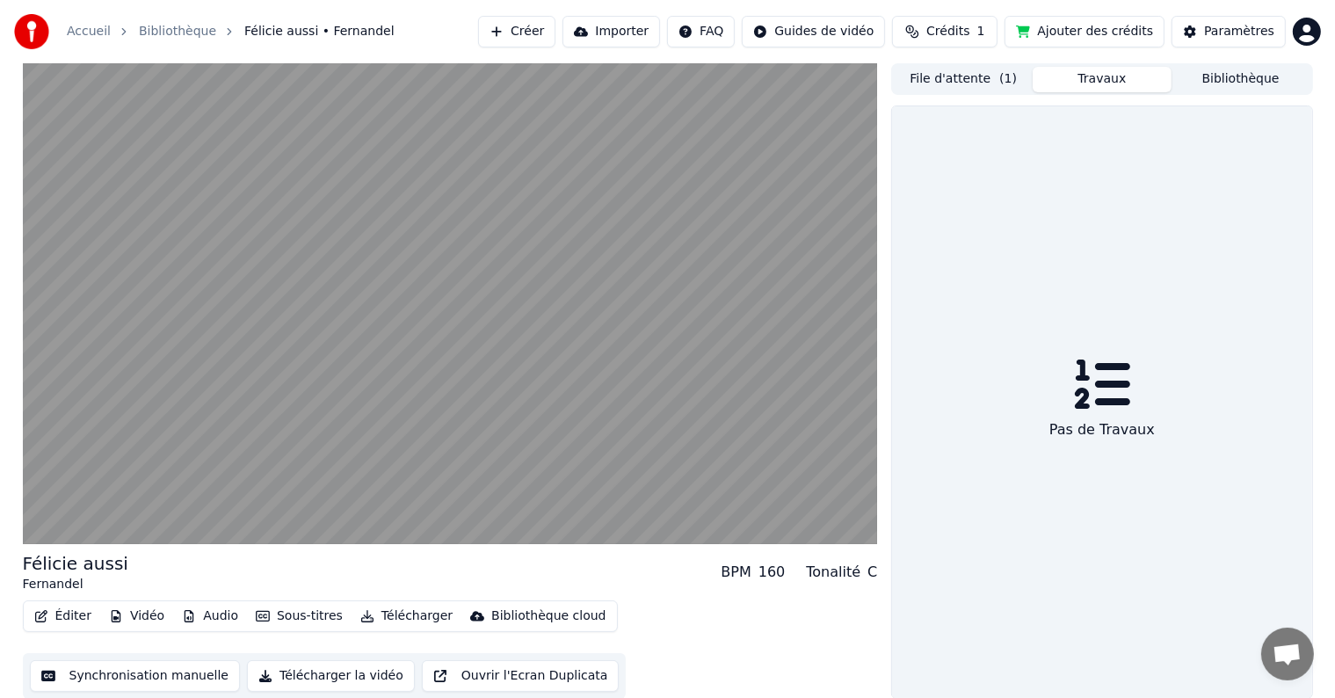
click at [1083, 76] on button "Travaux" at bounding box center [1101, 79] width 139 height 25
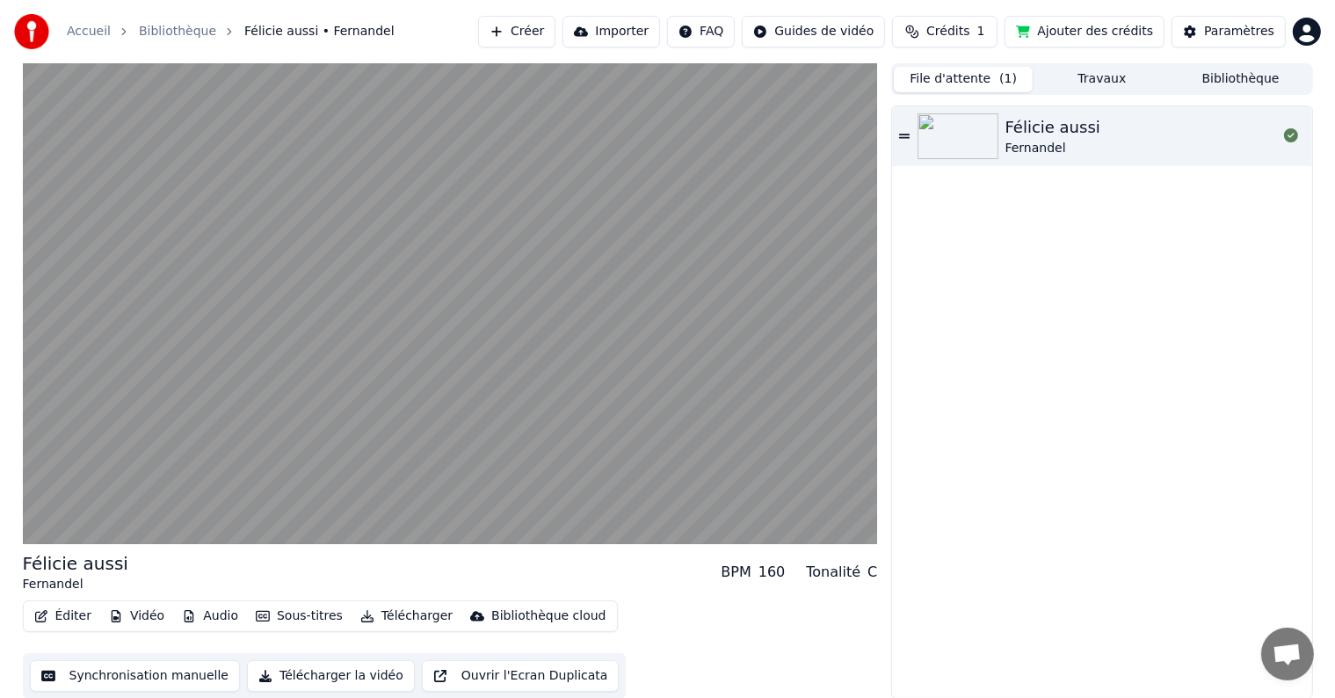
click at [979, 77] on button "File d'attente ( 1 )" at bounding box center [963, 79] width 139 height 25
click at [987, 152] on img at bounding box center [957, 136] width 81 height 46
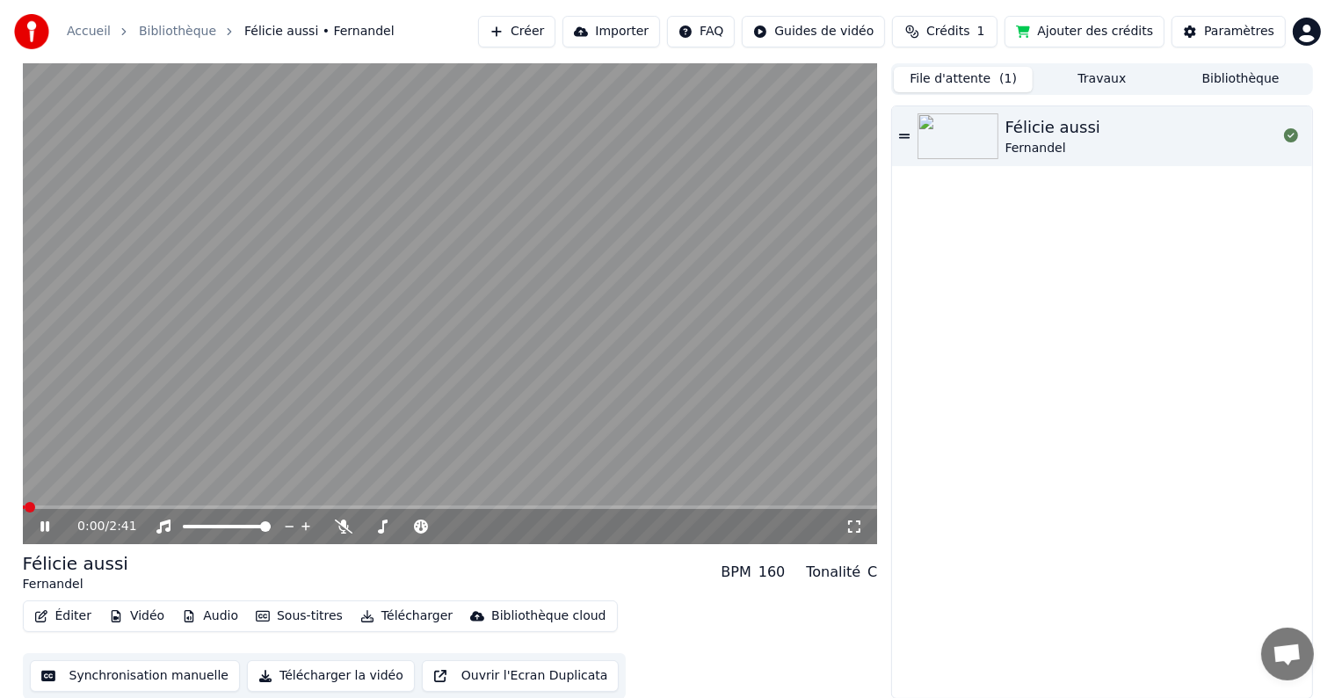
click at [63, 619] on button "Éditer" at bounding box center [62, 616] width 71 height 25
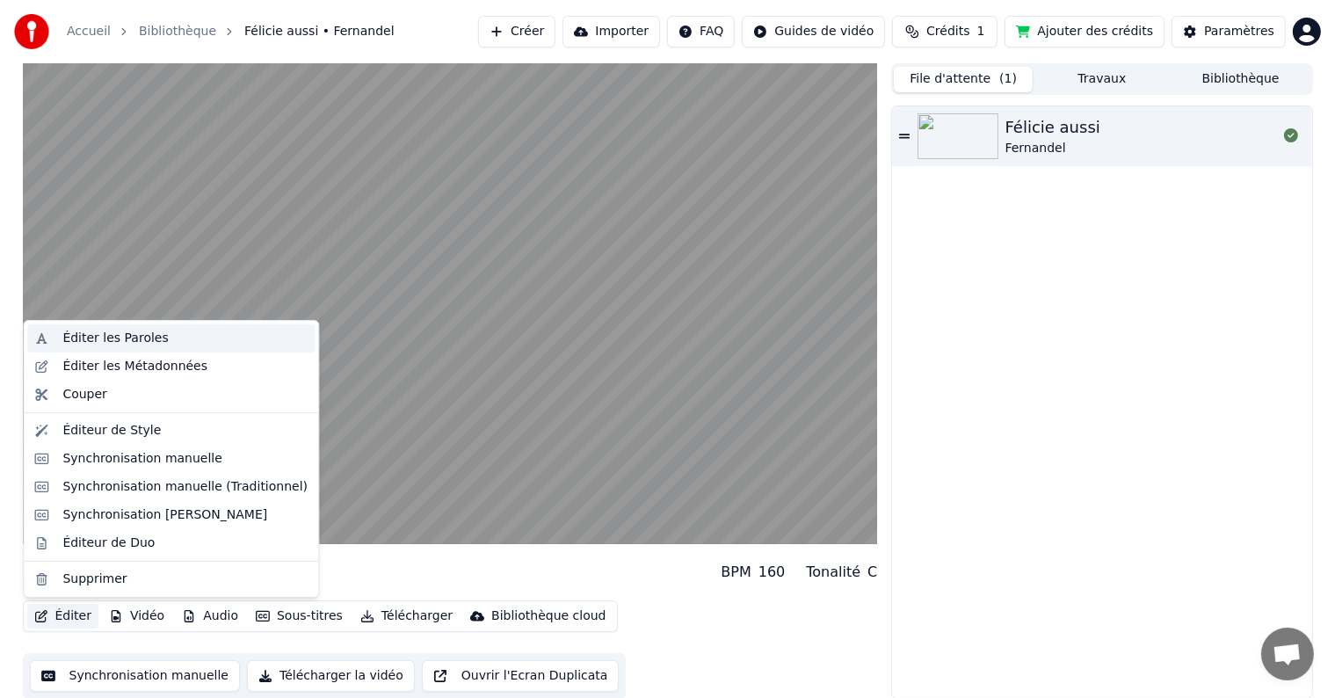
click at [109, 341] on div "Éditer les Paroles" at bounding box center [114, 338] width 105 height 18
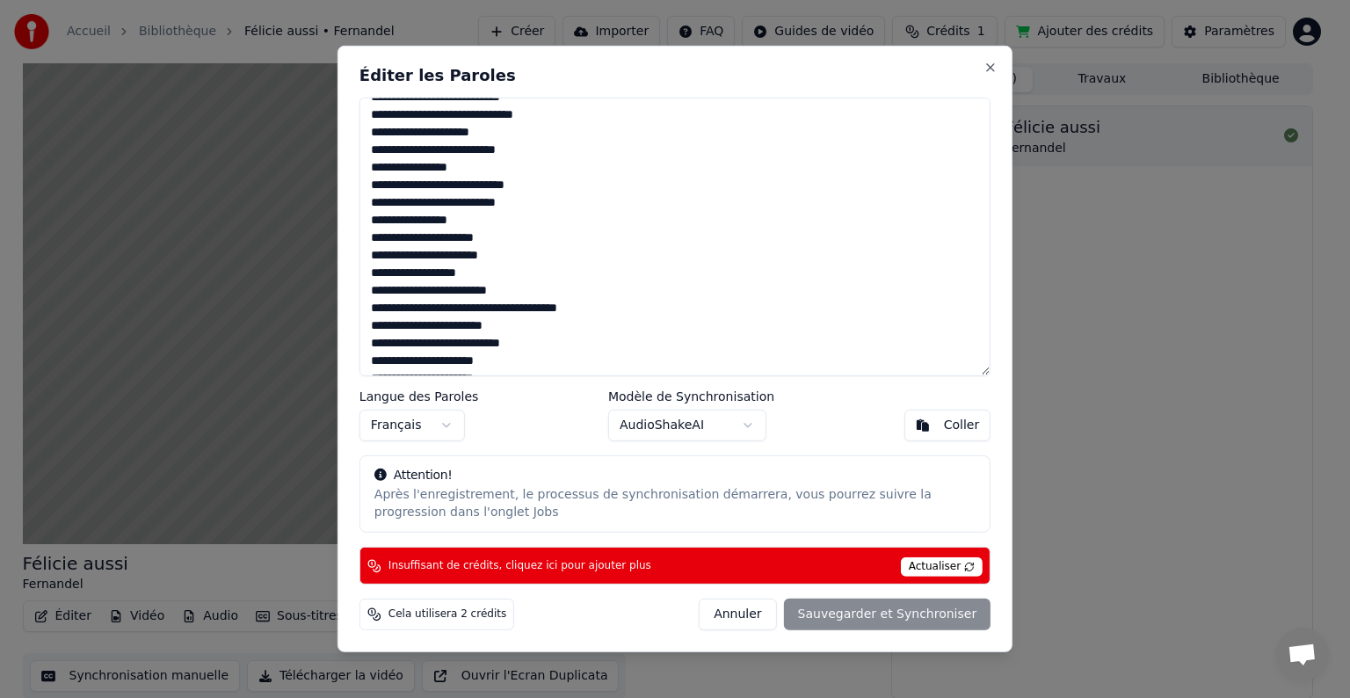
scroll to position [737, 0]
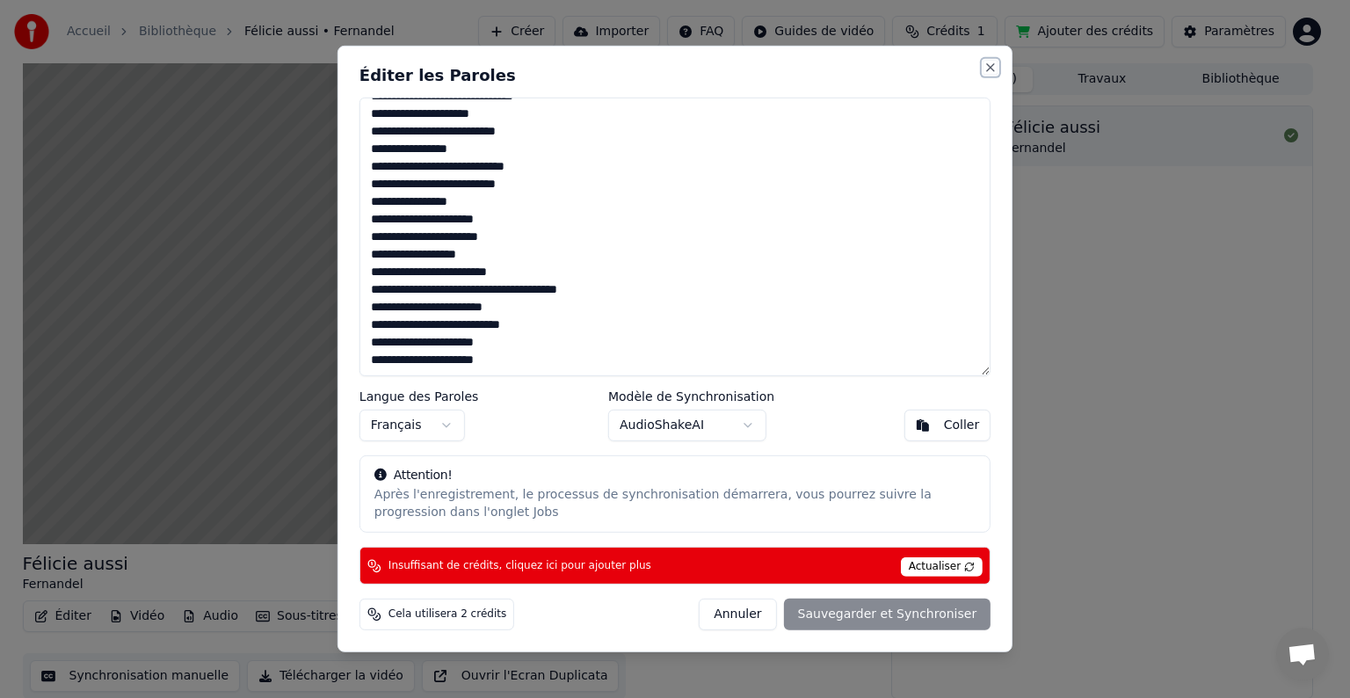
click at [988, 67] on button "Close" at bounding box center [990, 68] width 14 height 14
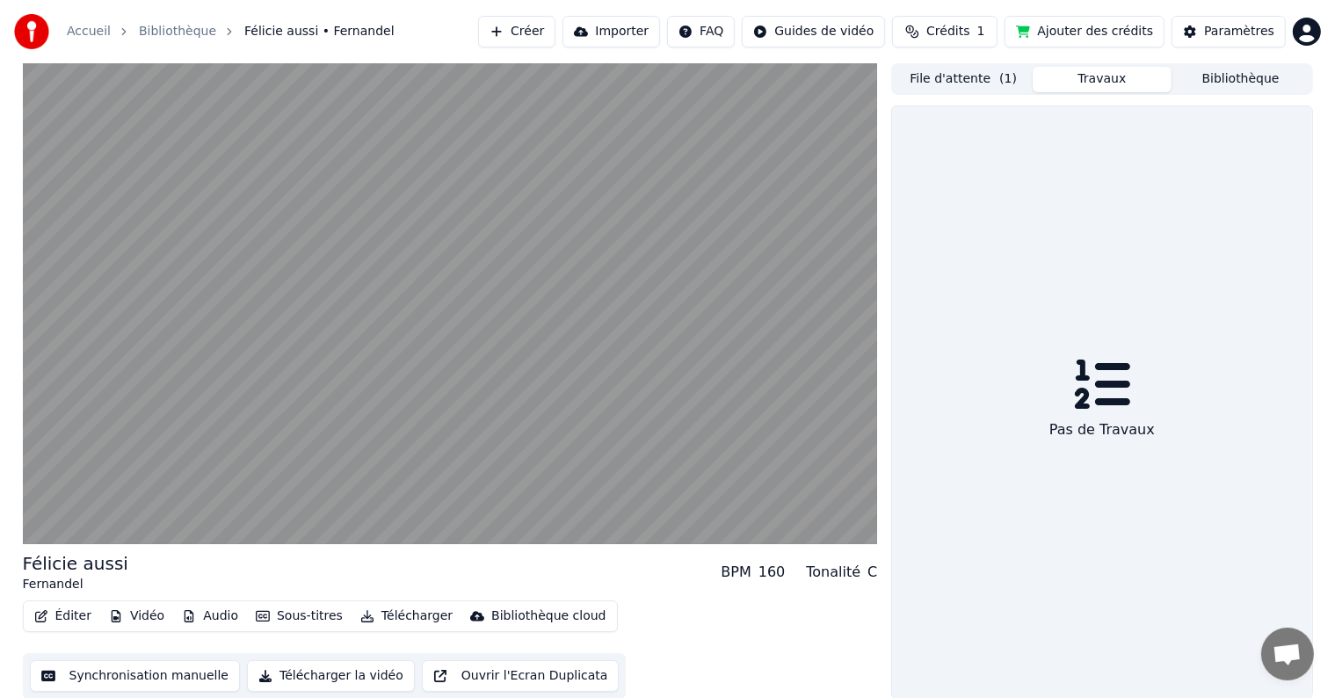
click at [1080, 81] on button "Travaux" at bounding box center [1101, 79] width 139 height 25
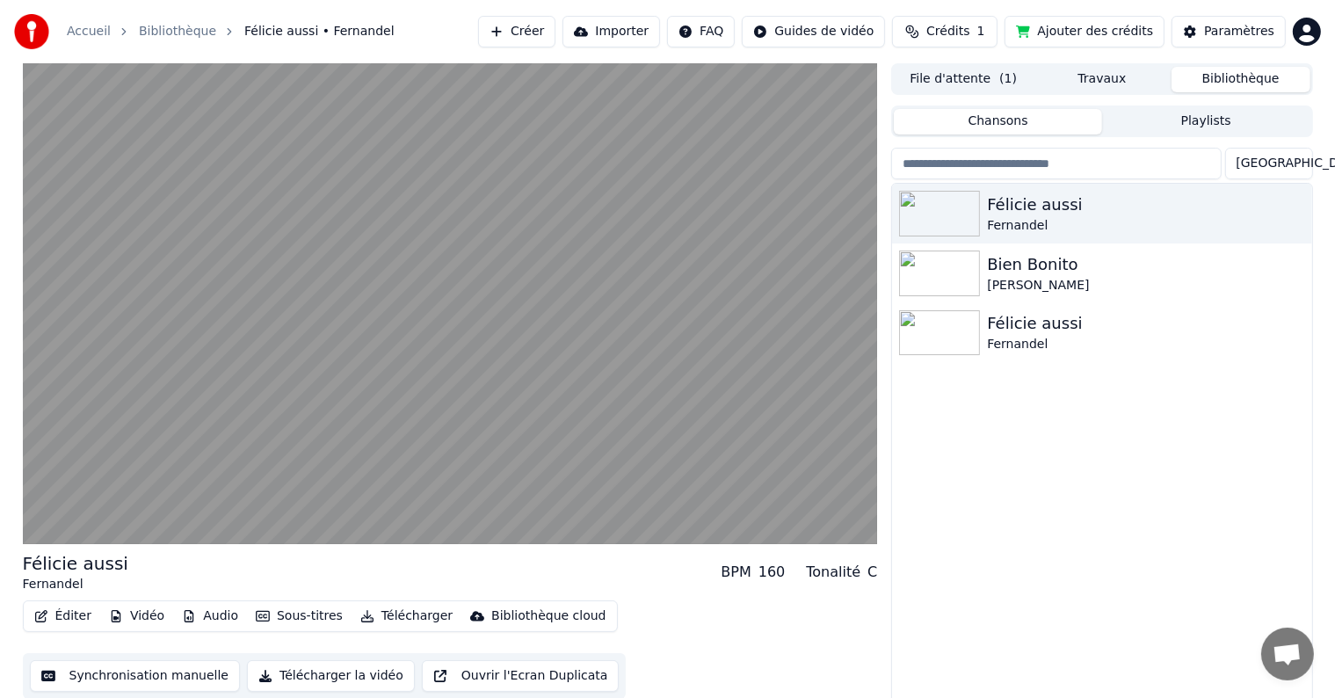
click at [1219, 82] on button "Bibliothèque" at bounding box center [1240, 79] width 139 height 25
click at [1016, 206] on div "Félicie aussi" at bounding box center [1137, 204] width 300 height 25
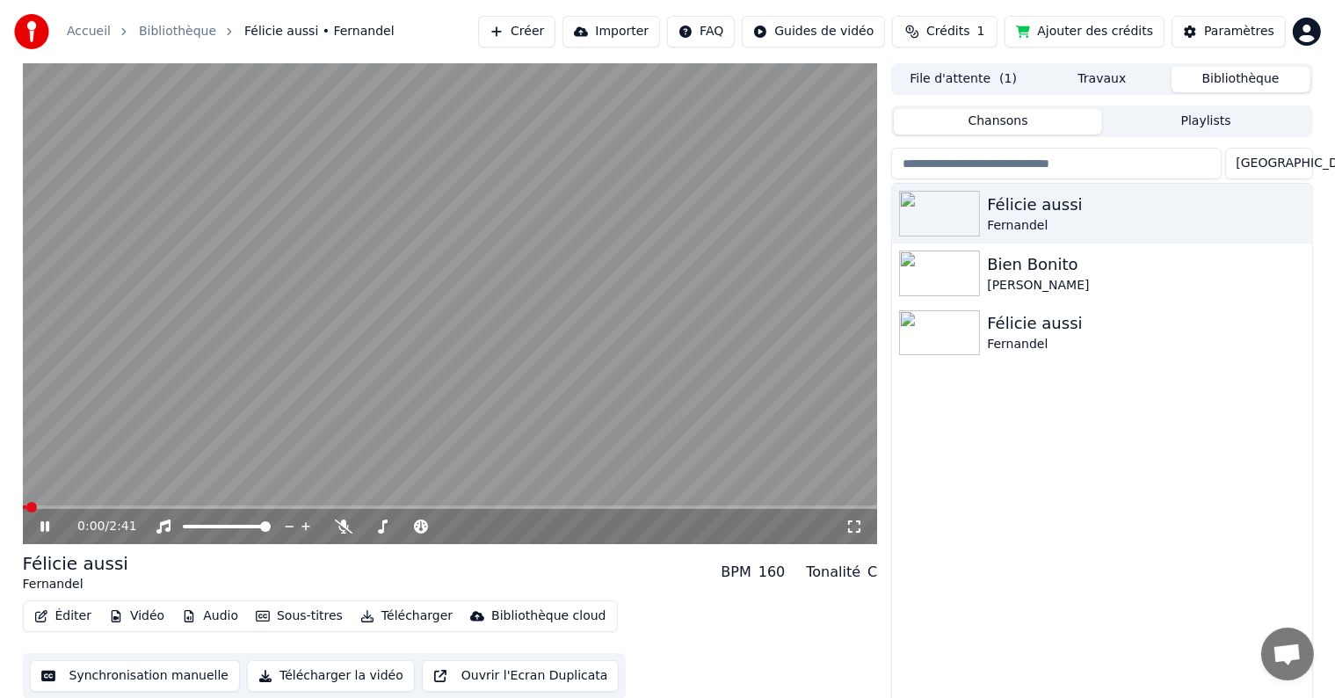
click at [69, 617] on button "Éditer" at bounding box center [62, 616] width 71 height 25
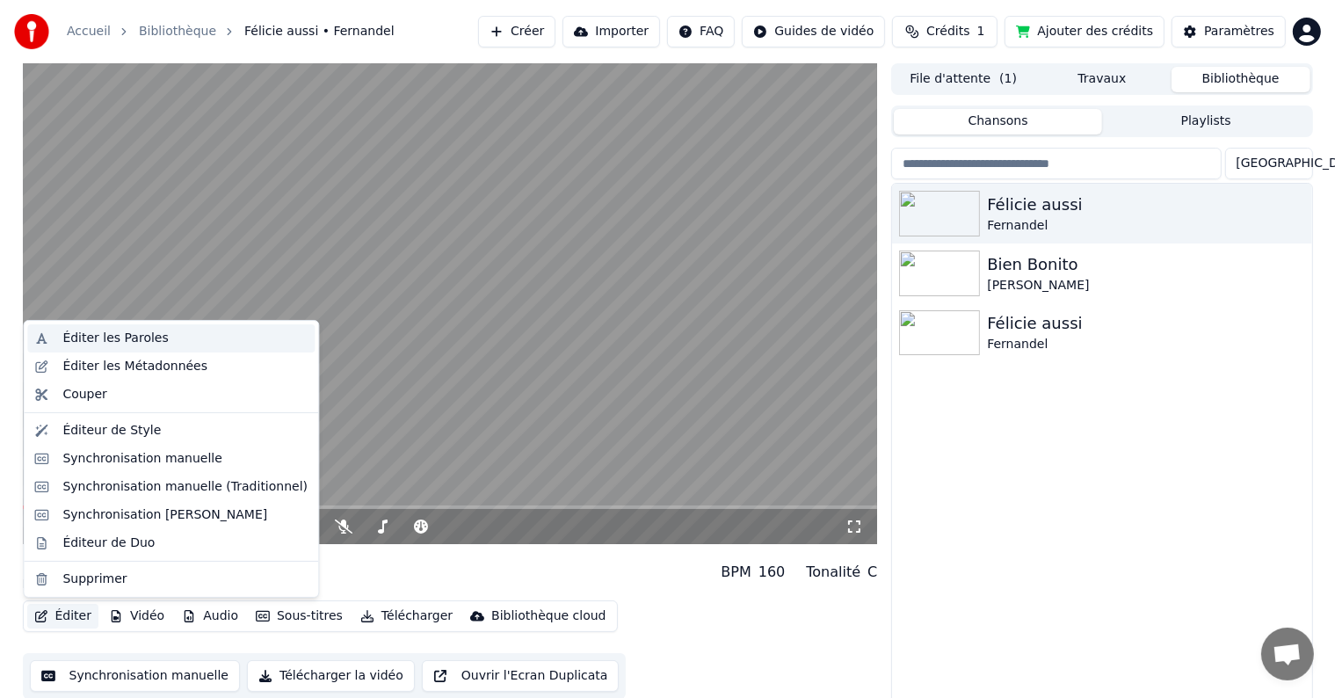
click at [146, 342] on div "Éditer les Paroles" at bounding box center [114, 338] width 105 height 18
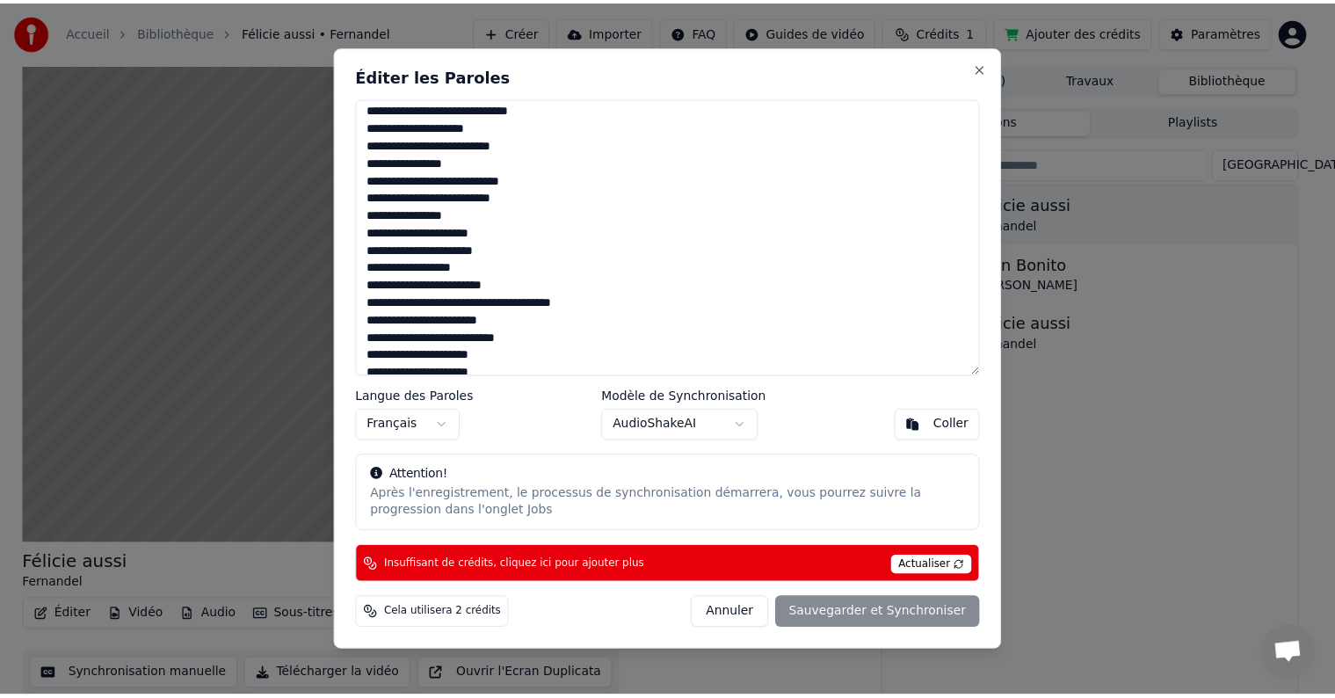
scroll to position [737, 0]
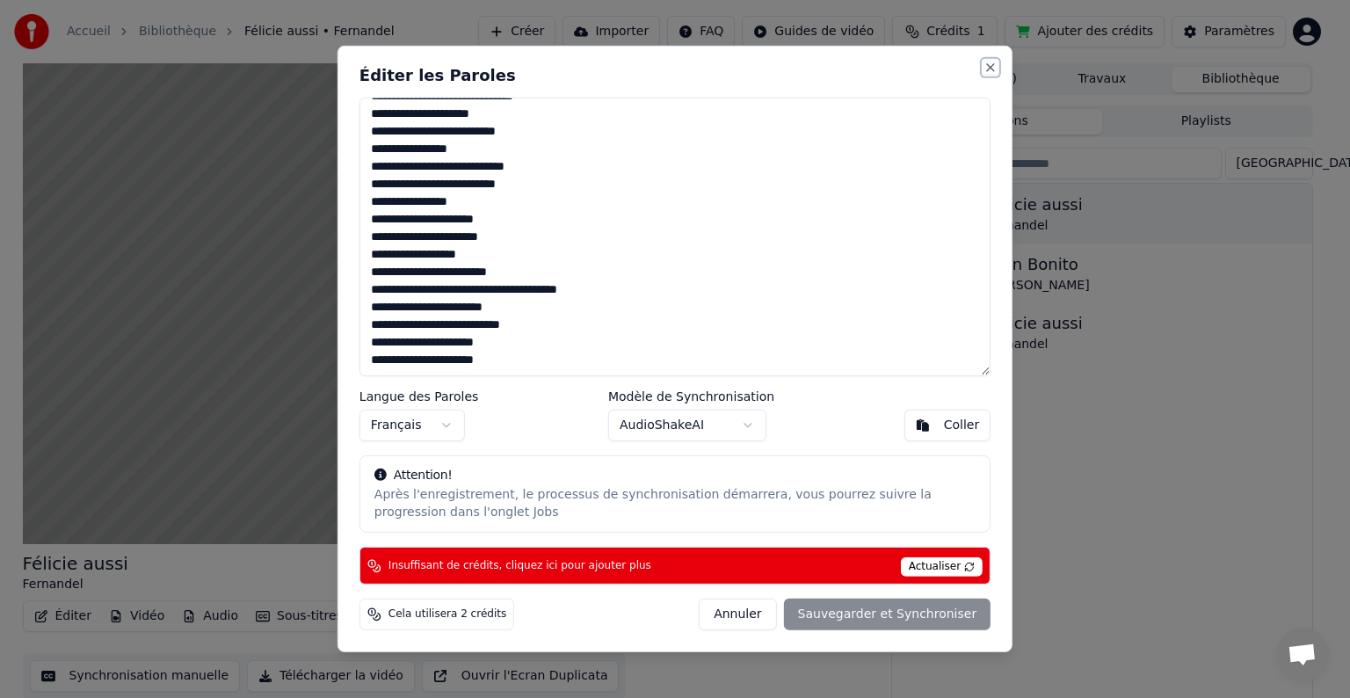
click at [988, 66] on button "Close" at bounding box center [990, 68] width 14 height 14
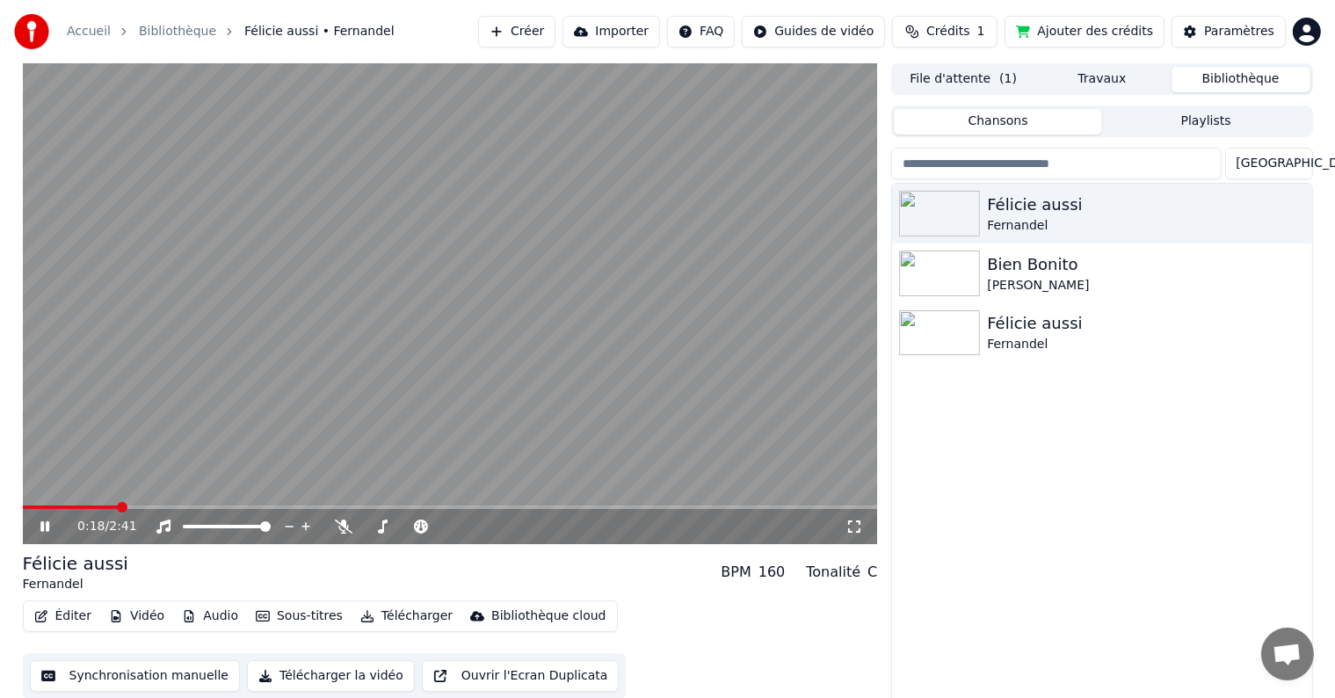
click at [763, 507] on span at bounding box center [450, 507] width 855 height 4
click at [1005, 501] on div "[PERSON_NAME] aussi [PERSON_NAME] [PERSON_NAME] [PERSON_NAME] aussi [PERSON_NAM…" at bounding box center [1101, 445] width 419 height 522
click at [1083, 39] on button "Ajouter des crédits" at bounding box center [1084, 32] width 160 height 32
